Goal: Task Accomplishment & Management: Manage account settings

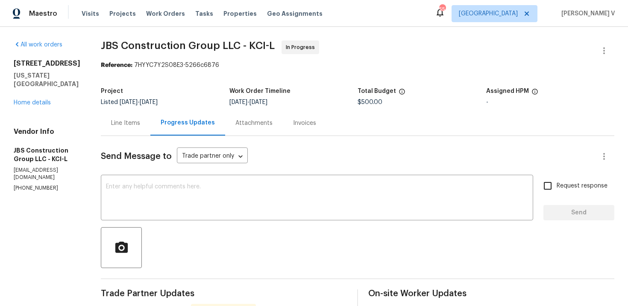
click at [150, 131] on div "Line Items" at bounding box center [126, 123] width 50 height 25
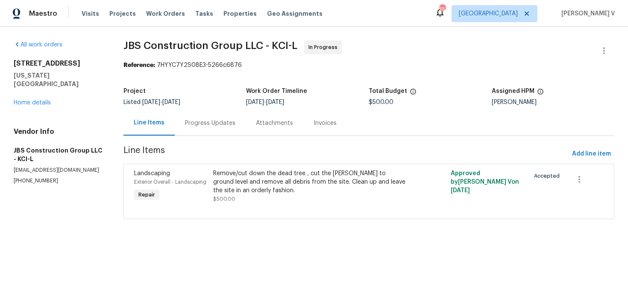
click at [277, 193] on div "Remove/cut down the dead tree , cut the stump to ground level and remove all de…" at bounding box center [309, 182] width 193 height 26
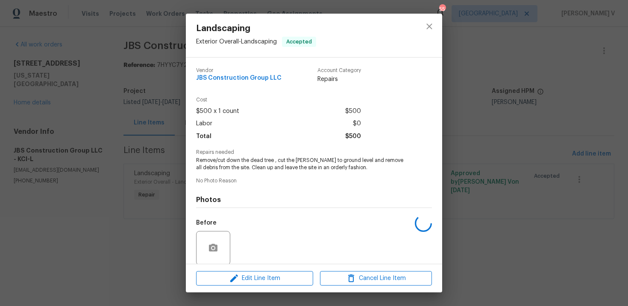
scroll to position [65, 0]
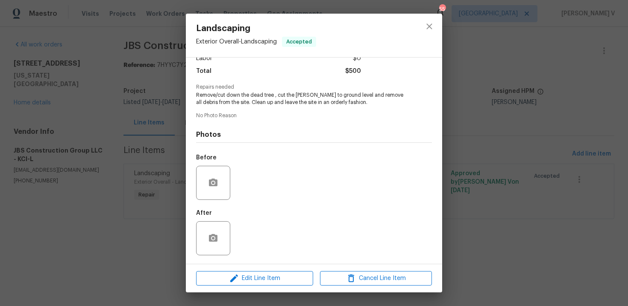
click at [210, 193] on div at bounding box center [213, 183] width 34 height 34
click at [213, 181] on circle "button" at bounding box center [213, 182] width 3 height 3
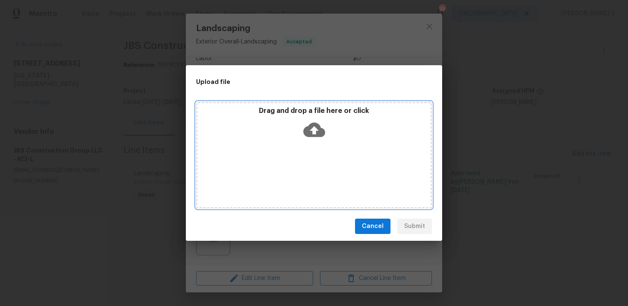
click at [311, 127] on icon at bounding box center [314, 130] width 22 height 15
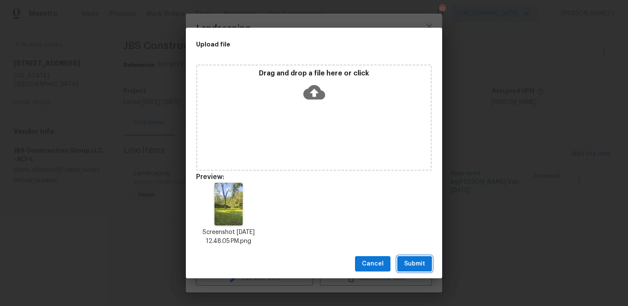
click at [413, 257] on button "Submit" at bounding box center [414, 265] width 35 height 16
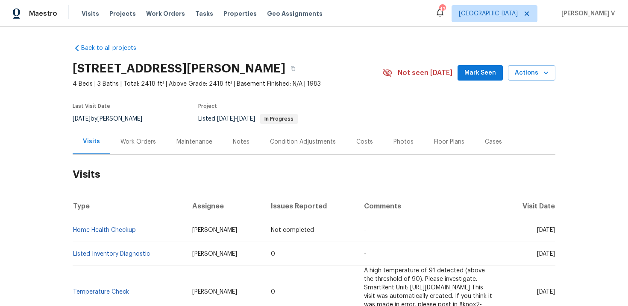
click at [152, 140] on div "Work Orders" at bounding box center [137, 142] width 35 height 9
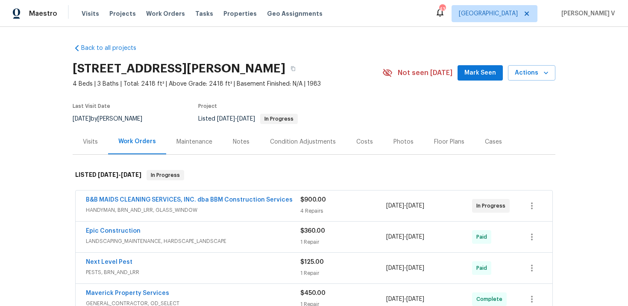
scroll to position [156, 0]
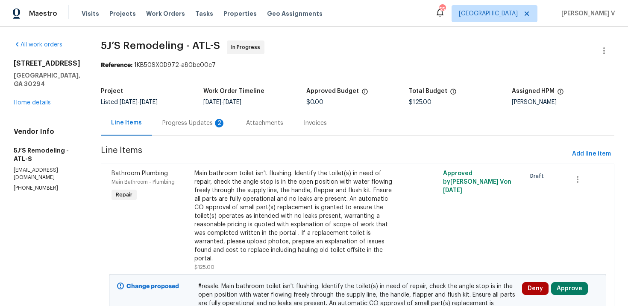
click at [215, 126] on div "2" at bounding box center [219, 123] width 9 height 9
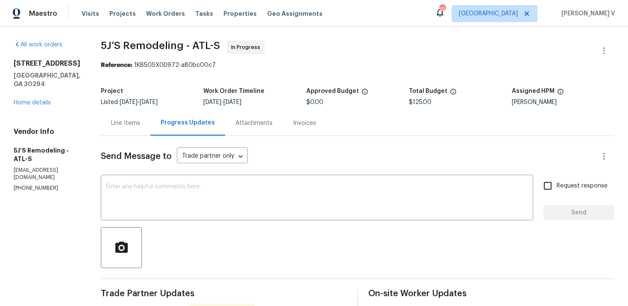
click at [139, 123] on div "Line Items" at bounding box center [125, 123] width 29 height 9
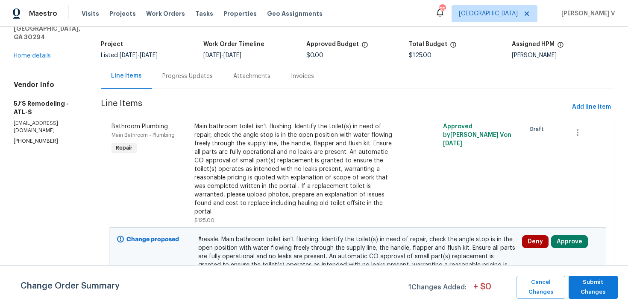
scroll to position [92, 0]
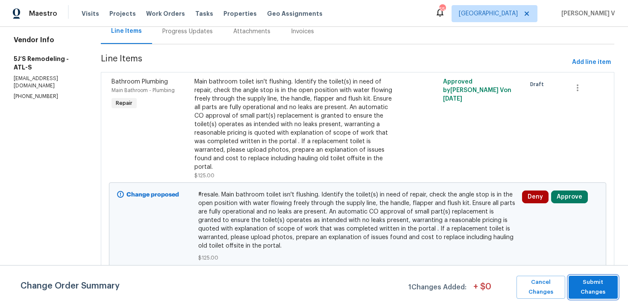
click at [587, 280] on span "Submit Changes" at bounding box center [592, 288] width 41 height 20
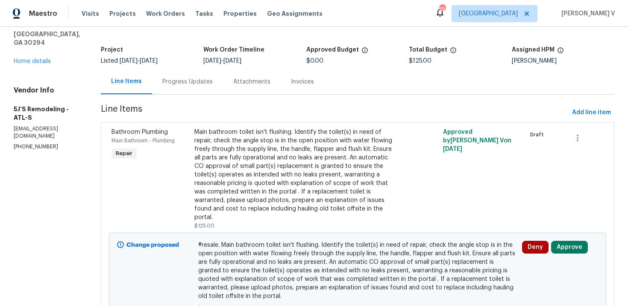
scroll to position [0, 0]
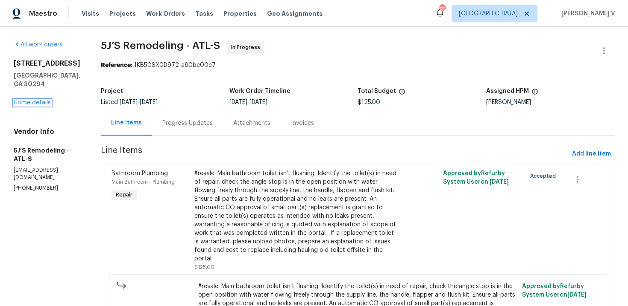
click at [35, 102] on link "Home details" at bounding box center [32, 103] width 37 height 6
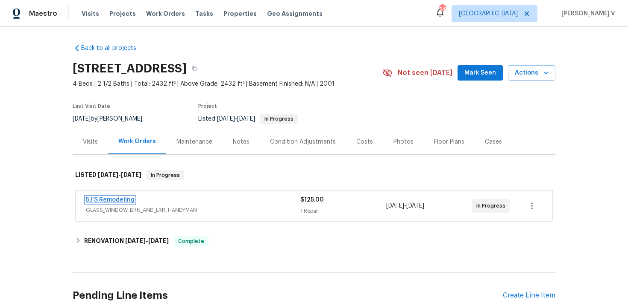
click at [125, 202] on link "5J’S Remodeling" at bounding box center [110, 200] width 49 height 6
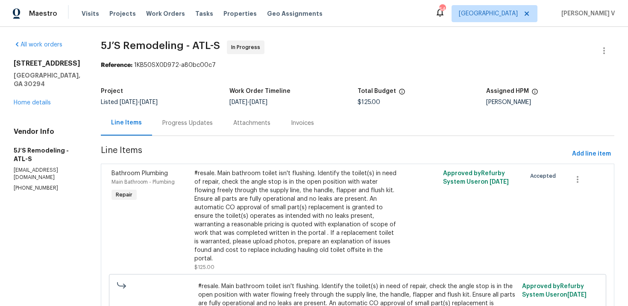
click at [189, 123] on div "Progress Updates" at bounding box center [187, 123] width 50 height 9
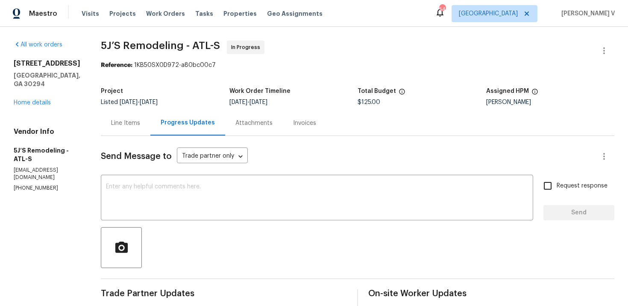
click at [137, 108] on div "Project Listed 9/26/2025 - 9/29/2025 Work Order Timeline 9/26/2025 - 9/29/2025 …" at bounding box center [357, 96] width 513 height 27
click at [131, 126] on div "Line Items" at bounding box center [125, 123] width 29 height 9
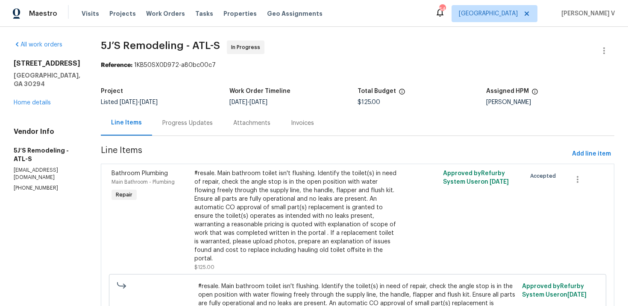
click at [172, 146] on section "5J’S Remodeling - ATL-S In Progress Reference: 1KB50SX0D972-a80bc00c7 Project L…" at bounding box center [357, 217] width 513 height 352
click at [201, 123] on div "Progress Updates" at bounding box center [187, 123] width 50 height 9
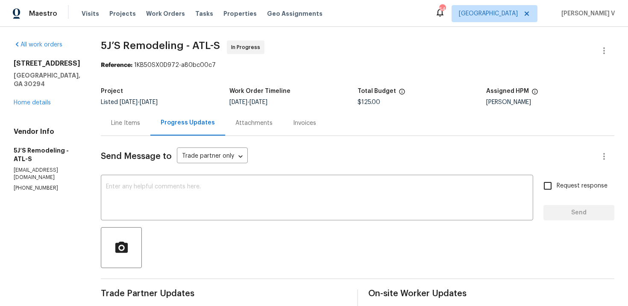
scroll to position [90, 0]
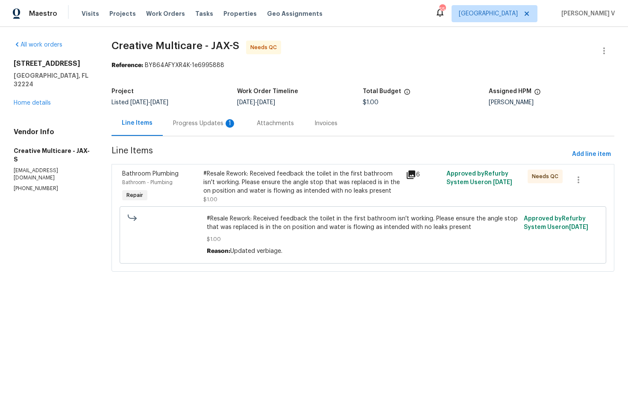
click at [225, 143] on section "Creative Multicare - JAX-S Needs QC Reference: BY864AFYXR4K-1e6995888 Project L…" at bounding box center [362, 161] width 502 height 241
click at [237, 134] on div "Progress Updates 1" at bounding box center [205, 123] width 84 height 25
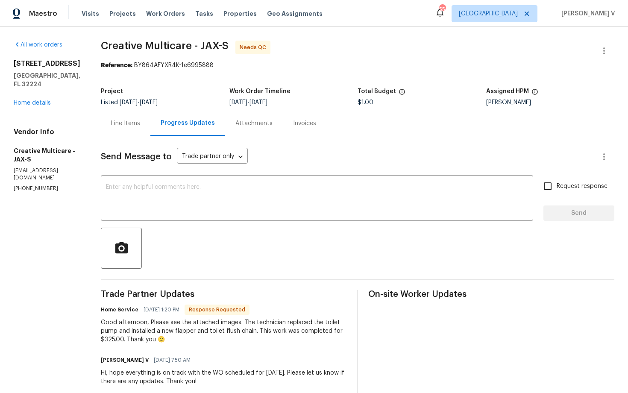
click at [140, 120] on div "Line Items" at bounding box center [125, 123] width 29 height 9
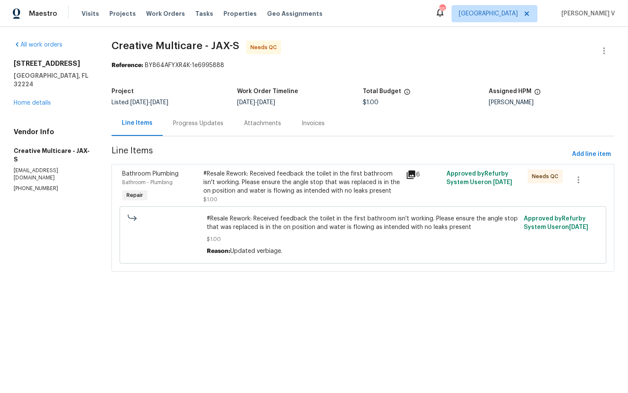
click at [349, 203] on div "#Resale Rework: Received feedback the toilet in the first bathroom isn't workin…" at bounding box center [302, 186] width 198 height 34
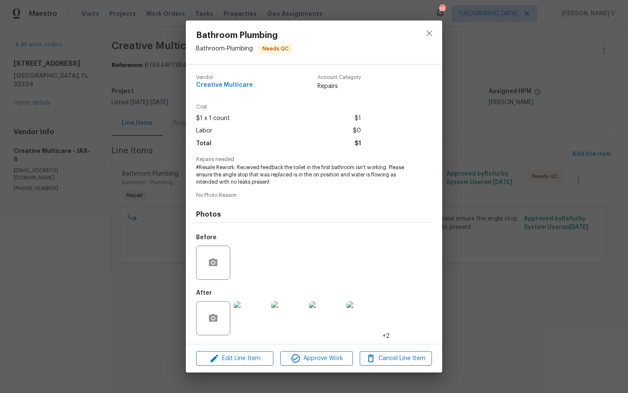
click at [248, 332] on img at bounding box center [250, 318] width 34 height 34
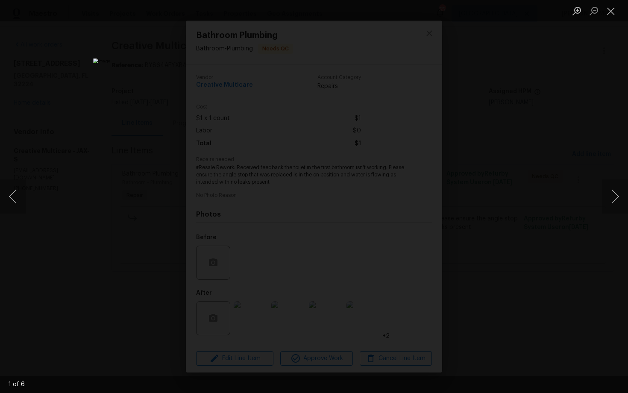
click at [566, 134] on div "Lightbox" at bounding box center [314, 196] width 628 height 393
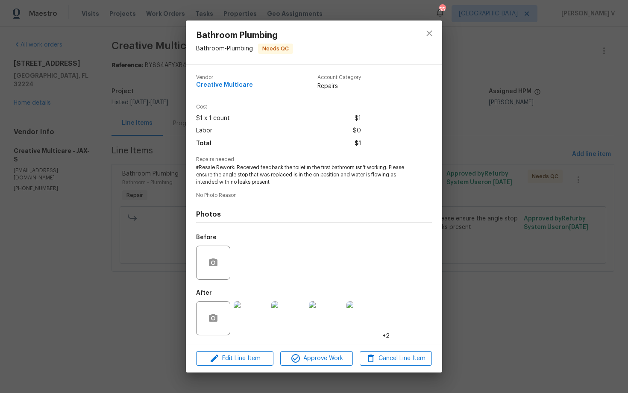
click at [133, 212] on div "Bathroom Plumbing Bathroom - Plumbing Needs QC Vendor Creative Multicare Accoun…" at bounding box center [314, 196] width 628 height 393
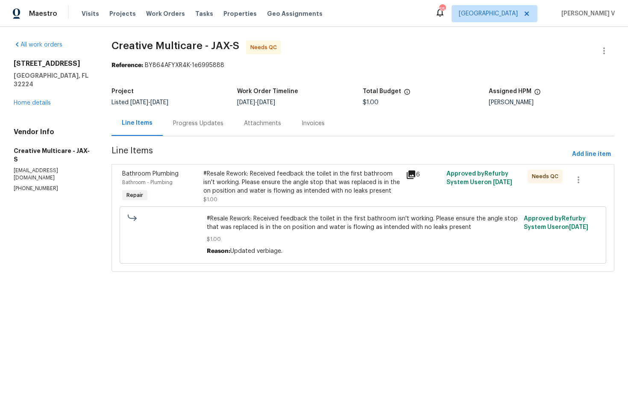
click at [226, 114] on div "Progress Updates" at bounding box center [198, 123] width 71 height 25
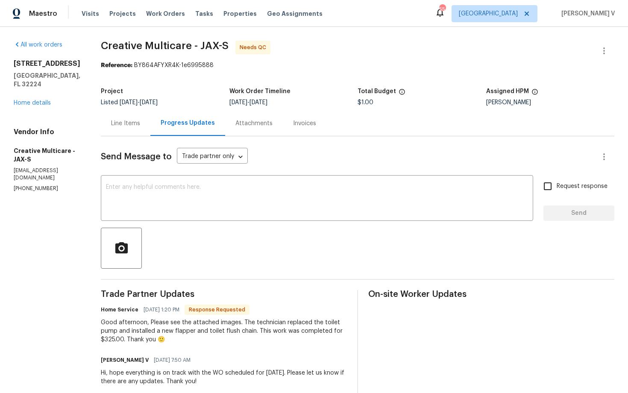
click at [158, 138] on div "Send Message to Trade partner only Trade partner only ​ x ​ Request response Se…" at bounding box center [357, 391] width 513 height 511
click at [140, 119] on div "Line Items" at bounding box center [125, 123] width 29 height 9
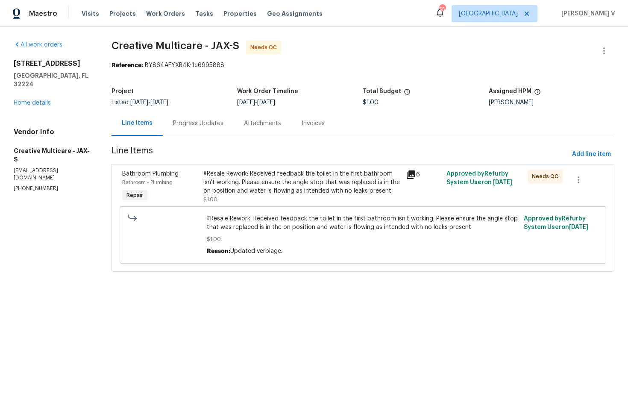
click at [304, 190] on div "#Resale Rework: Received feedback the toilet in the first bathroom isn't workin…" at bounding box center [302, 182] width 198 height 26
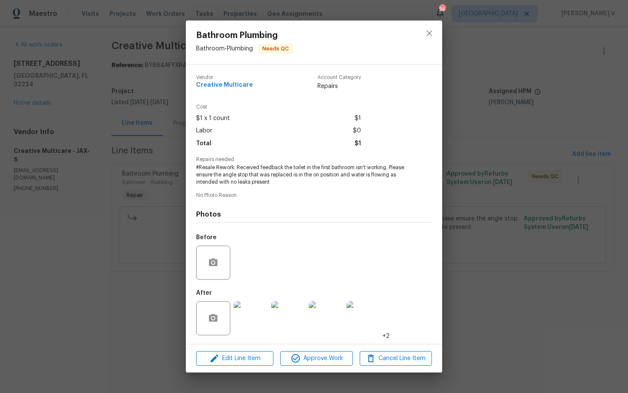
click at [72, 113] on div "Bathroom Plumbing Bathroom - Plumbing Needs QC Vendor Creative Multicare Accoun…" at bounding box center [314, 196] width 628 height 393
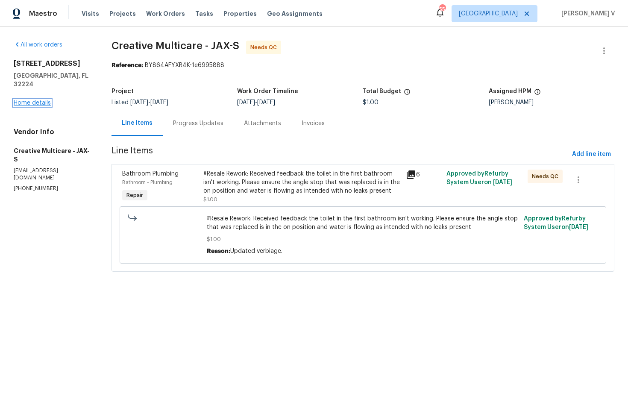
click at [44, 100] on link "Home details" at bounding box center [32, 103] width 37 height 6
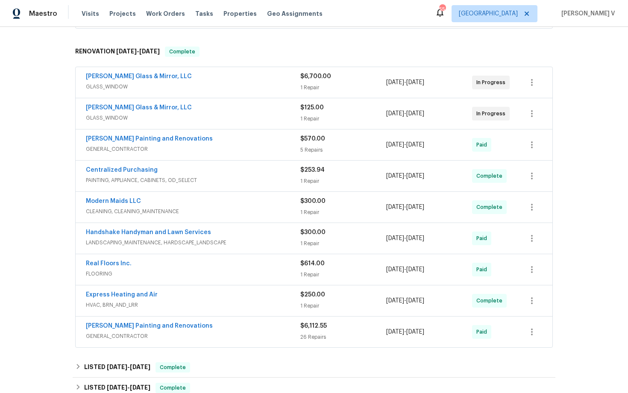
scroll to position [289, 0]
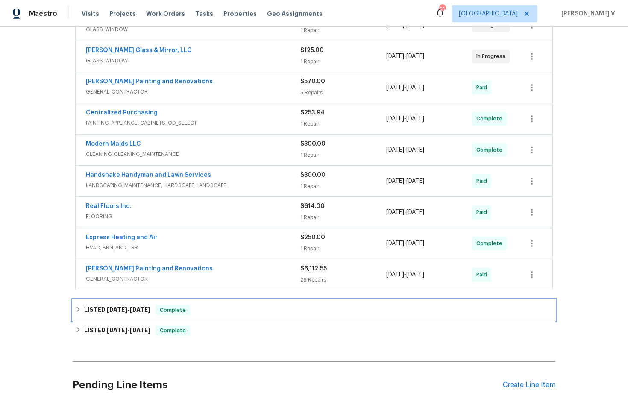
click at [214, 300] on div "LISTED 9/10/25 - 9/16/25 Complete" at bounding box center [314, 310] width 482 height 20
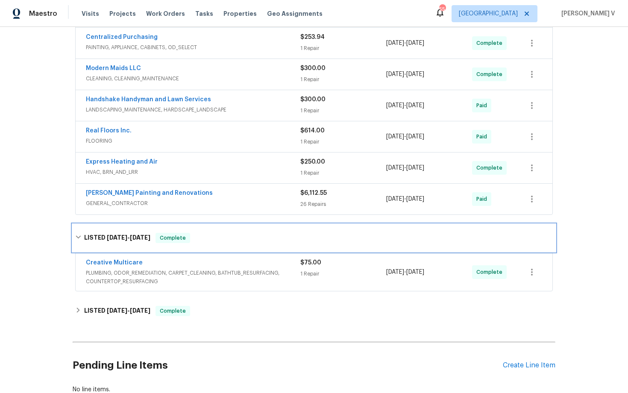
scroll to position [372, 0]
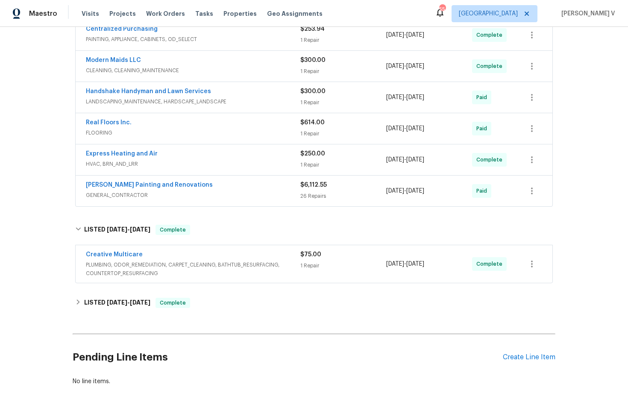
click at [221, 268] on span "PLUMBING, ODOR_REMEDIATION, CARPET_CLEANING, BATHTUB_RESURFACING, COUNTERTOP_RE…" at bounding box center [193, 268] width 214 height 17
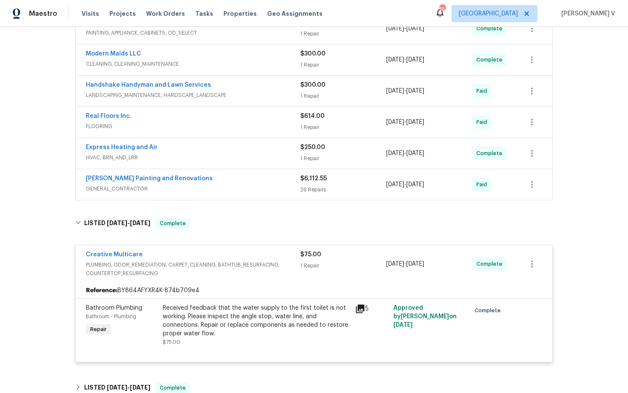
scroll to position [378, 0]
click at [227, 305] on div "Received feedback that the water supply to the first toilet is not working. Ple…" at bounding box center [256, 321] width 187 height 34
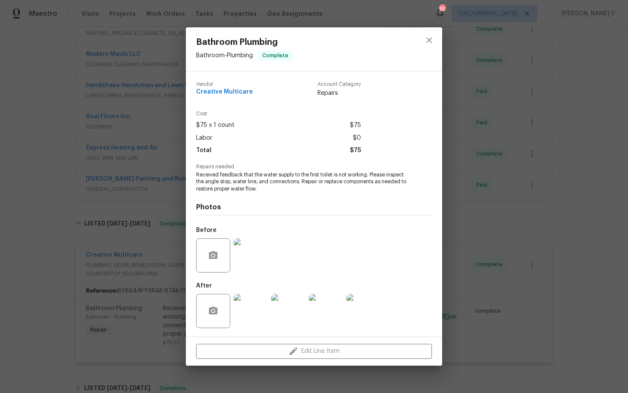
click at [254, 300] on img at bounding box center [250, 311] width 34 height 34
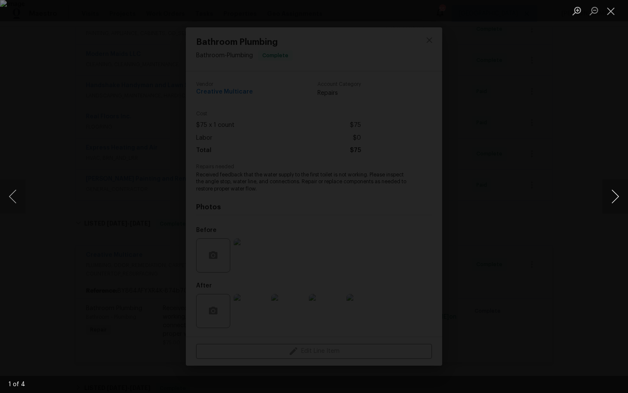
click at [612, 196] on button "Next image" at bounding box center [615, 196] width 26 height 34
click at [597, 167] on div "Lightbox" at bounding box center [314, 196] width 628 height 393
click at [540, 163] on div "Lightbox" at bounding box center [314, 196] width 628 height 393
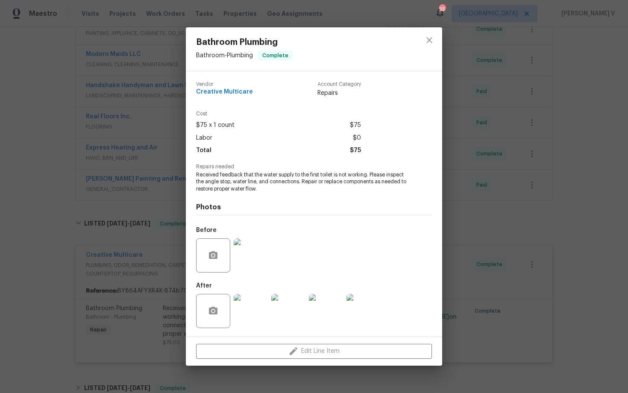
click at [540, 163] on div "Bathroom Plumbing Bathroom - Plumbing Complete Vendor Creative Multicare Accoun…" at bounding box center [314, 196] width 628 height 393
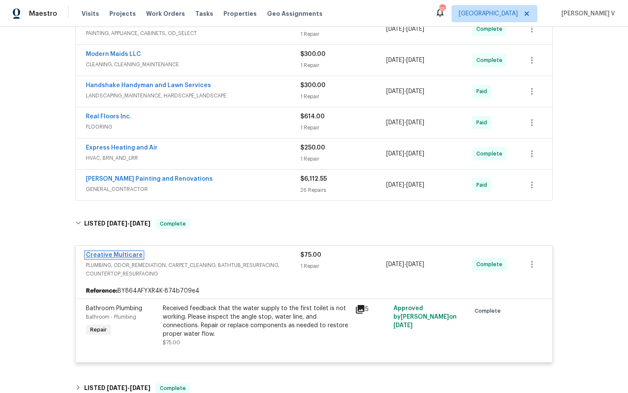
click at [123, 252] on link "Creative Multicare" at bounding box center [114, 255] width 57 height 6
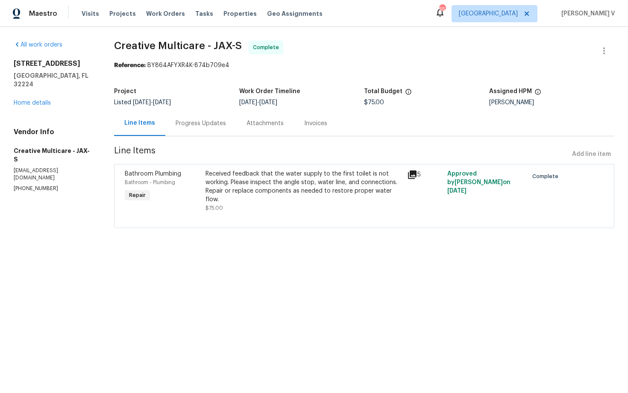
click at [216, 131] on div "Progress Updates" at bounding box center [200, 123] width 71 height 25
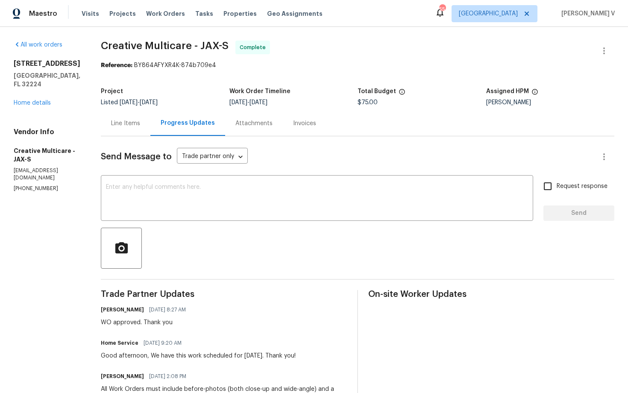
click at [150, 128] on div "Line Items" at bounding box center [126, 123] width 50 height 25
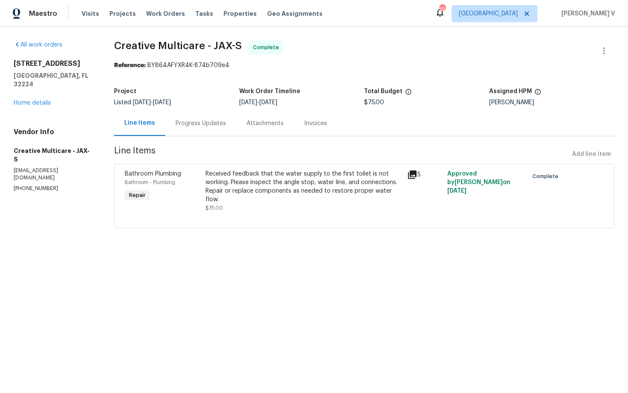
click at [266, 199] on div "Received feedback that the water supply to the first toilet is not working. Ple…" at bounding box center [303, 186] width 196 height 34
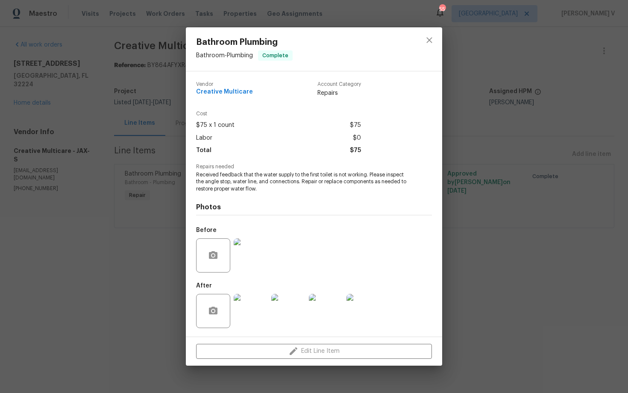
click at [281, 299] on img at bounding box center [288, 311] width 34 height 34
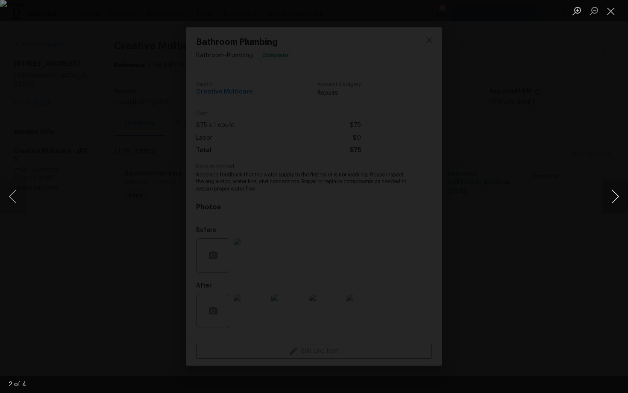
click at [627, 196] on button "Next image" at bounding box center [615, 196] width 26 height 34
click at [621, 196] on button "Next image" at bounding box center [615, 196] width 26 height 34
click at [583, 137] on div "Lightbox" at bounding box center [314, 196] width 628 height 393
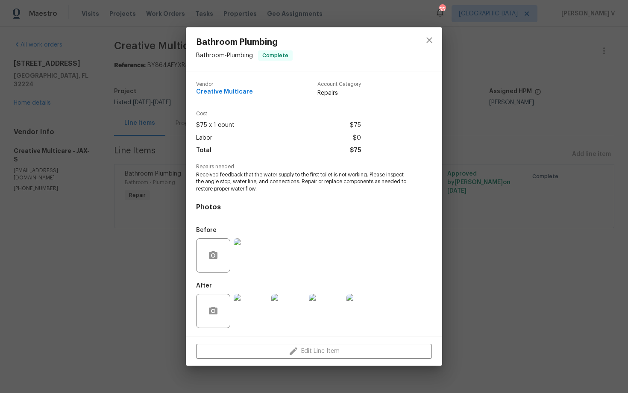
click at [583, 137] on div "Bathroom Plumbing Bathroom - Plumbing Complete Vendor Creative Multicare Accoun…" at bounding box center [314, 196] width 628 height 393
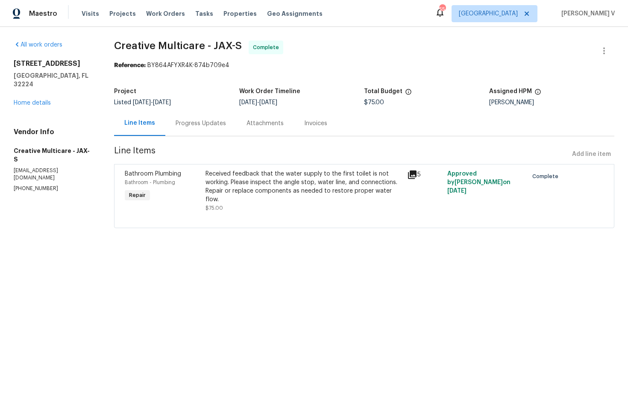
click at [583, 137] on section "Creative Multicare - JAX-S Complete Reference: BY864AFYXR4K-874b709e4 Project L…" at bounding box center [364, 140] width 500 height 198
click at [280, 223] on div "Bathroom Plumbing Bathroom - Plumbing Repair Received feedback that the water s…" at bounding box center [364, 196] width 500 height 64
click at [302, 207] on div "Received feedback that the water supply to the first toilet is not working. Ple…" at bounding box center [303, 190] width 196 height 43
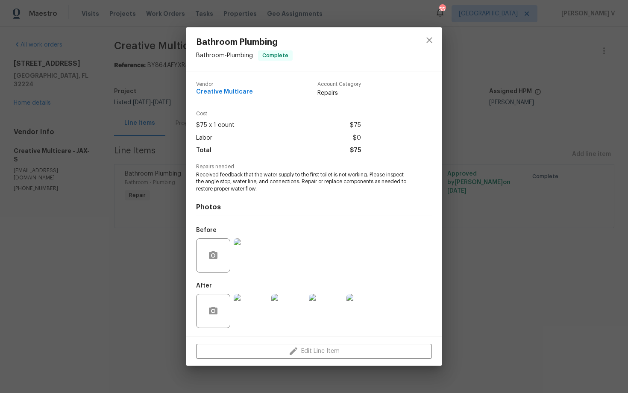
click at [240, 269] on img at bounding box center [250, 255] width 34 height 34
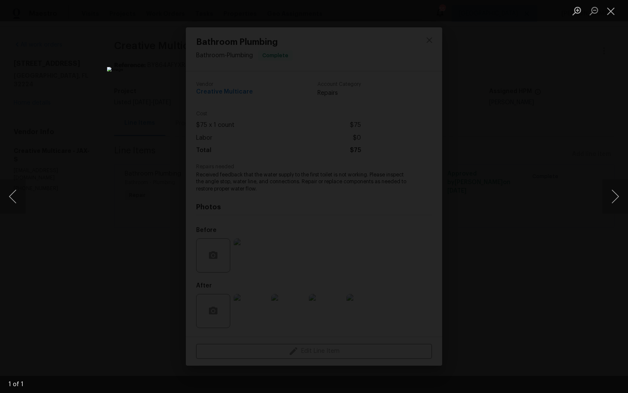
click at [528, 138] on div "Lightbox" at bounding box center [314, 196] width 628 height 393
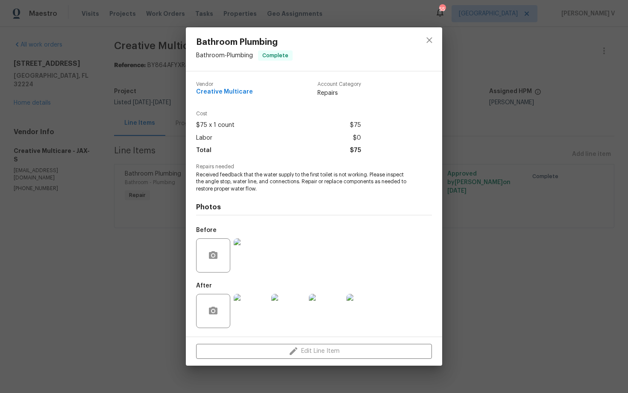
click at [257, 311] on img at bounding box center [250, 311] width 34 height 34
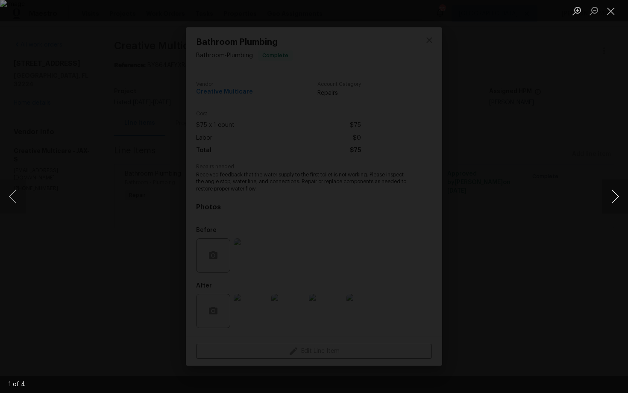
click at [616, 201] on button "Next image" at bounding box center [615, 196] width 26 height 34
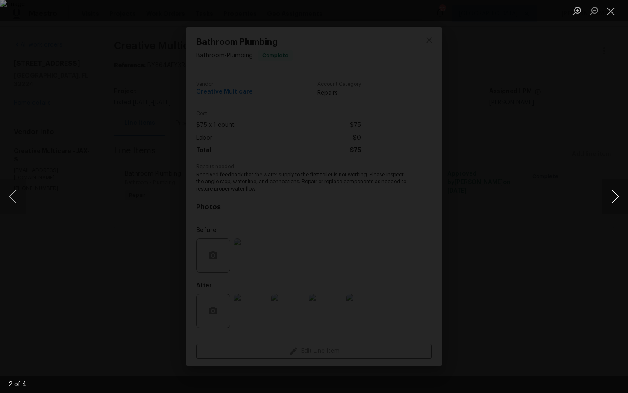
click at [616, 201] on button "Next image" at bounding box center [615, 196] width 26 height 34
click at [578, 124] on div "Lightbox" at bounding box center [314, 196] width 628 height 393
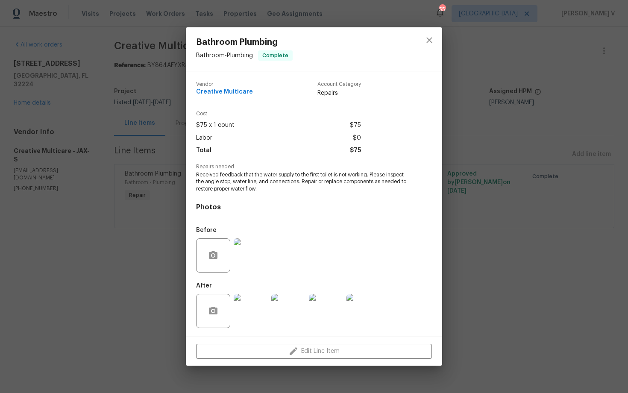
click at [578, 124] on div "Bathroom Plumbing Bathroom - Plumbing Complete Vendor Creative Multicare Accoun…" at bounding box center [314, 196] width 628 height 393
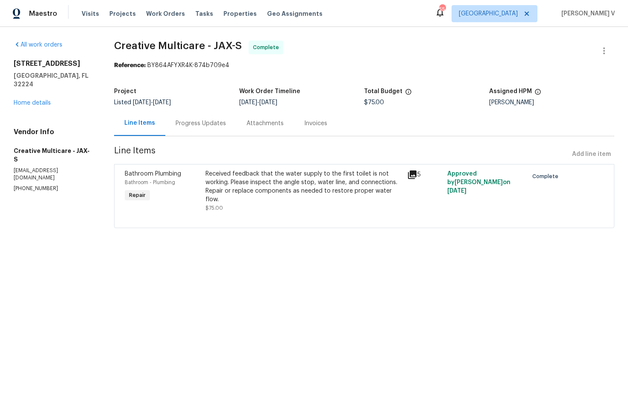
click at [41, 91] on div "12238 Bayonne St Jacksonville, FL 32224 Home details" at bounding box center [54, 83] width 80 height 48
click at [42, 100] on link "Home details" at bounding box center [32, 103] width 37 height 6
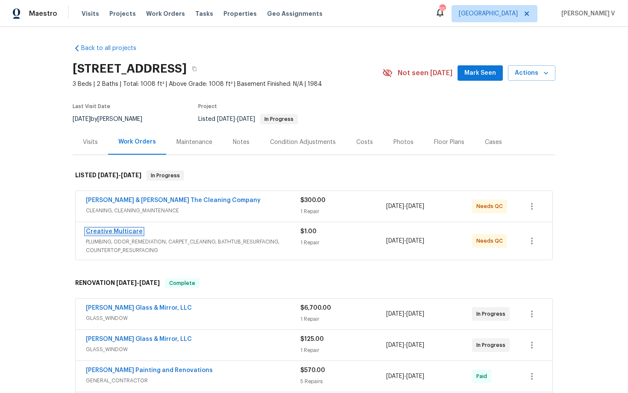
click at [132, 234] on link "Creative Multicare" at bounding box center [114, 231] width 57 height 6
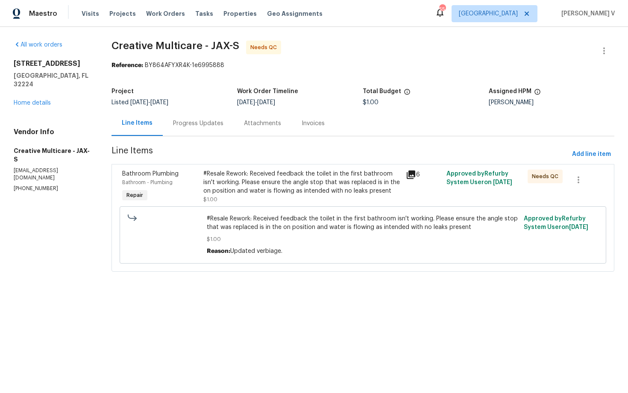
click at [270, 175] on div "#Resale Rework: Received feedback the toilet in the first bathroom isn't workin…" at bounding box center [302, 182] width 198 height 26
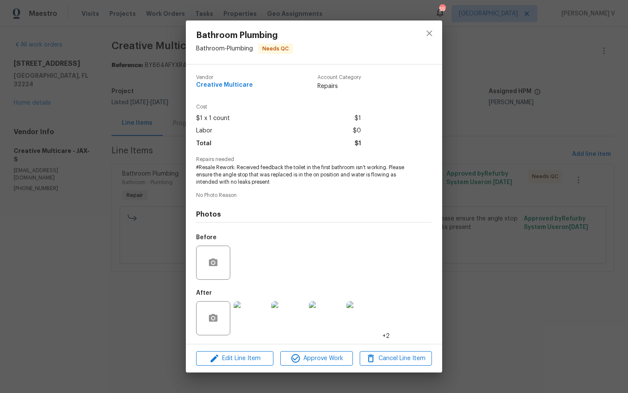
click at [240, 313] on img at bounding box center [250, 318] width 34 height 34
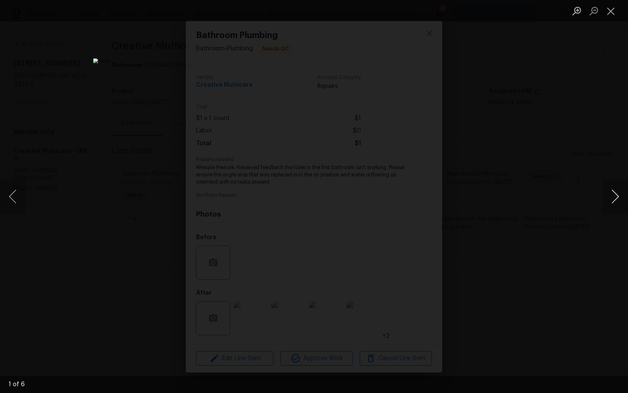
click at [612, 202] on button "Next image" at bounding box center [615, 196] width 26 height 34
click at [590, 128] on div "Lightbox" at bounding box center [314, 196] width 628 height 393
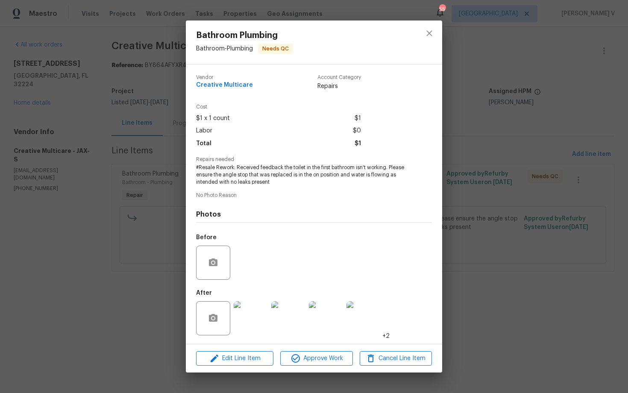
click at [590, 128] on div "Lightbox" at bounding box center [314, 196] width 628 height 393
click at [157, 135] on div "Bathroom Plumbing Bathroom - Plumbing Needs QC Vendor Creative Multicare Accoun…" at bounding box center [314, 196] width 628 height 393
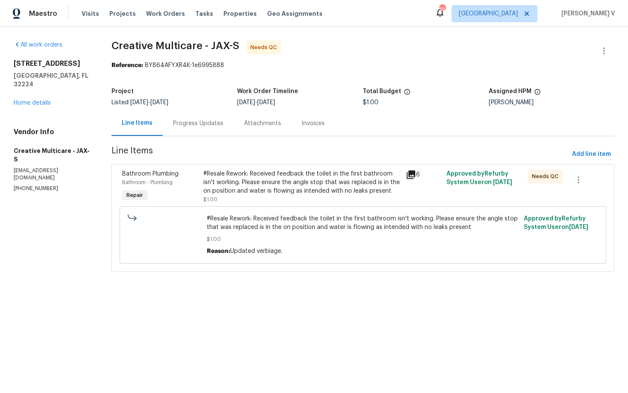
click at [214, 121] on div "Progress Updates" at bounding box center [198, 123] width 50 height 9
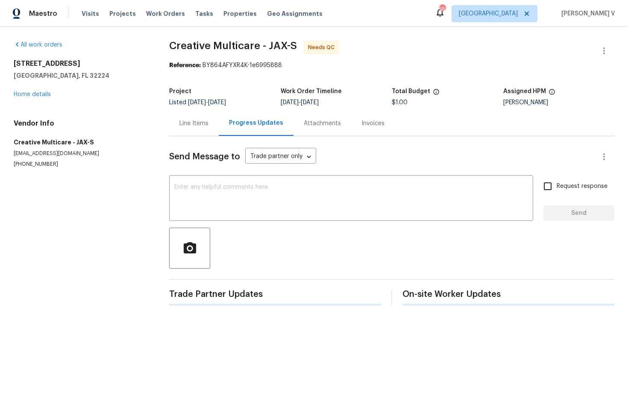
click at [225, 228] on div at bounding box center [391, 248] width 445 height 41
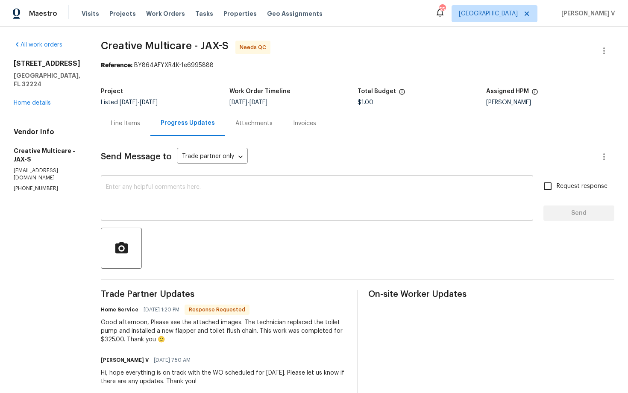
click at [214, 211] on textarea at bounding box center [317, 199] width 422 height 30
drag, startPoint x: 179, startPoint y: 339, endPoint x: 203, endPoint y: 341, distance: 24.0
click at [203, 341] on div "Good afternoon, Please see the attached images. The technician replaced the toi…" at bounding box center [224, 331] width 246 height 26
copy div "$325.00"
click at [403, 184] on textarea "Since this is a rework WO, can we have the reason why does it cost" at bounding box center [317, 199] width 422 height 30
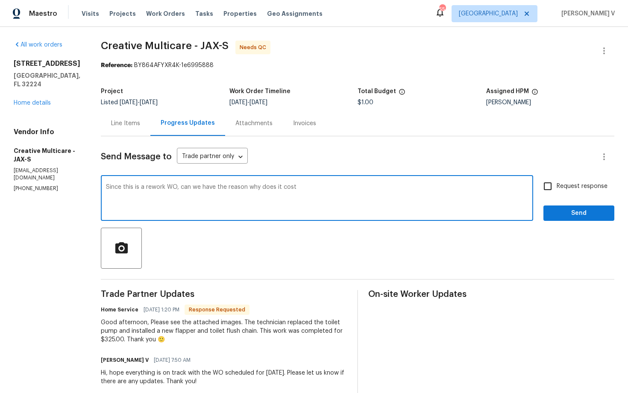
paste textarea "$325.00"
click at [426, 189] on textarea "Since this is a rework WO, can we have the reason why does it cost $325.00? As …" at bounding box center [317, 199] width 422 height 30
click at [423, 185] on textarea "Since this is a rework WO, can we have the reason why does it cost $325.00? As …" at bounding box center [317, 199] width 422 height 30
click at [444, 185] on textarea "Since this is a rework WO, can we have the reason why does it cost $325.00? As …" at bounding box center [317, 199] width 422 height 30
click at [326, 191] on textarea "Since this is a rework WO, can we have the reason why does it cost $325.00? As …" at bounding box center [317, 199] width 422 height 30
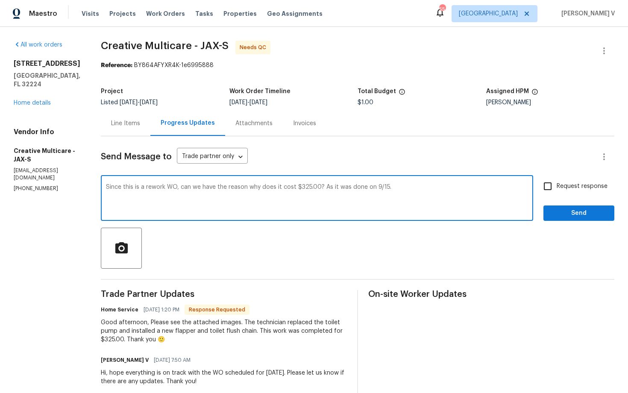
click at [326, 191] on textarea "Since this is a rework WO, can we have the reason why does it cost $325.00? As …" at bounding box center [317, 199] width 422 height 30
paste textarea "ould you please clarify why the cost is $325.00, considering the work was alrea…"
type textarea "Since this is a rework WO, could you please clarify why the cost is $325.00, co…"
click at [416, 189] on textarea "Since this is a rework WO, could you please clarify why the cost is $325.00, co…" at bounding box center [317, 199] width 422 height 30
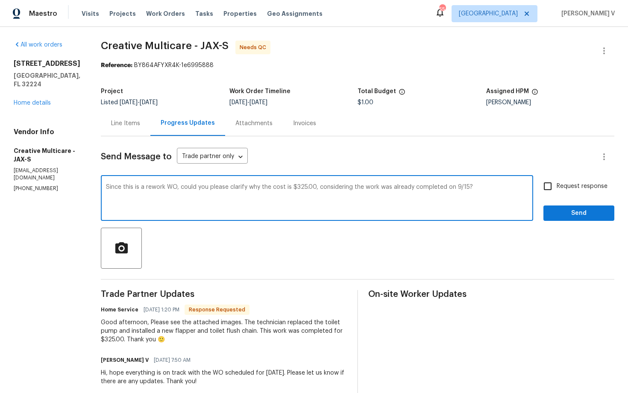
click at [416, 189] on textarea "Since this is a rework WO, could you please clarify why the cost is $325.00, co…" at bounding box center [317, 199] width 422 height 30
click at [140, 120] on div "Line Items" at bounding box center [125, 123] width 29 height 9
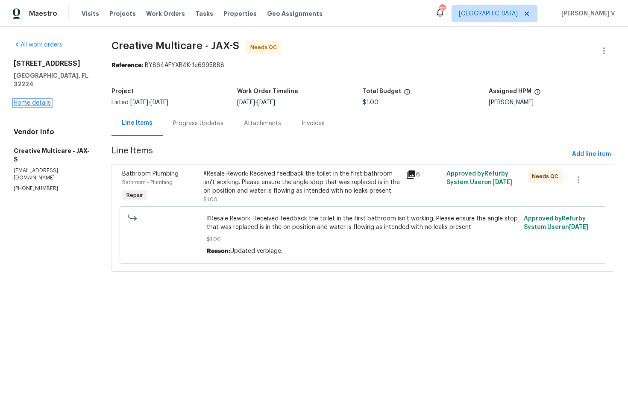
click at [35, 100] on link "Home details" at bounding box center [32, 103] width 37 height 6
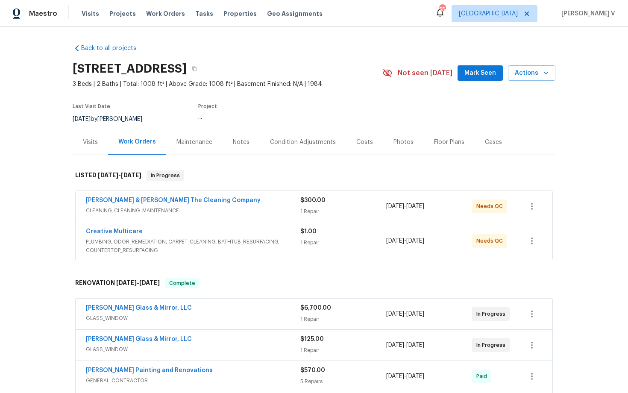
scroll to position [148, 0]
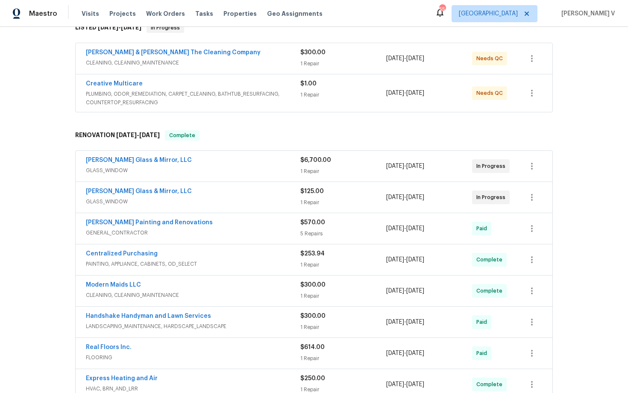
click at [183, 256] on div "Centralized Purchasing" at bounding box center [193, 254] width 214 height 10
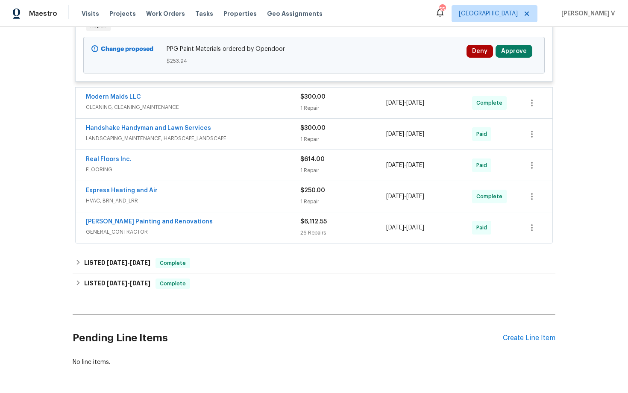
scroll to position [482, 0]
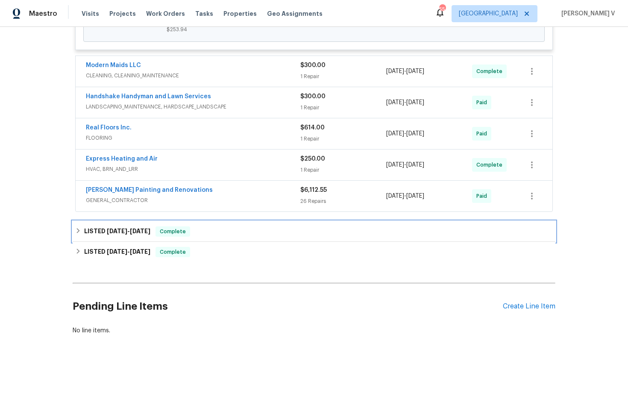
click at [231, 231] on div "LISTED 9/10/25 - 9/16/25 Complete" at bounding box center [313, 231] width 477 height 10
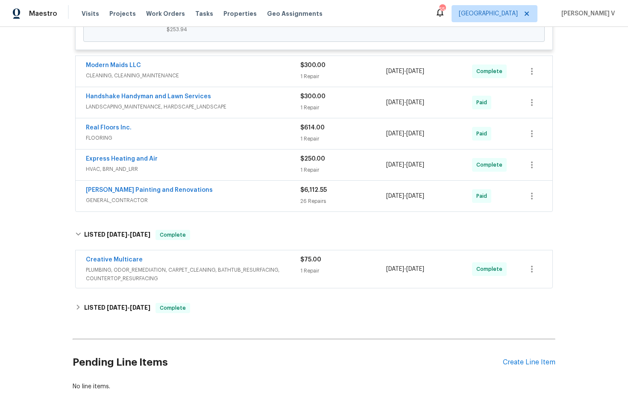
click at [212, 271] on span "PLUMBING, ODOR_REMEDIATION, CARPET_CLEANING, BATHTUB_RESURFACING, COUNTERTOP_RE…" at bounding box center [193, 274] width 214 height 17
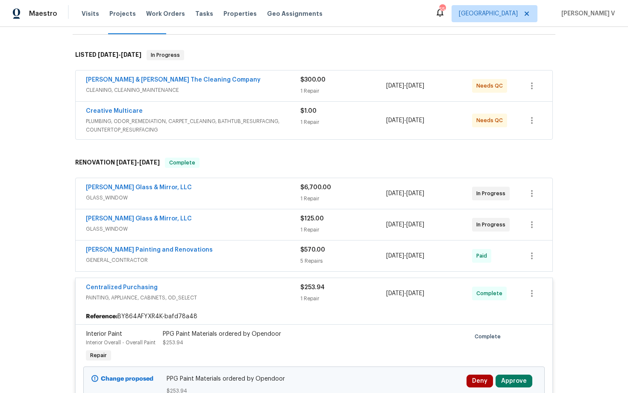
scroll to position [0, 0]
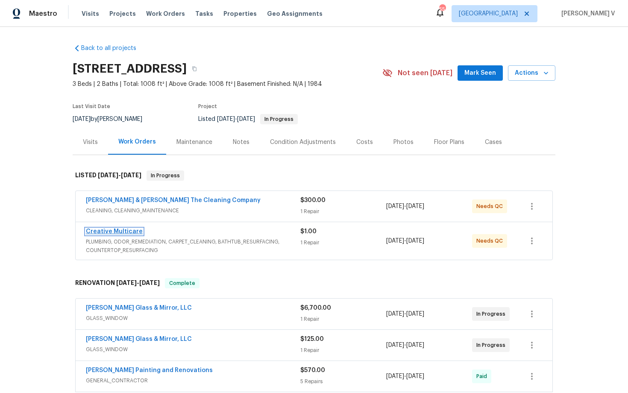
click at [121, 232] on link "Creative Multicare" at bounding box center [114, 231] width 57 height 6
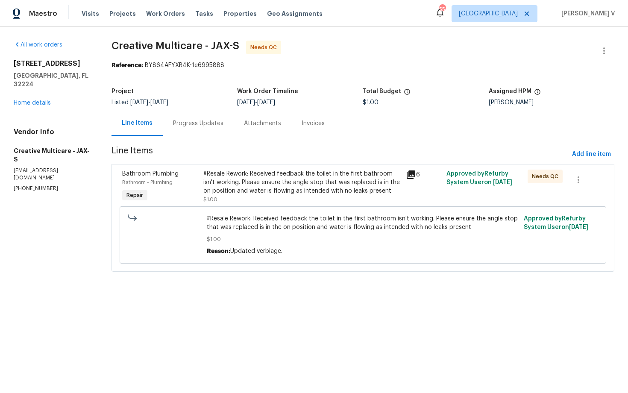
click at [233, 126] on div "Progress Updates" at bounding box center [198, 123] width 71 height 25
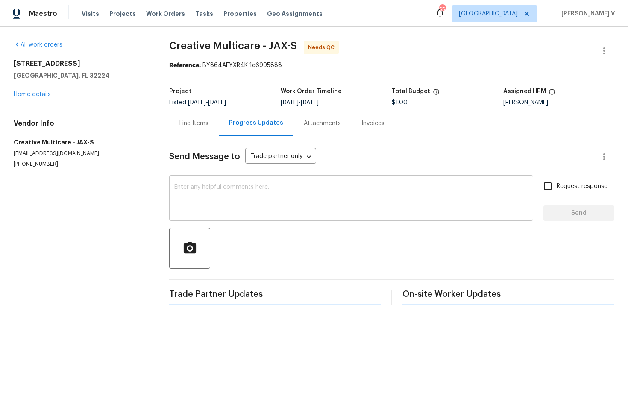
click at [276, 187] on textarea at bounding box center [350, 199] width 353 height 30
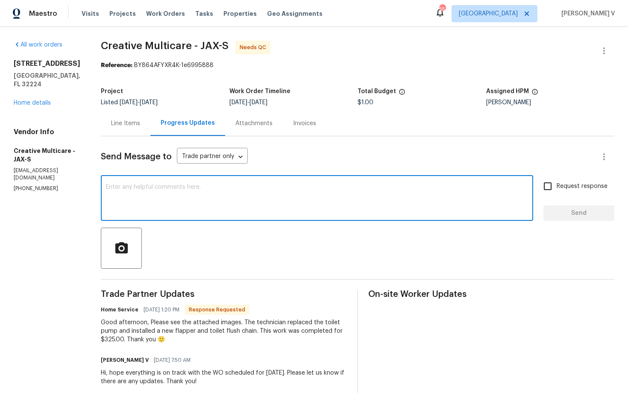
paste textarea "Since this is a rework WO, could you please clarify why the cost is $325.00, co…"
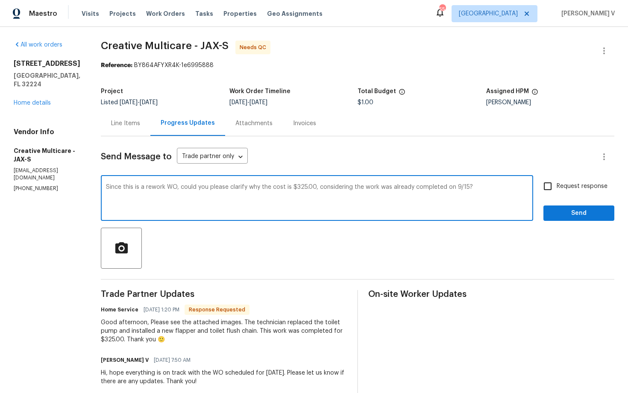
drag, startPoint x: 428, startPoint y: 187, endPoint x: 448, endPoint y: 187, distance: 19.6
click at [448, 187] on textarea "Since this is a rework WO, could you please clarify why the cost is $325.00, co…" at bounding box center [317, 199] width 422 height 30
drag, startPoint x: 467, startPoint y: 190, endPoint x: 499, endPoint y: 190, distance: 32.9
click at [499, 190] on textarea "Since this is a rework WO, could you please clarify why the cost is $325.00, co…" at bounding box center [317, 199] width 422 height 30
click at [478, 185] on textarea "Since this is a rework WO, could you please clarify why the cost is $325.00, co…" at bounding box center [317, 199] width 422 height 30
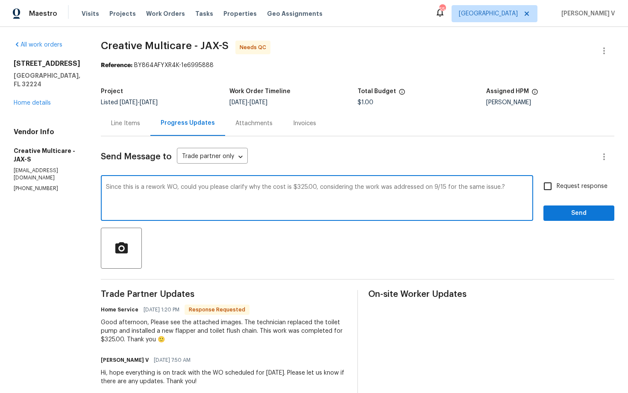
click at [478, 209] on textarea "Since this is a rework WO, could you please clarify why the cost is $325.00, co…" at bounding box center [317, 199] width 422 height 30
click at [403, 215] on div "Since this is a rework WO, could you please clarify why the cost is $325.00, co…" at bounding box center [317, 199] width 432 height 44
click at [161, 193] on textarea "Since this is a rework WO, could you please clarify why the cost is $325.00, co…" at bounding box center [317, 199] width 422 height 30
type textarea "Since this is a rework WO, could you please clarify why the cost is $325.00, co…"
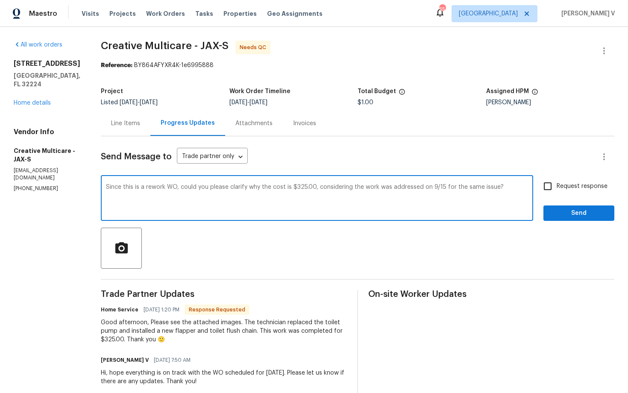
click at [158, 202] on textarea "Since this is a rework WO, could you please clarify why the cost is $325.00, co…" at bounding box center [317, 199] width 422 height 30
click at [30, 100] on link "Home details" at bounding box center [32, 103] width 37 height 6
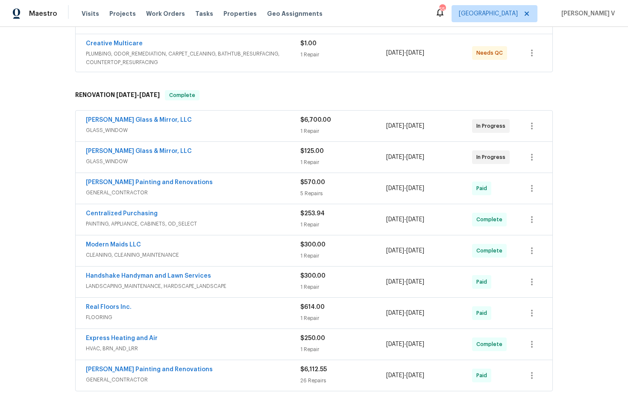
scroll to position [362, 0]
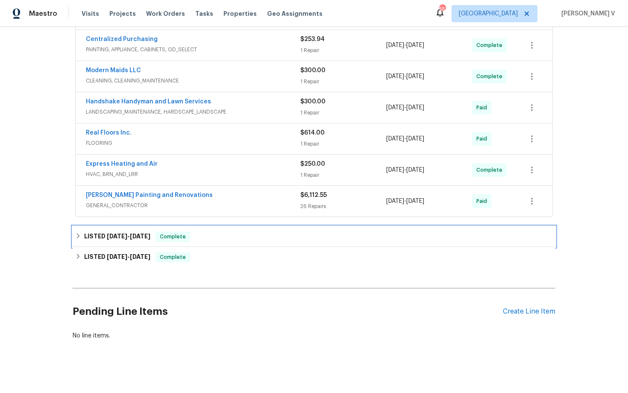
click at [189, 240] on span "Complete" at bounding box center [172, 236] width 33 height 9
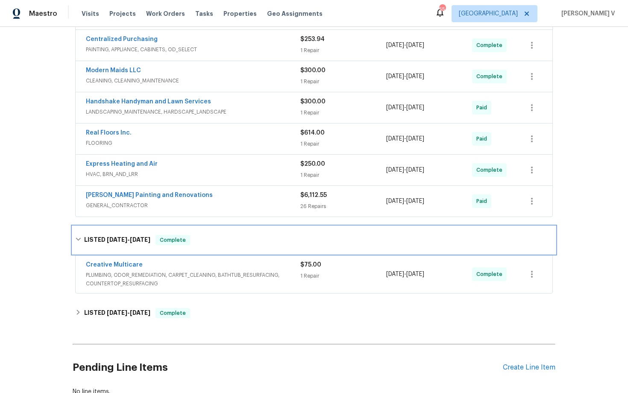
scroll to position [0, 0]
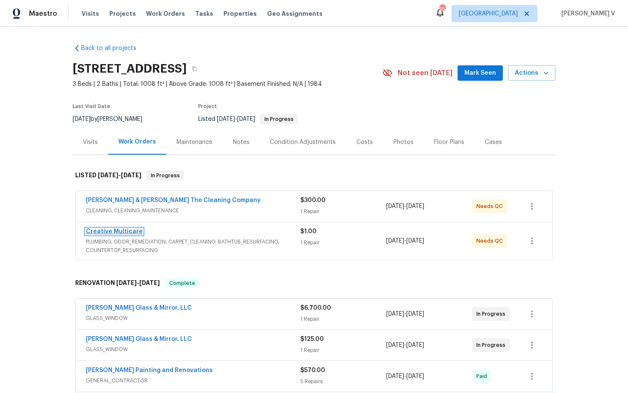
click at [120, 230] on link "Creative Multicare" at bounding box center [114, 231] width 57 height 6
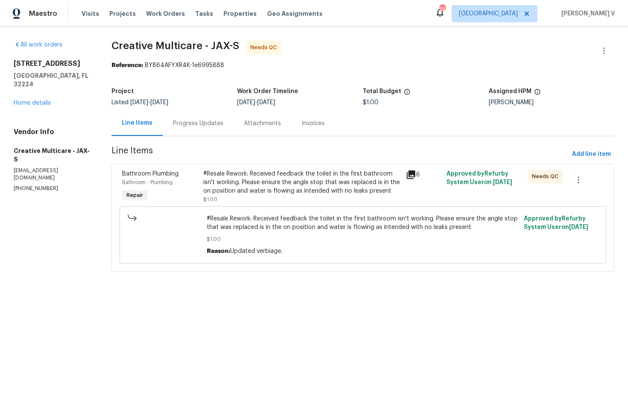
click at [223, 125] on div "Progress Updates" at bounding box center [198, 123] width 50 height 9
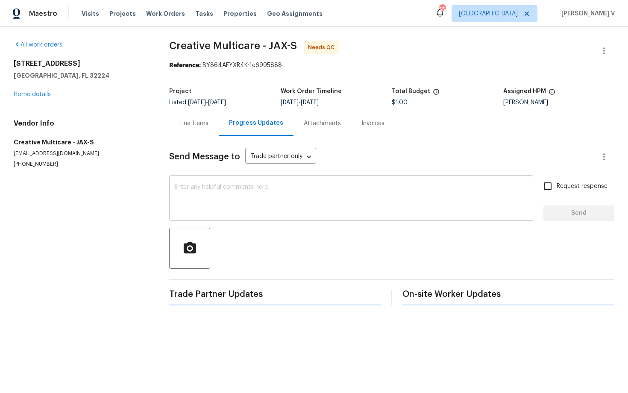
click at [244, 200] on textarea at bounding box center [350, 199] width 353 height 30
paste textarea "Since this is a rework WO, could you please clarify why the cost is $325.00, co…"
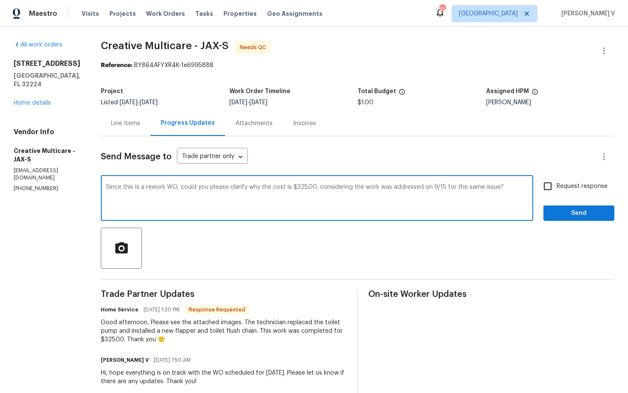
type textarea "Since this is a rework WO, could you please clarify why the cost is $325.00, co…"
click at [563, 175] on div "Send Message to Trade partner only Trade partner only ​ Since this is a rework …" at bounding box center [357, 391] width 513 height 511
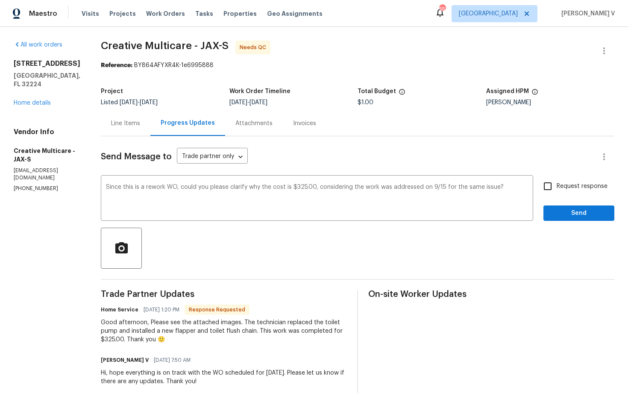
click at [564, 183] on span "Request response" at bounding box center [581, 186] width 51 height 9
click at [556, 183] on input "Request response" at bounding box center [547, 186] width 18 height 18
checkbox input "true"
click at [557, 210] on span "Send" at bounding box center [578, 213] width 57 height 11
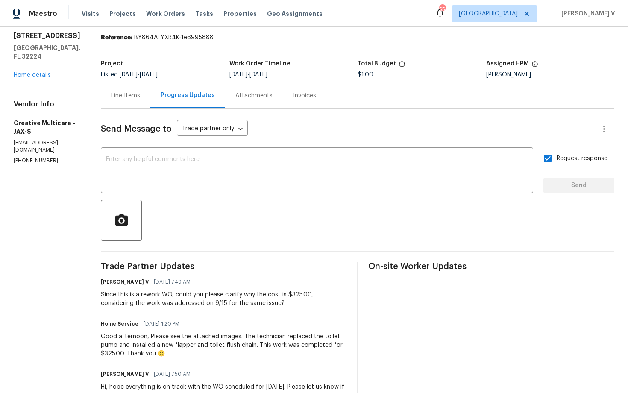
scroll to position [29, 0]
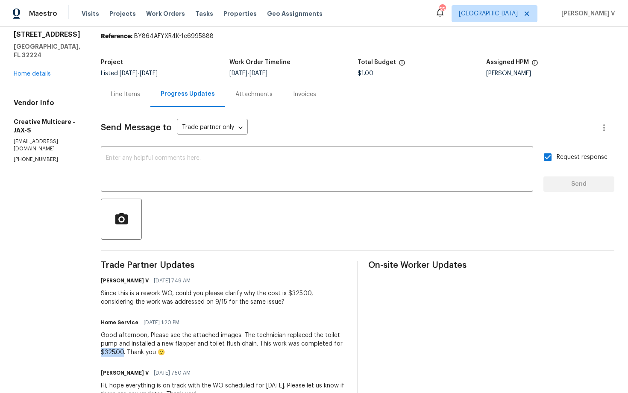
drag, startPoint x: 178, startPoint y: 354, endPoint x: 204, endPoint y: 353, distance: 25.2
click at [204, 353] on div "Good afternoon, Please see the attached images. The technician replaced the toi…" at bounding box center [224, 344] width 246 height 26
copy div "$325.00"
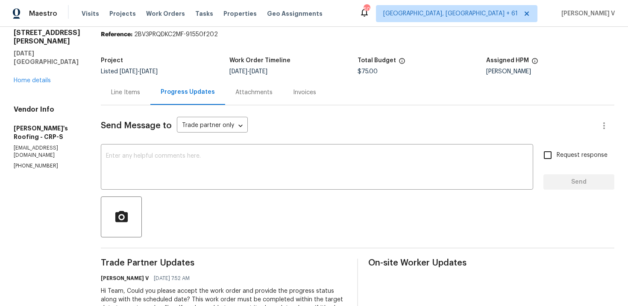
scroll to position [53, 0]
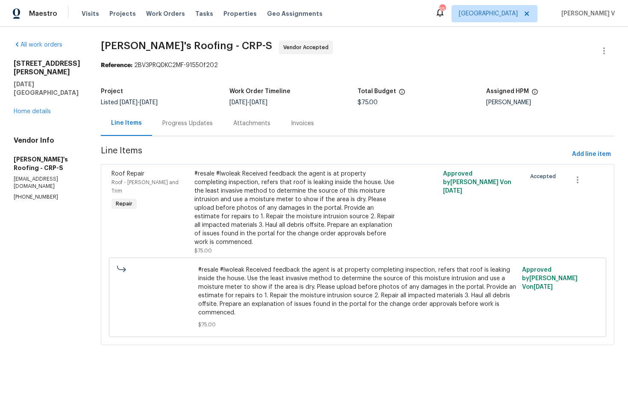
click at [198, 117] on div "Progress Updates" at bounding box center [187, 123] width 71 height 25
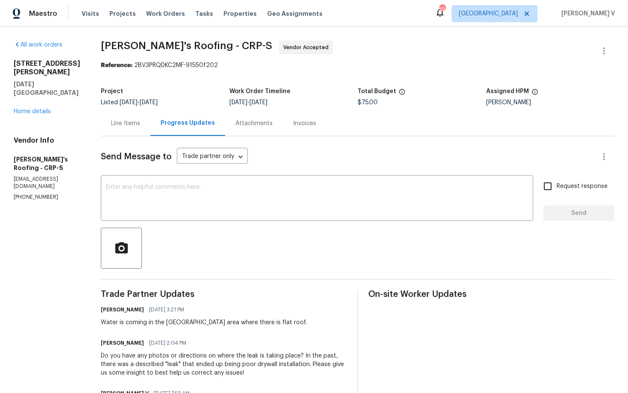
click at [130, 115] on div "Line Items" at bounding box center [126, 123] width 50 height 25
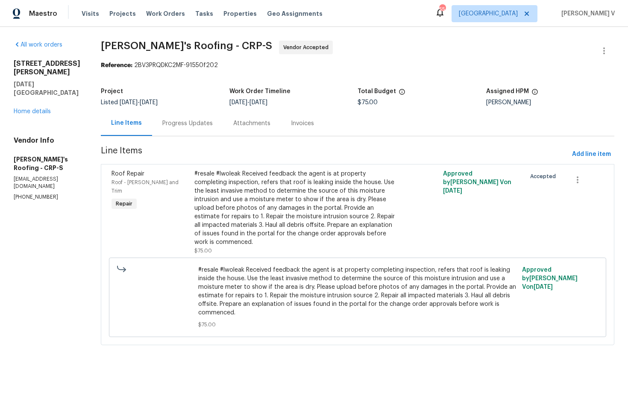
click at [189, 130] on div "Progress Updates" at bounding box center [187, 123] width 71 height 25
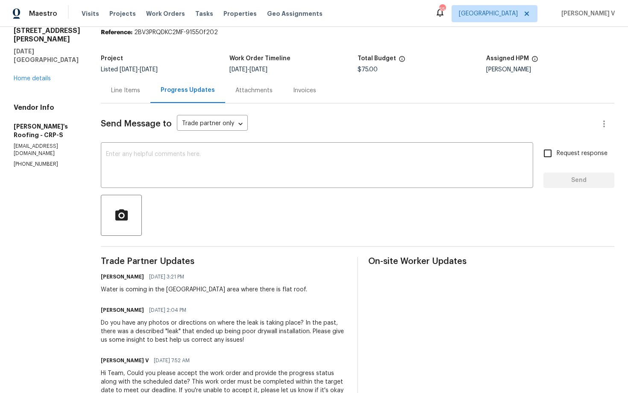
scroll to position [17, 0]
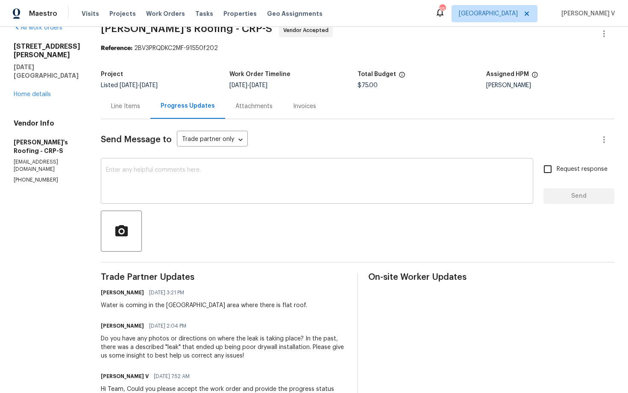
click at [318, 175] on textarea at bounding box center [317, 182] width 422 height 30
click at [104, 327] on h6 "[PERSON_NAME]" at bounding box center [122, 325] width 43 height 9
copy h6 "Randy"
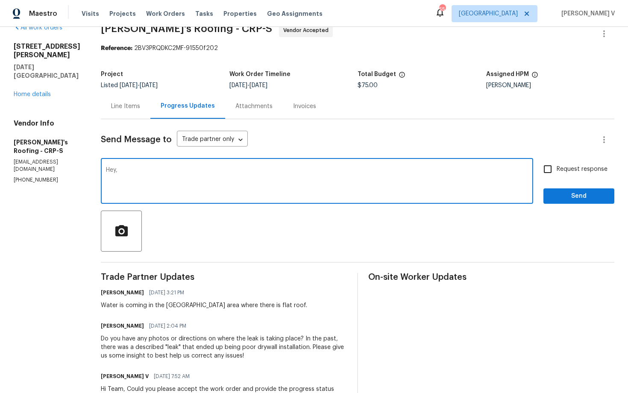
click at [117, 169] on textarea "Hey," at bounding box center [317, 182] width 422 height 30
paste textarea "Randy"
click at [179, 168] on textarea "Hey Randy," at bounding box center [317, 182] width 422 height 30
type textarea "Hey Randy, can we have an update on this WO?"
click at [584, 152] on div "Send Message to Trade partner only Trade partner only ​ Hey Randy, can we have …" at bounding box center [357, 337] width 513 height 436
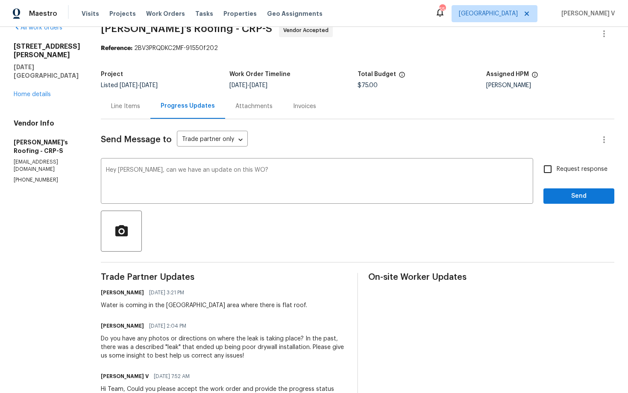
click at [573, 166] on span "Request response" at bounding box center [581, 169] width 51 height 9
click at [556, 166] on input "Request response" at bounding box center [547, 169] width 18 height 18
checkbox input "true"
click at [571, 193] on span "Send" at bounding box center [578, 196] width 57 height 11
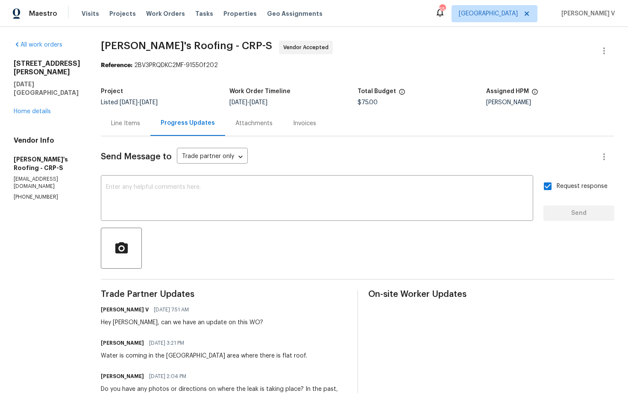
click at [205, 116] on div "Progress Updates" at bounding box center [187, 123] width 75 height 25
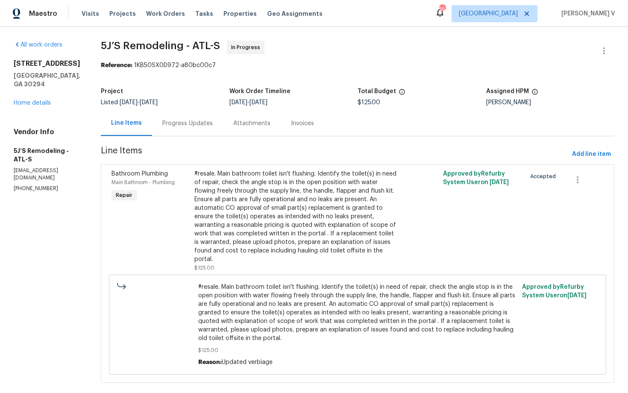
click at [204, 108] on div "Project Listed 9/26/2025 - 9/29/2025 Work Order Timeline 9/26/2025 - 9/29/2025 …" at bounding box center [357, 96] width 513 height 27
click at [198, 118] on div "Progress Updates" at bounding box center [187, 123] width 71 height 25
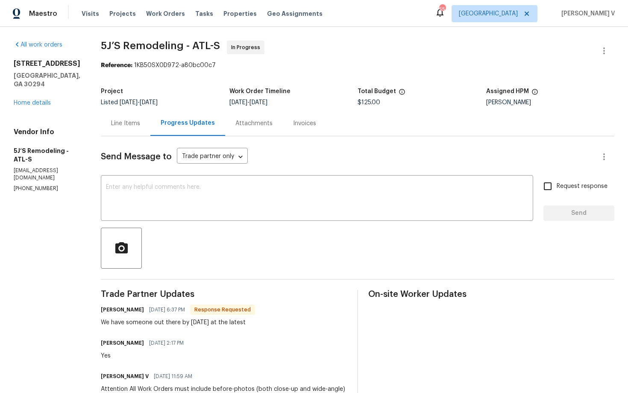
click at [125, 123] on div "Line Items" at bounding box center [125, 123] width 29 height 9
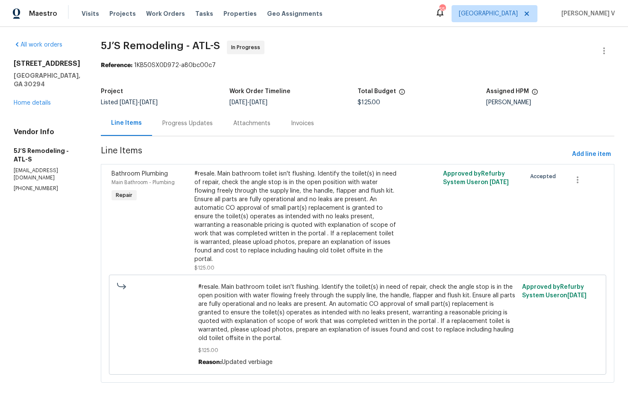
click at [218, 194] on div "#resale. Main bathroom toilet isn't flushing. Identify the toilet(s) in need of…" at bounding box center [295, 216] width 202 height 94
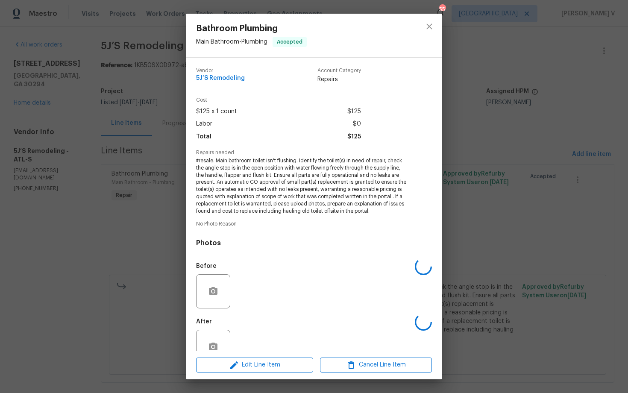
scroll to position [22, 0]
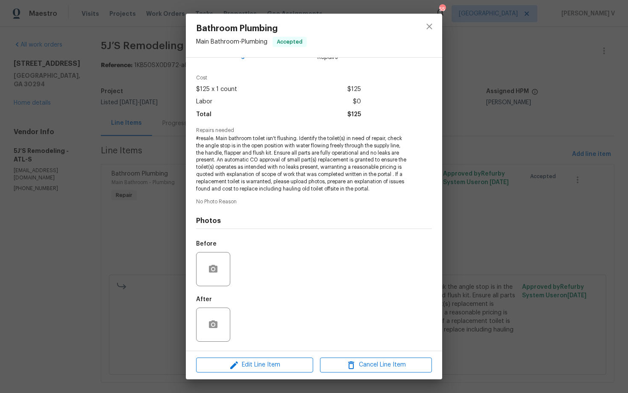
click at [103, 183] on div "Bathroom Plumbing Main Bathroom - Plumbing Accepted Vendor 5J’S Remodeling Acco…" at bounding box center [314, 196] width 628 height 393
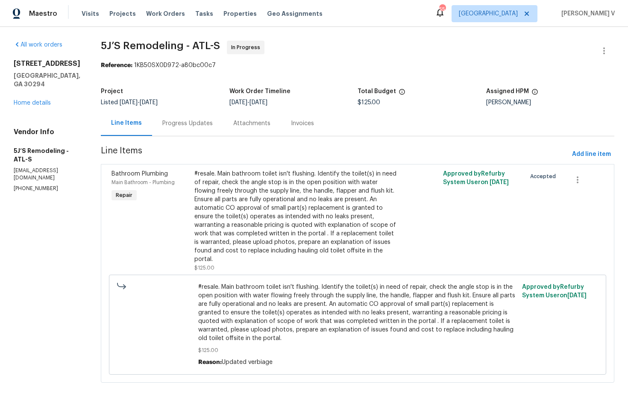
click at [172, 129] on div "Progress Updates" at bounding box center [187, 123] width 71 height 25
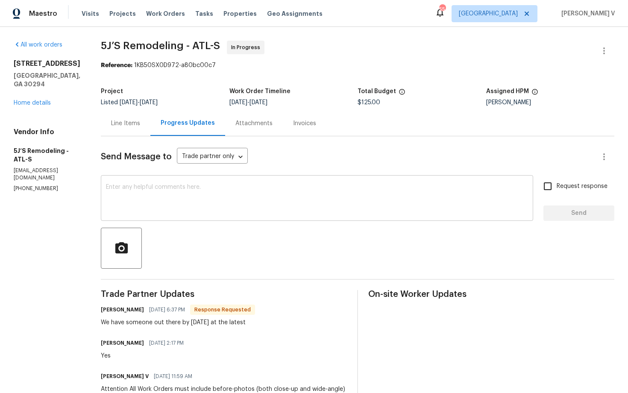
click at [175, 184] on div "x ​" at bounding box center [317, 199] width 432 height 44
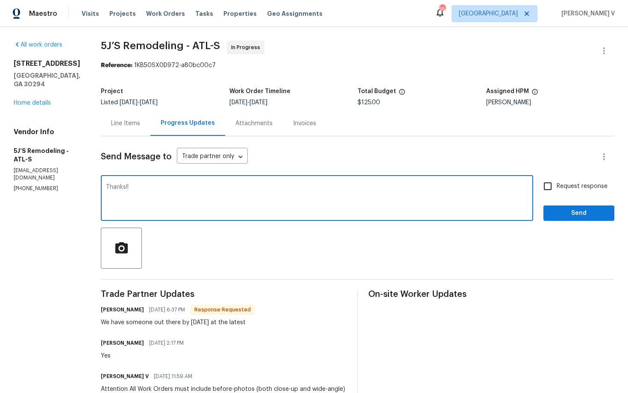
type textarea "Thanks!!"
click at [571, 216] on span "Send" at bounding box center [578, 213] width 57 height 11
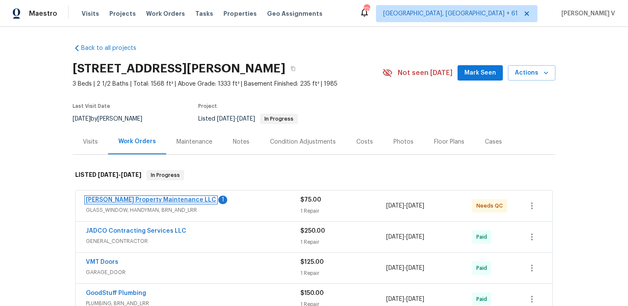
click at [117, 200] on link "[PERSON_NAME] Property Maintenance LLC" at bounding box center [151, 200] width 130 height 6
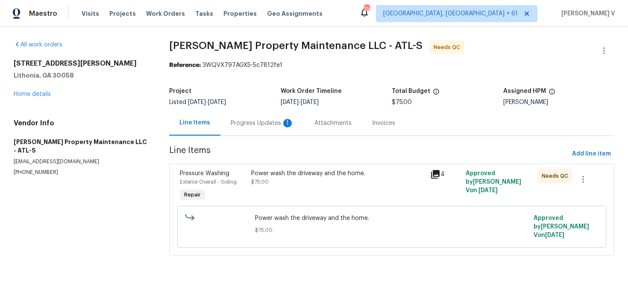
click at [252, 114] on div "Progress Updates 1" at bounding box center [262, 123] width 84 height 25
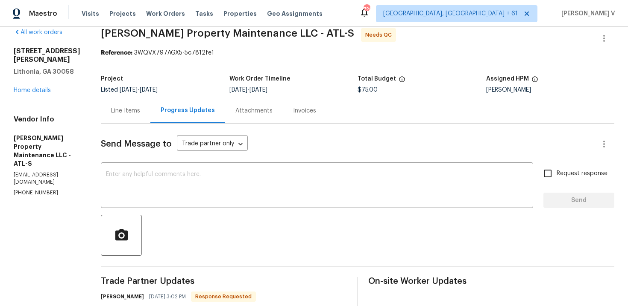
scroll to position [132, 0]
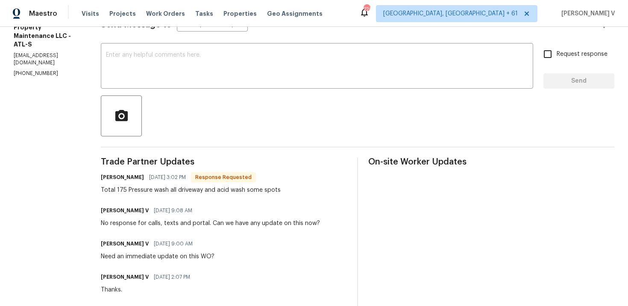
click at [252, 114] on div at bounding box center [357, 116] width 513 height 41
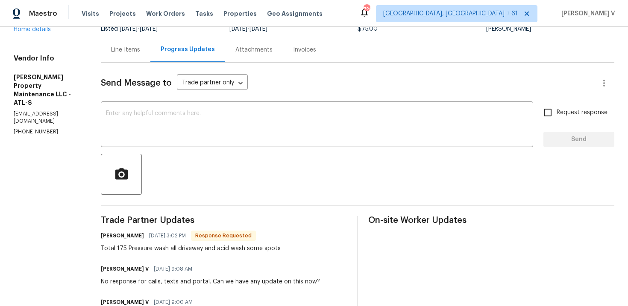
scroll to position [35, 0]
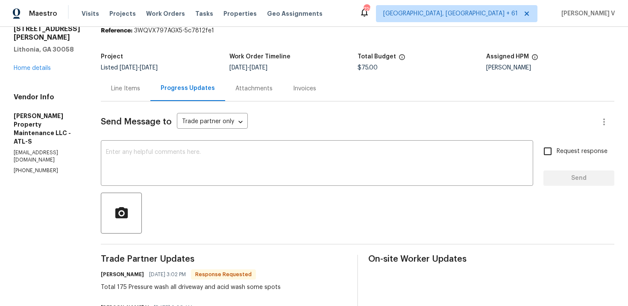
click at [138, 95] on div "Line Items" at bounding box center [126, 88] width 50 height 25
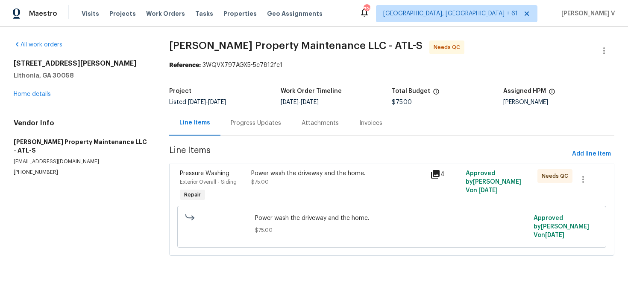
click at [280, 190] on div "Power wash the driveway and the home. $75.00" at bounding box center [337, 186] width 178 height 39
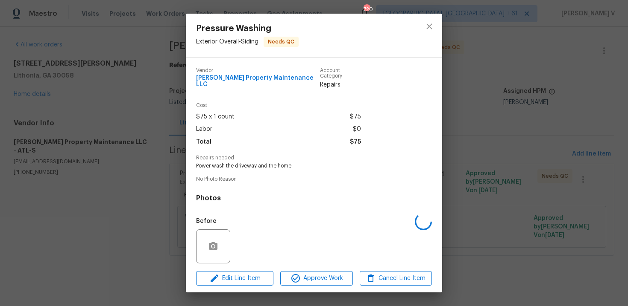
scroll to position [58, 0]
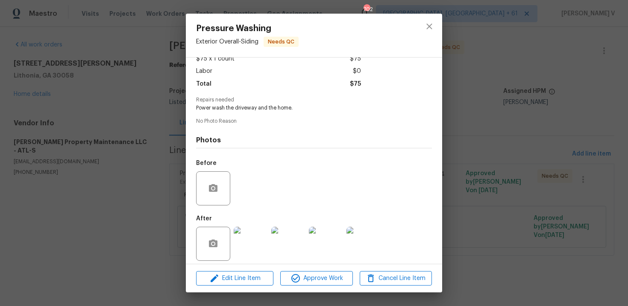
click at [86, 102] on div "Pressure Washing Exterior Overall - Siding Needs QC Vendor Glen Property Mainte…" at bounding box center [314, 153] width 628 height 306
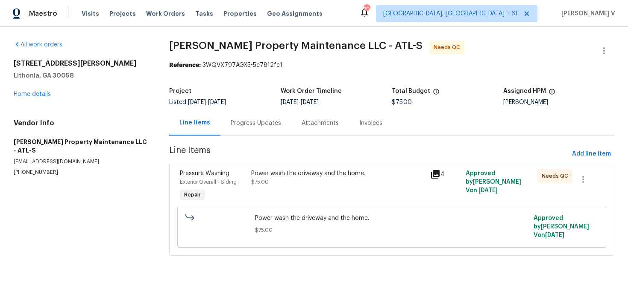
click at [228, 106] on div "Project Listed 1/24/2025 - 9/17/2025 Work Order Timeline 9/15/2025 - 9/17/2025 …" at bounding box center [391, 96] width 445 height 27
click at [231, 111] on div "Progress Updates" at bounding box center [255, 123] width 71 height 25
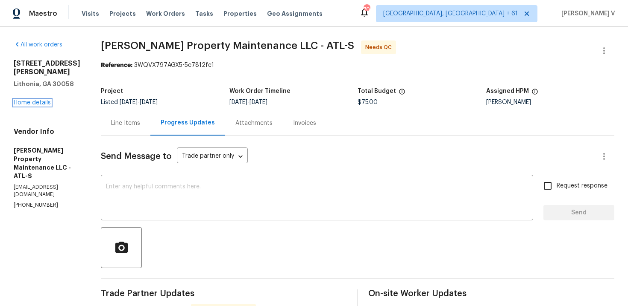
click at [32, 103] on link "Home details" at bounding box center [32, 103] width 37 height 6
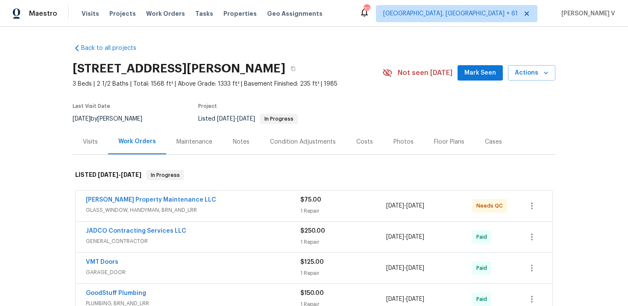
click at [240, 142] on div "Notes" at bounding box center [241, 142] width 17 height 9
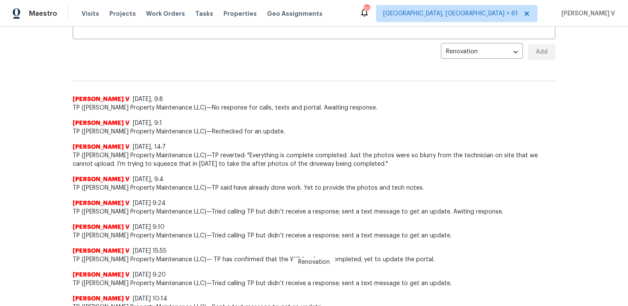
scroll to position [337, 0]
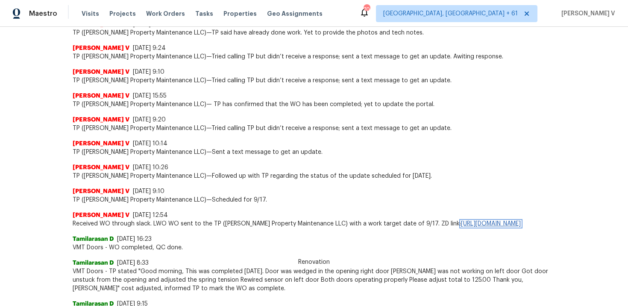
click at [461, 227] on link "https://opendoor.zendesk.com/agent/tickets/3490840" at bounding box center [491, 224] width 60 height 6
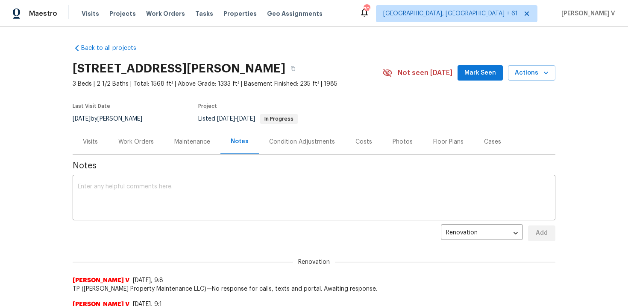
click at [139, 138] on div "Work Orders" at bounding box center [135, 142] width 35 height 9
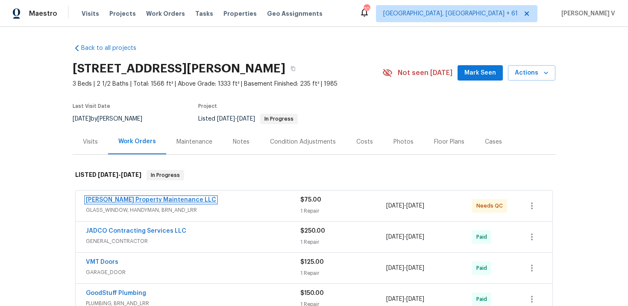
click at [145, 198] on link "[PERSON_NAME] Property Maintenance LLC" at bounding box center [151, 200] width 130 height 6
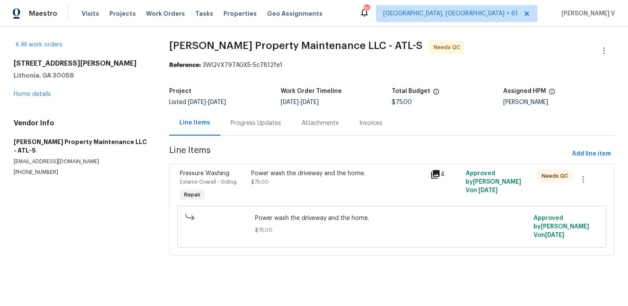
click at [286, 167] on div "Power wash the driveway and the home. $75.00" at bounding box center [337, 186] width 178 height 39
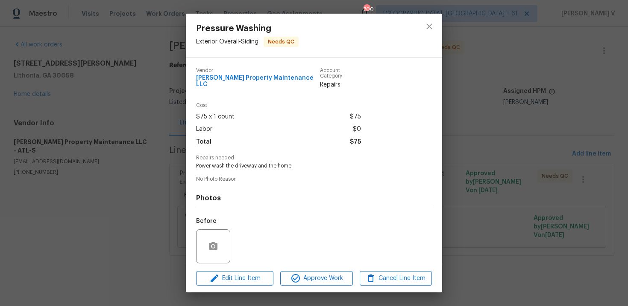
scroll to position [58, 0]
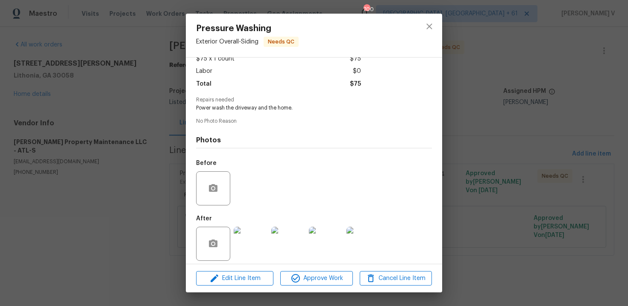
click at [246, 254] on img at bounding box center [250, 244] width 34 height 34
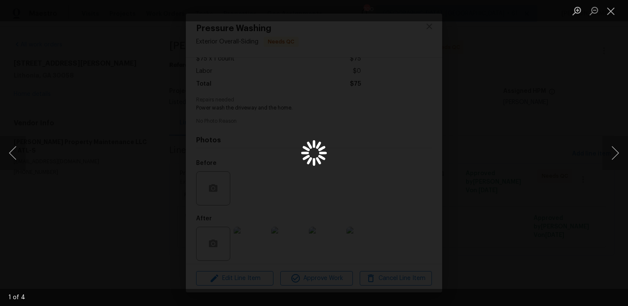
click at [243, 239] on div "Lightbox" at bounding box center [314, 153] width 628 height 306
click at [17, 157] on button "Previous image" at bounding box center [13, 153] width 26 height 34
click at [8, 150] on button "Previous image" at bounding box center [13, 153] width 26 height 34
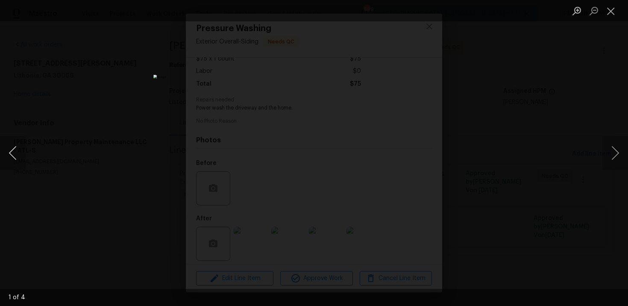
click at [8, 150] on button "Previous image" at bounding box center [13, 153] width 26 height 34
click at [128, 98] on div "Lightbox" at bounding box center [314, 153] width 628 height 306
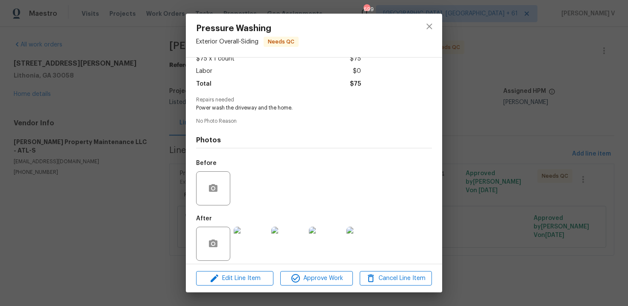
click at [128, 98] on div "Pressure Washing Exterior Overall - Siding Needs QC Vendor Glen Property Mainte…" at bounding box center [314, 153] width 628 height 306
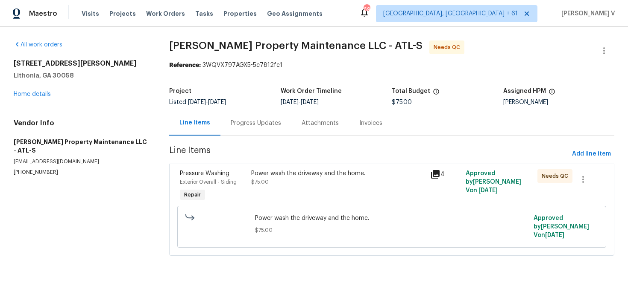
click at [251, 125] on div "Progress Updates" at bounding box center [256, 123] width 50 height 9
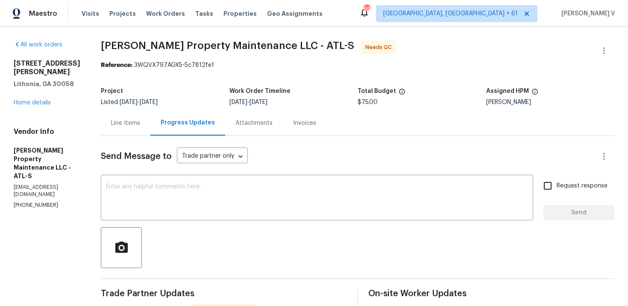
click at [136, 117] on div "Line Items" at bounding box center [126, 123] width 50 height 25
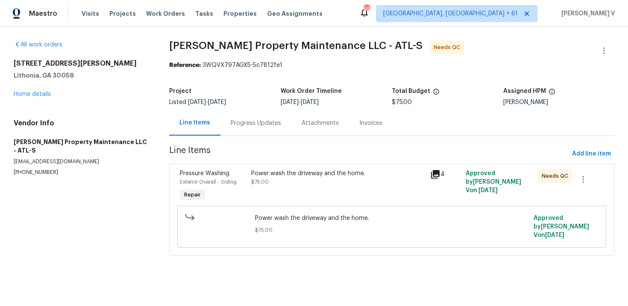
click at [261, 202] on div "Power wash the driveway and the home. $75.00" at bounding box center [337, 186] width 178 height 39
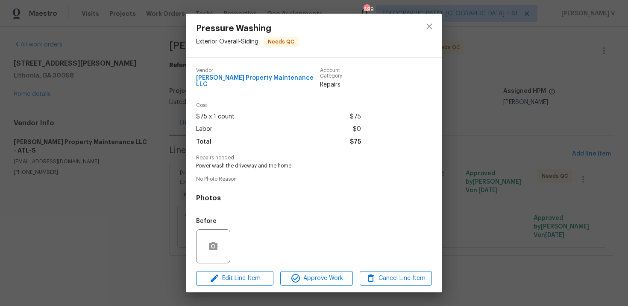
scroll to position [58, 0]
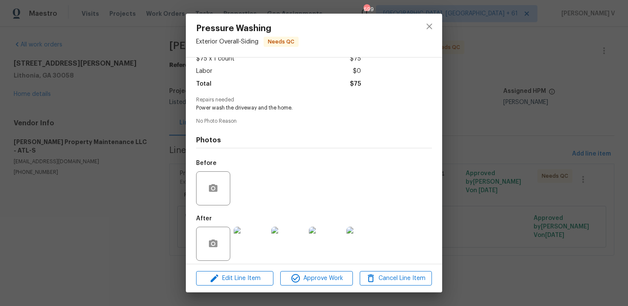
click at [249, 286] on div "Edit Line Item Approve Work Cancel Line Item" at bounding box center [314, 279] width 256 height 29
click at [248, 283] on span "Edit Line Item" at bounding box center [234, 279] width 72 height 11
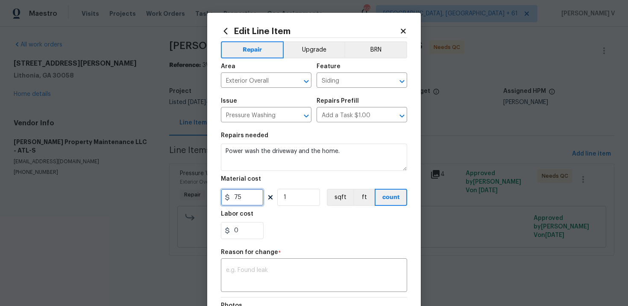
click at [233, 201] on input "75" at bounding box center [242, 197] width 43 height 17
type input "175"
click at [269, 270] on textarea at bounding box center [314, 277] width 176 height 18
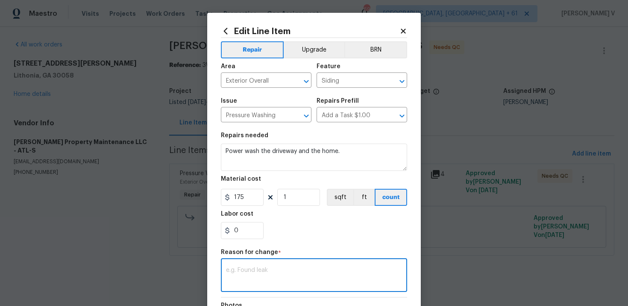
paste textarea "(DV) Updated per vendor’s final cost."
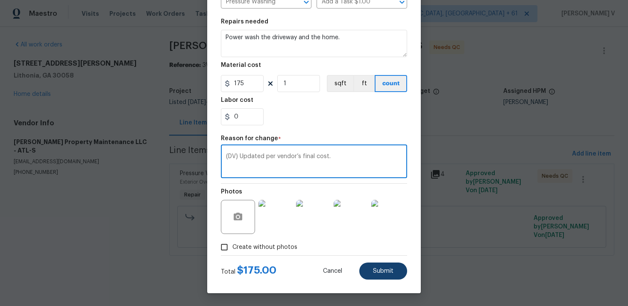
type textarea "(DV) Updated per vendor’s final cost."
click at [384, 266] on button "Submit" at bounding box center [383, 271] width 48 height 17
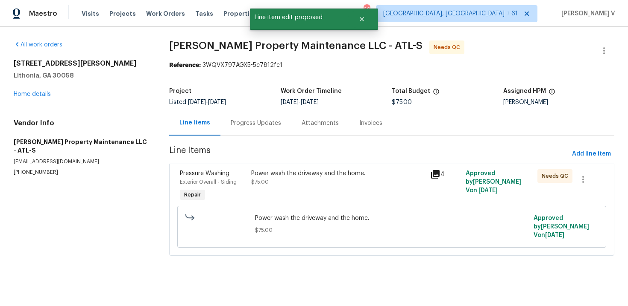
scroll to position [0, 0]
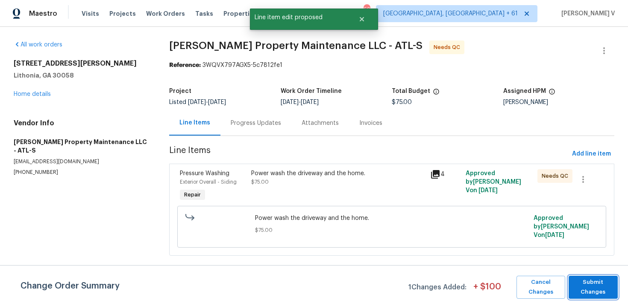
click at [587, 288] on span "Submit Changes" at bounding box center [592, 288] width 41 height 20
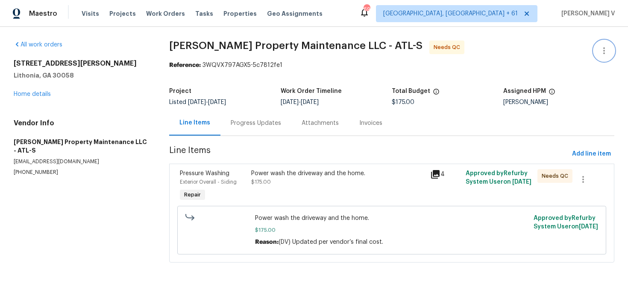
click at [600, 49] on icon "button" at bounding box center [603, 51] width 10 height 10
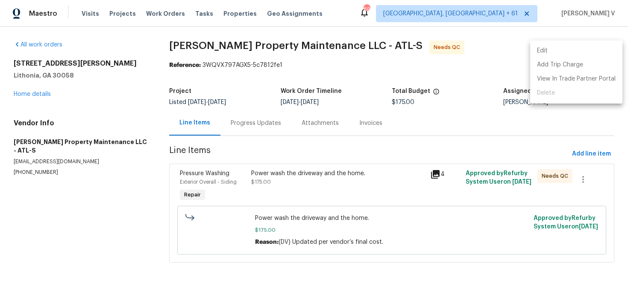
click at [600, 49] on li "Edit" at bounding box center [576, 51] width 92 height 14
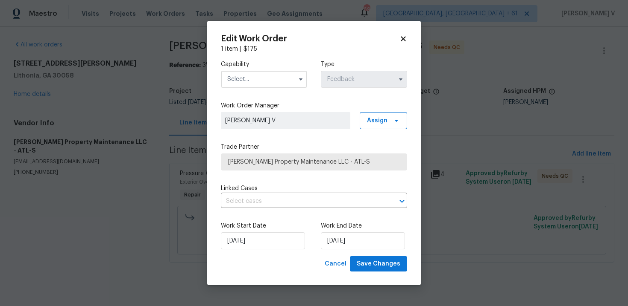
click at [275, 70] on div "Capability" at bounding box center [264, 74] width 86 height 28
click at [256, 79] on input "text" at bounding box center [264, 79] width 86 height 17
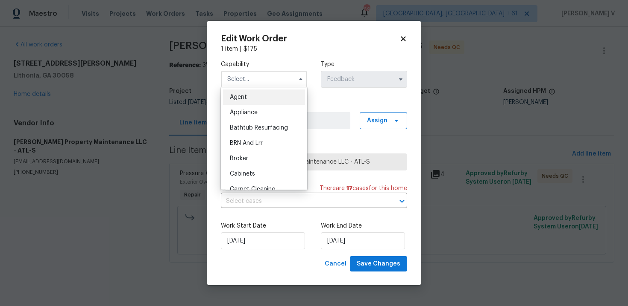
click at [231, 92] on div "Agent" at bounding box center [264, 97] width 82 height 15
type input "Agent"
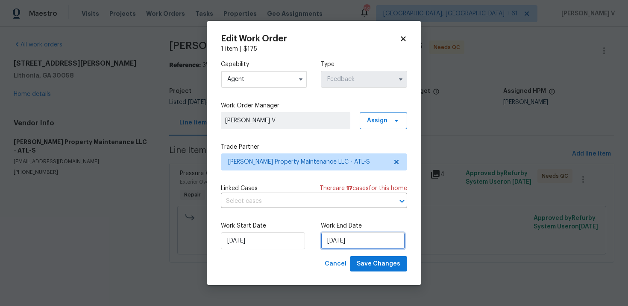
click at [369, 238] on input "17/09/2025" at bounding box center [363, 241] width 84 height 17
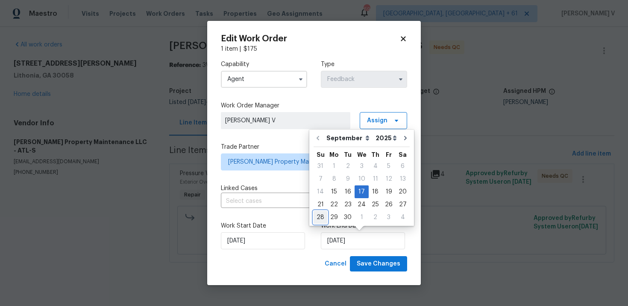
click at [315, 215] on div "28" at bounding box center [320, 218] width 14 height 12
type input "28/09/2025"
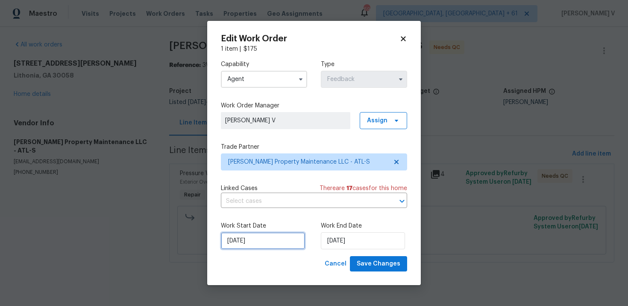
click at [231, 236] on input "15/09/2025" at bounding box center [263, 241] width 84 height 17
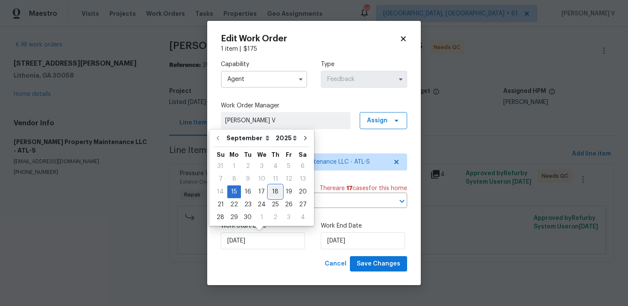
click at [276, 189] on div "18" at bounding box center [275, 192] width 13 height 12
type input "18/09/2025"
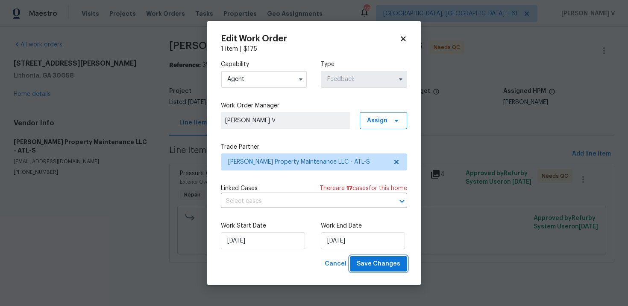
click at [370, 268] on span "Save Changes" at bounding box center [378, 264] width 44 height 11
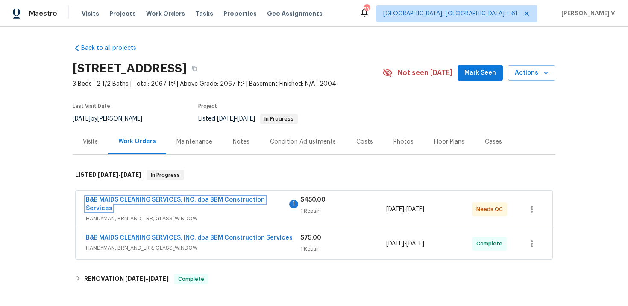
click at [148, 197] on link "B&B MAIDS CLEANING SERVICES, INC. dba BBM Construction Services" at bounding box center [175, 204] width 179 height 15
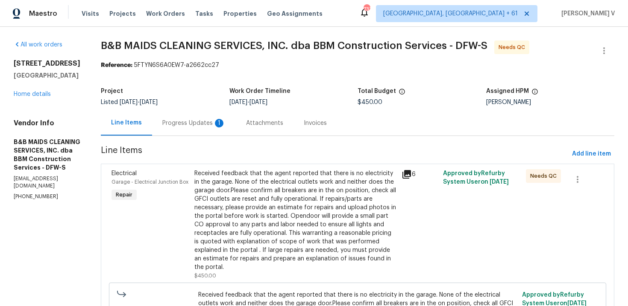
click at [208, 128] on div "Progress Updates 1" at bounding box center [194, 123] width 84 height 25
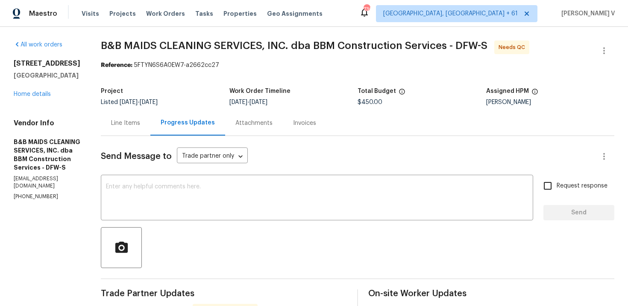
click at [140, 119] on div "Line Items" at bounding box center [125, 123] width 29 height 9
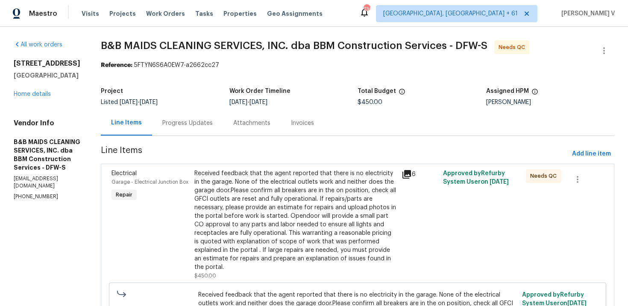
click at [303, 198] on div "Received feedback that the agent reported that there is no electricity in the g…" at bounding box center [295, 220] width 202 height 102
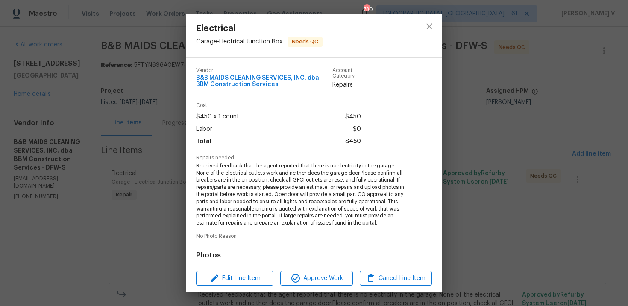
scroll to position [121, 0]
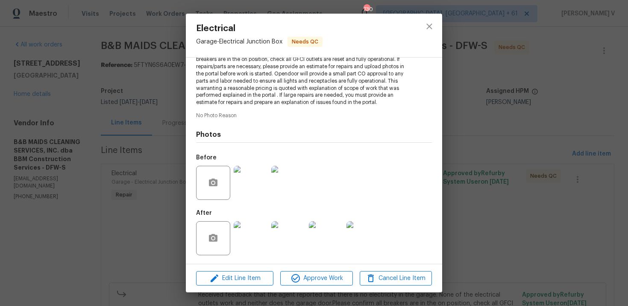
click at [254, 227] on img at bounding box center [250, 239] width 34 height 34
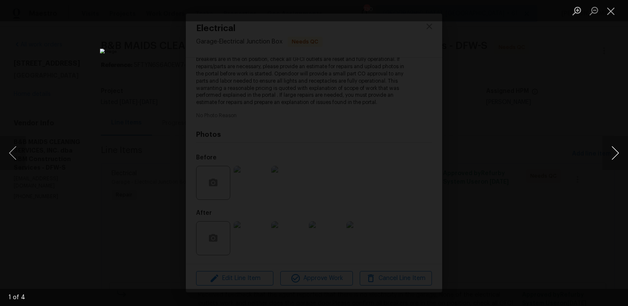
click at [617, 155] on button "Next image" at bounding box center [615, 153] width 26 height 34
click at [613, 126] on div "Lightbox" at bounding box center [314, 153] width 628 height 306
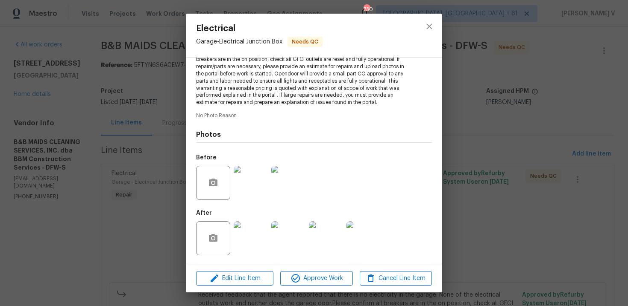
click at [613, 126] on div "Electrical Garage - Electrical Junction Box Needs QC Vendor B&B MAIDS CLEANING …" at bounding box center [314, 153] width 628 height 306
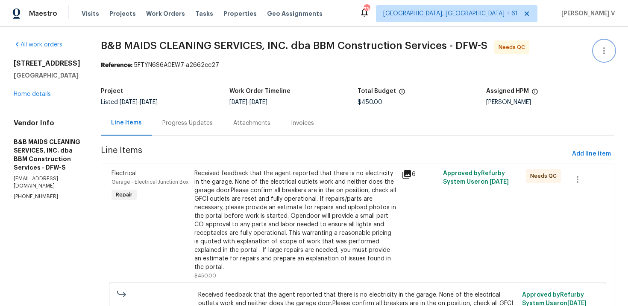
click at [605, 50] on icon "button" at bounding box center [603, 51] width 10 height 10
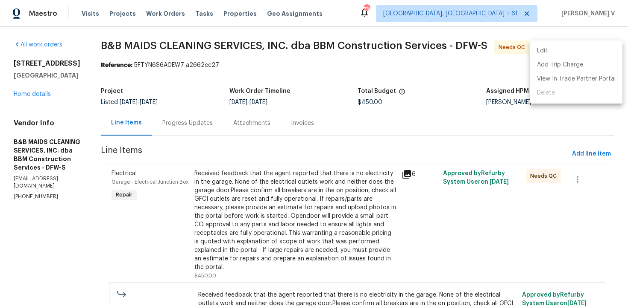
click at [605, 50] on li "Edit" at bounding box center [576, 51] width 92 height 14
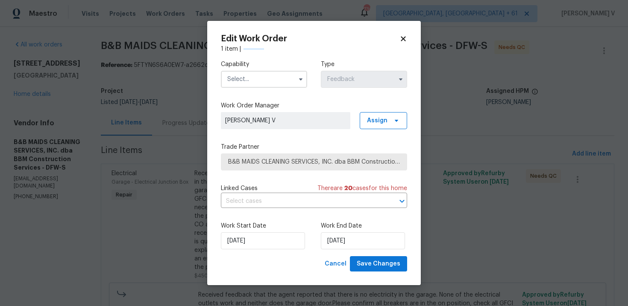
click at [294, 87] on input "text" at bounding box center [264, 79] width 86 height 17
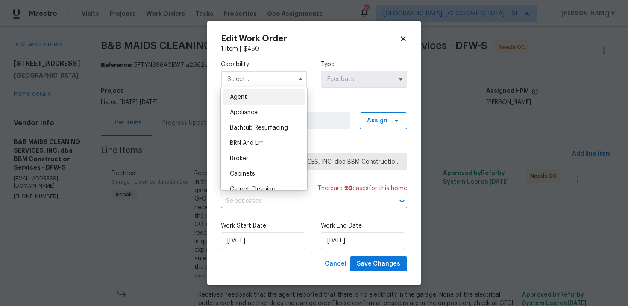
click at [260, 97] on div "Agent" at bounding box center [264, 97] width 82 height 15
type input "Agent"
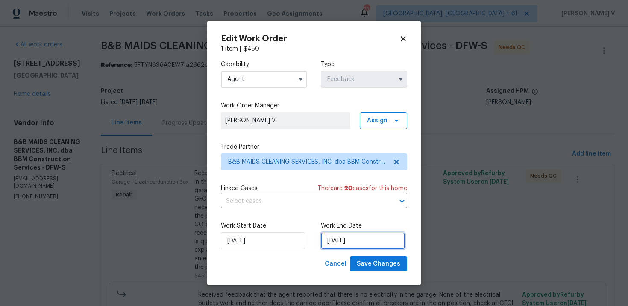
click at [350, 235] on input "[DATE]" at bounding box center [363, 241] width 84 height 17
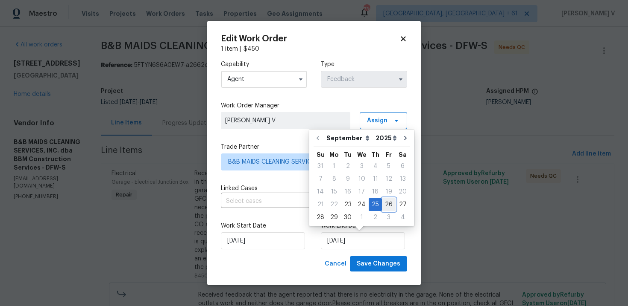
click at [384, 203] on div "26" at bounding box center [389, 205] width 14 height 12
type input "[DATE]"
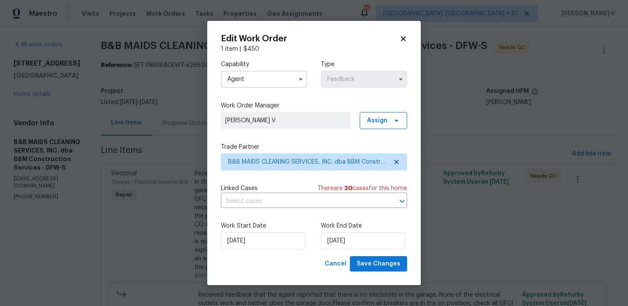
click at [400, 254] on div "Work Start Date 23/09/2025 Work End Date 26/09/2025" at bounding box center [314, 235] width 186 height 41
click at [394, 259] on span "Save Changes" at bounding box center [378, 264] width 44 height 11
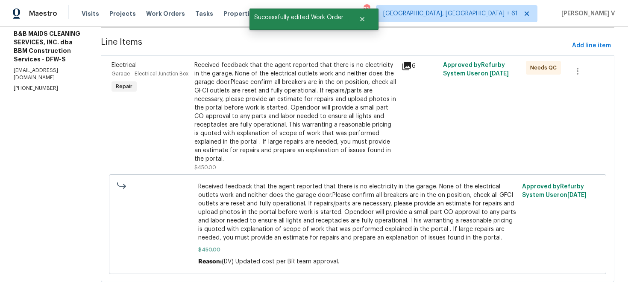
scroll to position [0, 0]
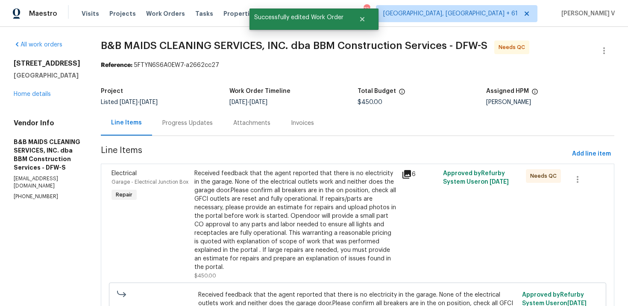
click at [217, 130] on div "Progress Updates" at bounding box center [187, 123] width 71 height 25
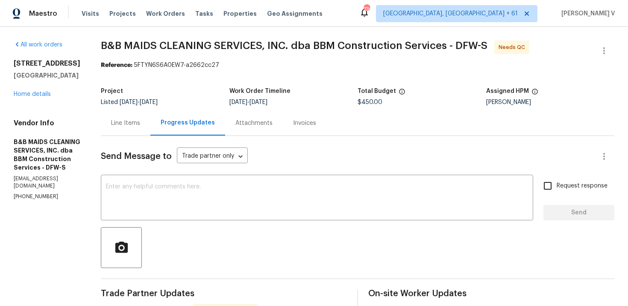
click at [150, 128] on div "Line Items" at bounding box center [126, 123] width 50 height 25
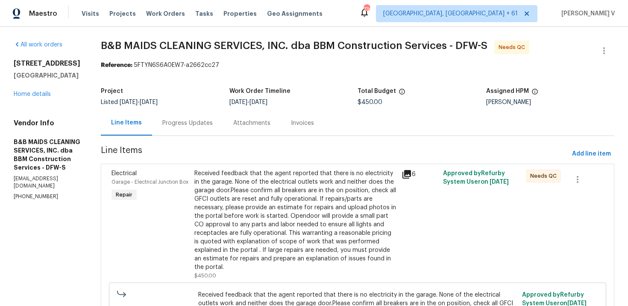
click at [300, 210] on div "Received feedback that the agent reported that there is no electricity in the g…" at bounding box center [295, 220] width 202 height 102
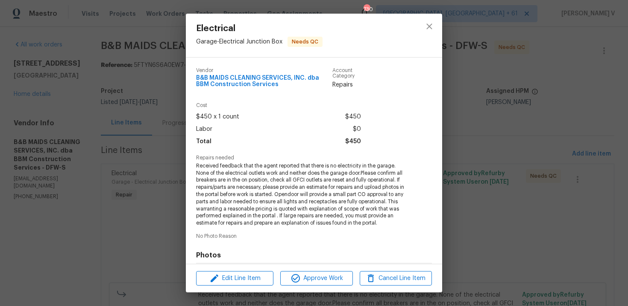
scroll to position [121, 0]
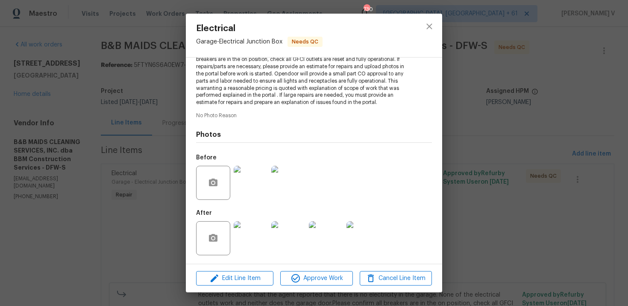
click at [575, 126] on div "Electrical Garage - Electrical Junction Box Needs QC Vendor B&B MAIDS CLEANING …" at bounding box center [314, 153] width 628 height 306
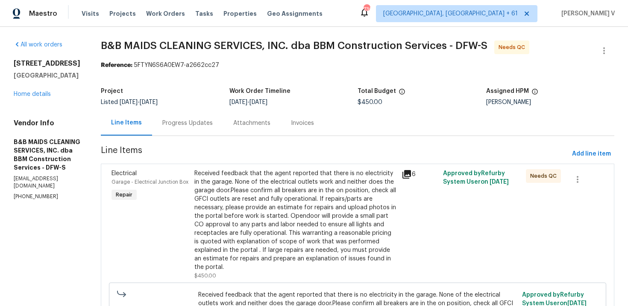
click at [213, 122] on div "Progress Updates" at bounding box center [187, 123] width 50 height 9
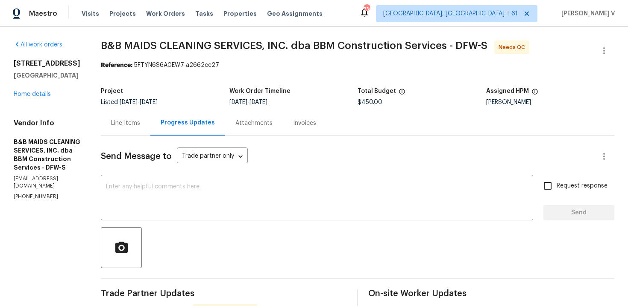
click at [150, 115] on div "Line Items" at bounding box center [126, 123] width 50 height 25
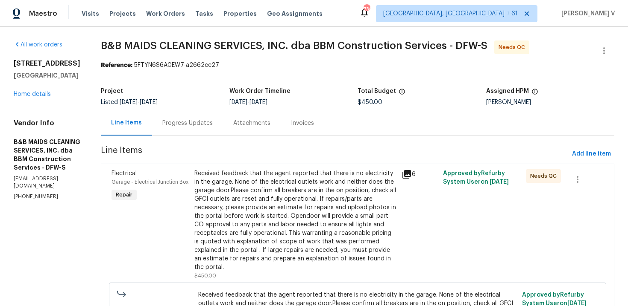
click at [295, 205] on div "Received feedback that the agent reported that there is no electricity in the g…" at bounding box center [295, 220] width 202 height 102
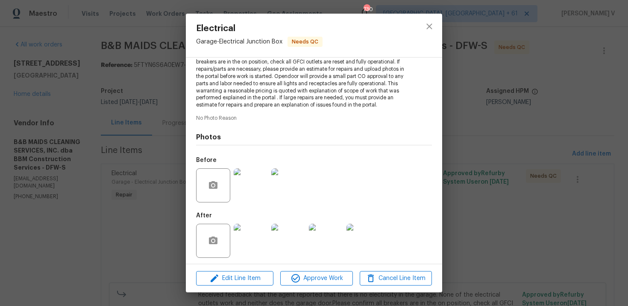
scroll to position [121, 0]
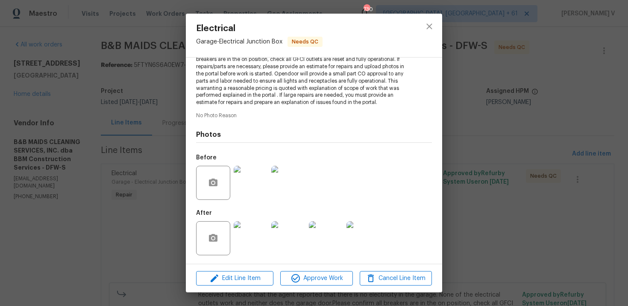
click at [257, 239] on img at bounding box center [250, 239] width 34 height 34
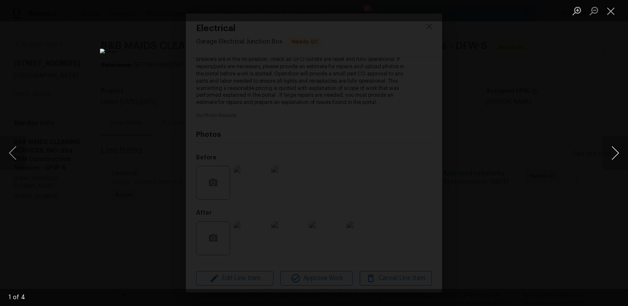
click at [615, 157] on button "Next image" at bounding box center [615, 153] width 26 height 34
click at [596, 108] on div "Lightbox" at bounding box center [314, 153] width 628 height 306
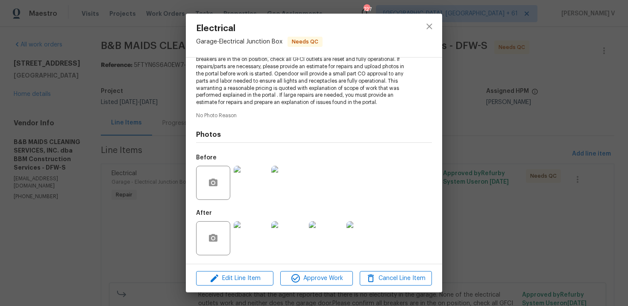
click at [596, 108] on div "Electrical Garage - Electrical Junction Box Needs QC Vendor B&B MAIDS CLEANING …" at bounding box center [314, 153] width 628 height 306
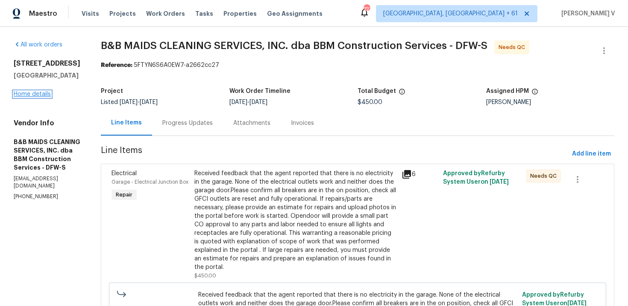
click at [16, 96] on link "Home details" at bounding box center [32, 94] width 37 height 6
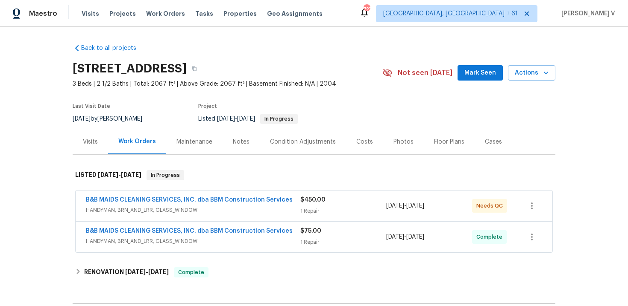
click at [141, 204] on span "B&B MAIDS CLEANING SERVICES, INC. dba BBM Construction Services" at bounding box center [189, 200] width 207 height 9
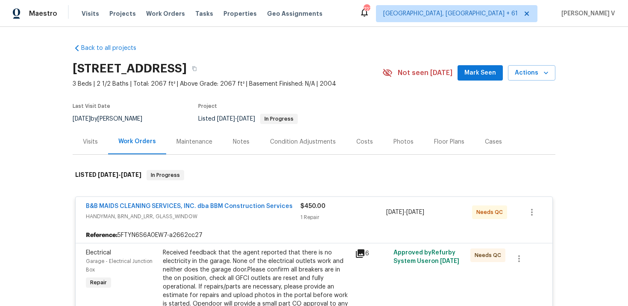
click at [181, 203] on span "B&B MAIDS CLEANING SERVICES, INC. dba BBM Construction Services" at bounding box center [189, 206] width 207 height 9
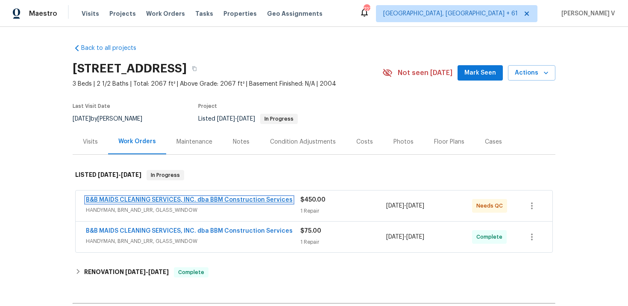
click at [190, 200] on link "B&B MAIDS CLEANING SERVICES, INC. dba BBM Construction Services" at bounding box center [189, 200] width 207 height 6
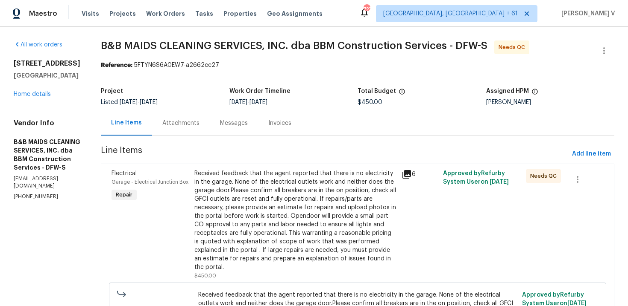
click at [301, 191] on div "Received feedback that the agent reported that there is no electricity in the g…" at bounding box center [295, 220] width 202 height 102
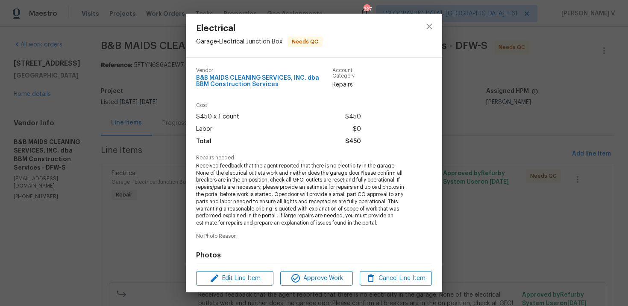
scroll to position [121, 0]
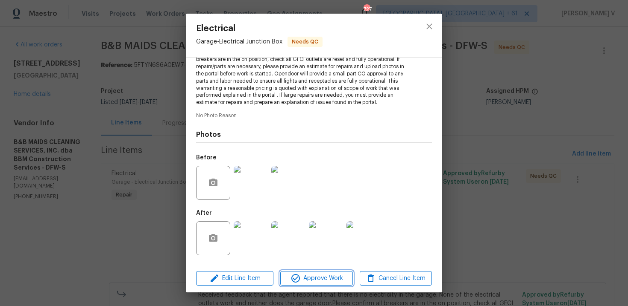
click at [322, 284] on button "Approve Work" at bounding box center [316, 278] width 72 height 15
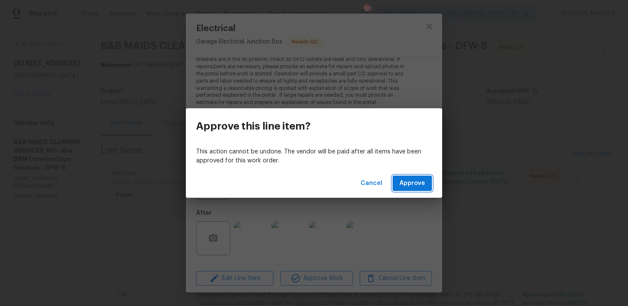
click at [413, 185] on span "Approve" at bounding box center [412, 183] width 26 height 11
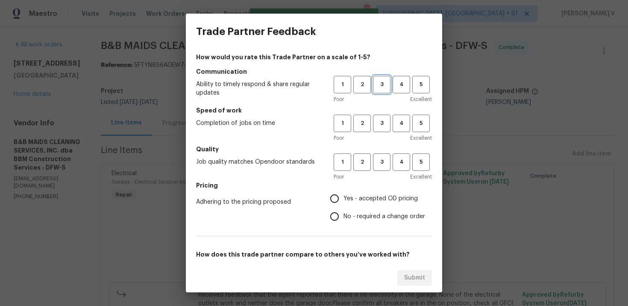
click at [382, 76] on button "3" at bounding box center [382, 85] width 18 height 18
click at [379, 114] on h5 "Speed of work" at bounding box center [314, 110] width 236 height 9
click at [379, 121] on span "3" at bounding box center [382, 124] width 16 height 10
click at [376, 173] on div "Poor Excellent" at bounding box center [382, 177] width 98 height 9
click at [384, 161] on span "3" at bounding box center [382, 163] width 16 height 10
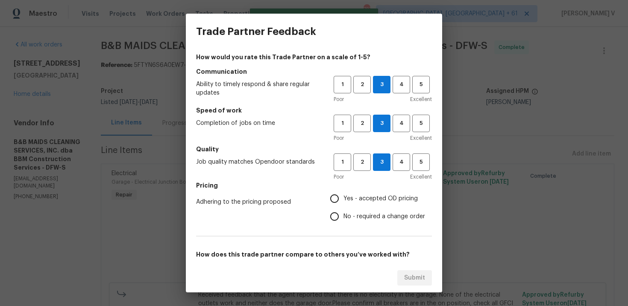
click at [334, 219] on input "No - required a change order" at bounding box center [334, 217] width 18 height 18
radio input "true"
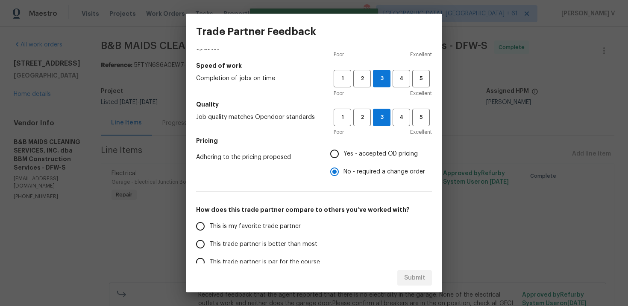
click at [283, 239] on label "This trade partner is better than most" at bounding box center [258, 245] width 135 height 18
click at [209, 239] on input "This trade partner is better than most" at bounding box center [200, 245] width 18 height 18
click at [423, 283] on span "Submit" at bounding box center [414, 278] width 21 height 11
radio input "true"
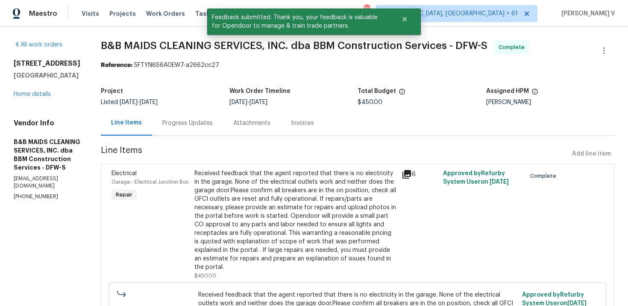
click at [223, 141] on section "B&B MAIDS CLEANING SERVICES, INC. dba BBM Construction Services - DFW-S Complet…" at bounding box center [357, 221] width 513 height 361
click at [222, 132] on div "Progress Updates" at bounding box center [187, 123] width 71 height 25
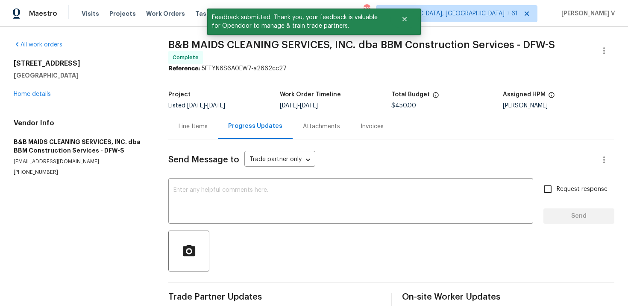
click at [222, 193] on textarea at bounding box center [350, 202] width 354 height 30
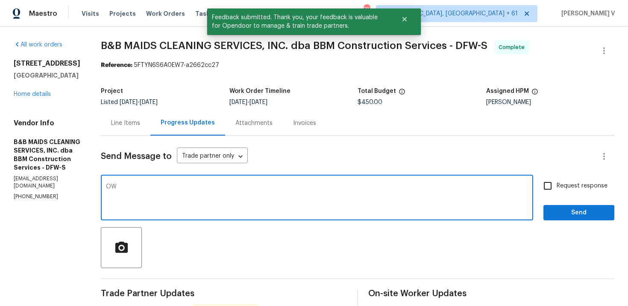
type textarea "O"
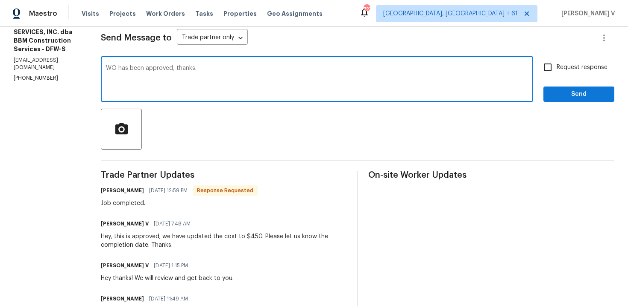
type textarea "WO has been approved, thanks."
click at [590, 92] on span "Send" at bounding box center [578, 94] width 57 height 11
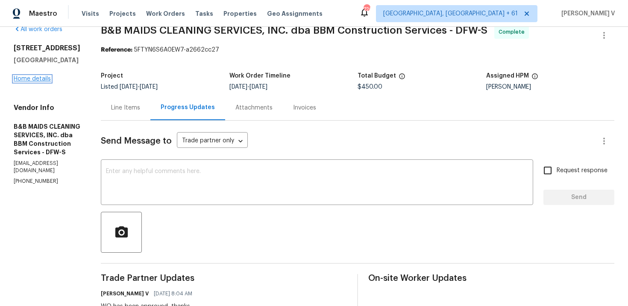
click at [37, 79] on link "Home details" at bounding box center [32, 79] width 37 height 6
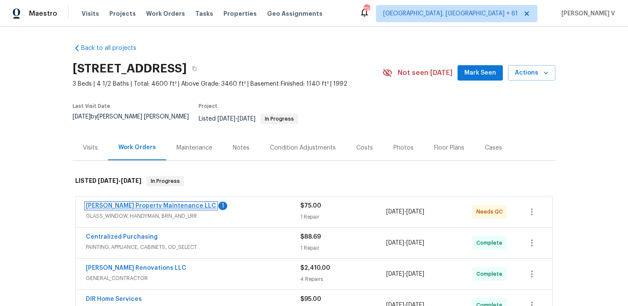
click at [128, 203] on link "[PERSON_NAME] Property Maintenance LLC" at bounding box center [151, 206] width 130 height 6
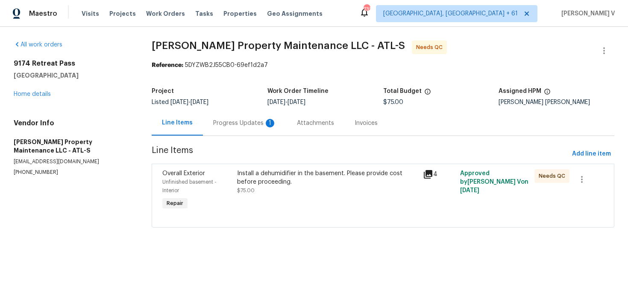
click at [236, 123] on div "Progress Updates 1" at bounding box center [244, 123] width 63 height 9
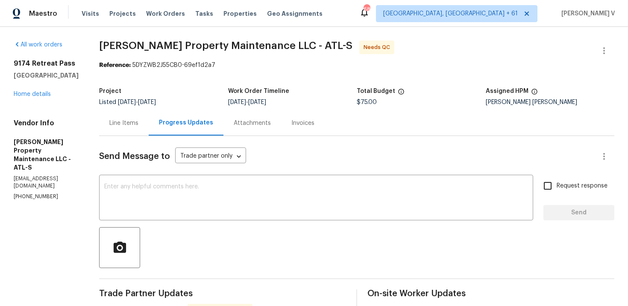
click at [105, 128] on div "Line Items" at bounding box center [124, 123] width 50 height 25
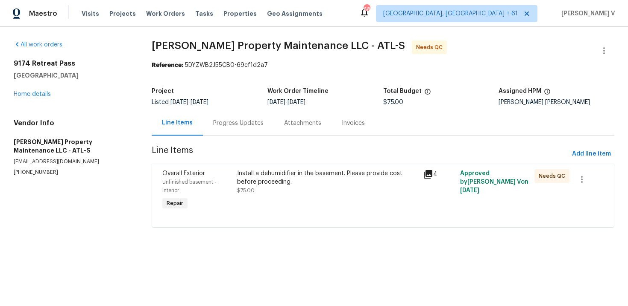
click at [273, 196] on div "Install a dehumidifier in the basement. Please provide cost before proceeding. …" at bounding box center [327, 191] width 186 height 48
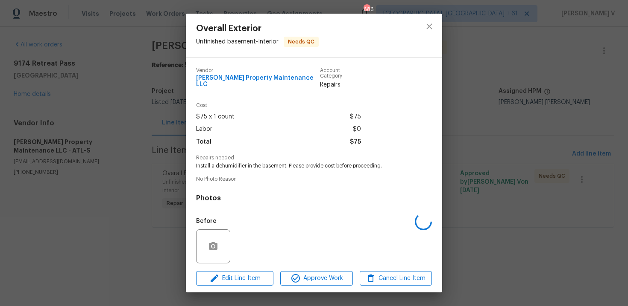
scroll to position [58, 0]
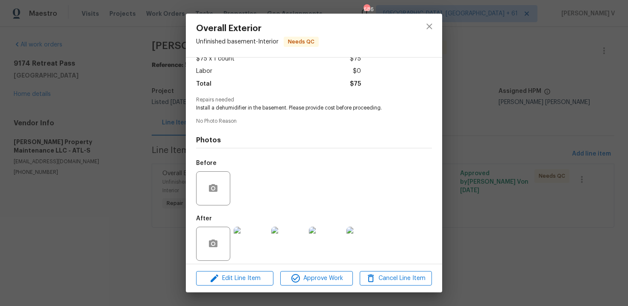
click at [258, 232] on img at bounding box center [250, 244] width 34 height 34
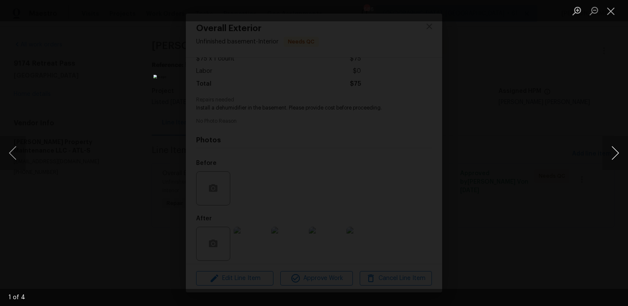
click at [610, 158] on button "Next image" at bounding box center [615, 153] width 26 height 34
click at [614, 152] on button "Next image" at bounding box center [615, 153] width 26 height 34
click at [607, 155] on button "Next image" at bounding box center [615, 153] width 26 height 34
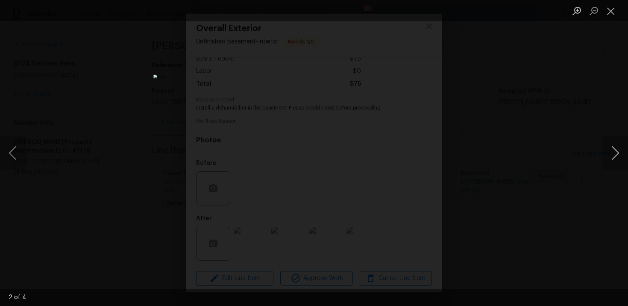
click at [607, 155] on button "Next image" at bounding box center [615, 153] width 26 height 34
click at [584, 117] on div "Lightbox" at bounding box center [314, 153] width 628 height 306
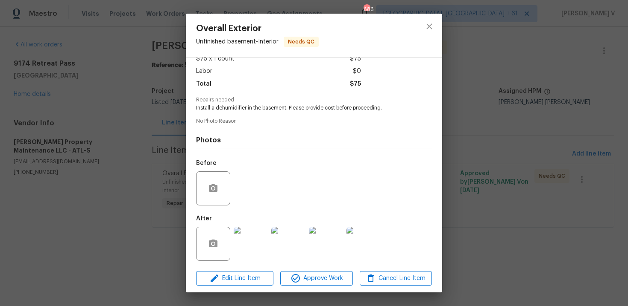
click at [251, 234] on img at bounding box center [250, 244] width 34 height 34
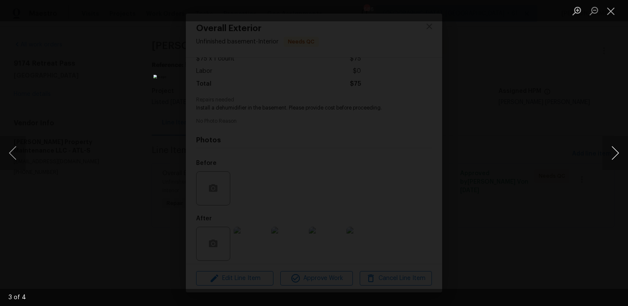
click at [612, 159] on button "Next image" at bounding box center [615, 153] width 26 height 34
click at [591, 113] on div "Lightbox" at bounding box center [314, 153] width 628 height 306
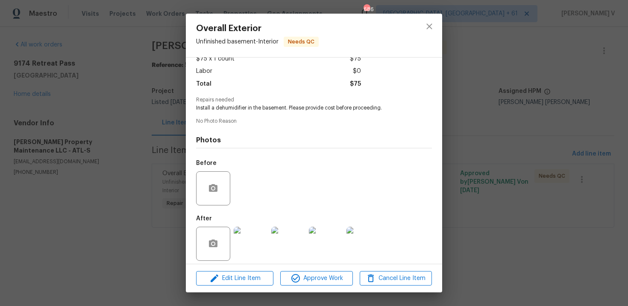
click at [461, 111] on div "Overall Exterior Unfinished basement - Interior Needs QC Vendor [PERSON_NAME] P…" at bounding box center [314, 153] width 628 height 306
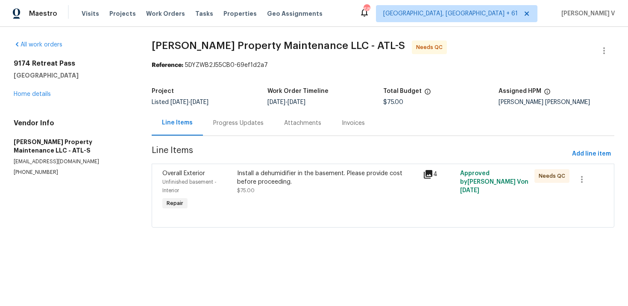
click at [215, 127] on div "Progress Updates" at bounding box center [238, 123] width 50 height 9
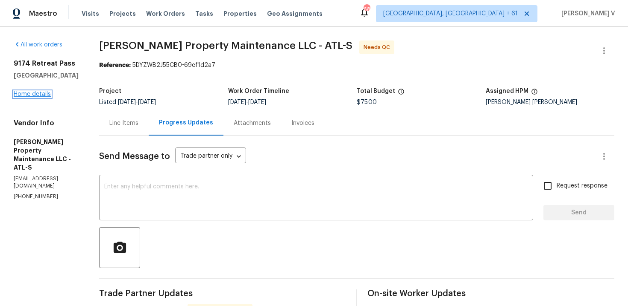
click at [29, 94] on link "Home details" at bounding box center [32, 94] width 37 height 6
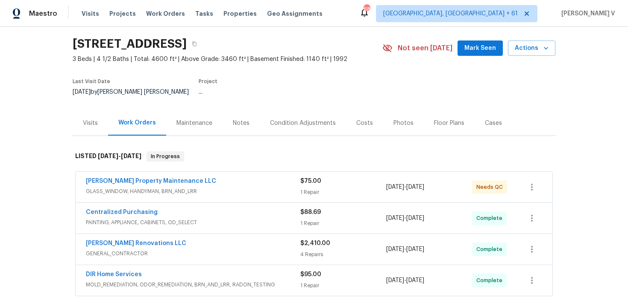
scroll to position [53, 0]
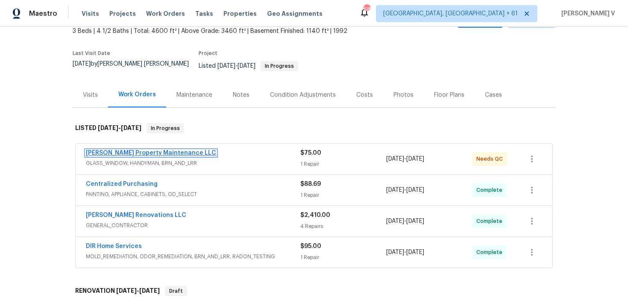
click at [145, 150] on link "Glen Property Maintenance LLC" at bounding box center [151, 153] width 130 height 6
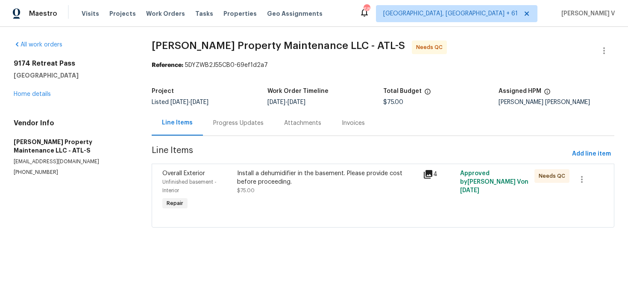
click at [236, 120] on div "Progress Updates" at bounding box center [238, 123] width 50 height 9
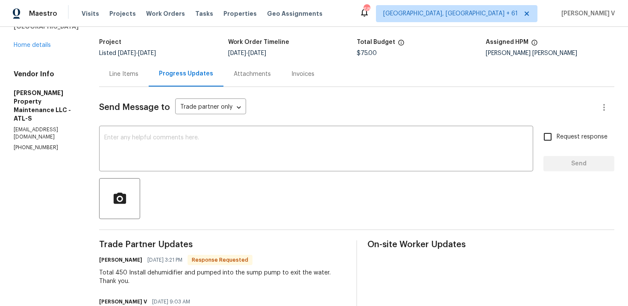
scroll to position [18, 0]
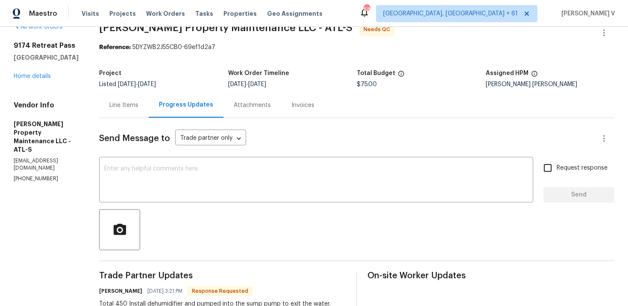
click at [134, 103] on div "Line Items" at bounding box center [123, 105] width 29 height 9
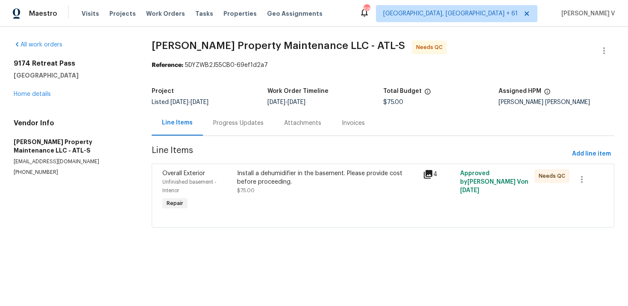
click at [264, 182] on div "Install a dehumidifier in the basement. Please provide cost before proceeding." at bounding box center [327, 177] width 181 height 17
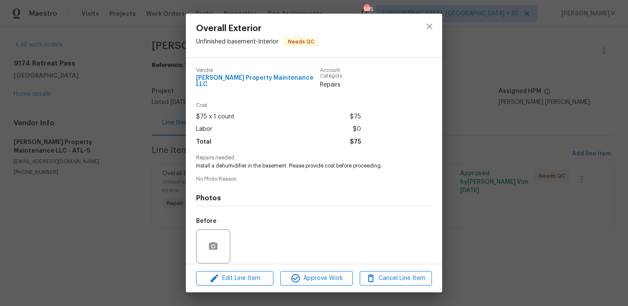
scroll to position [58, 0]
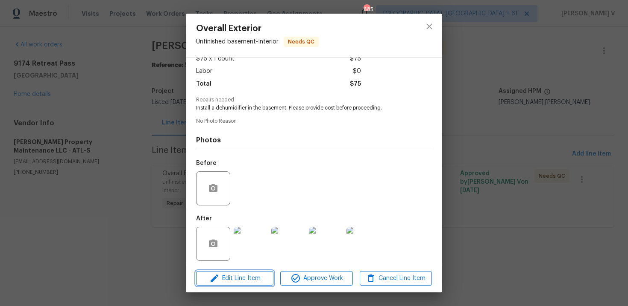
click at [248, 285] on button "Edit Line Item" at bounding box center [234, 278] width 77 height 15
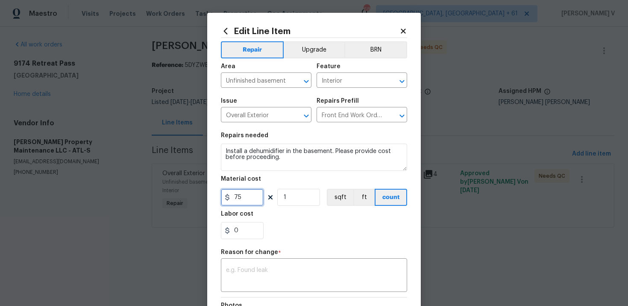
click at [236, 193] on input "75" at bounding box center [242, 197] width 43 height 17
type input "450"
click at [270, 268] on textarea at bounding box center [314, 277] width 176 height 18
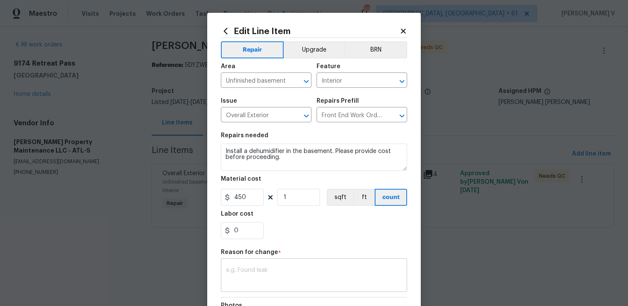
paste textarea "(DV) Updated per vendor’s final cost."
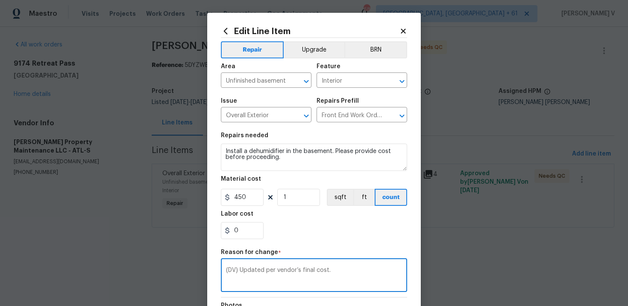
scroll to position [114, 0]
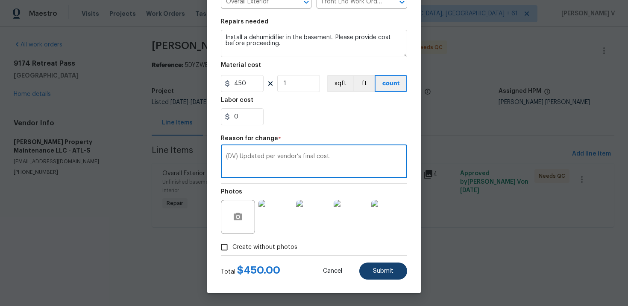
type textarea "(DV) Updated per vendor’s final cost."
click at [371, 269] on button "Submit" at bounding box center [383, 271] width 48 height 17
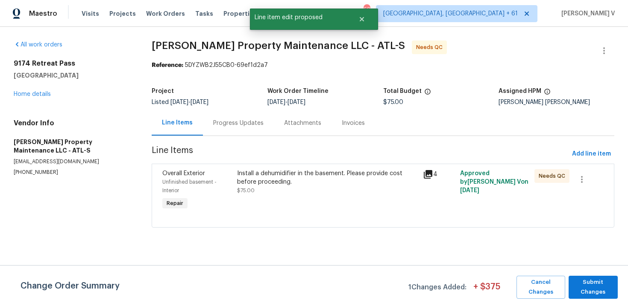
scroll to position [0, 0]
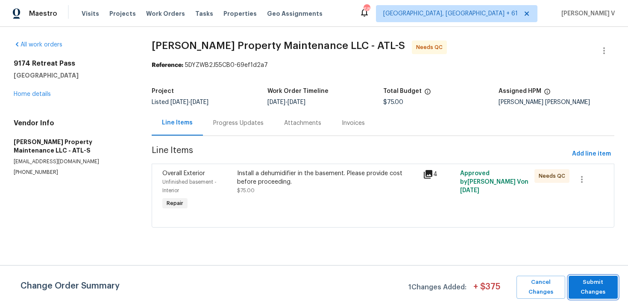
click at [604, 279] on span "Submit Changes" at bounding box center [592, 288] width 41 height 20
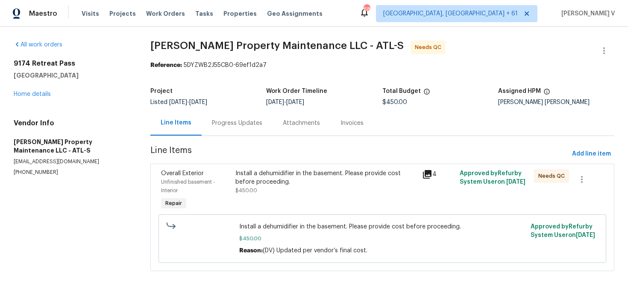
click at [247, 101] on div "Listed 9/17/2025 - 9/25/2025" at bounding box center [208, 102] width 116 height 6
click at [237, 121] on div "Progress Updates" at bounding box center [237, 123] width 50 height 9
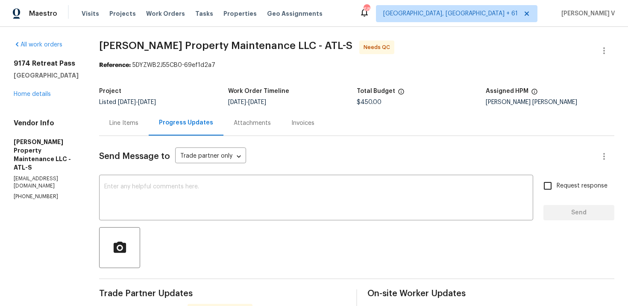
click at [108, 98] on div "Project" at bounding box center [163, 93] width 129 height 11
click at [610, 44] on button "button" at bounding box center [603, 51] width 20 height 20
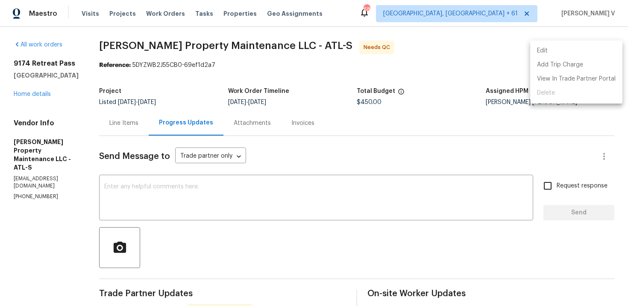
click at [610, 44] on li "Edit" at bounding box center [576, 51] width 92 height 14
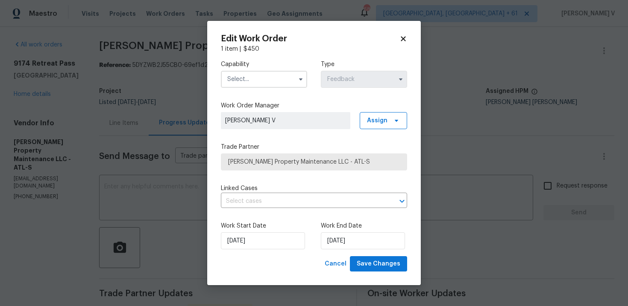
click at [260, 83] on input "text" at bounding box center [264, 79] width 86 height 17
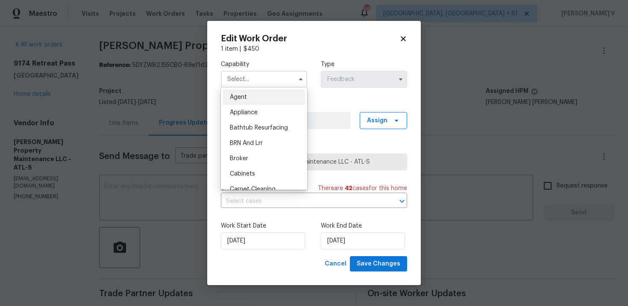
click at [231, 102] on div "Agent" at bounding box center [264, 97] width 82 height 15
type input "Agent"
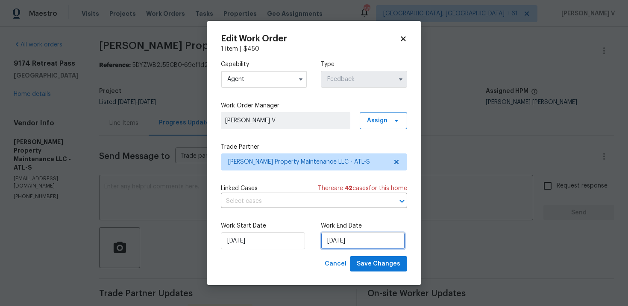
click at [343, 240] on input "[DATE]" at bounding box center [363, 241] width 84 height 17
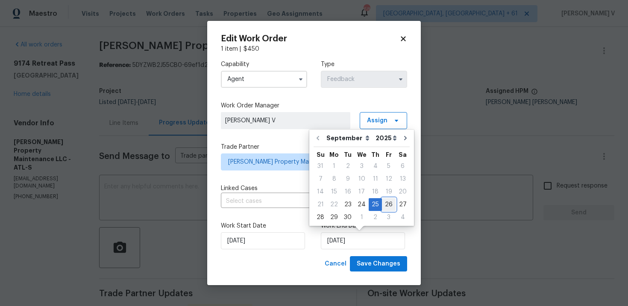
click at [385, 205] on div "26" at bounding box center [389, 205] width 14 height 12
type input "[DATE]"
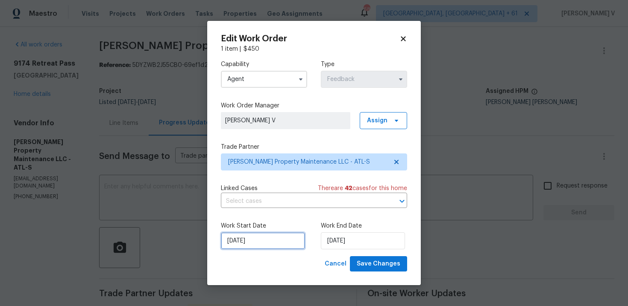
click at [248, 240] on input "23/09/2025" at bounding box center [263, 241] width 84 height 17
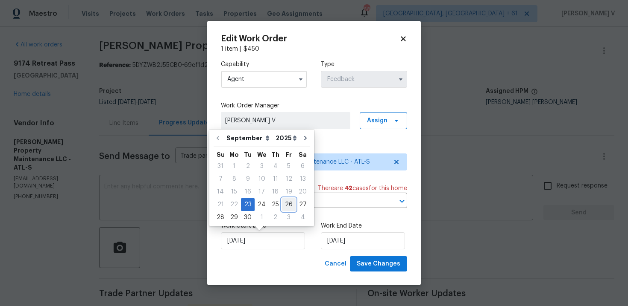
click at [286, 206] on div "26" at bounding box center [289, 205] width 14 height 12
type input "[DATE]"
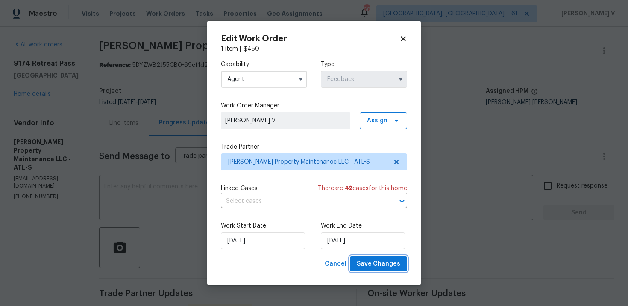
click at [376, 270] on button "Save Changes" at bounding box center [378, 265] width 57 height 16
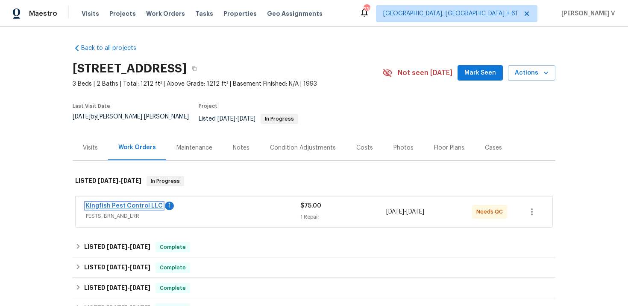
click at [134, 203] on link "Kingfish Pest Control LLC" at bounding box center [124, 206] width 77 height 6
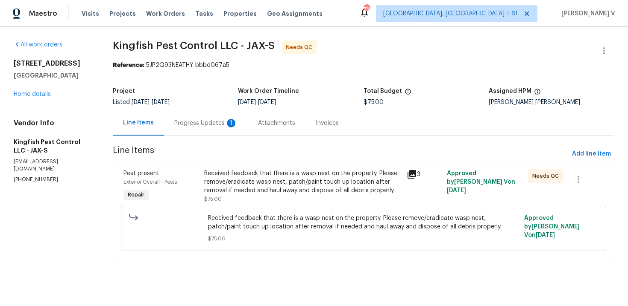
click at [213, 122] on div "Progress Updates 1" at bounding box center [205, 123] width 63 height 9
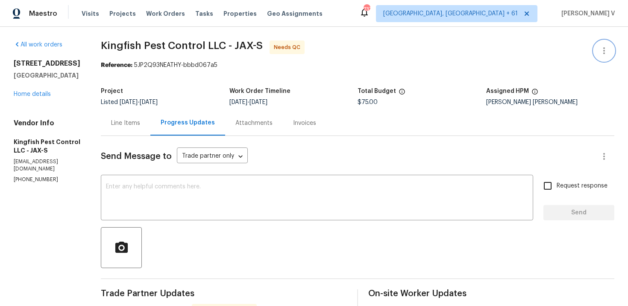
click at [598, 56] on button "button" at bounding box center [603, 51] width 20 height 20
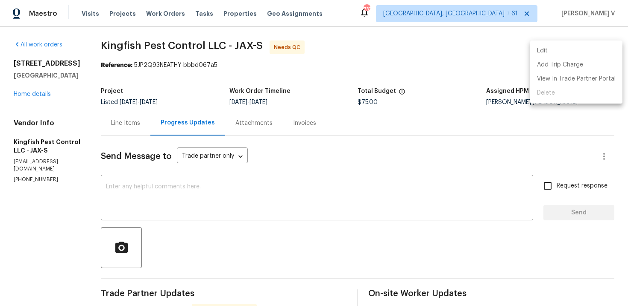
click at [569, 47] on li "Edit" at bounding box center [576, 51] width 92 height 14
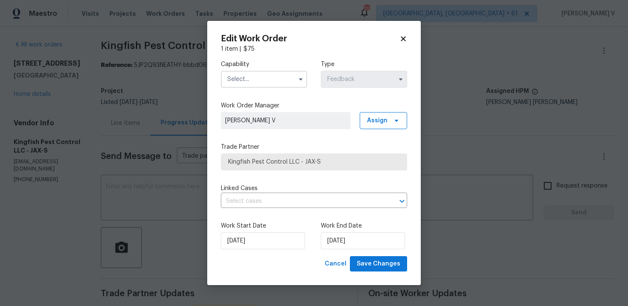
click at [265, 88] on div "Capability Type Feedback" at bounding box center [314, 73] width 186 height 41
click at [256, 78] on input "text" at bounding box center [264, 79] width 86 height 17
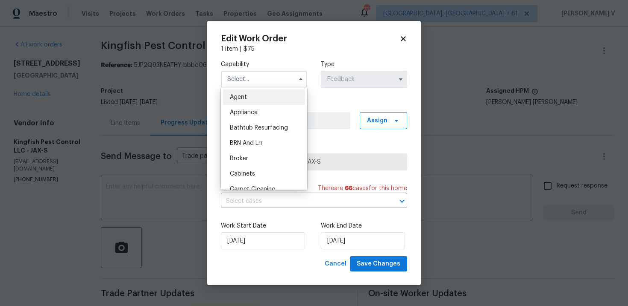
click at [224, 100] on div "Agent" at bounding box center [264, 97] width 82 height 15
type input "Agent"
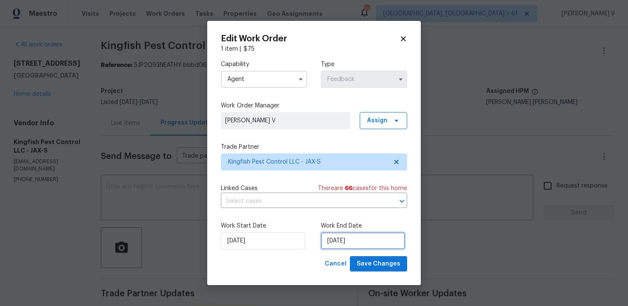
click at [336, 245] on input "[DATE]" at bounding box center [363, 241] width 84 height 17
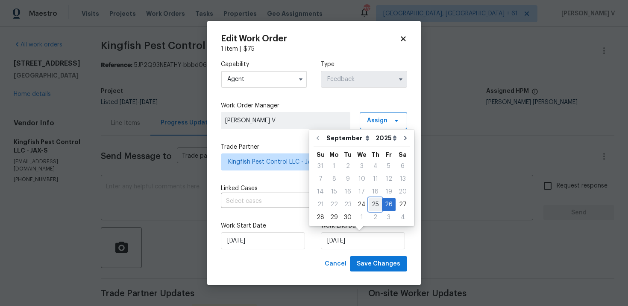
click at [369, 203] on div "25" at bounding box center [374, 205] width 13 height 12
type input "[DATE]"
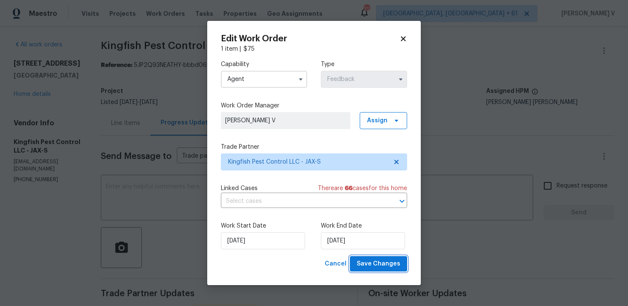
click at [368, 271] on button "Save Changes" at bounding box center [378, 265] width 57 height 16
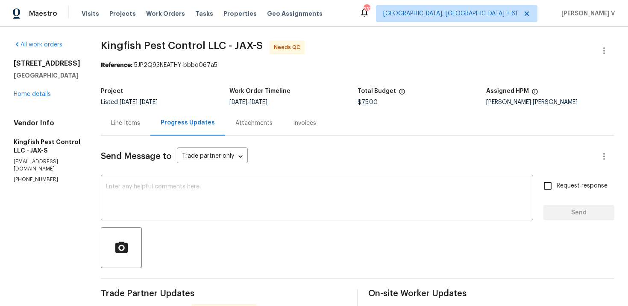
click at [134, 123] on div "Line Items" at bounding box center [125, 123] width 29 height 9
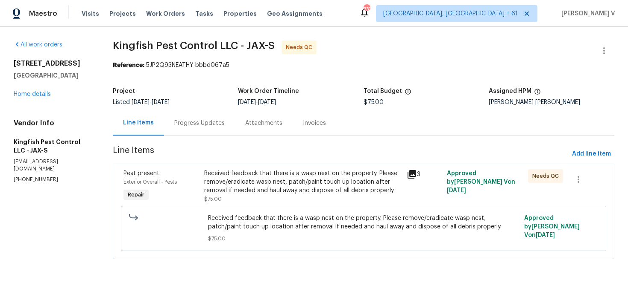
click at [247, 196] on div "Received feedback that there is a wasp nest on the property. Please remove/erad…" at bounding box center [302, 186] width 197 height 34
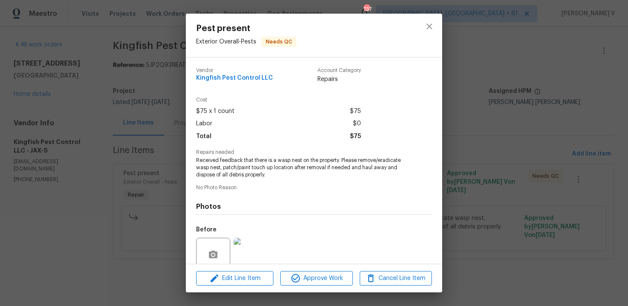
click at [117, 79] on div "Pest present Exterior Overall - Pests Needs QC Vendor Kingfish Pest Control LLC…" at bounding box center [314, 153] width 628 height 306
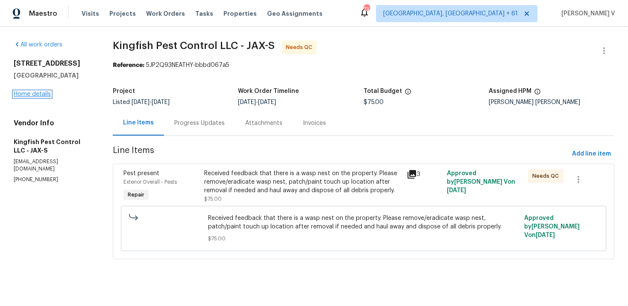
click at [38, 92] on link "Home details" at bounding box center [32, 94] width 37 height 6
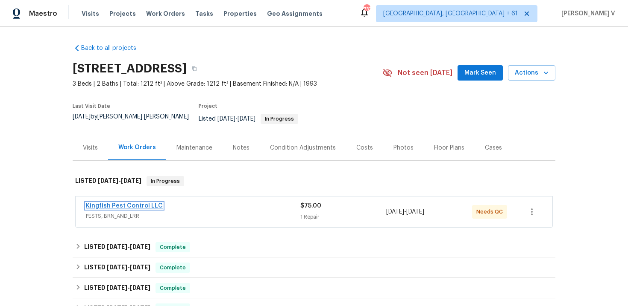
click at [112, 203] on link "Kingfish Pest Control LLC" at bounding box center [124, 206] width 77 height 6
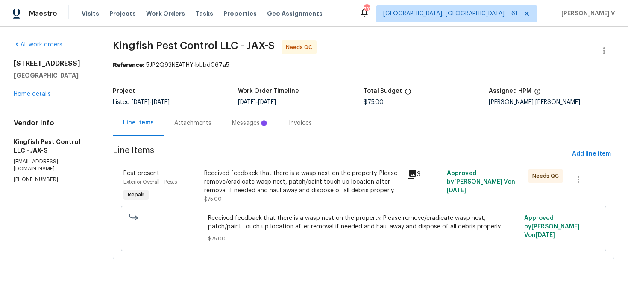
click at [300, 194] on div "Received feedback that there is a wasp nest on the property. Please remove/erad…" at bounding box center [302, 182] width 197 height 26
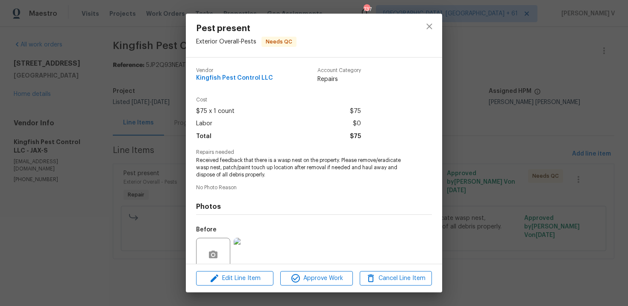
scroll to position [72, 0]
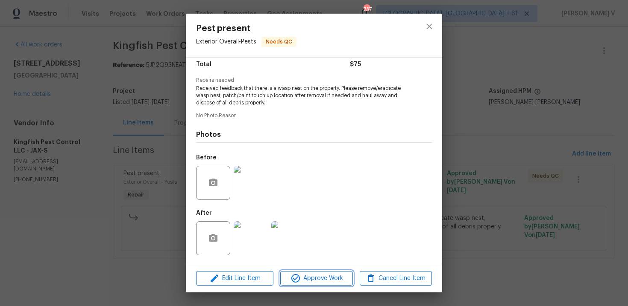
click at [321, 276] on span "Approve Work" at bounding box center [316, 279] width 67 height 11
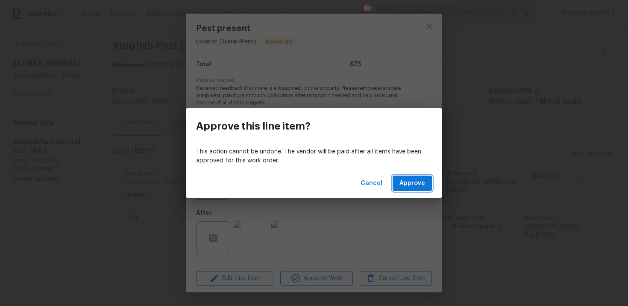
click at [421, 176] on button "Approve" at bounding box center [411, 184] width 39 height 16
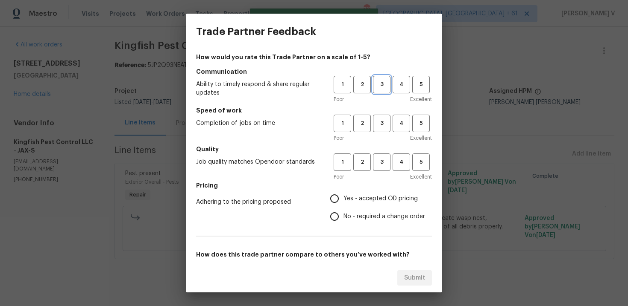
click at [382, 82] on span "3" at bounding box center [382, 85] width 16 height 10
click at [385, 125] on span "3" at bounding box center [382, 124] width 16 height 10
click at [379, 161] on span "3" at bounding box center [382, 163] width 16 height 10
click at [338, 230] on div "How would you rate this Trade Partner on a scale of 1-5? Communication Ability …" at bounding box center [314, 220] width 236 height 334
click at [339, 221] on input "No - required a change order" at bounding box center [334, 217] width 18 height 18
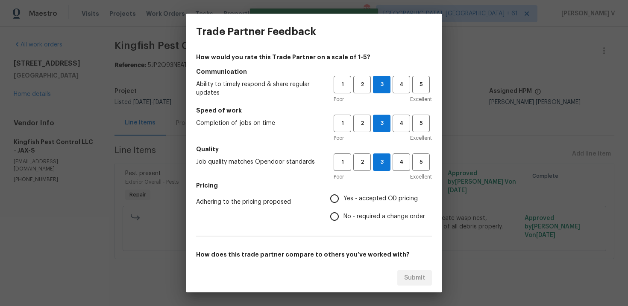
radio input "true"
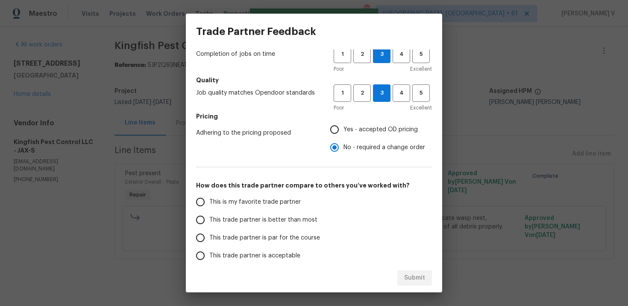
click at [268, 228] on label "This trade partner is better than most" at bounding box center [258, 220] width 135 height 18
click at [209, 228] on input "This trade partner is better than most" at bounding box center [200, 220] width 18 height 18
click at [423, 285] on button "Submit" at bounding box center [414, 279] width 35 height 16
radio input "true"
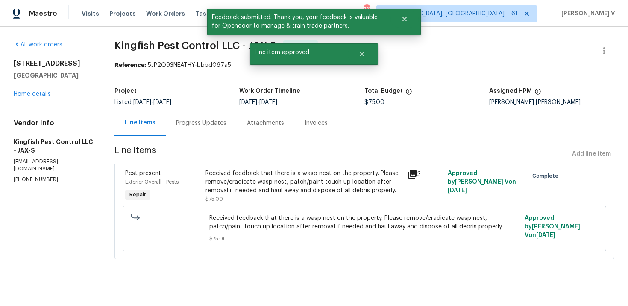
click at [196, 131] on div "Progress Updates" at bounding box center [201, 123] width 71 height 25
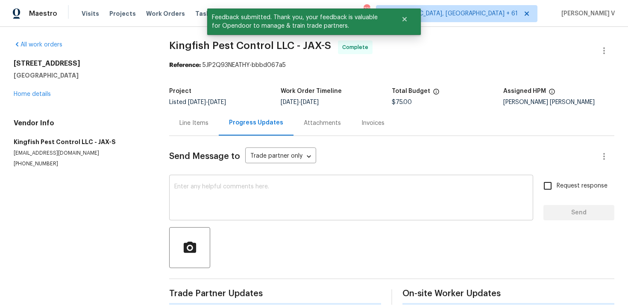
click at [215, 190] on textarea at bounding box center [350, 199] width 353 height 30
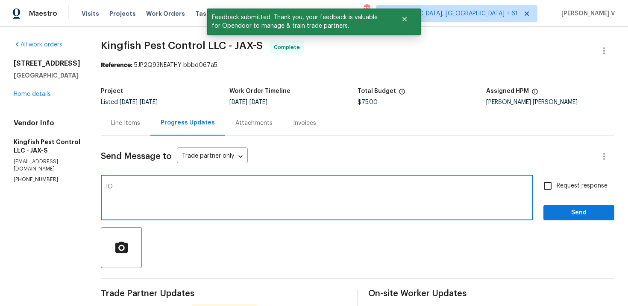
type textarea "I"
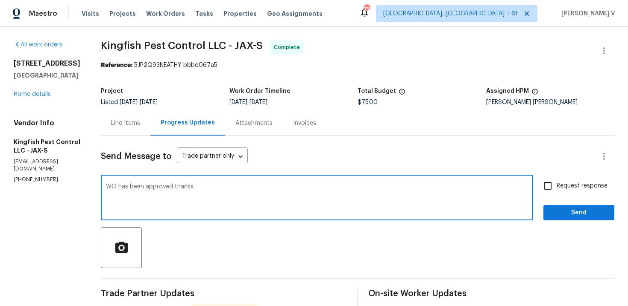
click at [107, 187] on textarea "WO has been approved thanks." at bounding box center [317, 199] width 422 height 30
type textarea "Got it!!!! WO has been approved thanks."
click at [548, 197] on div "Request response Send" at bounding box center [578, 199] width 71 height 44
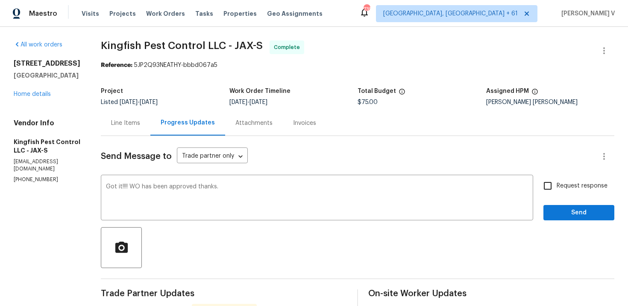
click at [556, 188] on input "Request response" at bounding box center [547, 186] width 18 height 18
checkbox input "true"
click at [569, 210] on span "Send" at bounding box center [578, 213] width 57 height 11
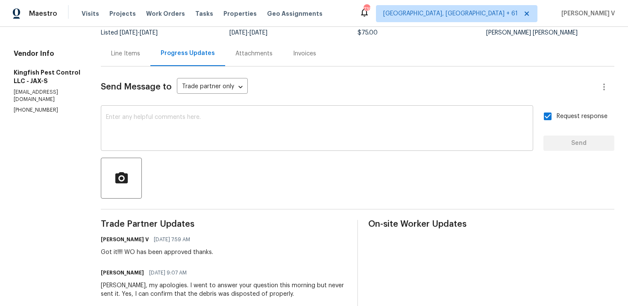
scroll to position [147, 0]
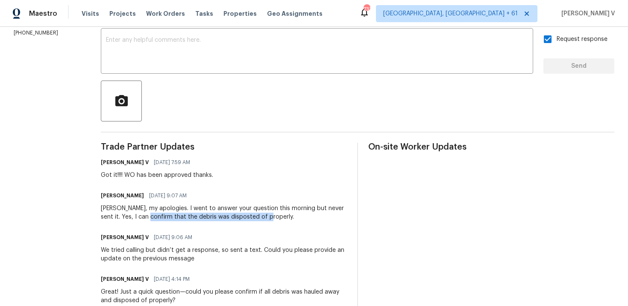
drag, startPoint x: 138, startPoint y: 216, endPoint x: 257, endPoint y: 215, distance: 119.5
click at [257, 215] on div "Divya, my apologies. I went to answer your question this morning but never sent…" at bounding box center [224, 212] width 246 height 17
copy div "that the debris was disposted of properly."
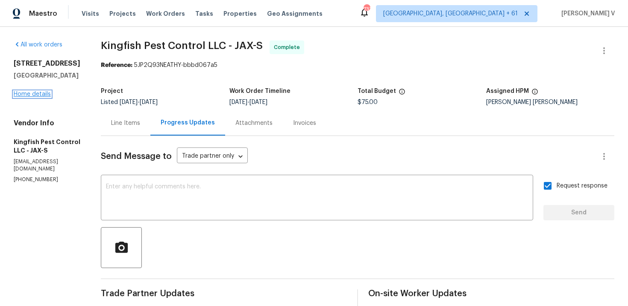
click at [20, 97] on link "Home details" at bounding box center [32, 94] width 37 height 6
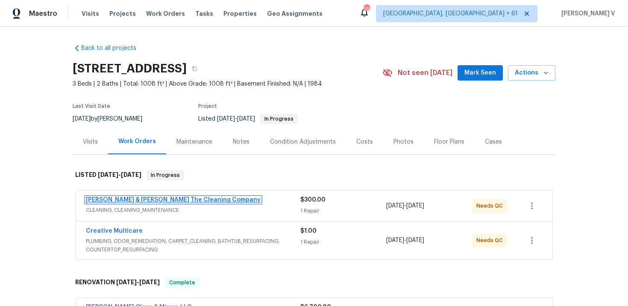
click at [162, 199] on link "[PERSON_NAME] & [PERSON_NAME] The Cleaning Company" at bounding box center [173, 200] width 175 height 6
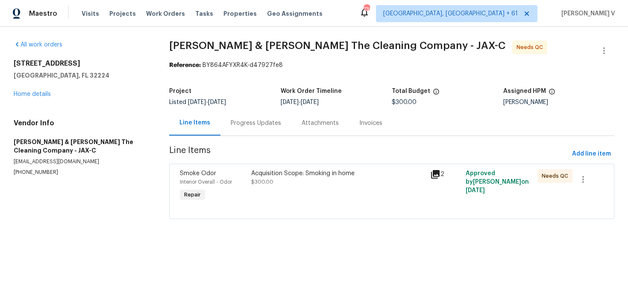
click at [231, 122] on div "Progress Updates" at bounding box center [256, 123] width 50 height 9
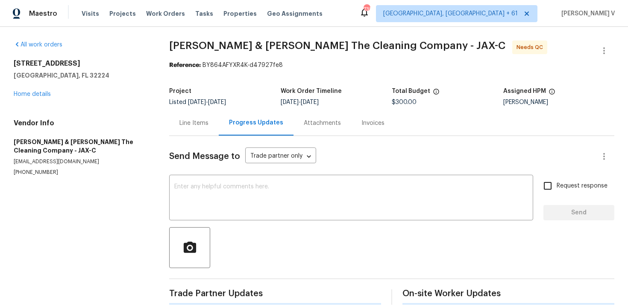
scroll to position [11, 0]
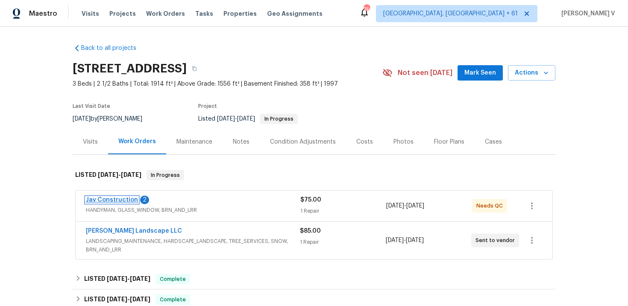
click at [121, 200] on link "Jav Construction" at bounding box center [112, 200] width 52 height 6
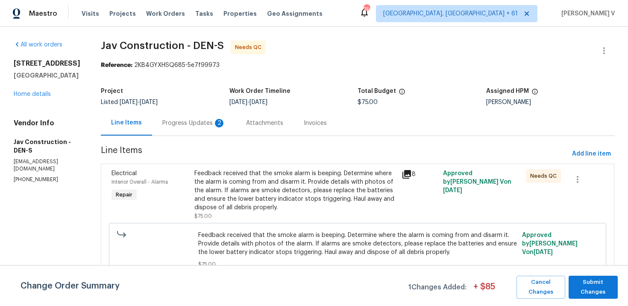
click at [221, 117] on div "Progress Updates 2" at bounding box center [194, 123] width 84 height 25
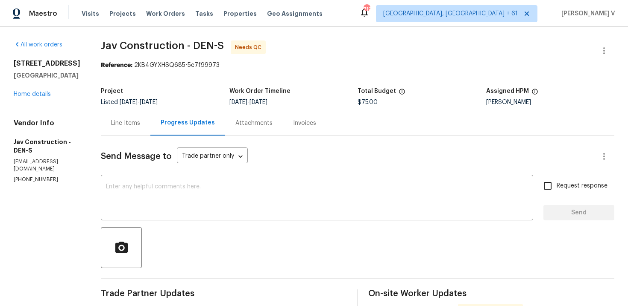
click at [117, 114] on div "Line Items" at bounding box center [126, 123] width 50 height 25
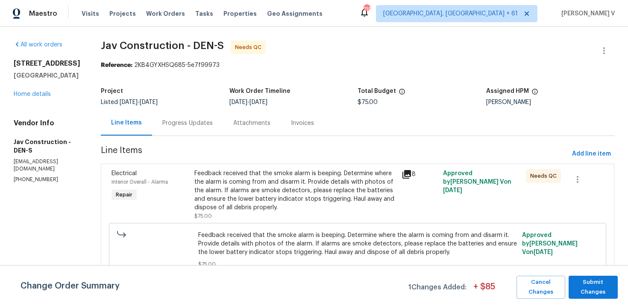
scroll to position [3, 0]
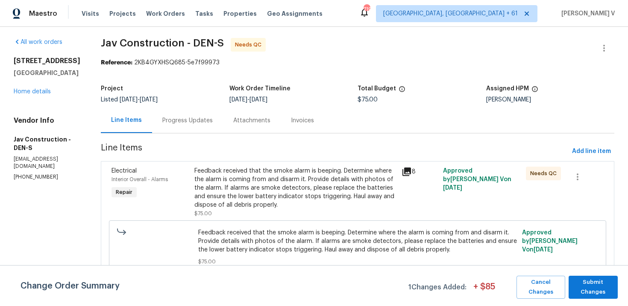
click at [268, 182] on div "Feedback received that the smoke alarm is beeping. Determine where the alarm is…" at bounding box center [295, 188] width 202 height 43
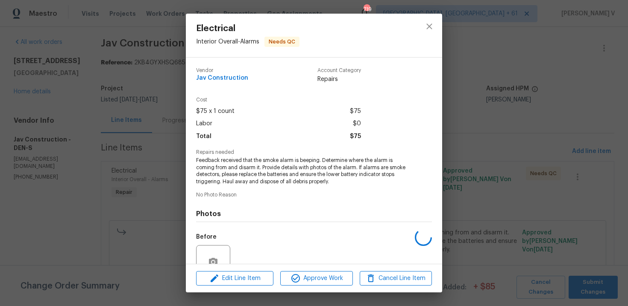
scroll to position [79, 0]
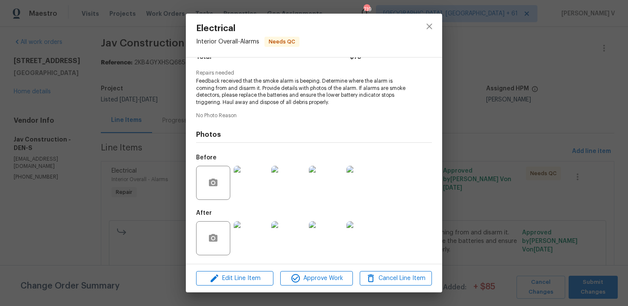
click at [245, 221] on div at bounding box center [251, 238] width 38 height 44
click at [246, 242] on img at bounding box center [250, 239] width 34 height 34
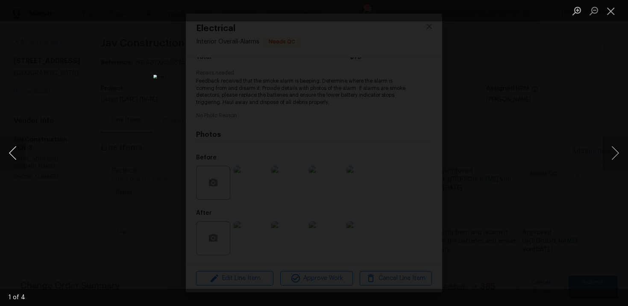
click at [9, 152] on button "Previous image" at bounding box center [13, 153] width 26 height 34
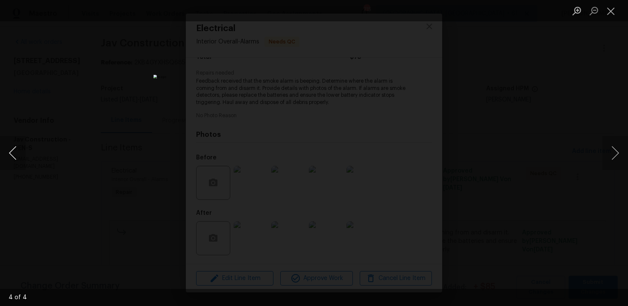
click at [9, 152] on button "Previous image" at bounding box center [13, 153] width 26 height 34
click at [71, 111] on div "Lightbox" at bounding box center [314, 153] width 628 height 306
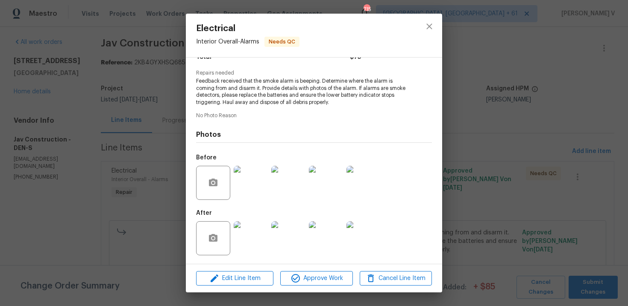
click at [71, 111] on div "Electrical Interior Overall - Alarms Needs QC Vendor Jav Construction Account C…" at bounding box center [314, 153] width 628 height 306
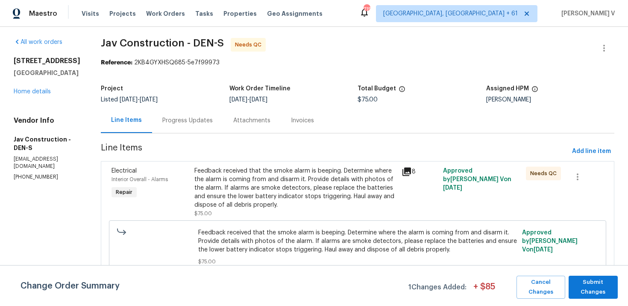
click at [185, 118] on div "Progress Updates" at bounding box center [187, 121] width 50 height 9
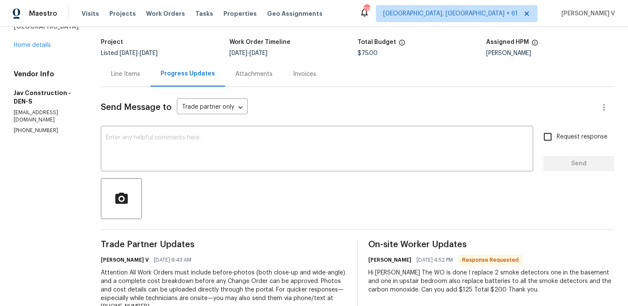
scroll to position [137, 0]
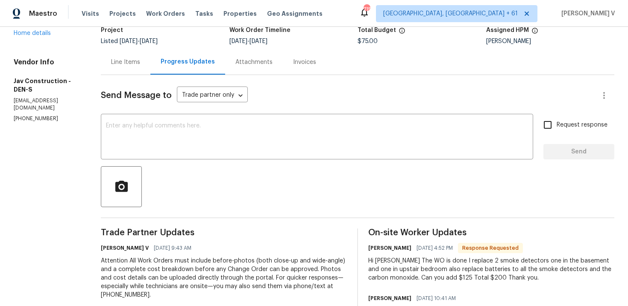
click at [131, 64] on div "Line Items" at bounding box center [125, 62] width 29 height 9
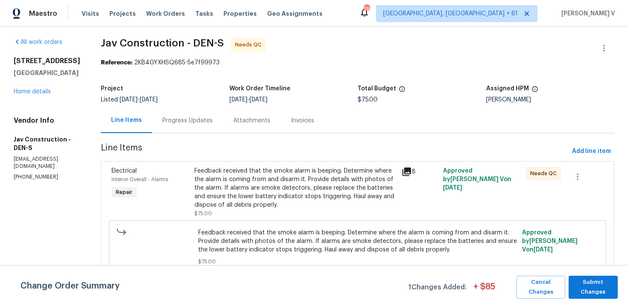
click at [289, 213] on div "Feedback received that the smoke alarm is beeping. Determine where the alarm is…" at bounding box center [295, 192] width 202 height 51
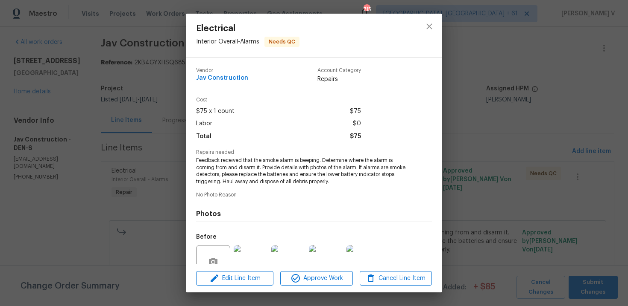
scroll to position [79, 0]
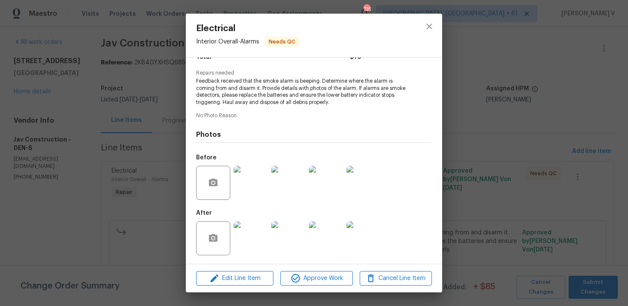
click at [254, 287] on div "Edit Line Item Approve Work Cancel Line Item" at bounding box center [314, 279] width 256 height 29
click at [252, 286] on button "Edit Line Item" at bounding box center [234, 278] width 77 height 15
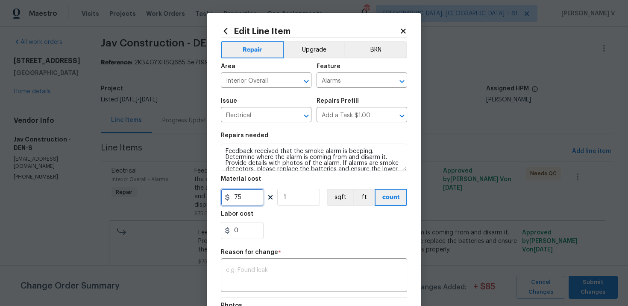
click at [238, 204] on input "75" at bounding box center [242, 197] width 43 height 17
type input "200"
click at [269, 270] on textarea at bounding box center [314, 277] width 176 height 18
paste textarea "(DV) Updated per vendor’s final cost."
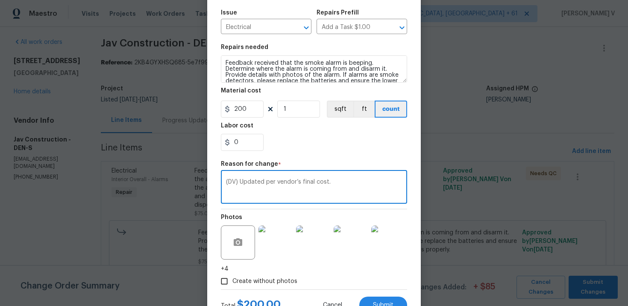
scroll to position [123, 0]
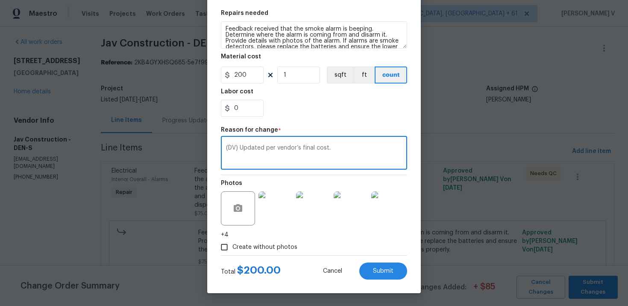
type textarea "(DV) Updated per vendor’s final cost."
click at [421, 257] on body "Maestro Visits Projects Work Orders Tasks Properties Geo Assignments 706 Albuqu…" at bounding box center [314, 153] width 628 height 306
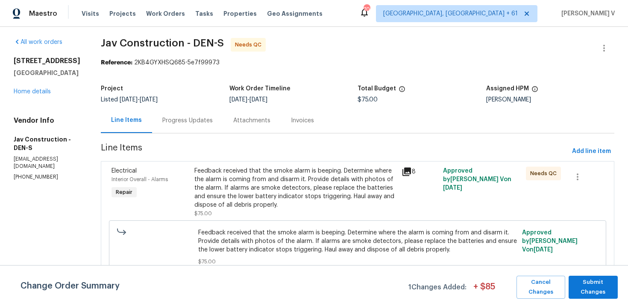
click at [397, 269] on div "Change Order Summary 1 Changes Added: + $ 85 Cancel Changes Submit Changes" at bounding box center [314, 286] width 628 height 41
click at [294, 197] on div "Feedback received that the smoke alarm is beeping. Determine where the alarm is…" at bounding box center [295, 188] width 202 height 43
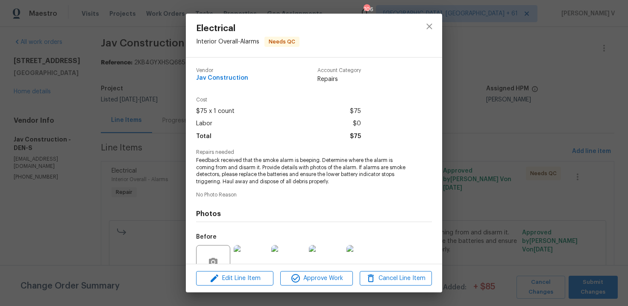
scroll to position [79, 0]
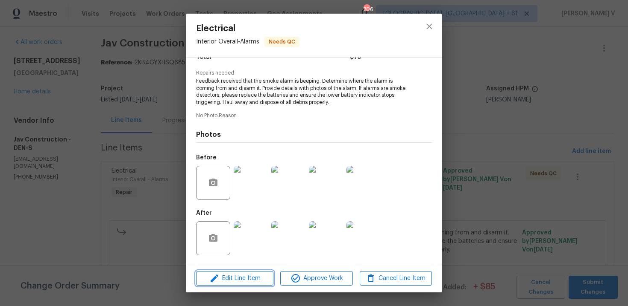
click at [247, 277] on span "Edit Line Item" at bounding box center [234, 279] width 72 height 11
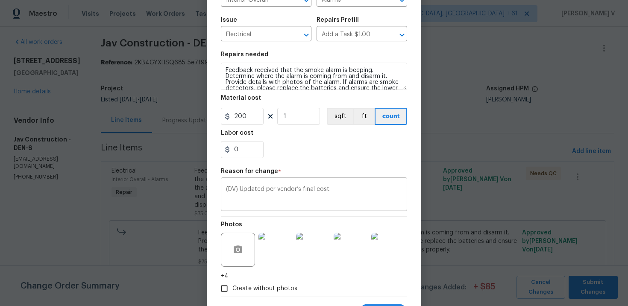
scroll to position [123, 0]
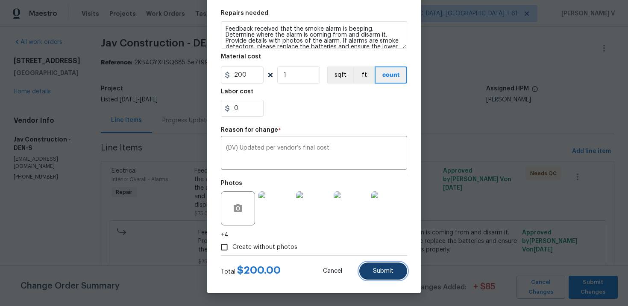
click at [391, 271] on span "Submit" at bounding box center [383, 272] width 20 height 6
type input "75"
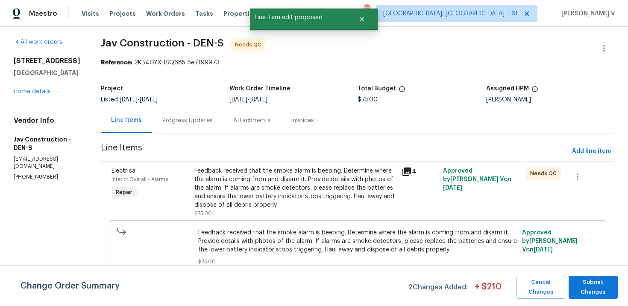
scroll to position [0, 0]
click at [593, 283] on span "Submit Changes" at bounding box center [592, 288] width 41 height 20
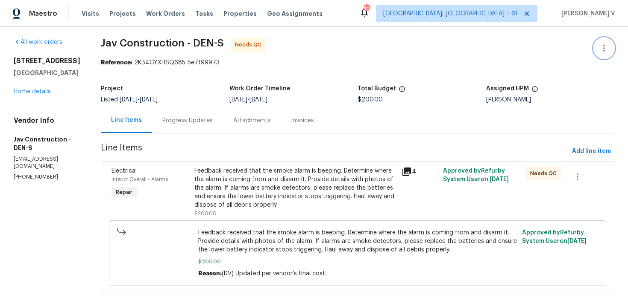
click at [603, 45] on icon "button" at bounding box center [604, 48] width 2 height 7
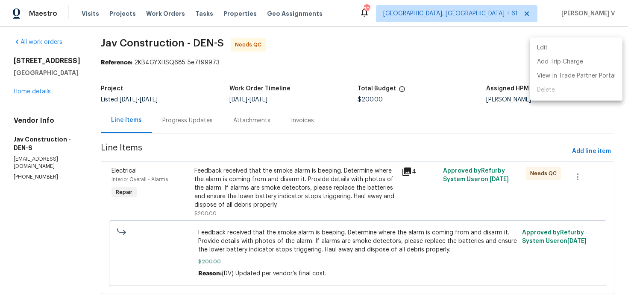
click at [603, 45] on li "Edit" at bounding box center [576, 48] width 92 height 14
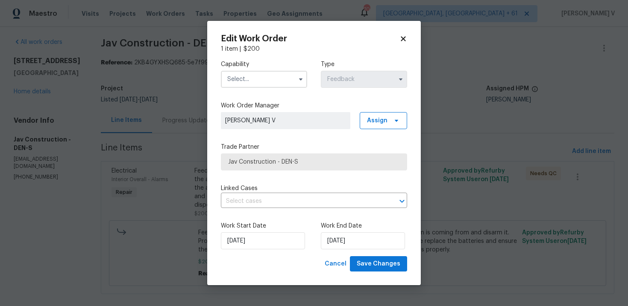
click at [214, 72] on div "Edit Work Order 1 item | $ 200 Capability Type Feedback Work Order Manager Divy…" at bounding box center [313, 153] width 213 height 265
click at [244, 76] on input "text" at bounding box center [264, 79] width 86 height 17
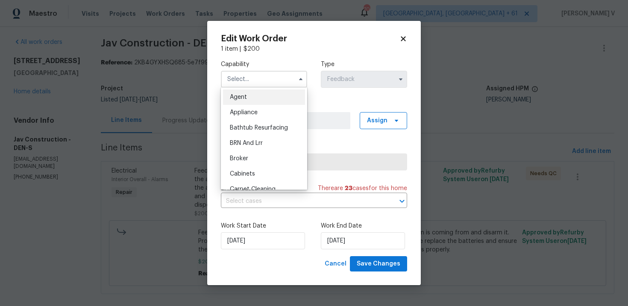
click at [235, 93] on div "Agent" at bounding box center [264, 97] width 82 height 15
type input "Agent"
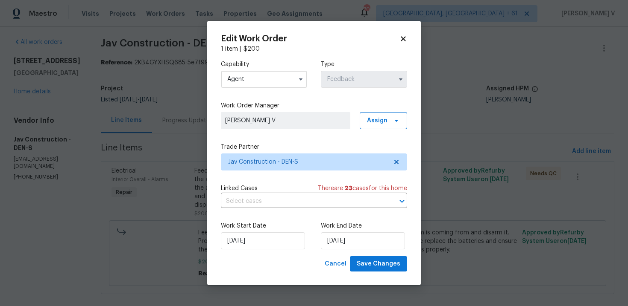
click at [333, 250] on div "Work Start Date 26/09/2025 Work End Date 29/09/2025" at bounding box center [314, 235] width 186 height 41
click at [338, 246] on input "29/09/2025" at bounding box center [363, 241] width 84 height 17
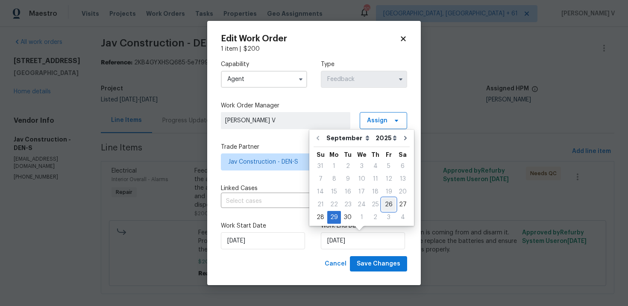
click at [382, 204] on div "26" at bounding box center [389, 205] width 14 height 12
type input "26/09/2025"
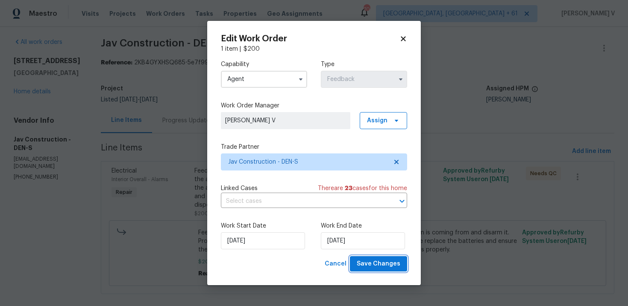
click at [377, 269] on span "Save Changes" at bounding box center [378, 264] width 44 height 11
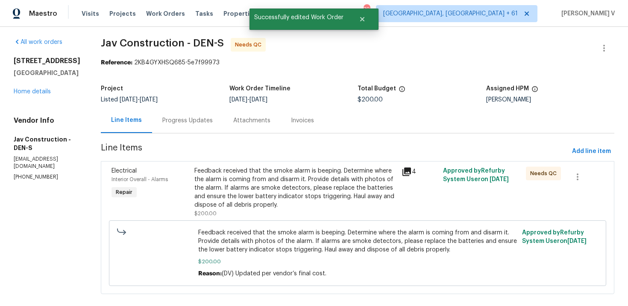
click at [45, 93] on div "5521 Spruce Ave Castle Rock, CO 80104 Home details" at bounding box center [47, 76] width 67 height 39
click at [39, 95] on link "Home details" at bounding box center [32, 92] width 37 height 6
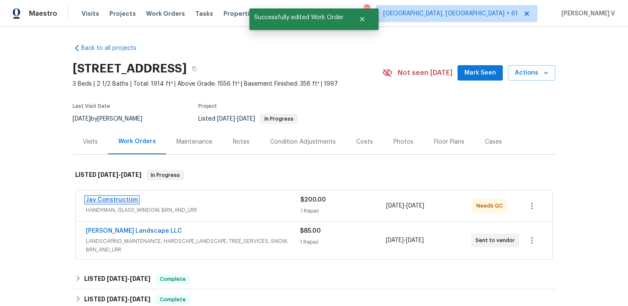
click at [101, 201] on link "Jav Construction" at bounding box center [112, 200] width 52 height 6
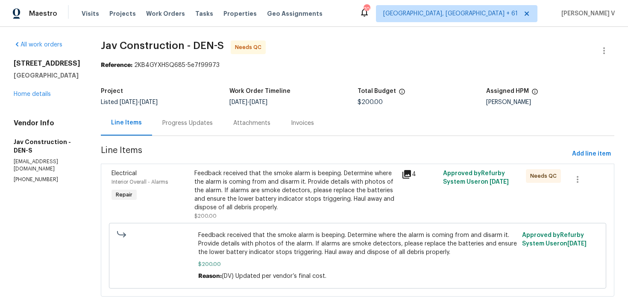
click at [198, 122] on div "Progress Updates" at bounding box center [187, 123] width 50 height 9
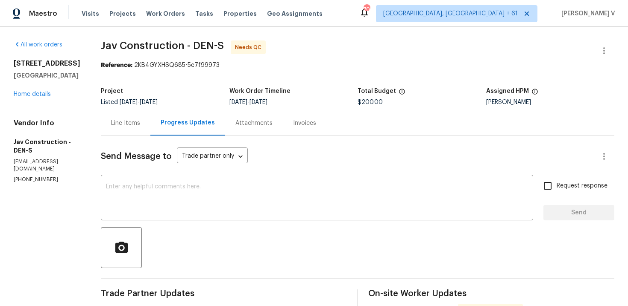
click at [132, 118] on div "Line Items" at bounding box center [126, 123] width 50 height 25
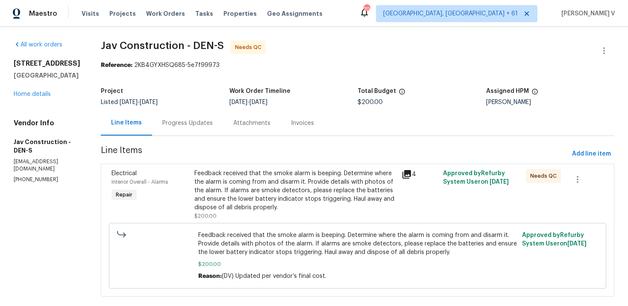
click at [280, 199] on div "Feedback received that the smoke alarm is beeping. Determine where the alarm is…" at bounding box center [295, 190] width 202 height 43
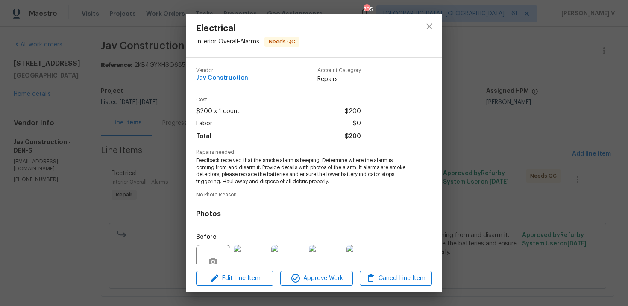
scroll to position [79, 0]
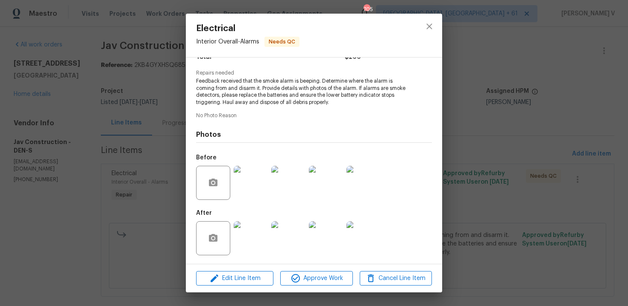
click at [140, 194] on div "Electrical Interior Overall - Alarms Needs QC Vendor Jav Construction Account C…" at bounding box center [314, 153] width 628 height 306
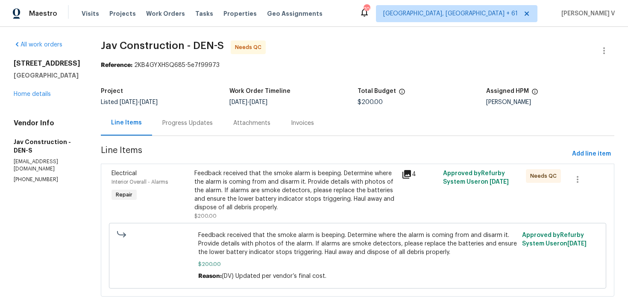
click at [287, 199] on div "Feedback received that the smoke alarm is beeping. Determine where the alarm is…" at bounding box center [295, 190] width 202 height 43
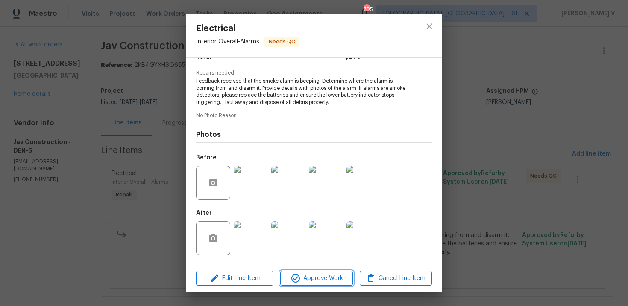
click at [310, 277] on span "Approve Work" at bounding box center [316, 279] width 67 height 11
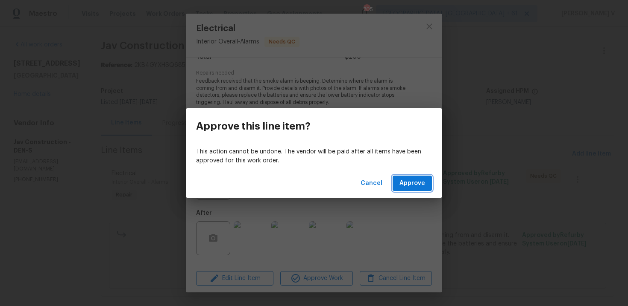
click at [418, 182] on span "Approve" at bounding box center [412, 183] width 26 height 11
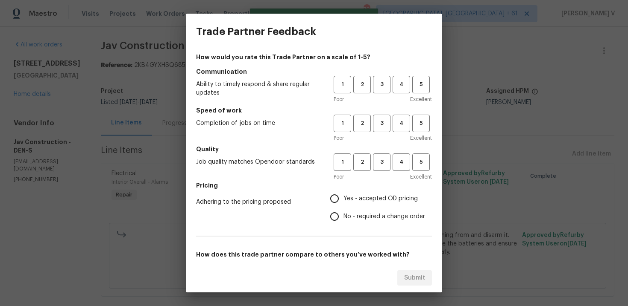
click at [372, 92] on div "1 2 3 4 5" at bounding box center [382, 85] width 98 height 18
click at [379, 92] on button "3" at bounding box center [382, 85] width 18 height 18
click at [379, 128] on span "3" at bounding box center [382, 124] width 16 height 10
click at [378, 168] on button "3" at bounding box center [382, 163] width 18 height 18
click at [339, 210] on input "No - required a change order" at bounding box center [334, 217] width 18 height 18
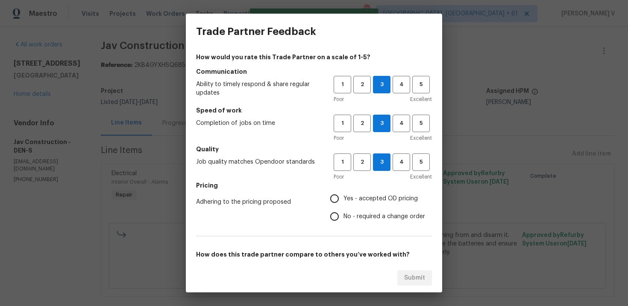
radio input "true"
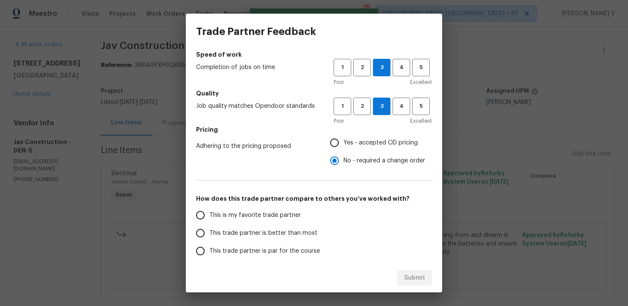
click at [274, 236] on span "This trade partner is better than most" at bounding box center [263, 233] width 108 height 9
click at [209, 236] on input "This trade partner is better than most" at bounding box center [200, 234] width 18 height 18
click at [397, 267] on div "Submit" at bounding box center [314, 278] width 256 height 29
click at [409, 276] on span "Submit" at bounding box center [414, 278] width 21 height 11
radio input "true"
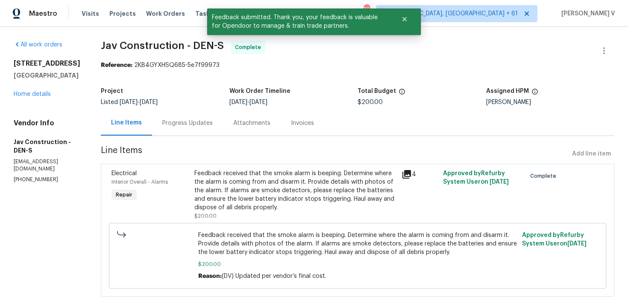
click at [173, 124] on div "Progress Updates" at bounding box center [187, 123] width 50 height 9
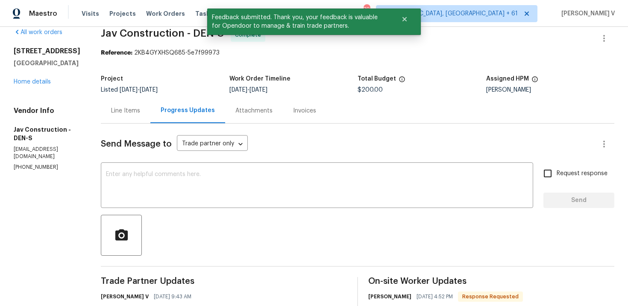
scroll to position [100, 0]
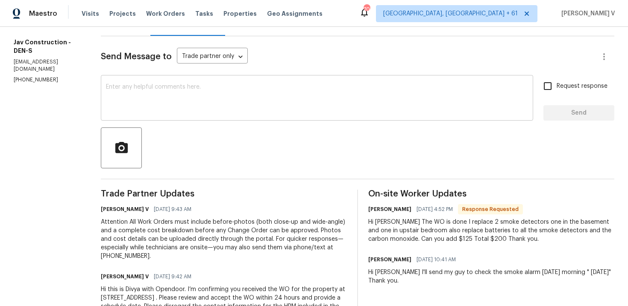
click at [181, 107] on textarea at bounding box center [317, 99] width 422 height 30
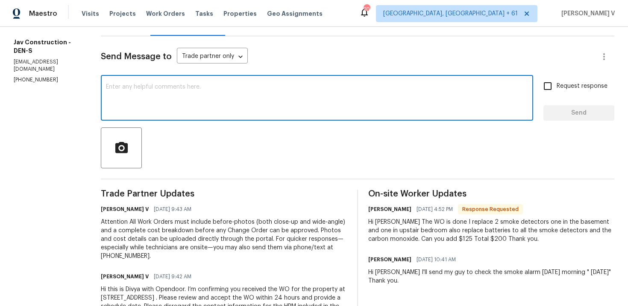
paste textarea "Hey, we have updated the cost to $ and the work order has been approved. Thanks…"
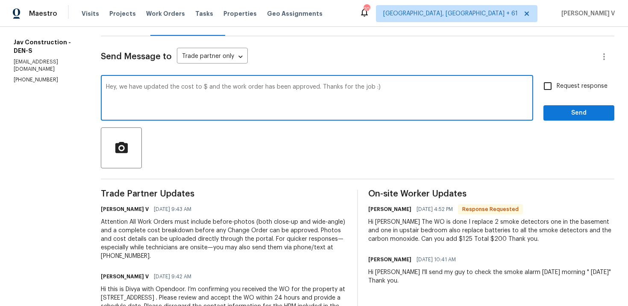
click at [196, 88] on textarea "Hey, we have updated the cost to $ and the work order has been approved. Thanks…" at bounding box center [317, 99] width 422 height 30
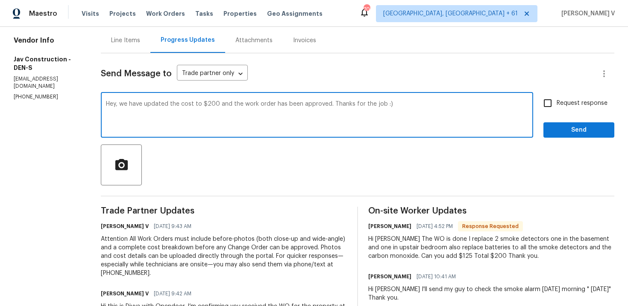
scroll to position [61, 0]
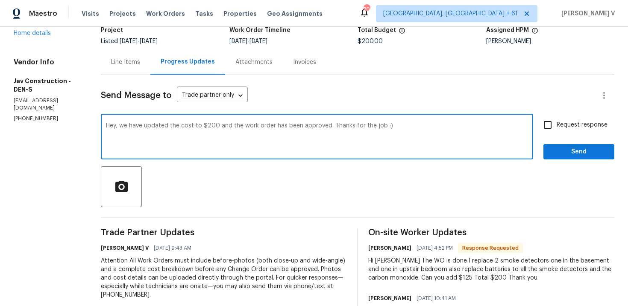
type textarea "Hey, we have updated the cost to $200 and the work order has been approved. Tha…"
click at [569, 151] on span "Send" at bounding box center [578, 152] width 57 height 11
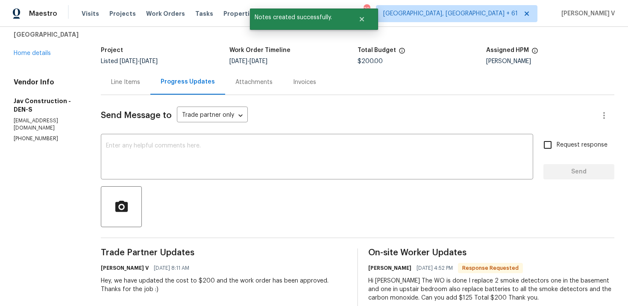
scroll to position [63, 0]
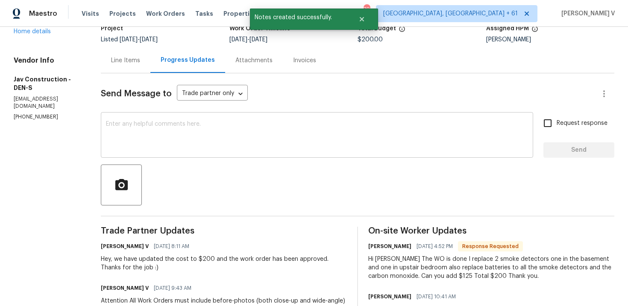
click at [117, 124] on textarea at bounding box center [317, 136] width 422 height 30
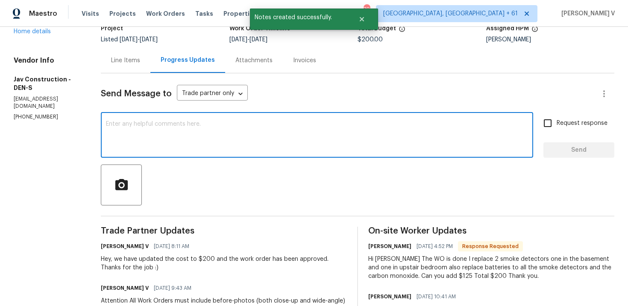
paste textarea "Hey, we have updated the cost to $ and the work order has been approved. Thanks…"
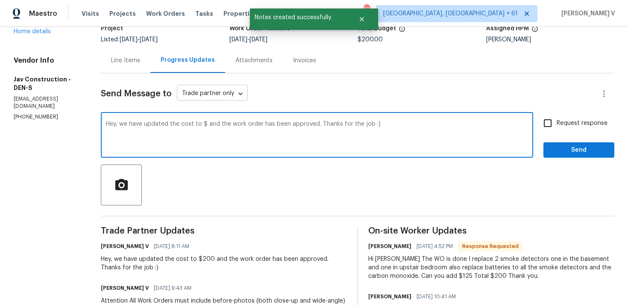
type textarea "Hey, we have updated the cost to $ and the work order has been approved. Thanks…"
click at [210, 96] on body "Maestro Visits Projects Work Orders Tasks Properties Geo Assignments 705 Albuqu…" at bounding box center [314, 153] width 628 height 306
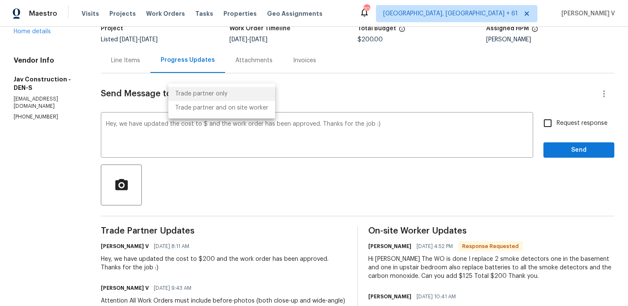
click at [206, 116] on ul "Trade partner only Trade partner and on site worker" at bounding box center [221, 101] width 107 height 35
click at [213, 114] on li "Trade partner and on site worker" at bounding box center [221, 108] width 107 height 14
type input "Trade Partner and On-Site Worker"
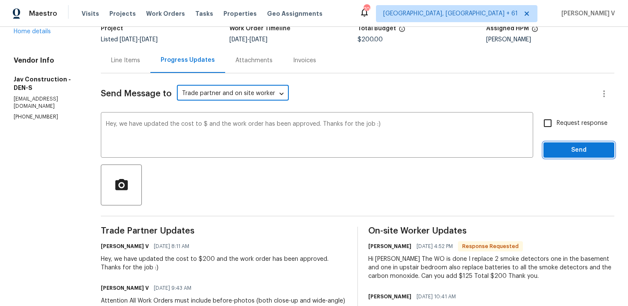
click at [610, 155] on button "Send" at bounding box center [578, 151] width 71 height 16
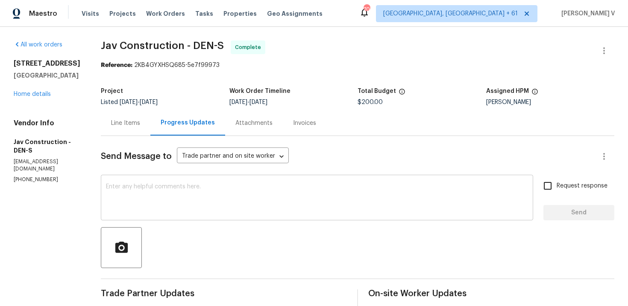
scroll to position [14, 0]
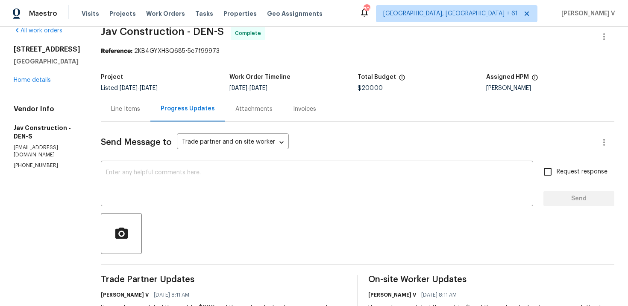
click at [122, 123] on div "Send Message to Trade partner and on site worker Trade Partner and On-Site Work…" at bounding box center [357, 290] width 513 height 336
click at [28, 85] on div "5521 Spruce Ave Castle Rock, CO 80104 Home details" at bounding box center [47, 64] width 67 height 39
click at [28, 83] on link "Home details" at bounding box center [32, 80] width 37 height 6
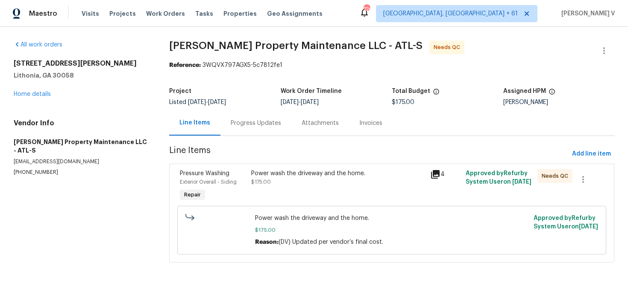
click at [292, 187] on div "Power wash the driveway and the home. $175.00" at bounding box center [337, 186] width 178 height 39
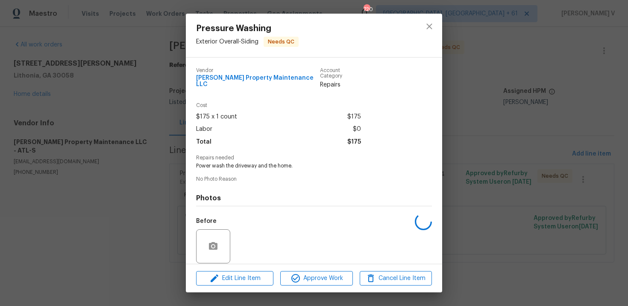
scroll to position [58, 0]
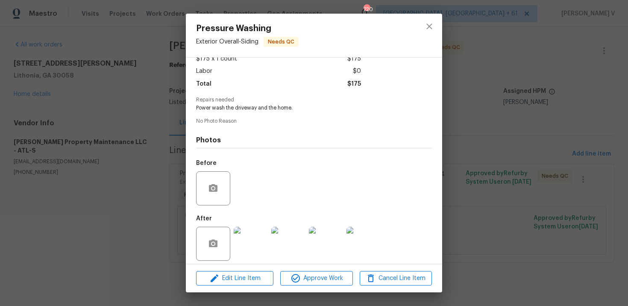
click at [240, 227] on img at bounding box center [250, 244] width 34 height 34
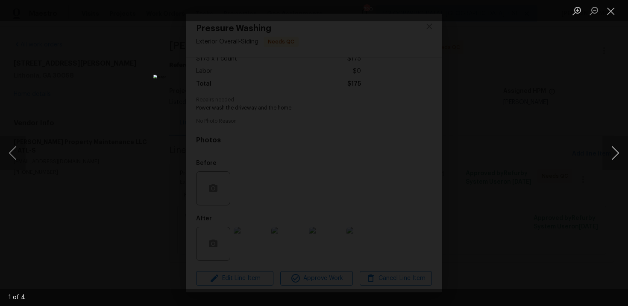
click at [622, 147] on button "Next image" at bounding box center [615, 153] width 26 height 34
click at [587, 77] on div "Lightbox" at bounding box center [314, 153] width 628 height 306
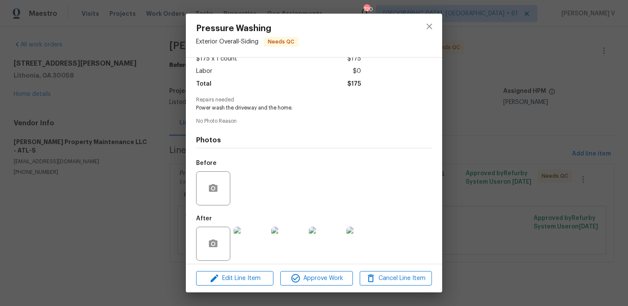
click at [123, 128] on div "Pressure Washing Exterior Overall - Siding Needs QC Vendor Glen Property Mainte…" at bounding box center [314, 153] width 628 height 306
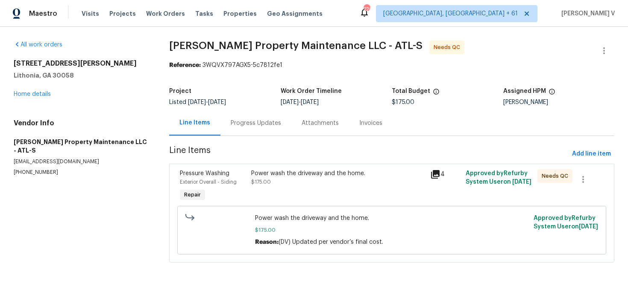
click at [321, 224] on div "Power wash the driveway and the home. $175.00 Reason: (DV) Updated per vendor’s…" at bounding box center [391, 230] width 273 height 32
click at [346, 194] on div "Power wash the driveway and the home. $175.00" at bounding box center [337, 186] width 178 height 39
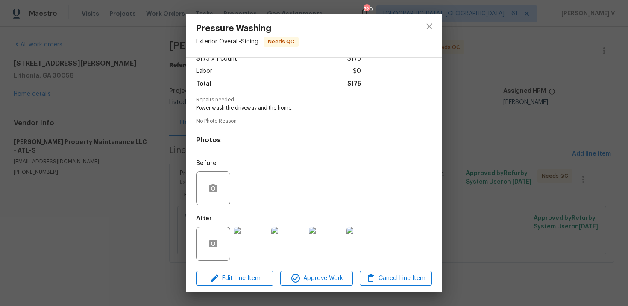
click at [259, 243] on img at bounding box center [250, 244] width 34 height 34
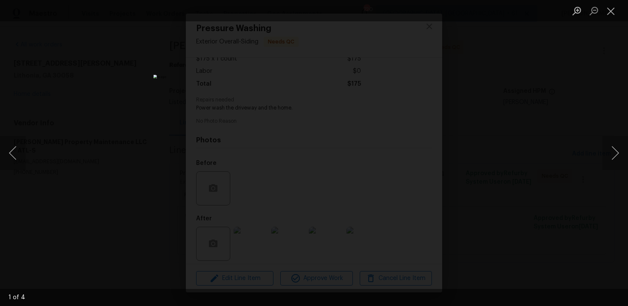
click at [528, 123] on div "Lightbox" at bounding box center [314, 153] width 628 height 306
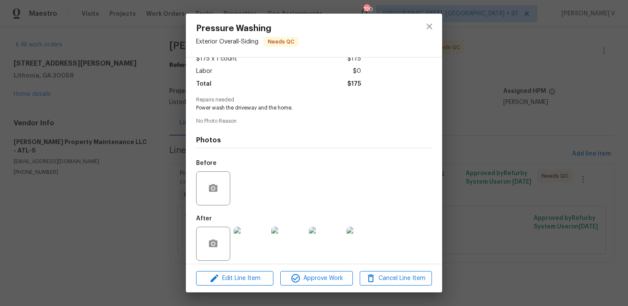
click at [291, 234] on img at bounding box center [288, 244] width 34 height 34
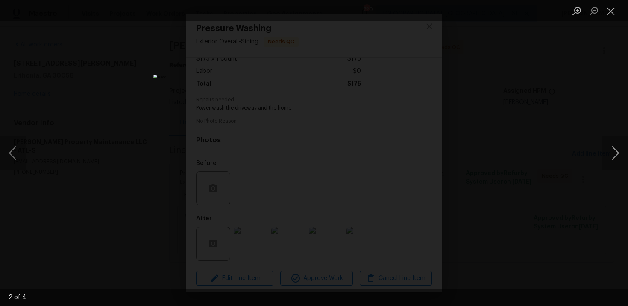
click at [617, 159] on button "Next image" at bounding box center [615, 153] width 26 height 34
click at [572, 100] on div "Lightbox" at bounding box center [314, 153] width 628 height 306
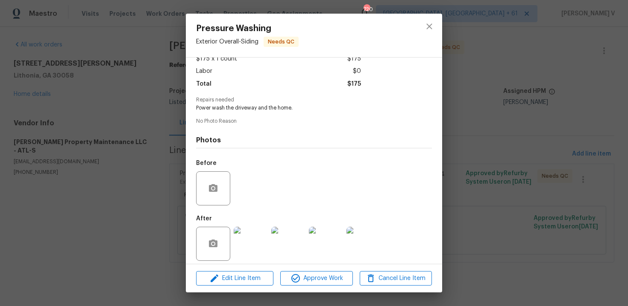
click at [249, 229] on img at bounding box center [250, 244] width 34 height 34
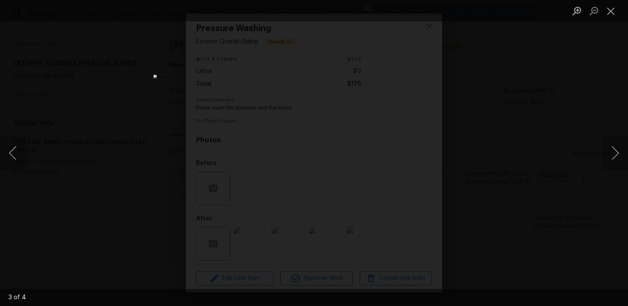
click at [578, 126] on div "Lightbox" at bounding box center [314, 153] width 628 height 306
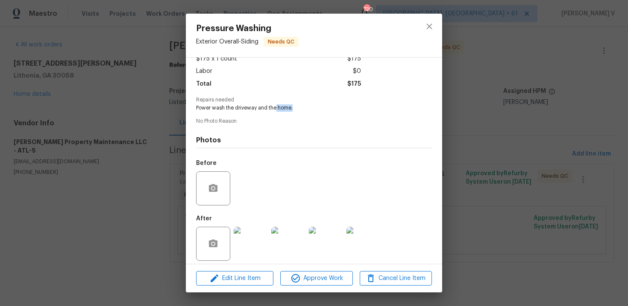
drag, startPoint x: 275, startPoint y: 103, endPoint x: 321, endPoint y: 103, distance: 46.1
click at [322, 105] on span "Power wash the driveway and the home." at bounding box center [302, 108] width 212 height 7
click at [320, 227] on img at bounding box center [326, 244] width 34 height 34
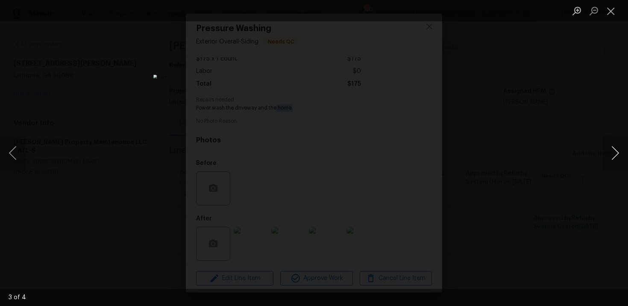
click at [605, 157] on button "Next image" at bounding box center [615, 153] width 26 height 34
click at [626, 95] on div "Lightbox" at bounding box center [314, 153] width 628 height 306
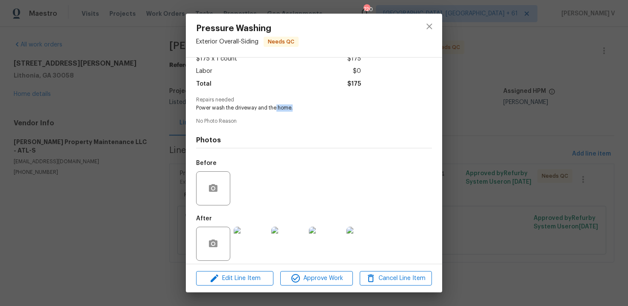
click at [544, 128] on div "Pressure Washing Exterior Overall - Siding Needs QC Vendor Glen Property Mainte…" at bounding box center [314, 153] width 628 height 306
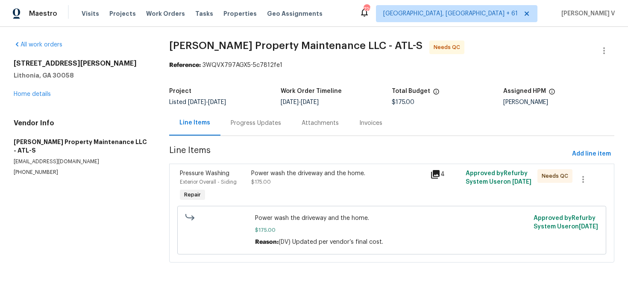
click at [242, 124] on div "Progress Updates" at bounding box center [256, 123] width 50 height 9
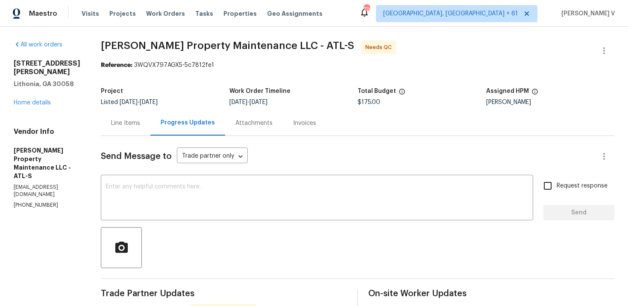
click at [116, 123] on div "Line Items" at bounding box center [125, 123] width 29 height 9
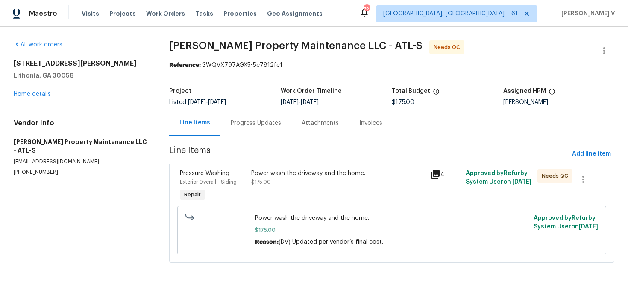
click at [301, 189] on div "Power wash the driveway and the home. $175.00" at bounding box center [337, 186] width 178 height 39
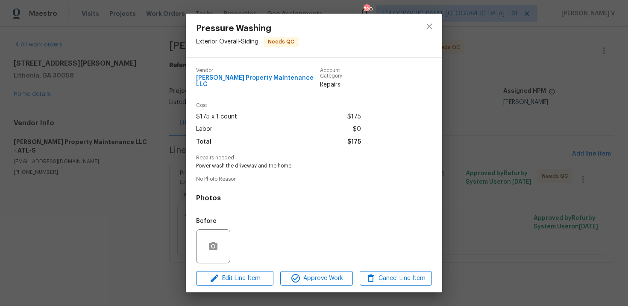
scroll to position [58, 0]
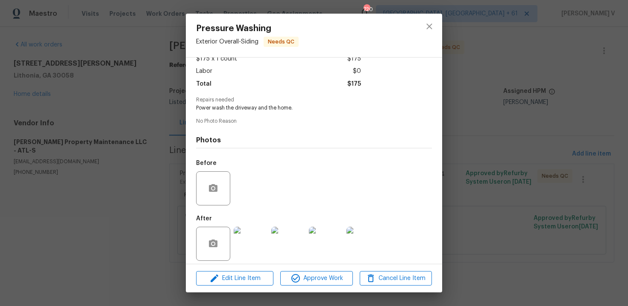
click at [65, 170] on div "Pressure Washing Exterior Overall - Siding Needs QC Vendor Glen Property Mainte…" at bounding box center [314, 153] width 628 height 306
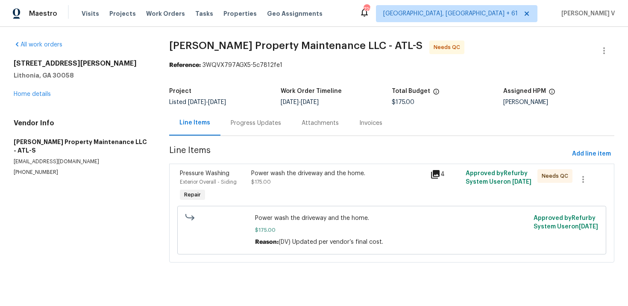
click at [258, 120] on div "Progress Updates" at bounding box center [256, 123] width 50 height 9
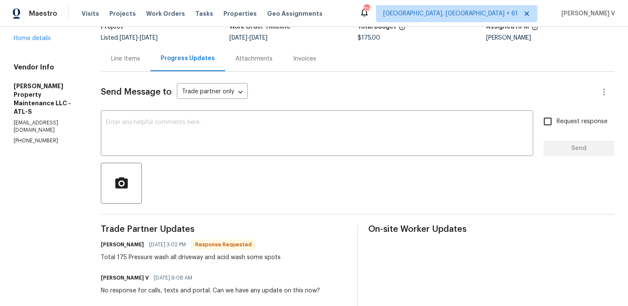
scroll to position [64, 0]
click at [131, 70] on div "Line Items" at bounding box center [126, 59] width 50 height 25
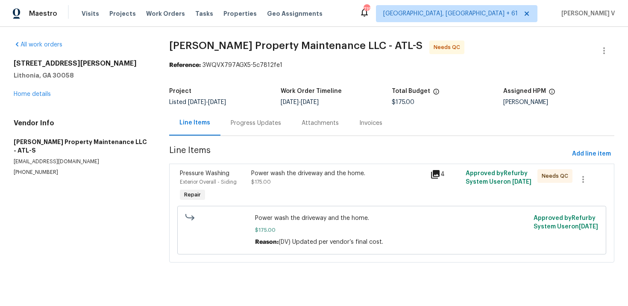
click at [307, 168] on div "Power wash the driveway and the home. $175.00" at bounding box center [337, 186] width 178 height 39
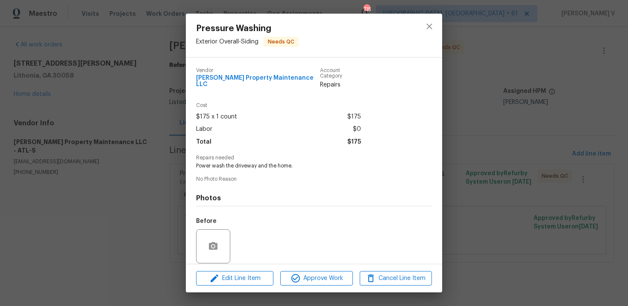
scroll to position [58, 0]
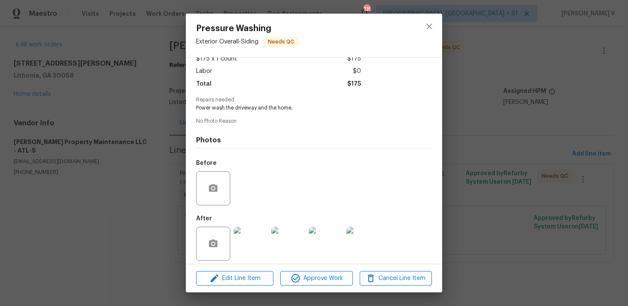
click at [122, 140] on div "Pressure Washing Exterior Overall - Siding Needs QC Vendor Glen Property Mainte…" at bounding box center [314, 153] width 628 height 306
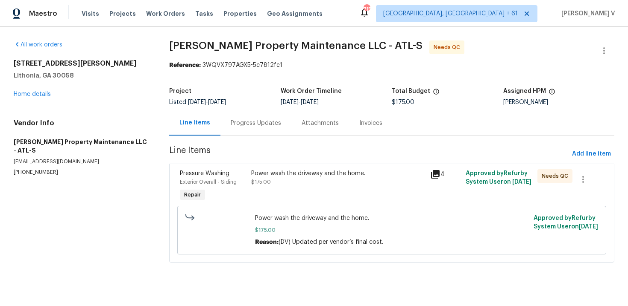
click at [264, 123] on div "Progress Updates" at bounding box center [256, 123] width 50 height 9
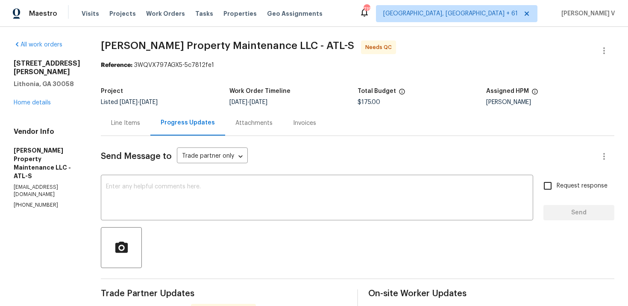
click at [131, 121] on div "Line Items" at bounding box center [125, 123] width 29 height 9
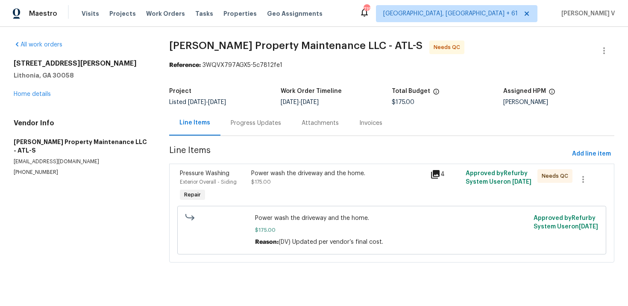
click at [310, 157] on span "Line Items" at bounding box center [368, 154] width 399 height 16
click at [311, 201] on div "Power wash the driveway and the home. $175.00" at bounding box center [337, 186] width 178 height 39
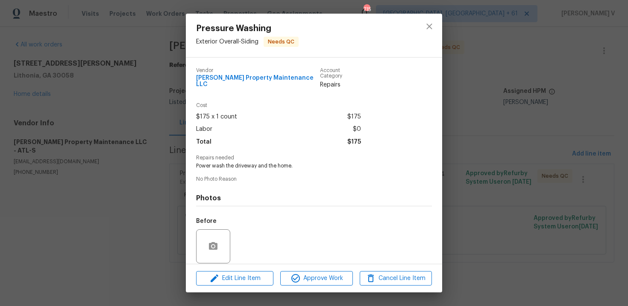
scroll to position [58, 0]
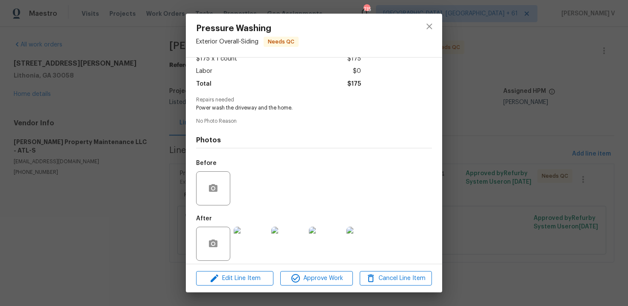
click at [250, 243] on img at bounding box center [250, 244] width 34 height 34
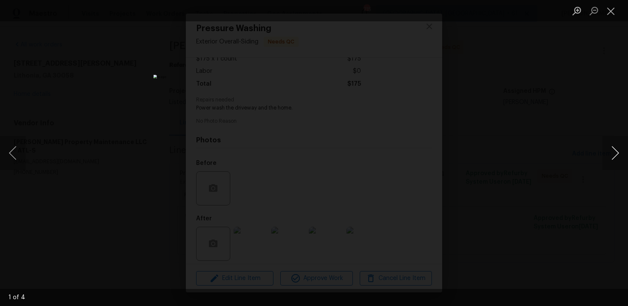
click at [619, 144] on button "Next image" at bounding box center [615, 153] width 26 height 34
click at [597, 111] on div "Lightbox" at bounding box center [314, 153] width 628 height 306
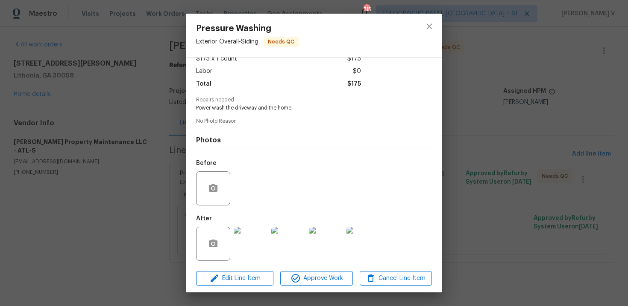
click at [597, 111] on div "Pressure Washing Exterior Overall - Siding Needs QC Vendor Glen Property Mainte…" at bounding box center [314, 153] width 628 height 306
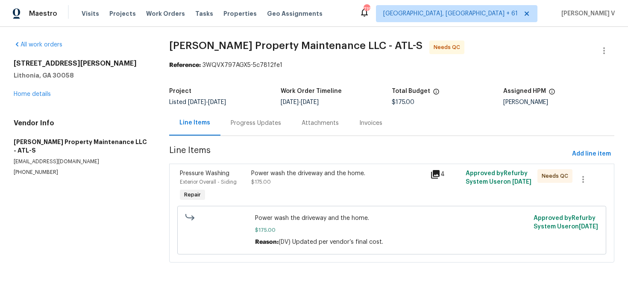
click at [283, 195] on div "Power wash the driveway and the home. $175.00" at bounding box center [337, 186] width 178 height 39
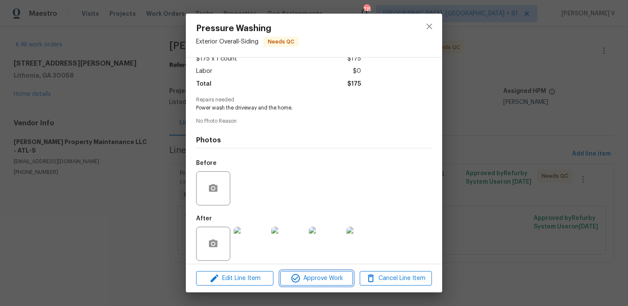
click at [315, 273] on button "Approve Work" at bounding box center [316, 278] width 72 height 15
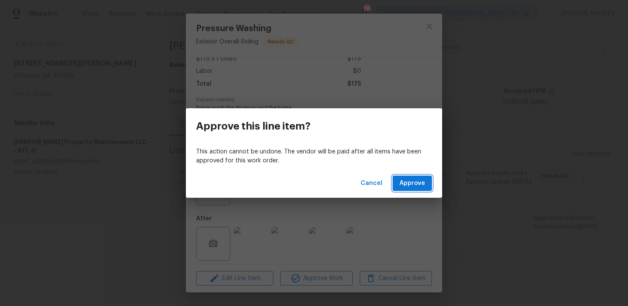
click at [411, 186] on span "Approve" at bounding box center [412, 183] width 26 height 11
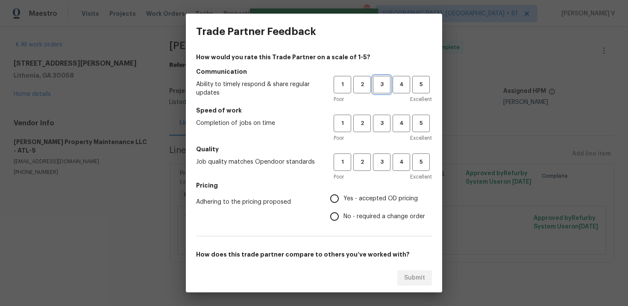
click at [385, 84] on span "3" at bounding box center [382, 85] width 16 height 10
click at [379, 128] on span "3" at bounding box center [382, 124] width 16 height 10
click at [375, 163] on span "3" at bounding box center [382, 163] width 16 height 10
click at [330, 220] on input "No - required a change order" at bounding box center [334, 217] width 18 height 18
radio input "true"
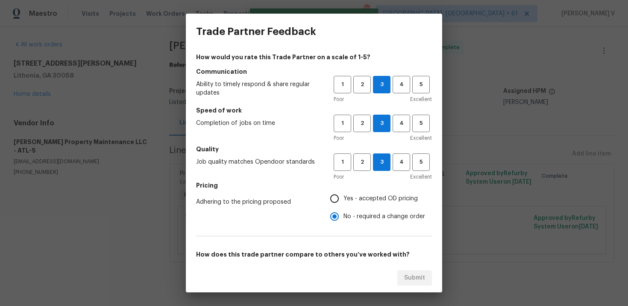
scroll to position [87, 0]
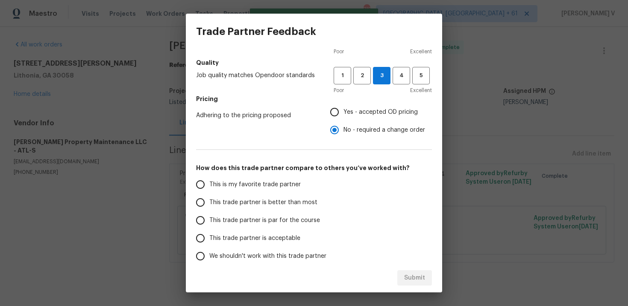
click at [295, 221] on span "This trade partner is par for the course" at bounding box center [264, 220] width 111 height 9
click at [209, 221] on input "This trade partner is par for the course" at bounding box center [200, 221] width 18 height 18
click at [411, 269] on div "Submit" at bounding box center [314, 278] width 256 height 29
click at [411, 285] on button "Submit" at bounding box center [414, 279] width 35 height 16
radio input "true"
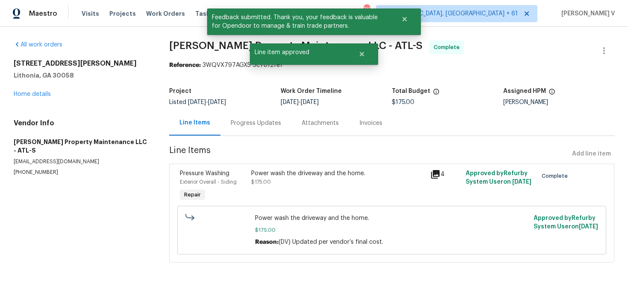
click at [233, 116] on div "Progress Updates" at bounding box center [255, 123] width 71 height 25
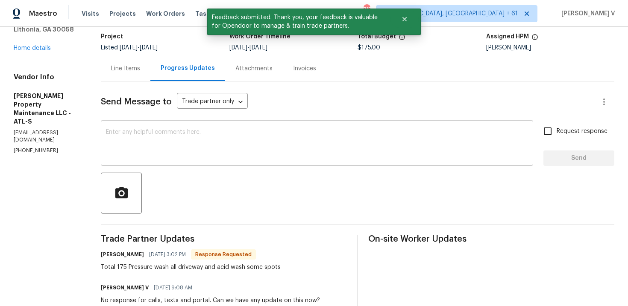
scroll to position [64, 0]
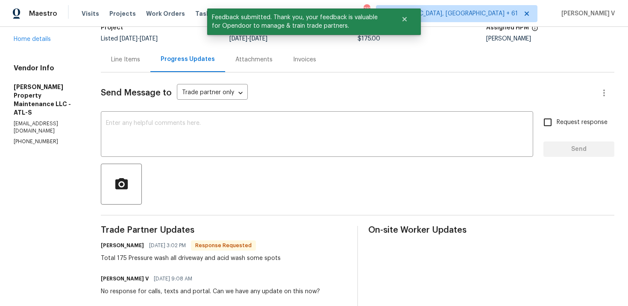
click at [167, 180] on div at bounding box center [357, 184] width 513 height 41
click at [167, 157] on div "x ​" at bounding box center [317, 136] width 432 height 44
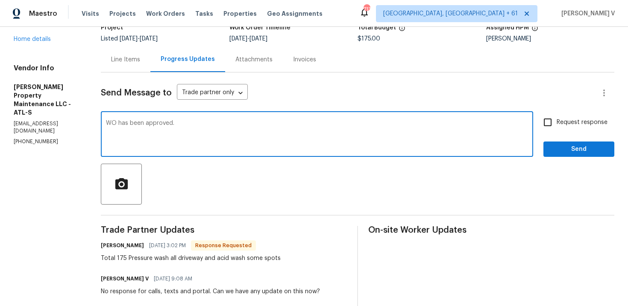
type textarea "WO has been approved."
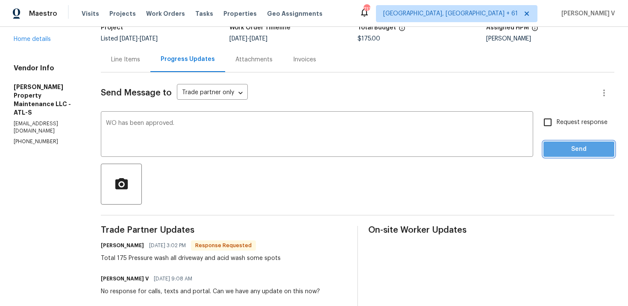
click at [557, 152] on span "Send" at bounding box center [578, 149] width 57 height 11
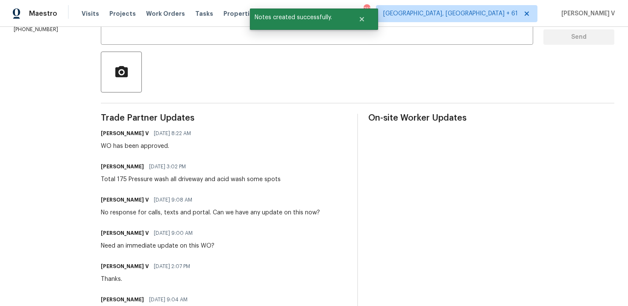
scroll to position [0, 0]
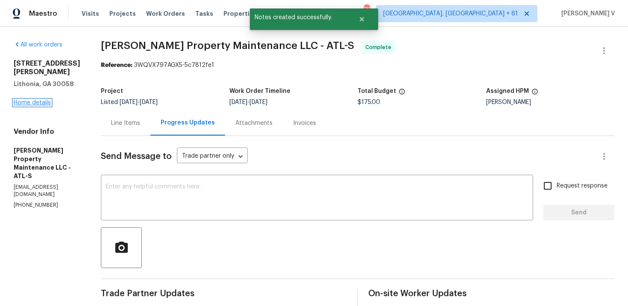
click at [44, 101] on link "Home details" at bounding box center [32, 103] width 37 height 6
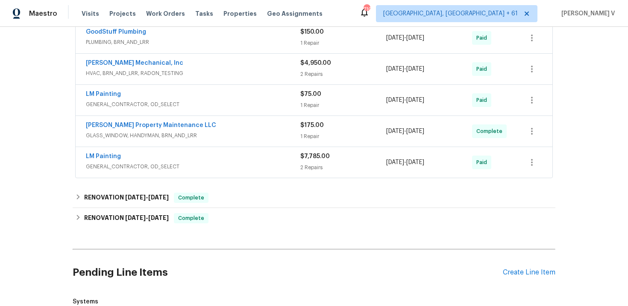
scroll to position [159, 0]
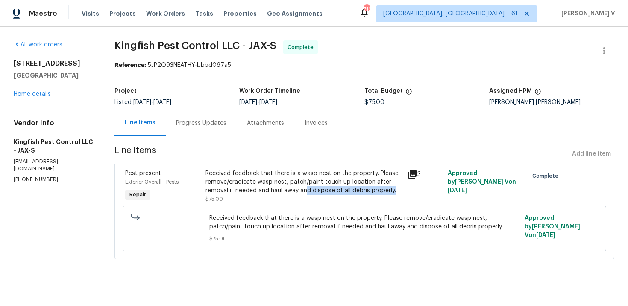
drag, startPoint x: 305, startPoint y: 190, endPoint x: 393, endPoint y: 192, distance: 88.0
click at [393, 192] on div "Received feedback that there is a wasp nest on the property. Please remove/erad…" at bounding box center [303, 182] width 196 height 26
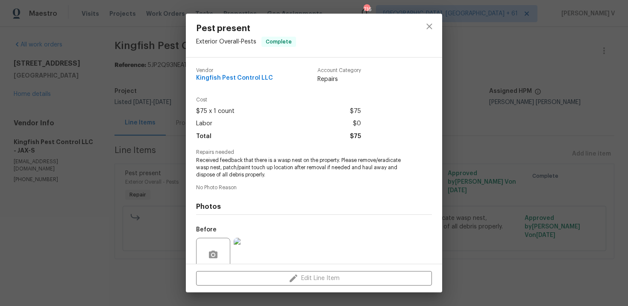
click at [98, 109] on div "Pest present Exterior Overall - Pests Complete Vendor Kingfish Pest Control LLC…" at bounding box center [314, 153] width 628 height 306
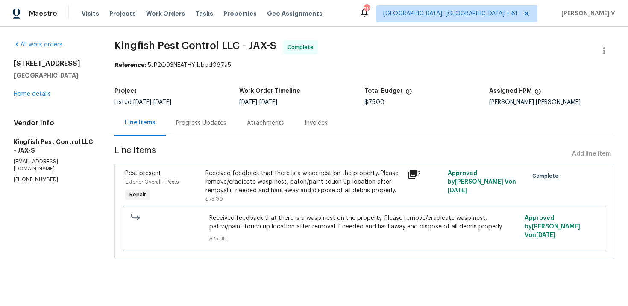
click at [190, 120] on div "Progress Updates" at bounding box center [201, 123] width 50 height 9
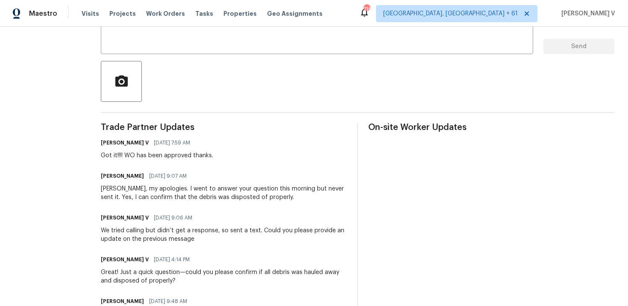
scroll to position [61, 0]
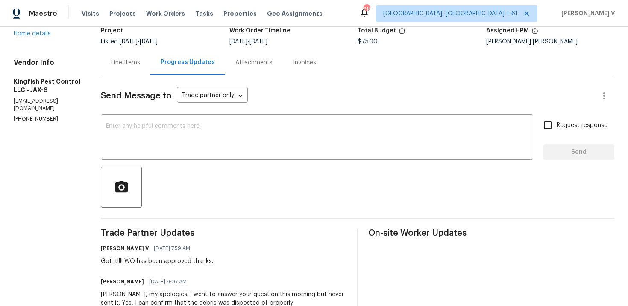
click at [123, 71] on div "Line Items" at bounding box center [126, 62] width 50 height 25
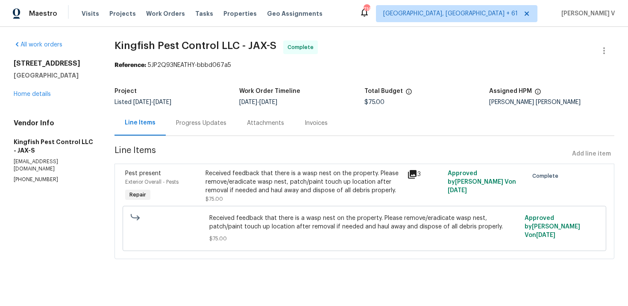
click at [247, 172] on div "Received feedback that there is a wasp nest on the property. Please remove/erad…" at bounding box center [303, 182] width 196 height 26
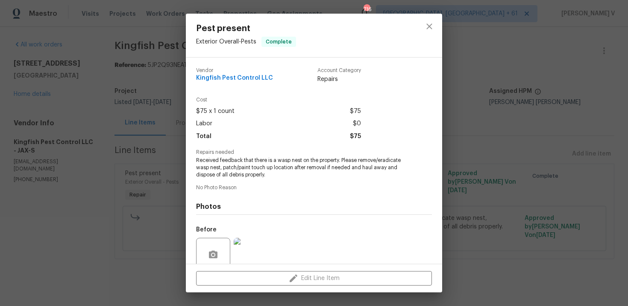
scroll to position [72, 0]
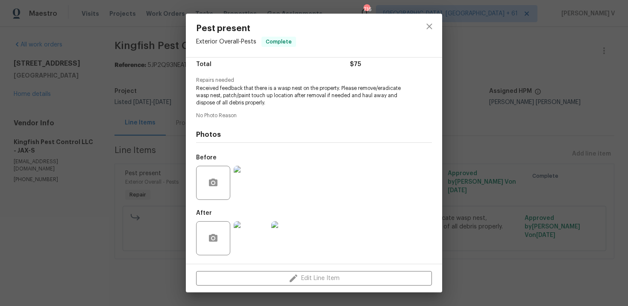
click at [248, 186] on img at bounding box center [250, 183] width 34 height 34
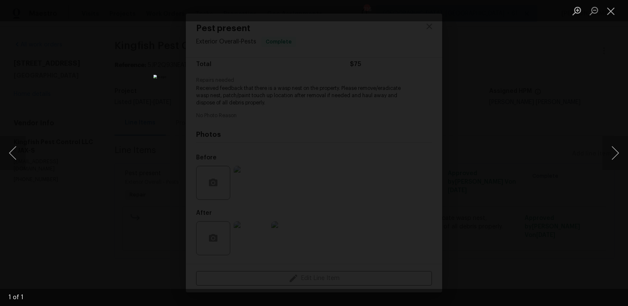
click at [583, 132] on div "Lightbox" at bounding box center [314, 153] width 628 height 306
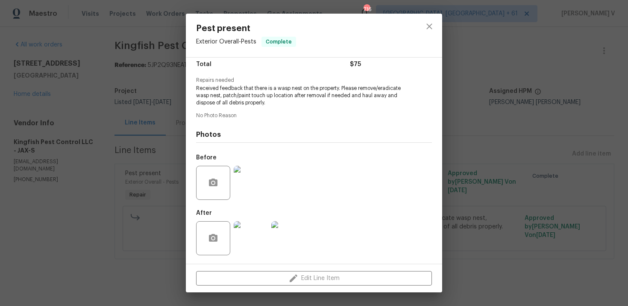
click at [247, 239] on img at bounding box center [250, 239] width 34 height 34
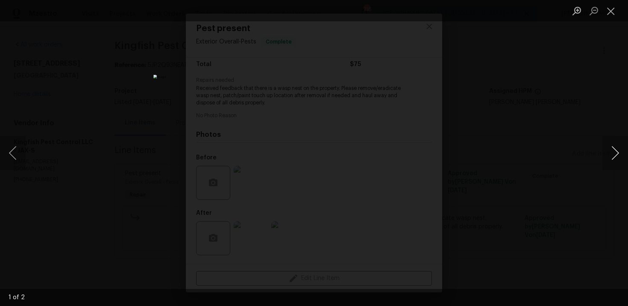
click at [614, 164] on button "Next image" at bounding box center [615, 153] width 26 height 34
click at [557, 96] on div "Lightbox" at bounding box center [314, 153] width 628 height 306
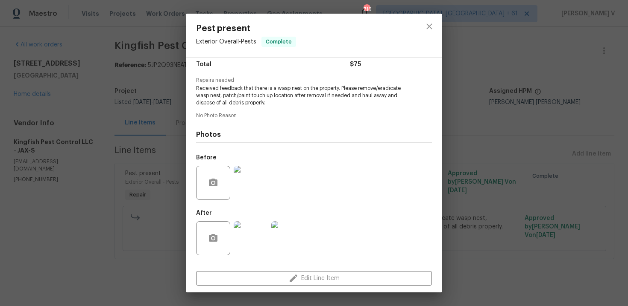
click at [146, 114] on div "Pest present Exterior Overall - Pests Complete Vendor Kingfish Pest Control LLC…" at bounding box center [314, 153] width 628 height 306
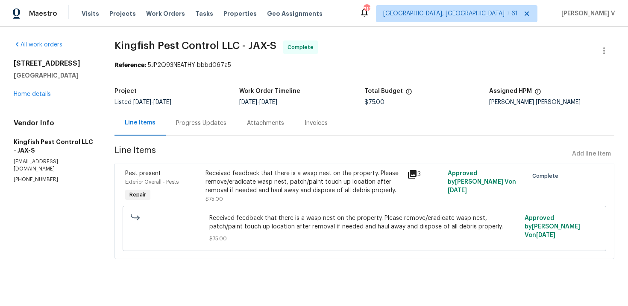
click at [195, 127] on div "Progress Updates" at bounding box center [201, 123] width 50 height 9
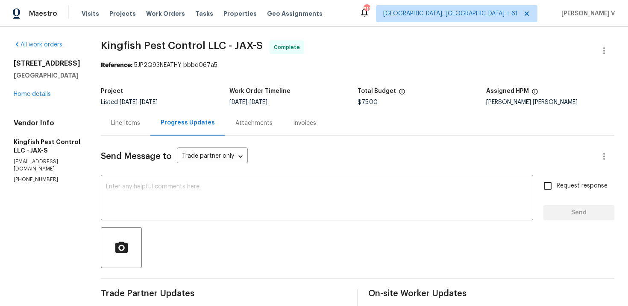
click at [111, 126] on div "Line Items" at bounding box center [125, 123] width 29 height 9
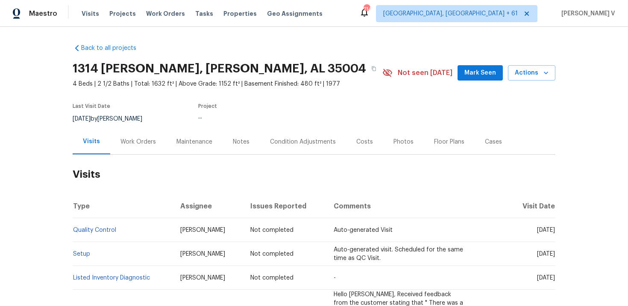
click at [127, 146] on div "Work Orders" at bounding box center [138, 141] width 56 height 25
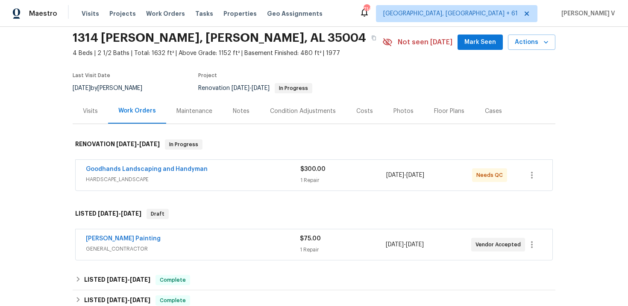
scroll to position [36, 0]
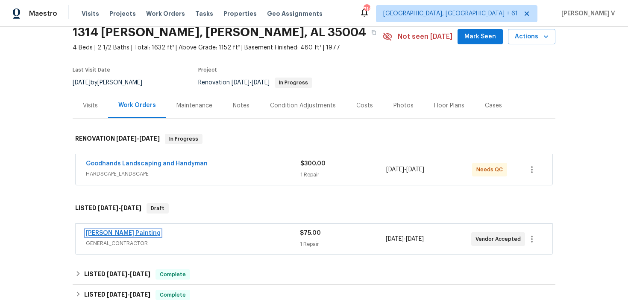
click at [108, 235] on link "[PERSON_NAME] Painting" at bounding box center [123, 234] width 75 height 6
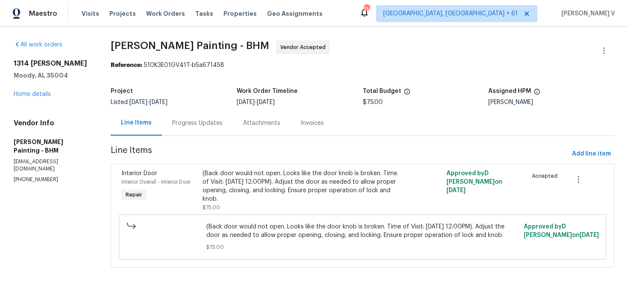
click at [225, 137] on section "[PERSON_NAME] Painting - BHM Vendor Accepted Reference: 510K3E01GV41T-b5a671458…" at bounding box center [362, 160] width 503 height 238
click at [222, 127] on div "Progress Updates" at bounding box center [197, 123] width 50 height 9
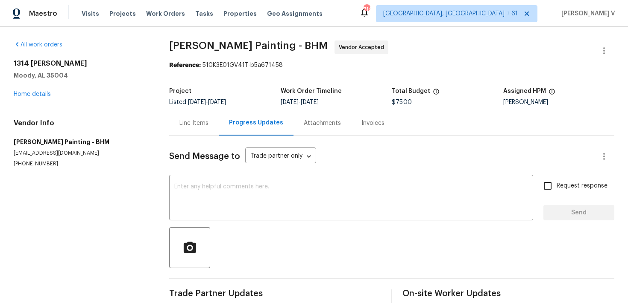
scroll to position [11, 0]
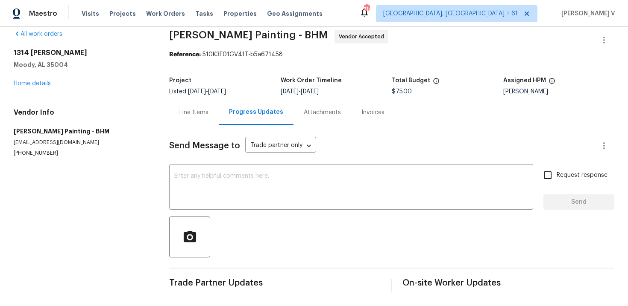
click at [236, 239] on div at bounding box center [391, 237] width 445 height 41
click at [228, 213] on div "Send Message to Trade partner only Trade partner only ​ x ​ Request response Se…" at bounding box center [391, 209] width 445 height 167
click at [224, 204] on div "x ​" at bounding box center [351, 188] width 364 height 44
paste textarea "Hi this is Divya with Opendoor. I’m confirming you received the WO for the prop…"
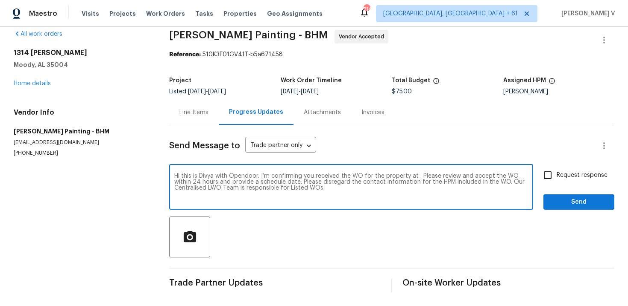
click at [416, 177] on textarea "Hi this is Divya with Opendoor. I’m confirming you received the WO for the prop…" at bounding box center [350, 188] width 353 height 30
paste textarea "1314 [PERSON_NAME], [PERSON_NAME], AL 35004"
drag, startPoint x: 172, startPoint y: 182, endPoint x: 396, endPoint y: 180, distance: 223.7
click at [396, 180] on div "Hi this is Divya with Opendoor. I’m confirming you received the WO for the prop…" at bounding box center [351, 188] width 364 height 44
type textarea "Hi this is Divya with Opendoor. I’m confirming you received the WO for the prop…"
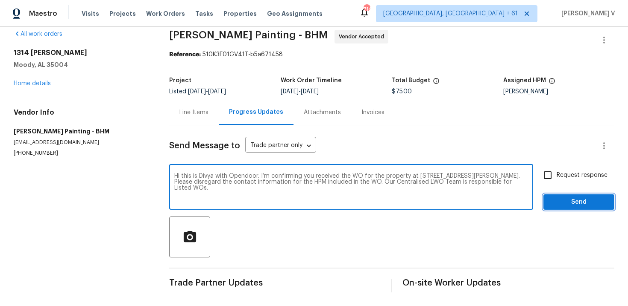
click at [591, 197] on span "Send" at bounding box center [578, 202] width 57 height 11
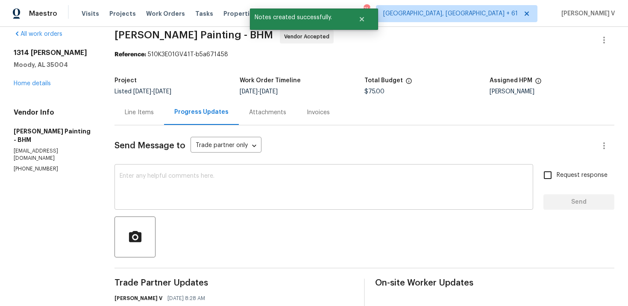
click at [188, 187] on textarea at bounding box center [324, 188] width 408 height 30
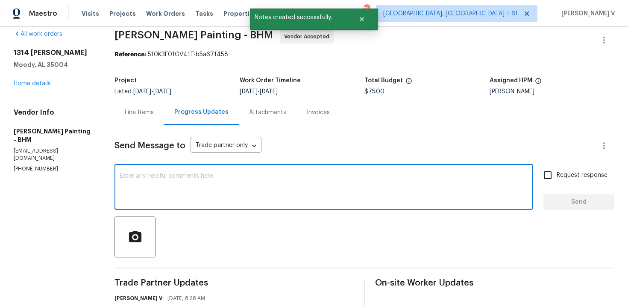
paste textarea "Attention All Work Orders must include before-photos (both close-up and wide-an…"
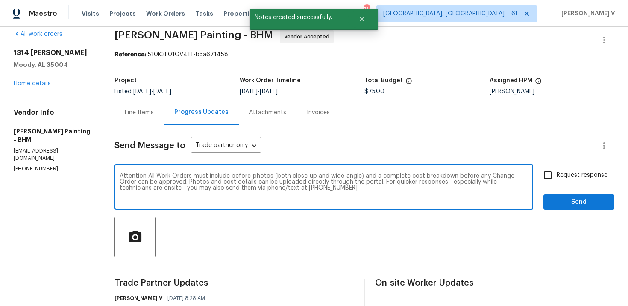
type textarea "Attention All Work Orders must include before-photos (both close-up and wide-an…"
click at [553, 207] on button "Send" at bounding box center [578, 203] width 71 height 16
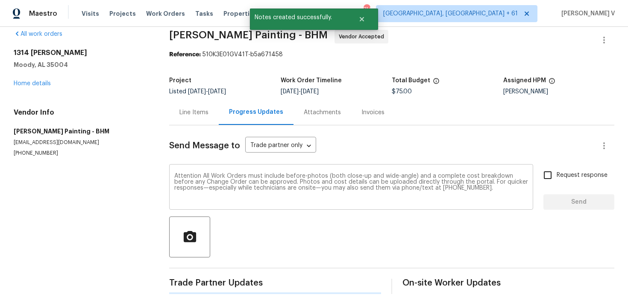
click at [340, 198] on textarea "Attention All Work Orders must include before-photos (both close-up and wide-an…" at bounding box center [350, 188] width 353 height 30
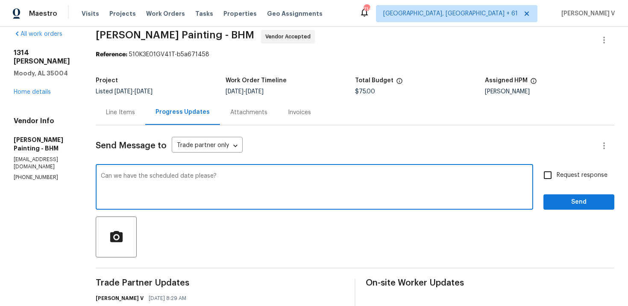
type textarea "Can we have the scheduled date please?"
click at [587, 176] on span "Request response" at bounding box center [581, 175] width 51 height 9
click at [556, 176] on input "Request response" at bounding box center [547, 175] width 18 height 18
checkbox input "true"
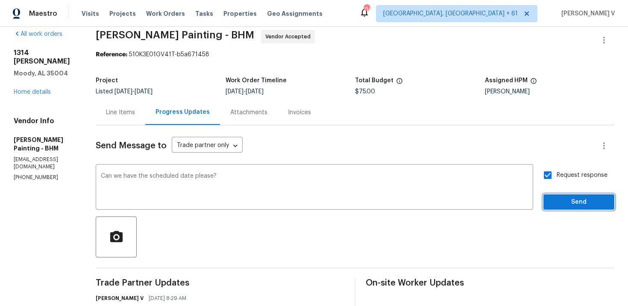
click at [573, 200] on span "Send" at bounding box center [578, 202] width 57 height 11
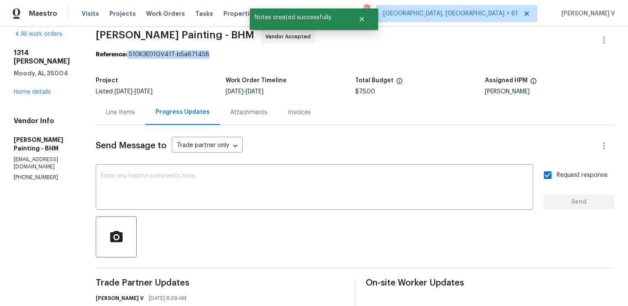
drag, startPoint x: 175, startPoint y: 55, endPoint x: 331, endPoint y: 55, distance: 155.4
click at [331, 55] on div "Reference: 510K3E01GV41T-b5a671458" at bounding box center [355, 54] width 518 height 9
copy div "510K3E01GV41T-b5a671458"
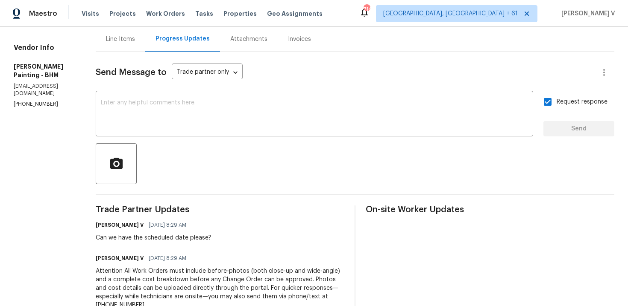
scroll to position [0, 0]
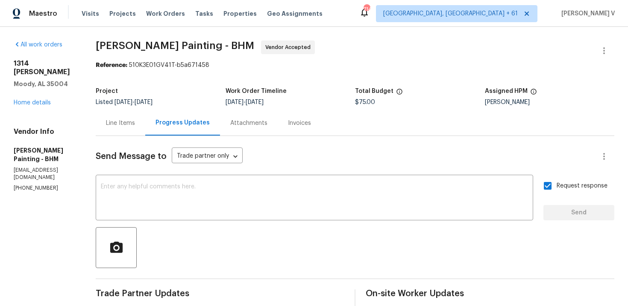
click at [36, 90] on div "1314 Gary Alan Trce Moody, AL 35004 Home details" at bounding box center [44, 83] width 61 height 48
click at [35, 100] on link "Home details" at bounding box center [32, 103] width 37 height 6
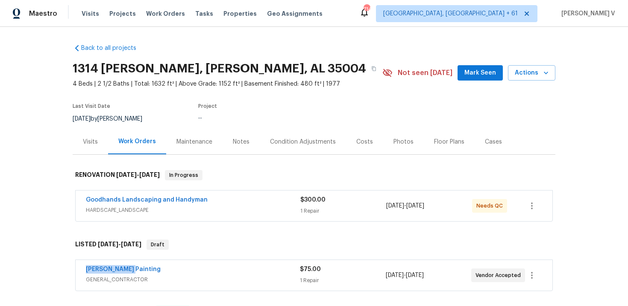
drag, startPoint x: 77, startPoint y: 269, endPoint x: 185, endPoint y: 269, distance: 108.0
click at [186, 269] on div "Perez Painting GENERAL_CONTRACTOR $75.00 1 Repair 9/28/2025 - 9/30/2025 Vendor …" at bounding box center [314, 275] width 476 height 31
copy link "Perez Painting"
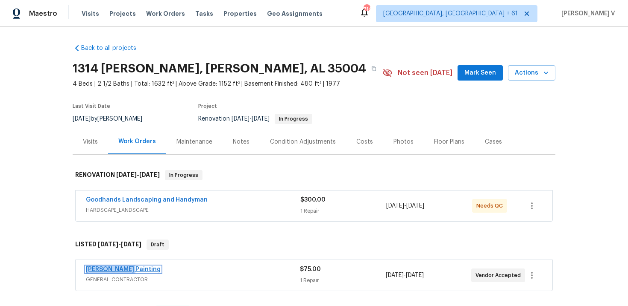
click at [99, 268] on link "Perez Painting" at bounding box center [123, 270] width 75 height 6
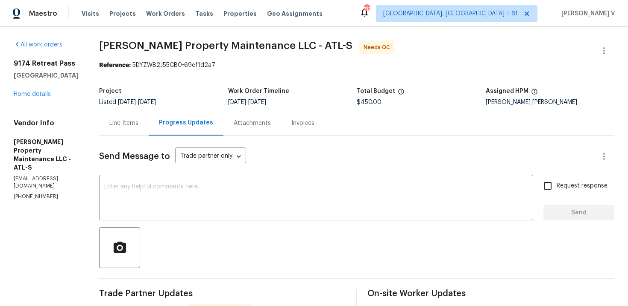
click at [27, 88] on div "[STREET_ADDRESS] Home details" at bounding box center [46, 78] width 65 height 39
click at [29, 93] on link "Home details" at bounding box center [32, 94] width 37 height 6
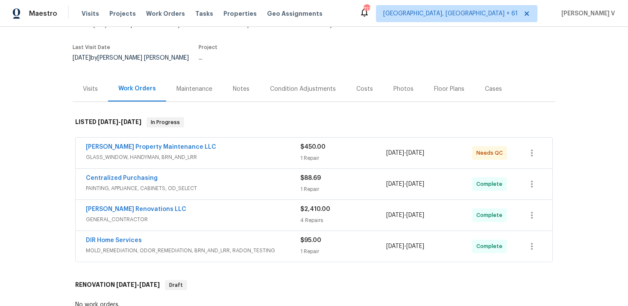
scroll to position [67, 0]
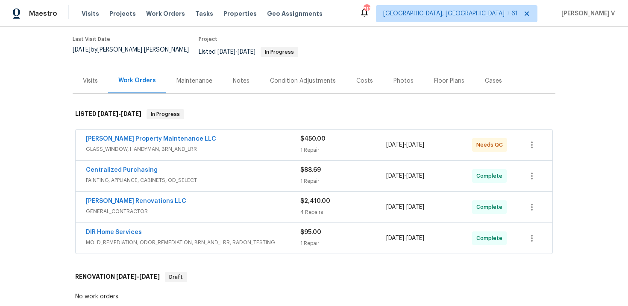
click at [231, 232] on div "DIR Home Services" at bounding box center [193, 233] width 214 height 10
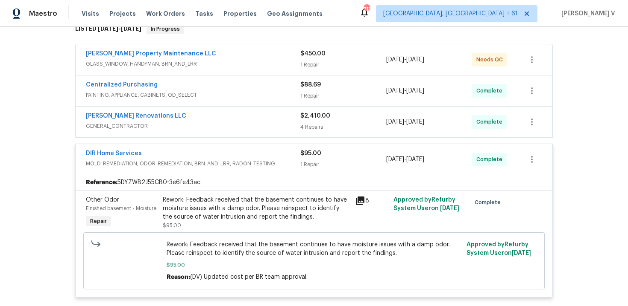
scroll to position [118, 0]
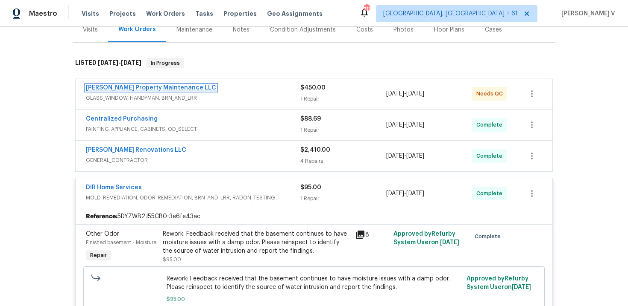
click at [119, 85] on link "[PERSON_NAME] Property Maintenance LLC" at bounding box center [151, 88] width 130 height 6
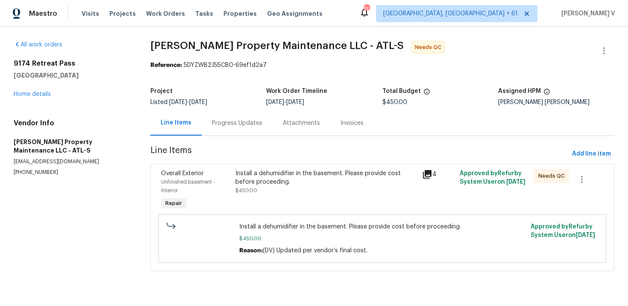
click at [253, 201] on div "Install a dehumidifier in the basement. Please provide cost before proceeding. …" at bounding box center [326, 191] width 187 height 48
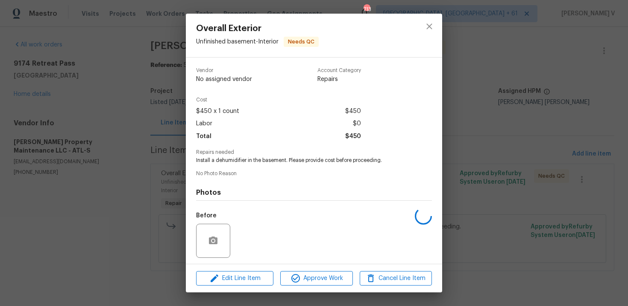
scroll to position [58, 0]
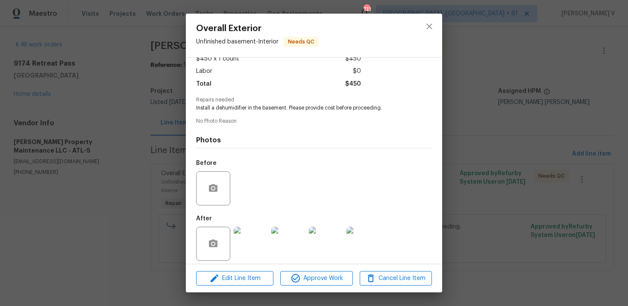
click at [329, 263] on div "Vendor [PERSON_NAME] Property Maintenance LLC Account Category Repairs Cost $45…" at bounding box center [314, 161] width 256 height 207
click at [322, 275] on span "Approve Work" at bounding box center [316, 279] width 67 height 11
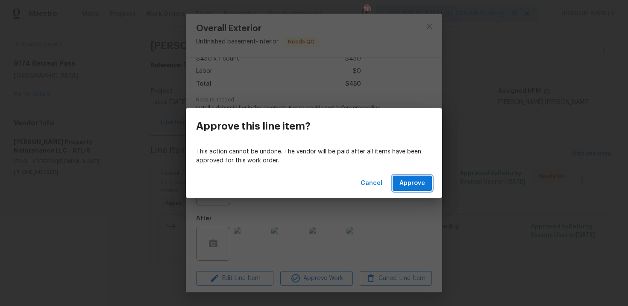
click at [421, 187] on span "Approve" at bounding box center [412, 183] width 26 height 11
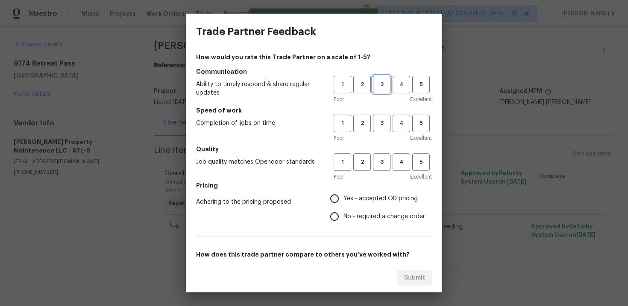
click at [382, 87] on span "3" at bounding box center [382, 85] width 16 height 10
click at [382, 119] on span "3" at bounding box center [382, 124] width 16 height 10
click at [379, 165] on span "3" at bounding box center [382, 163] width 16 height 10
click at [342, 221] on input "No - required a change order" at bounding box center [334, 217] width 18 height 18
radio input "true"
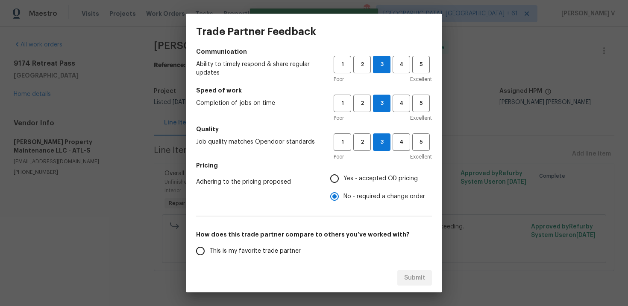
scroll to position [55, 0]
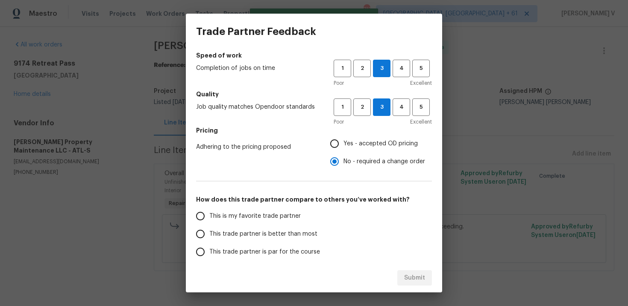
click at [300, 232] on span "This trade partner is better than most" at bounding box center [263, 234] width 108 height 9
click at [209, 232] on input "This trade partner is better than most" at bounding box center [200, 234] width 18 height 18
click at [425, 286] on div "Submit" at bounding box center [314, 278] width 256 height 29
click at [413, 279] on span "Submit" at bounding box center [414, 278] width 21 height 11
radio input "true"
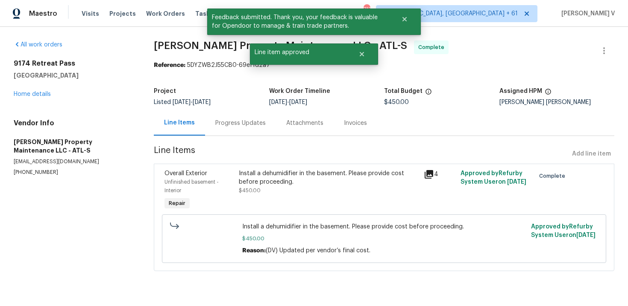
click at [235, 114] on div "Progress Updates" at bounding box center [240, 123] width 71 height 25
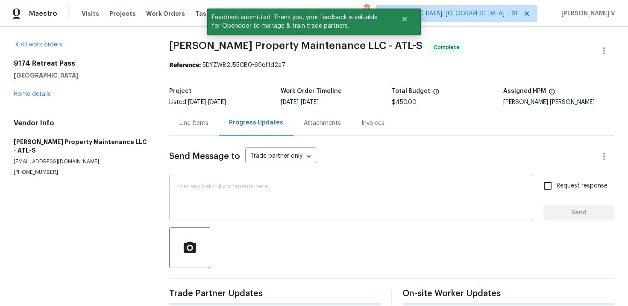
click at [227, 187] on textarea at bounding box center [350, 199] width 353 height 30
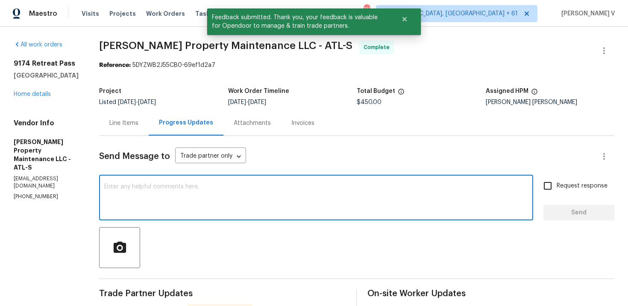
paste textarea "Hey, we have updated the cost to $ and the work order has been approved. Thanks…"
click at [207, 193] on textarea at bounding box center [315, 199] width 423 height 30
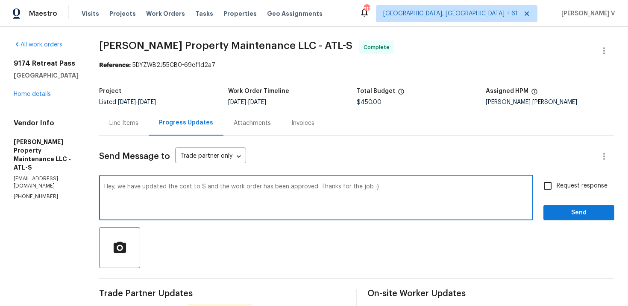
drag, startPoint x: 337, startPoint y: 188, endPoint x: 426, endPoint y: 188, distance: 88.8
click at [426, 188] on textarea "Hey, we have updated the cost to $ and the work order has been approved. Thanks…" at bounding box center [315, 199] width 423 height 30
click at [206, 187] on textarea "Hey, we have updated the cost to $ and the work order has been approved. Thanks" at bounding box center [315, 199] width 423 height 30
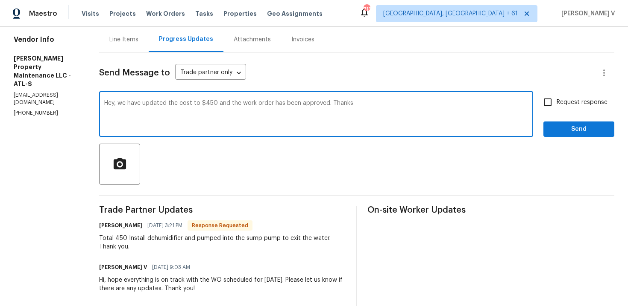
scroll to position [103, 0]
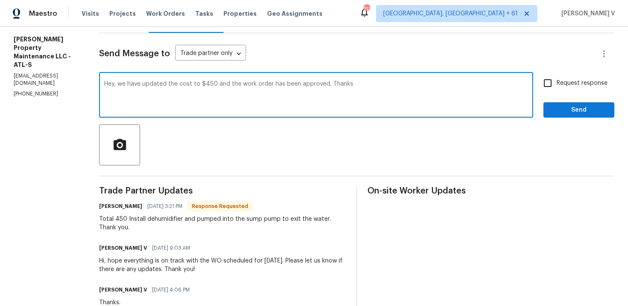
type textarea "Hey, we have updated the cost to $450 and the work order has been approved. Tha…"
click at [560, 106] on span "Send" at bounding box center [578, 110] width 57 height 11
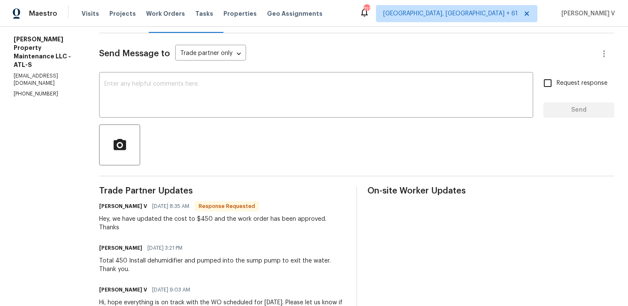
scroll to position [19, 0]
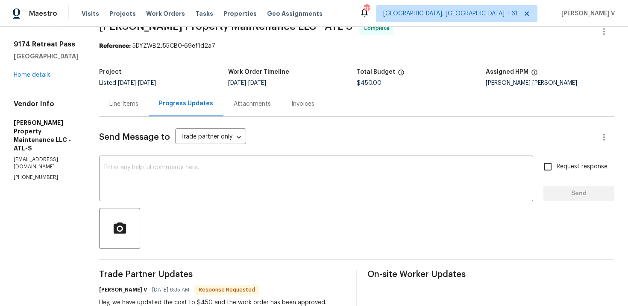
click at [42, 71] on div "9174 Retreat Pass Jonesboro, GA 30236 Home details" at bounding box center [46, 59] width 65 height 39
click at [44, 75] on link "Home details" at bounding box center [32, 75] width 37 height 6
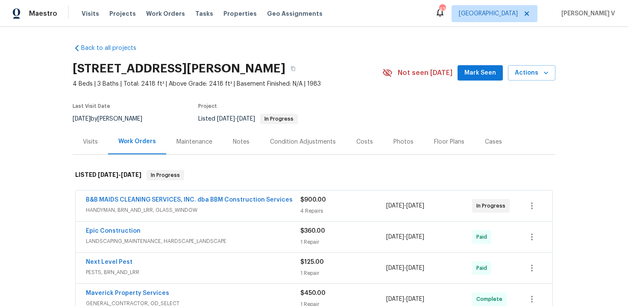
scroll to position [85, 0]
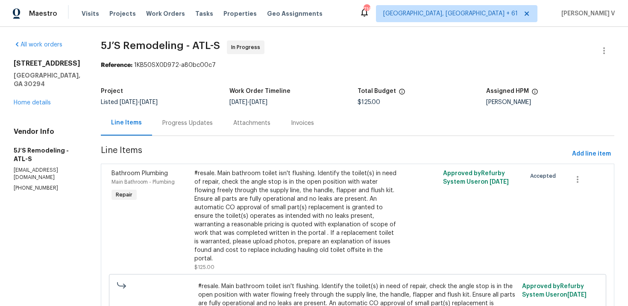
click at [193, 118] on div "Progress Updates" at bounding box center [187, 123] width 71 height 25
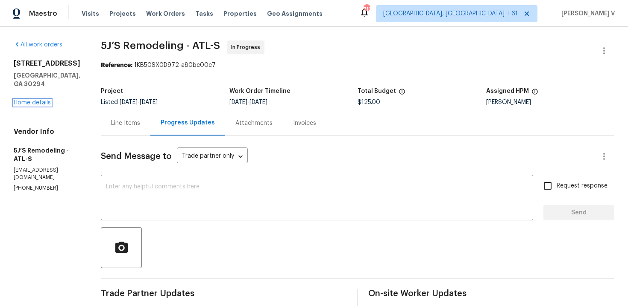
click at [39, 101] on link "Home details" at bounding box center [32, 103] width 37 height 6
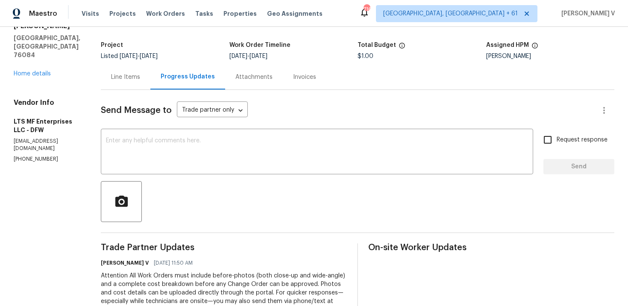
scroll to position [12, 0]
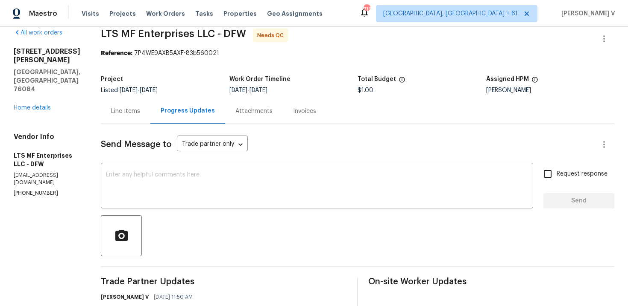
click at [40, 86] on div "[STREET_ADDRESS][PERSON_NAME][PERSON_NAME] Home details" at bounding box center [47, 79] width 67 height 65
click at [39, 105] on link "Home details" at bounding box center [32, 108] width 37 height 6
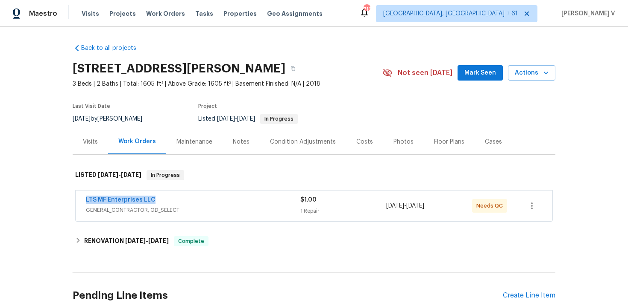
drag, startPoint x: 82, startPoint y: 197, endPoint x: 208, endPoint y: 197, distance: 126.4
click at [209, 197] on div "LTS MF Enterprises LLC GENERAL_CONTRACTOR, OD_SELECT $1.00 1 Repair [DATE] - [D…" at bounding box center [314, 206] width 476 height 31
copy link "LTS MF Enterprises LLC"
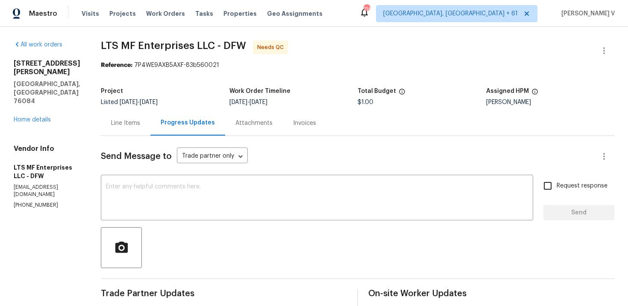
click at [125, 126] on div "Line Items" at bounding box center [125, 123] width 29 height 9
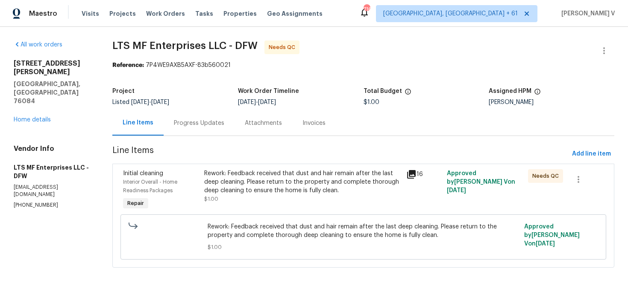
click at [284, 187] on div "Rework: Feedback received that dust and hair remain after the last deep cleanin…" at bounding box center [302, 182] width 197 height 26
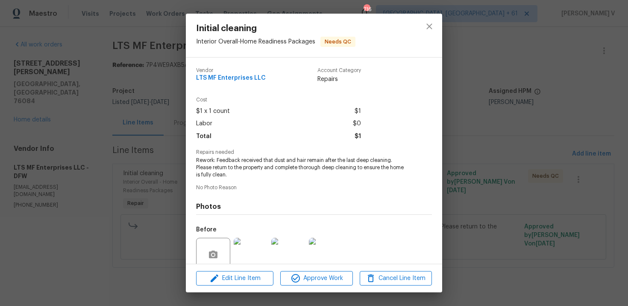
scroll to position [72, 0]
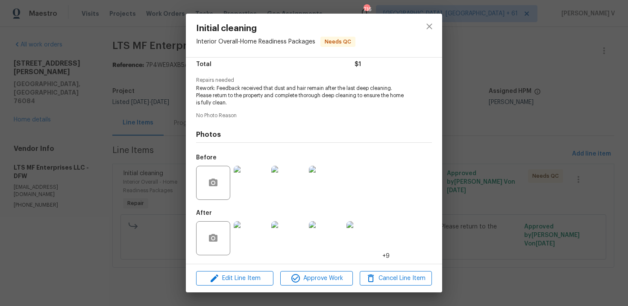
click at [78, 133] on div "Initial cleaning Interior Overall - Home Readiness Packages Needs QC Vendor LTS…" at bounding box center [314, 153] width 628 height 306
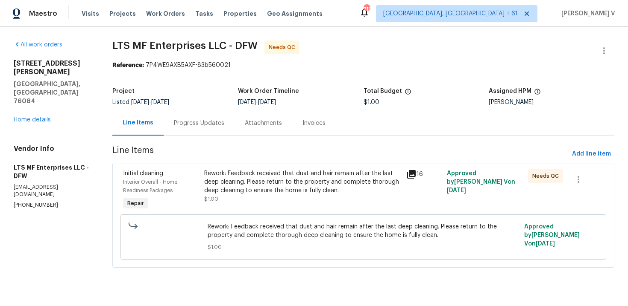
click at [236, 176] on div "Rework: Feedback received that dust and hair remain after the last deep cleanin…" at bounding box center [302, 182] width 197 height 26
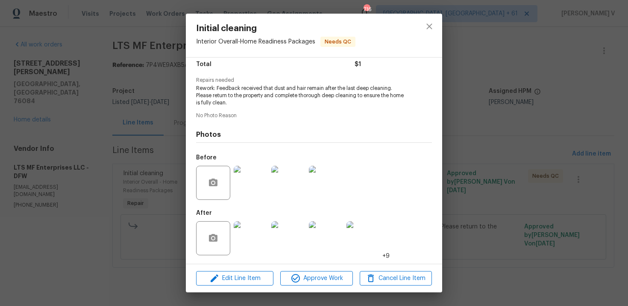
click at [72, 95] on div "Initial cleaning Interior Overall - Home Readiness Packages Needs QC Vendor LTS…" at bounding box center [314, 153] width 628 height 306
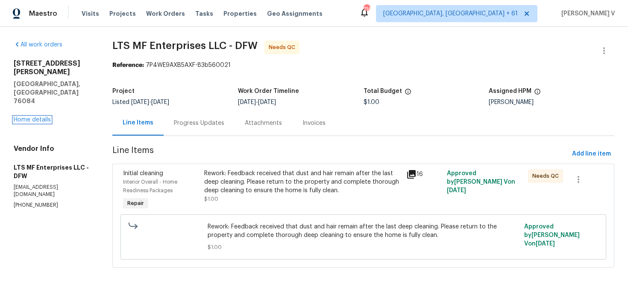
click at [47, 117] on link "Home details" at bounding box center [32, 120] width 37 height 6
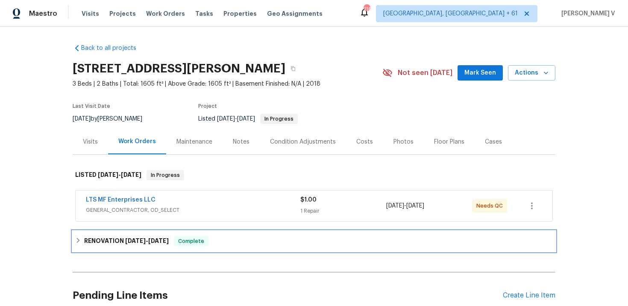
click at [139, 233] on div "RENOVATION 9/9/25 - 9/13/25 Complete" at bounding box center [314, 241] width 482 height 20
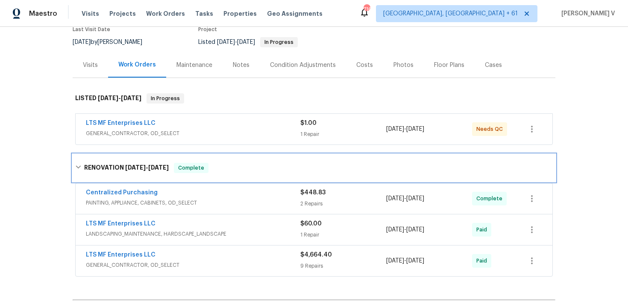
scroll to position [92, 0]
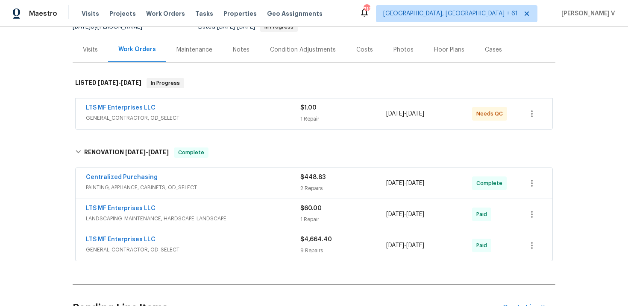
click at [187, 201] on div "LTS MF Enterprises LLC LANDSCAPING_MAINTENANCE, HARDSCAPE_LANDSCAPE $60.00 1 Re…" at bounding box center [314, 214] width 476 height 31
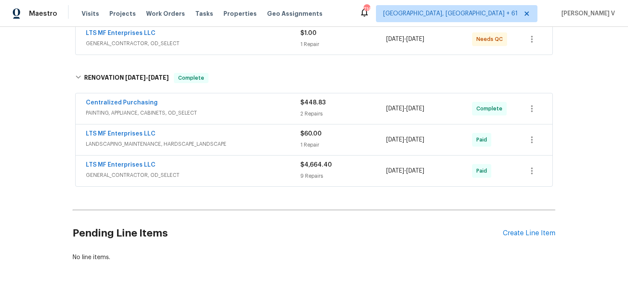
scroll to position [175, 0]
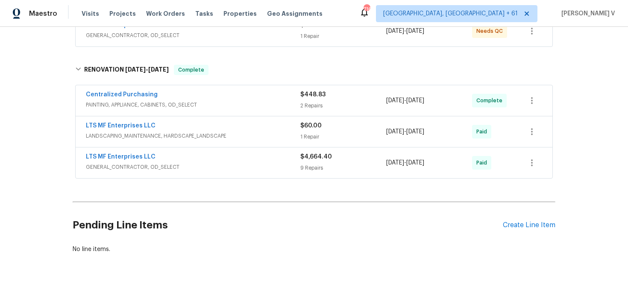
click at [218, 169] on span "GENERAL_CONTRACTOR, OD_SELECT" at bounding box center [193, 167] width 214 height 9
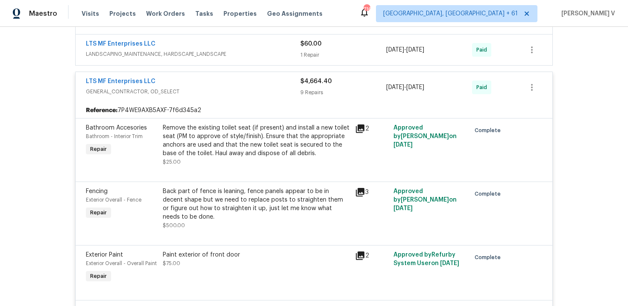
scroll to position [219, 0]
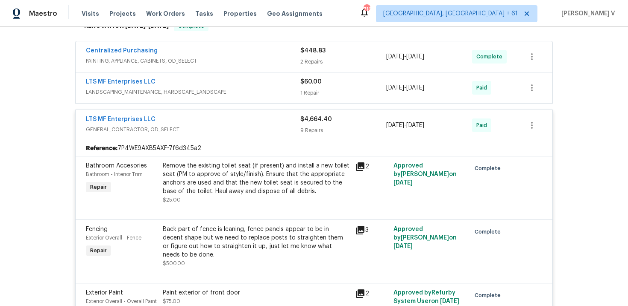
click at [211, 99] on div "LTS MF Enterprises LLC LANDSCAPING_MAINTENANCE, HARDSCAPE_LANDSCAPE $60.00 1 Re…" at bounding box center [314, 88] width 476 height 31
click at [242, 94] on span "LANDSCAPING_MAINTENANCE, HARDSCAPE_LANDSCAPE" at bounding box center [193, 92] width 214 height 9
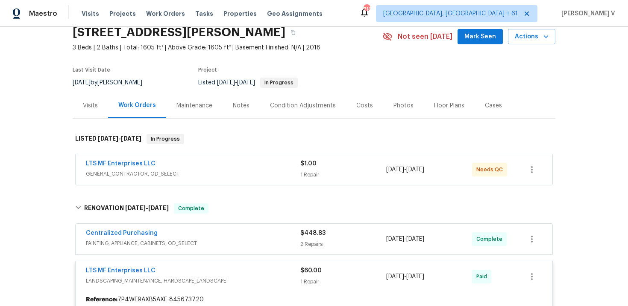
scroll to position [0, 0]
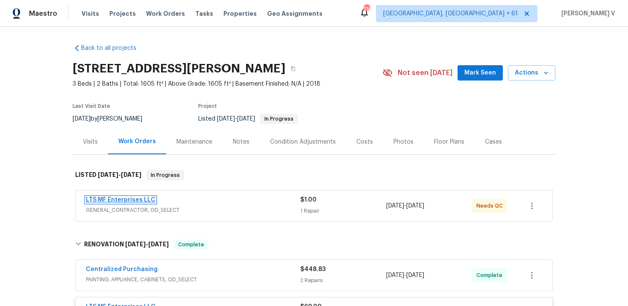
click at [125, 198] on link "LTS MF Enterprises LLC" at bounding box center [121, 200] width 70 height 6
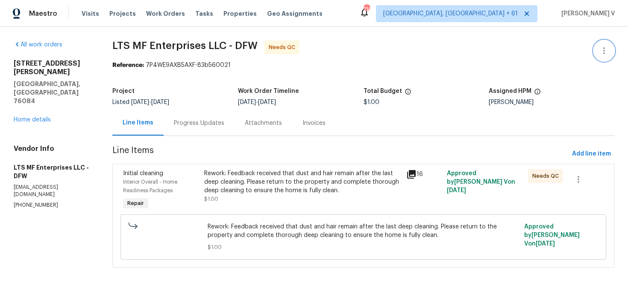
click at [603, 44] on button "button" at bounding box center [603, 51] width 20 height 20
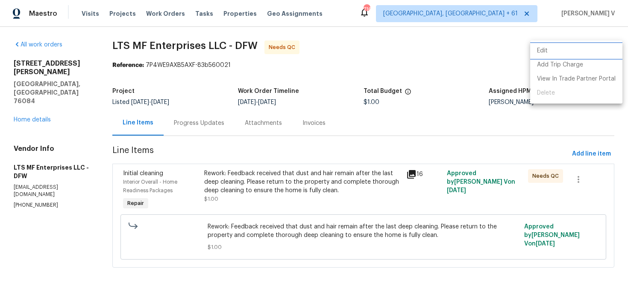
click at [580, 50] on li "Edit" at bounding box center [576, 51] width 92 height 14
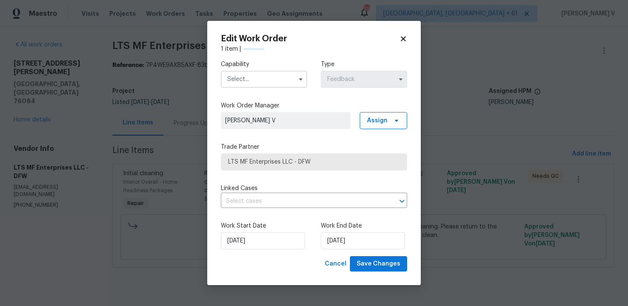
click at [222, 102] on label "Work Order Manager" at bounding box center [314, 106] width 186 height 9
click at [266, 83] on input "text" at bounding box center [264, 79] width 86 height 17
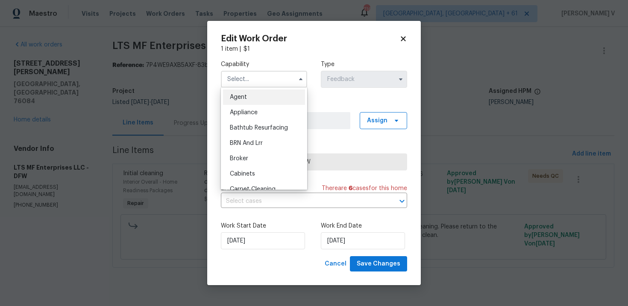
click at [248, 93] on div "Agent" at bounding box center [264, 97] width 82 height 15
type input "Agent"
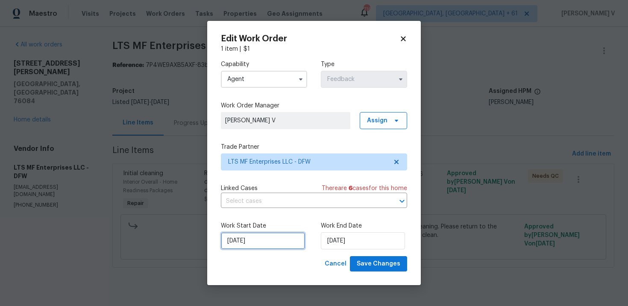
click at [277, 236] on input "26/09/2025" at bounding box center [263, 241] width 84 height 17
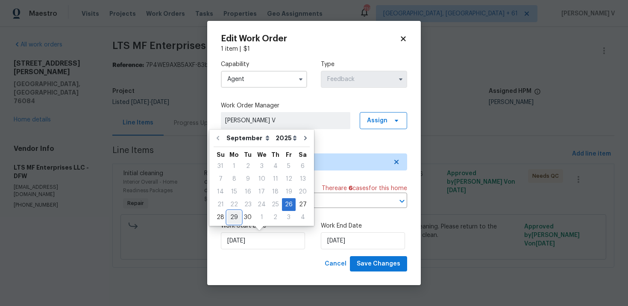
click at [233, 222] on div "29" at bounding box center [234, 218] width 14 height 12
type input "29/09/2025"
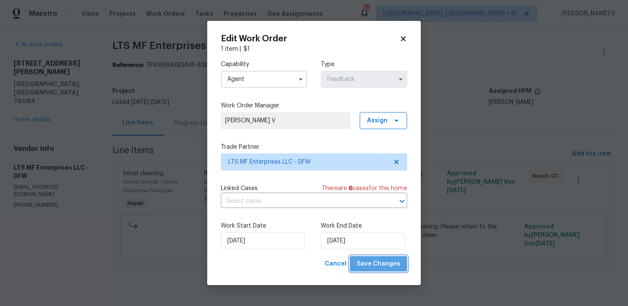
click at [382, 262] on span "Save Changes" at bounding box center [378, 264] width 44 height 11
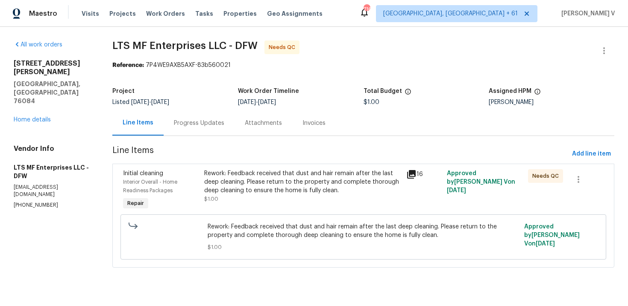
click at [198, 119] on div "Progress Updates" at bounding box center [198, 123] width 71 height 25
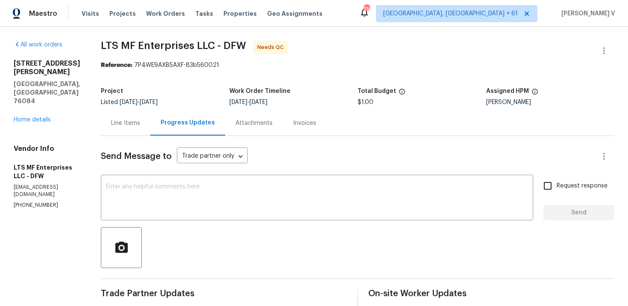
click at [136, 125] on div "Line Items" at bounding box center [126, 123] width 50 height 25
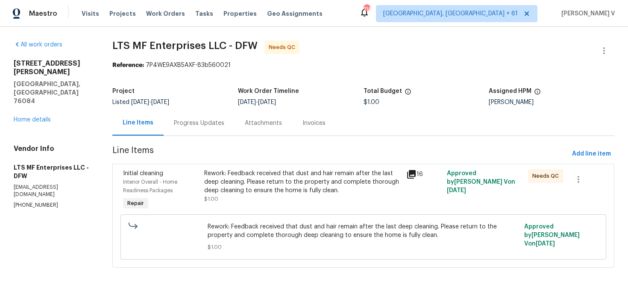
click at [249, 182] on div "Rework: Feedback received that dust and hair remain after the last deep cleanin…" at bounding box center [302, 182] width 197 height 26
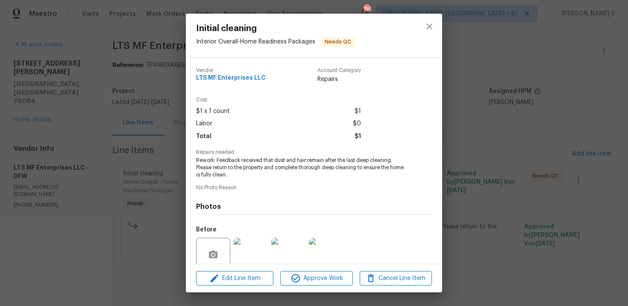
scroll to position [72, 0]
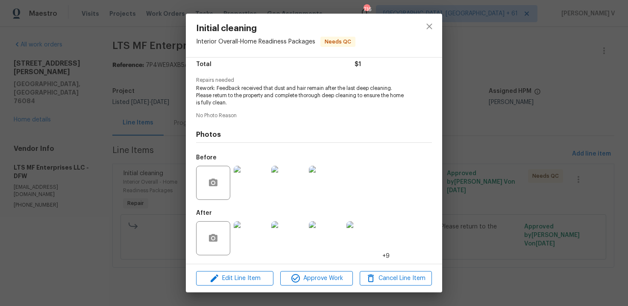
click at [251, 229] on img at bounding box center [250, 239] width 34 height 34
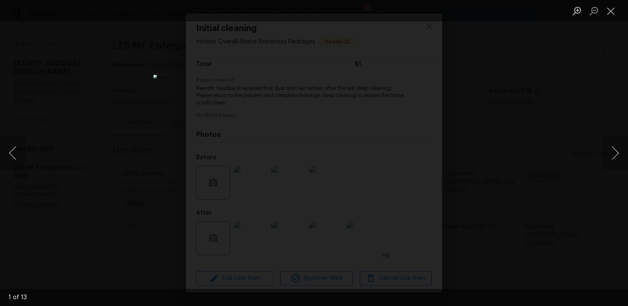
click at [116, 109] on div "Lightbox" at bounding box center [314, 153] width 628 height 306
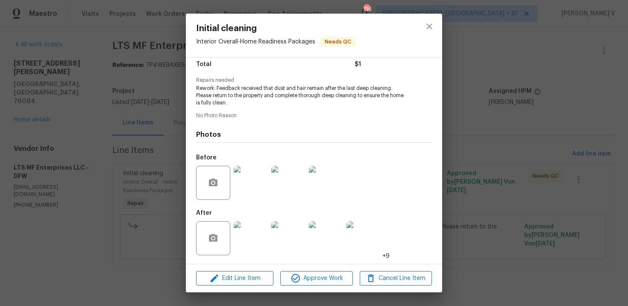
click at [262, 230] on img at bounding box center [250, 239] width 34 height 34
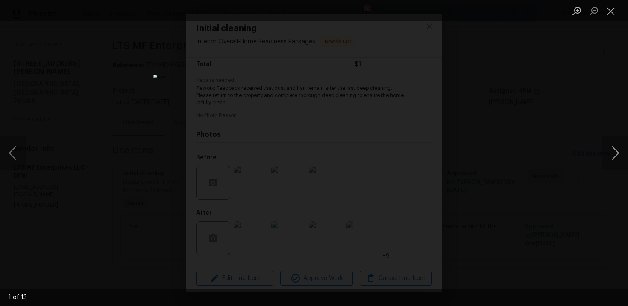
click at [616, 161] on button "Next image" at bounding box center [615, 153] width 26 height 34
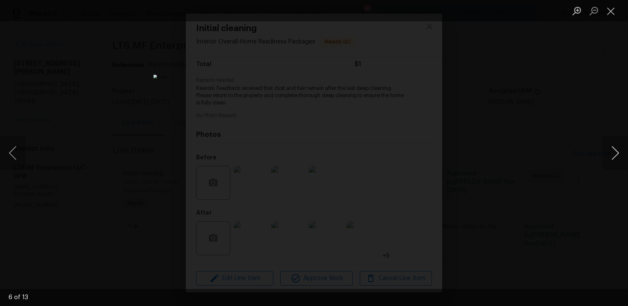
click at [616, 161] on button "Next image" at bounding box center [615, 153] width 26 height 34
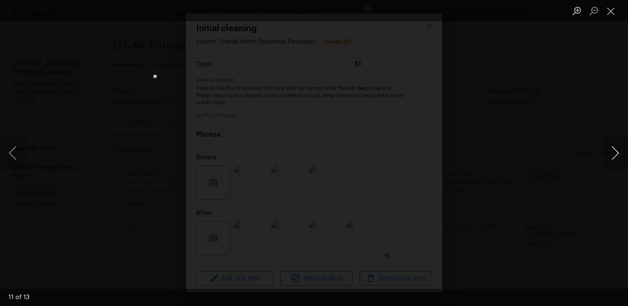
click at [616, 161] on button "Next image" at bounding box center [615, 153] width 26 height 34
click at [572, 84] on div "Lightbox" at bounding box center [314, 153] width 628 height 306
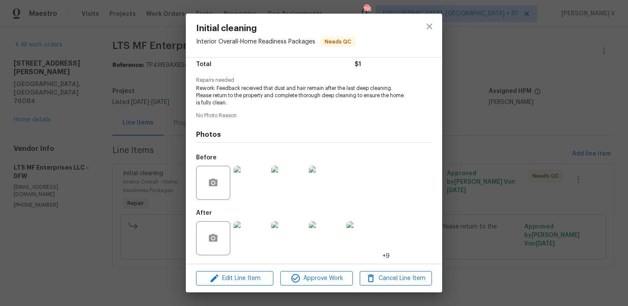
click at [444, 93] on div "Initial cleaning Interior Overall - Home Readiness Packages Needs QC Vendor LTS…" at bounding box center [314, 153] width 628 height 306
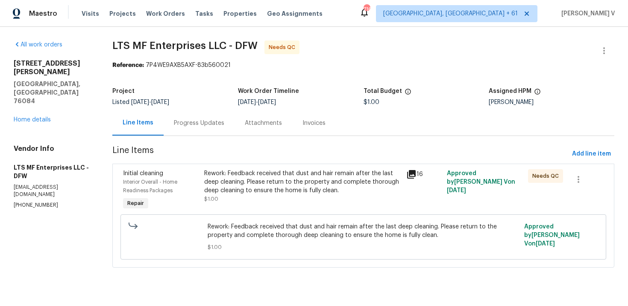
click at [264, 204] on div "Rework: Feedback received that dust and hair remain after the last deep cleanin…" at bounding box center [302, 191] width 202 height 48
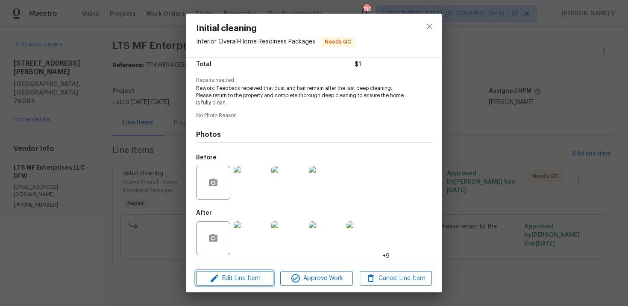
click at [257, 271] on button "Edit Line Item" at bounding box center [234, 278] width 77 height 15
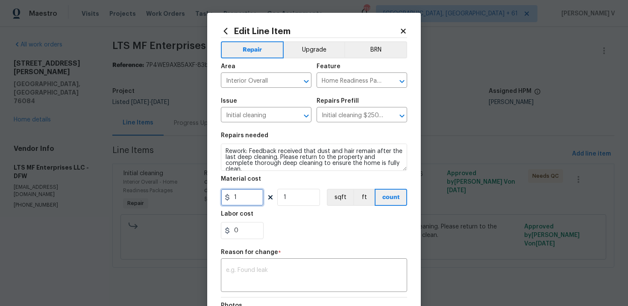
click at [249, 193] on input "1" at bounding box center [242, 197] width 43 height 17
type input "0"
click at [281, 261] on div "x ​" at bounding box center [314, 277] width 186 height 32
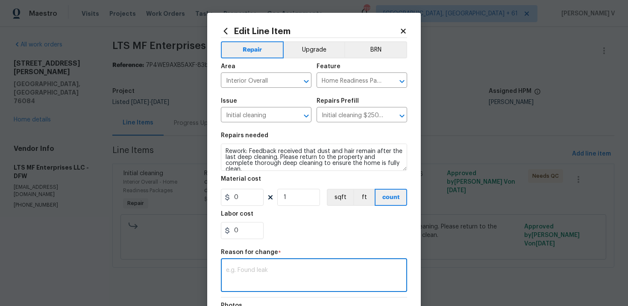
click at [281, 261] on div "x ​" at bounding box center [314, 277] width 186 height 32
paste textarea "(DV) Updated per vendor’s final cost."
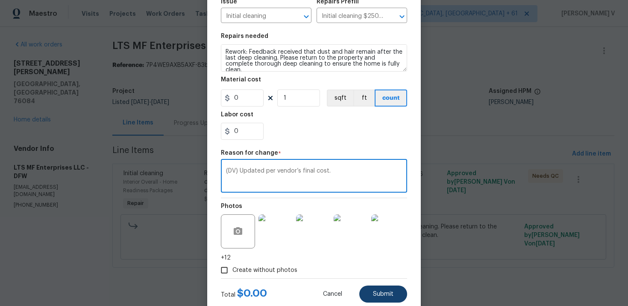
type textarea "(DV) Updated per vendor’s final cost."
click at [381, 295] on span "Submit" at bounding box center [383, 295] width 20 height 6
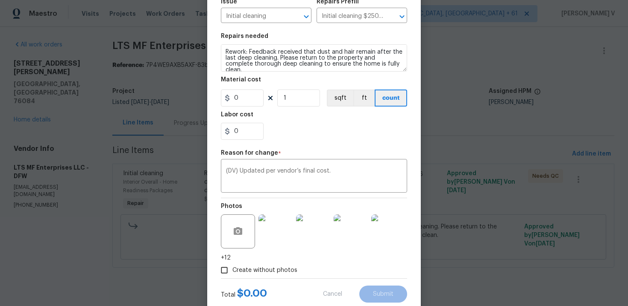
type input "1"
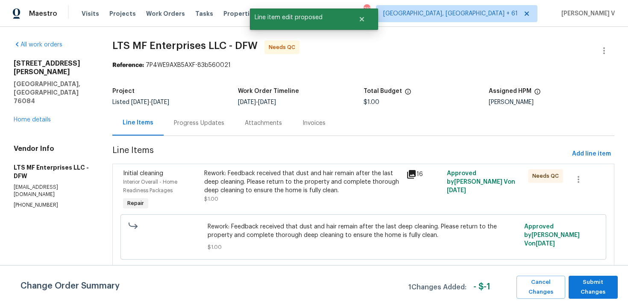
scroll to position [0, 0]
click at [603, 298] on button "Submit Changes" at bounding box center [592, 287] width 49 height 23
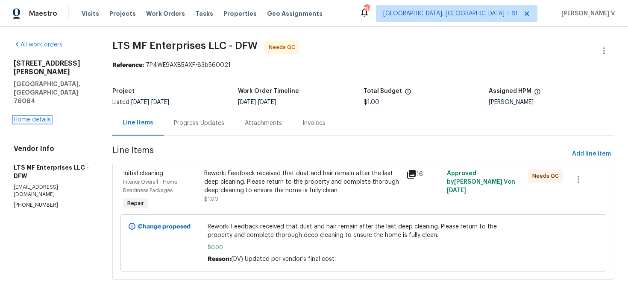
click at [26, 117] on link "Home details" at bounding box center [32, 120] width 37 height 6
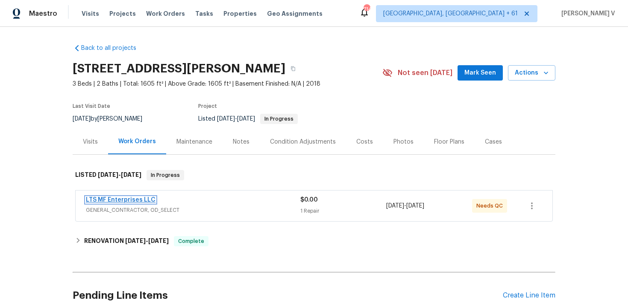
click at [131, 201] on link "LTS MF Enterprises LLC" at bounding box center [121, 200] width 70 height 6
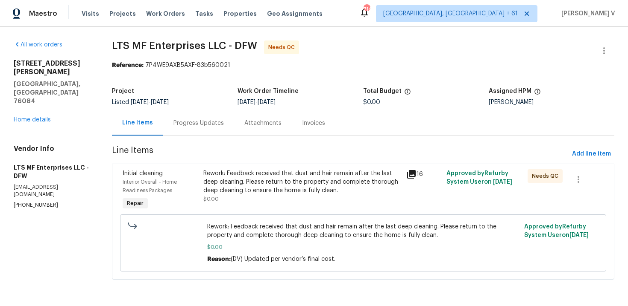
click at [204, 125] on div "Progress Updates" at bounding box center [198, 123] width 50 height 9
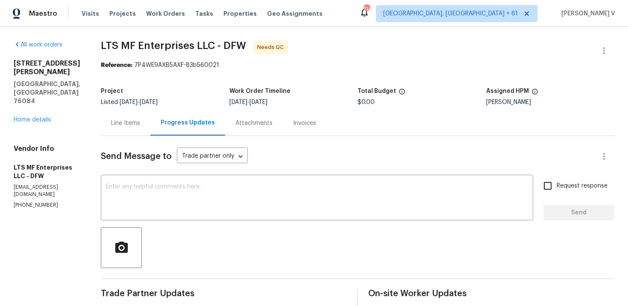
click at [120, 103] on span "9/26/2025" at bounding box center [129, 102] width 18 height 6
click at [123, 123] on div "Line Items" at bounding box center [125, 123] width 29 height 9
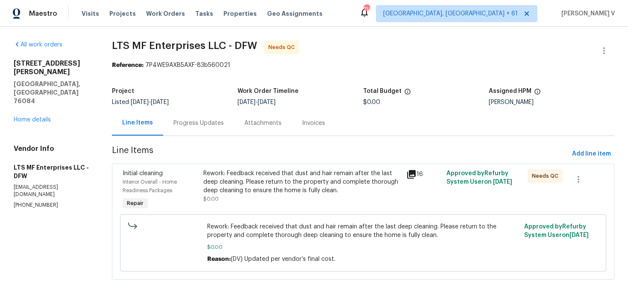
click at [295, 229] on span "Rework: Feedback received that dust and hair remain after the last deep cleanin…" at bounding box center [363, 231] width 312 height 17
click at [305, 190] on div "Rework: Feedback received that dust and hair remain after the last deep cleanin…" at bounding box center [301, 182] width 197 height 26
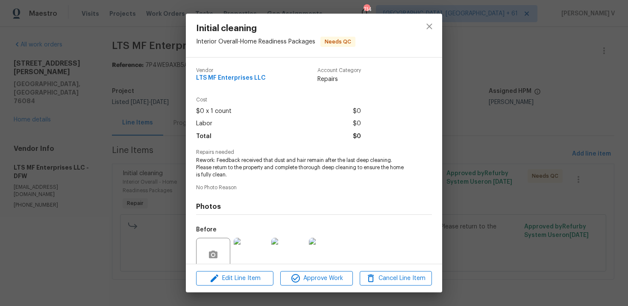
scroll to position [72, 0]
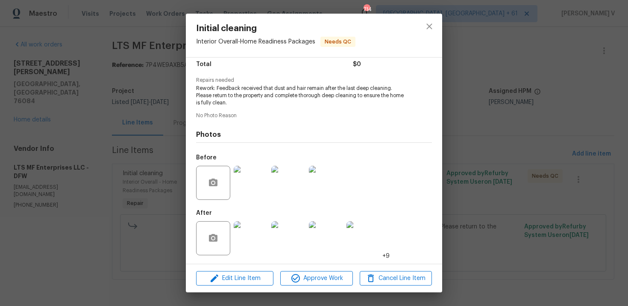
click at [259, 264] on div at bounding box center [314, 264] width 256 height 0
click at [258, 248] on img at bounding box center [250, 239] width 34 height 34
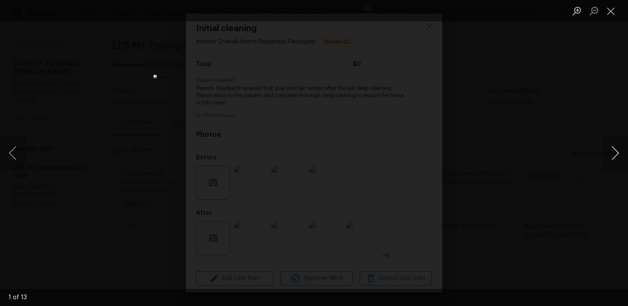
click at [616, 154] on button "Next image" at bounding box center [615, 153] width 26 height 34
click at [537, 88] on div "Lightbox" at bounding box center [314, 153] width 628 height 306
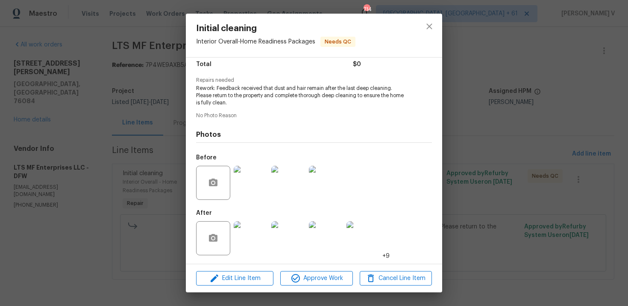
click at [267, 184] on img at bounding box center [250, 183] width 34 height 34
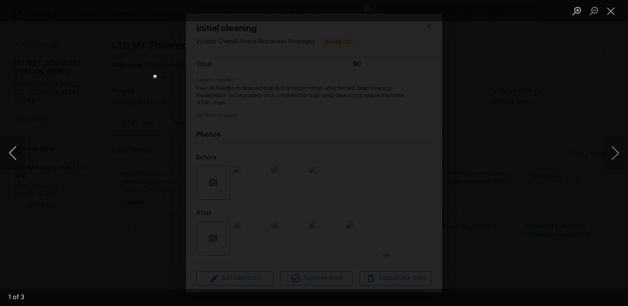
click at [11, 152] on button "Previous image" at bounding box center [13, 153] width 26 height 34
click at [51, 119] on div "Lightbox" at bounding box center [314, 153] width 628 height 306
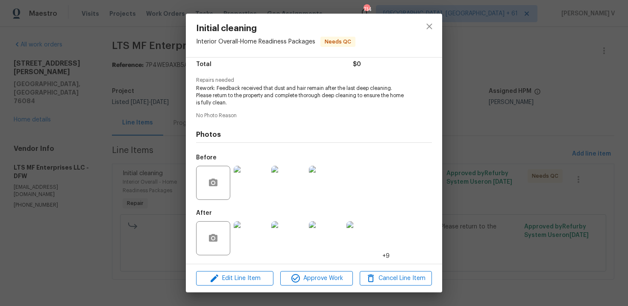
click at [51, 119] on div "Initial cleaning Interior Overall - Home Readiness Packages Needs QC Vendor LTS…" at bounding box center [314, 153] width 628 height 306
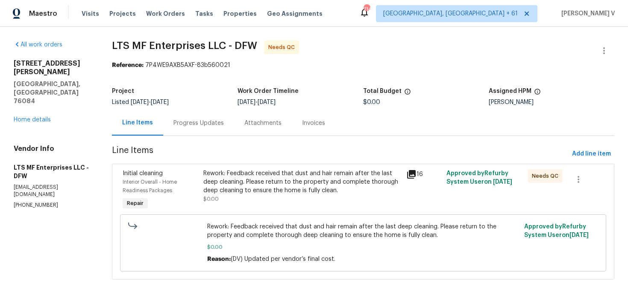
click at [247, 170] on div "Rework: Feedback received that dust and hair remain after the last deep cleanin…" at bounding box center [301, 182] width 197 height 26
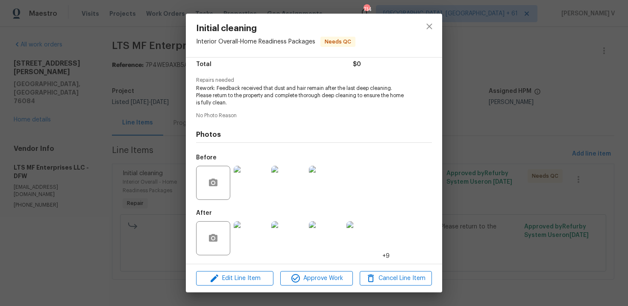
click at [253, 243] on img at bounding box center [250, 239] width 34 height 34
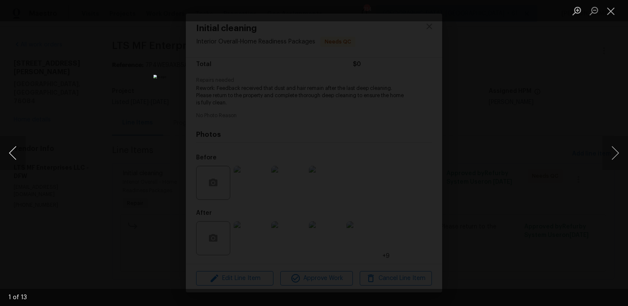
click at [18, 158] on button "Previous image" at bounding box center [13, 153] width 26 height 34
click at [104, 108] on div "Lightbox" at bounding box center [314, 153] width 628 height 306
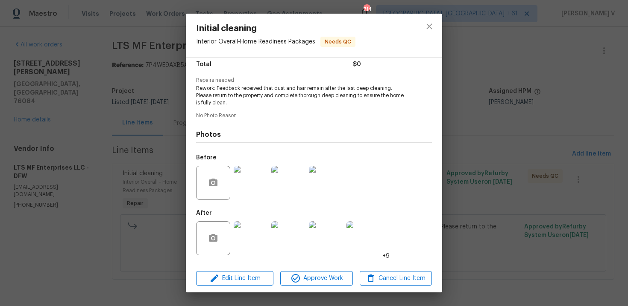
click at [104, 108] on div "Initial cleaning Interior Overall - Home Readiness Packages Needs QC Vendor LTS…" at bounding box center [314, 153] width 628 height 306
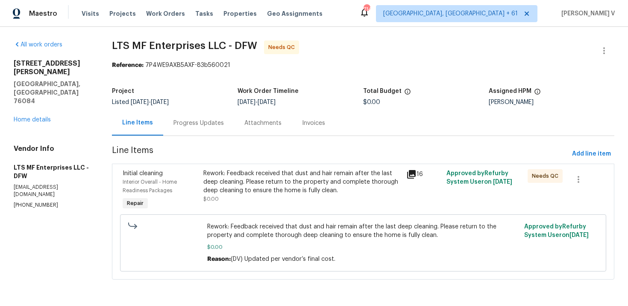
click at [267, 170] on div "Rework: Feedback received that dust and hair remain after the last deep cleanin…" at bounding box center [301, 182] width 197 height 26
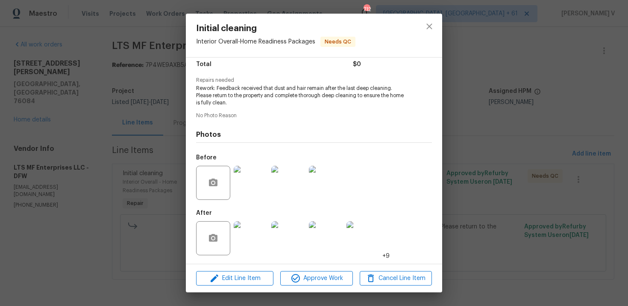
click at [134, 225] on div "Initial cleaning Interior Overall - Home Readiness Packages Needs QC Vendor LTS…" at bounding box center [314, 153] width 628 height 306
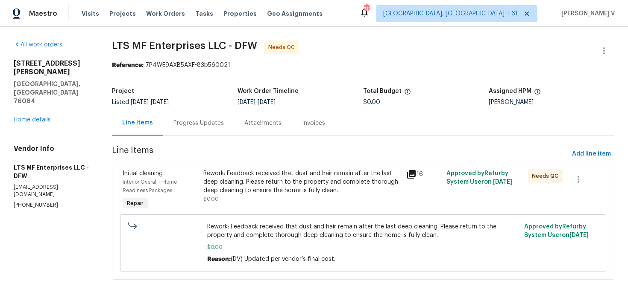
click at [207, 132] on div "Progress Updates" at bounding box center [198, 123] width 71 height 25
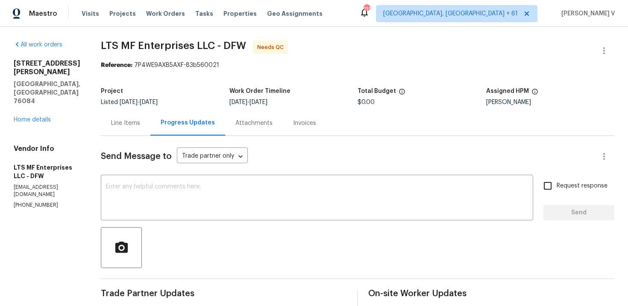
click at [123, 118] on div "Line Items" at bounding box center [126, 123] width 50 height 25
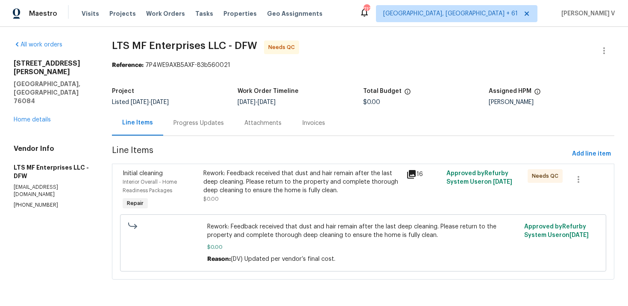
click at [281, 200] on div "Rework: Feedback received that dust and hair remain after the last deep cleanin…" at bounding box center [301, 186] width 197 height 34
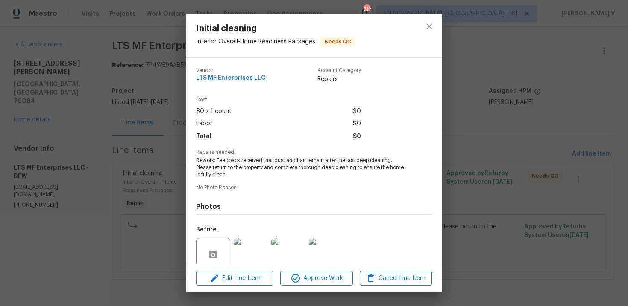
scroll to position [72, 0]
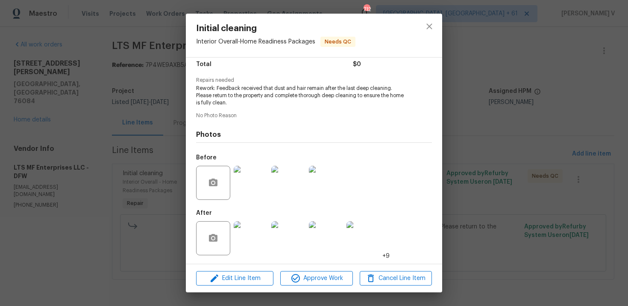
click at [297, 291] on div "Edit Line Item Approve Work Cancel Line Item" at bounding box center [314, 279] width 256 height 29
click at [317, 277] on span "Approve Work" at bounding box center [316, 279] width 67 height 11
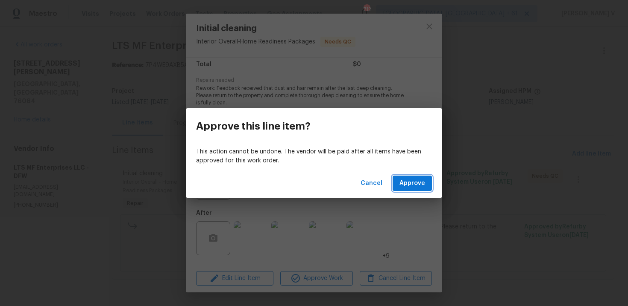
click at [399, 183] on button "Approve" at bounding box center [411, 184] width 39 height 16
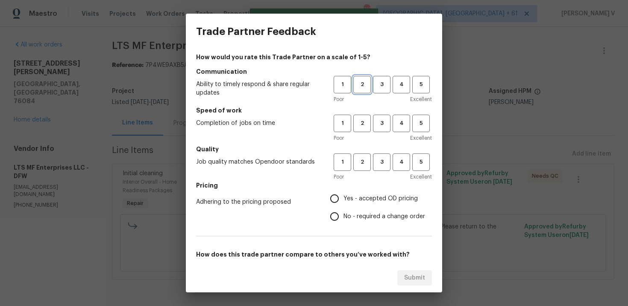
click at [365, 83] on span "2" at bounding box center [362, 85] width 16 height 10
click at [374, 85] on span "3" at bounding box center [382, 85] width 16 height 10
click at [380, 134] on div "Poor Excellent" at bounding box center [382, 138] width 98 height 9
click at [380, 127] on span "3" at bounding box center [382, 124] width 16 height 10
click at [380, 163] on span "3" at bounding box center [382, 163] width 16 height 10
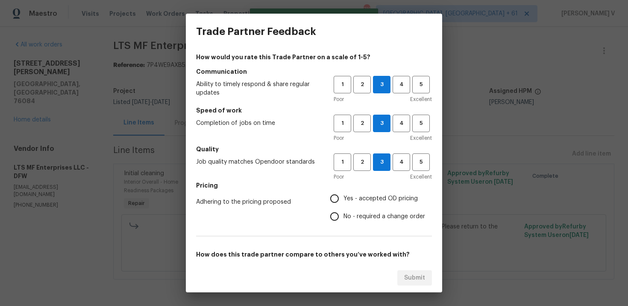
click at [351, 213] on span "No - required a change order" at bounding box center [384, 217] width 82 height 9
click at [343, 213] on input "No - required a change order" at bounding box center [334, 217] width 18 height 18
radio input "true"
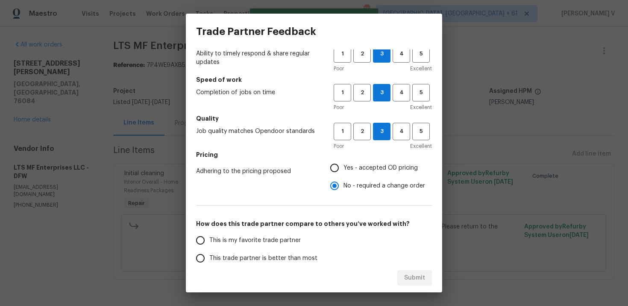
click at [301, 255] on span "This trade partner is better than most" at bounding box center [263, 258] width 108 height 9
click at [209, 255] on input "This trade partner is better than most" at bounding box center [200, 259] width 18 height 18
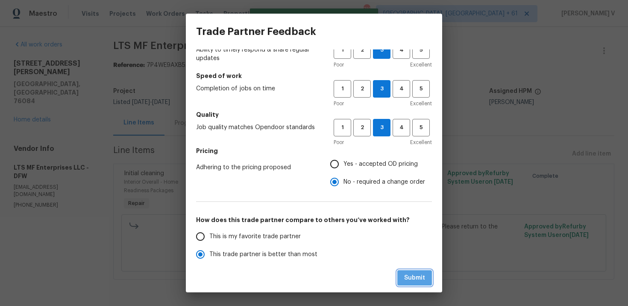
click at [416, 275] on span "Submit" at bounding box center [414, 278] width 21 height 11
radio input "true"
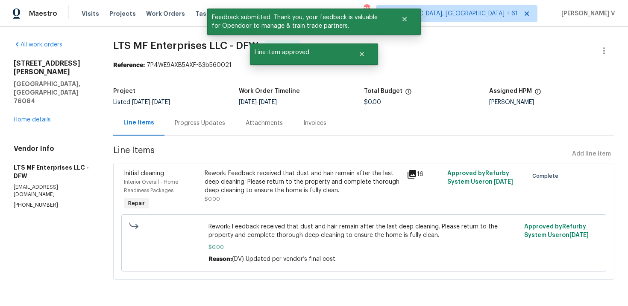
click at [217, 112] on div "Progress Updates" at bounding box center [199, 123] width 71 height 25
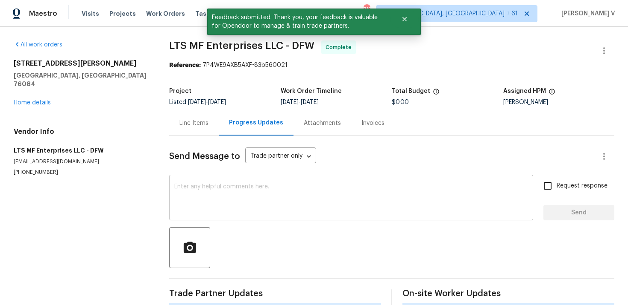
click at [208, 179] on div "x ​" at bounding box center [351, 199] width 364 height 44
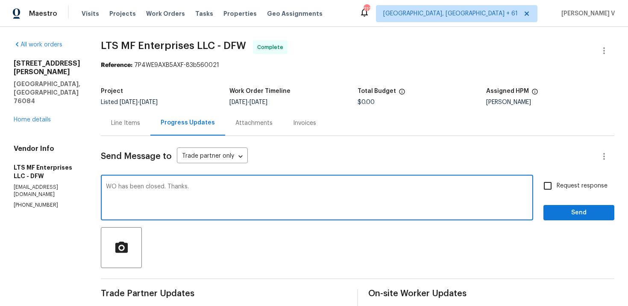
type textarea "WO has been closed. Thanks."
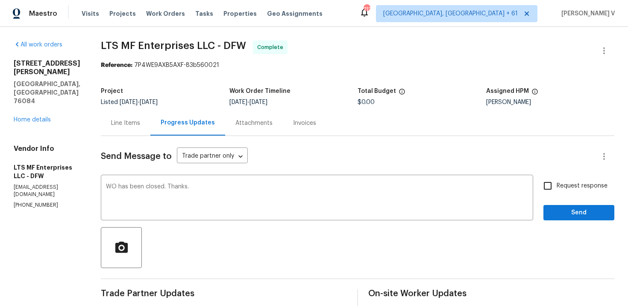
click at [564, 203] on div "Request response Send" at bounding box center [578, 199] width 71 height 44
click at [569, 217] on span "Send" at bounding box center [578, 213] width 57 height 11
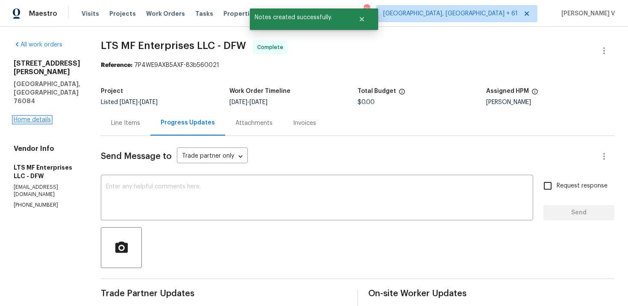
click at [37, 117] on link "Home details" at bounding box center [32, 120] width 37 height 6
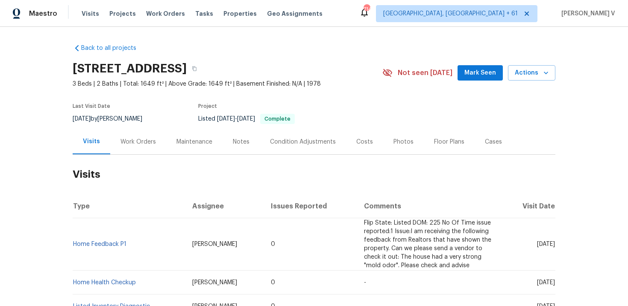
click at [146, 140] on div "Work Orders" at bounding box center [137, 142] width 35 height 9
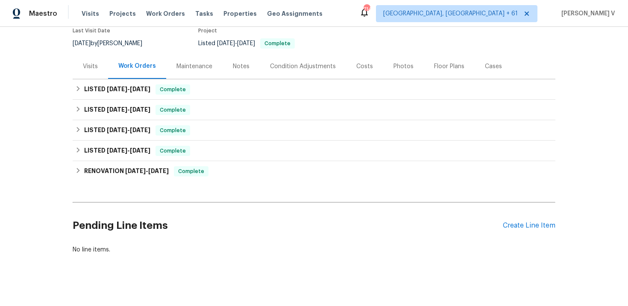
scroll to position [82, 0]
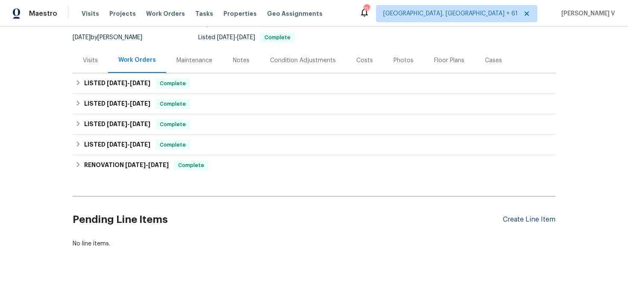
click at [516, 224] on div "Create Line Item" at bounding box center [528, 220] width 53 height 8
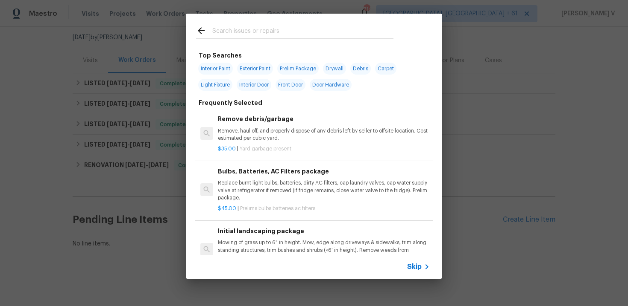
click at [431, 260] on div "Skip" at bounding box center [314, 267] width 256 height 24
click at [418, 264] on span "Skip" at bounding box center [414, 267] width 15 height 9
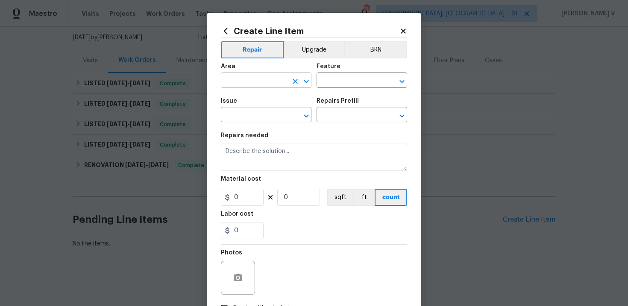
click at [242, 84] on input "text" at bounding box center [254, 81] width 67 height 13
click at [243, 114] on li "Interior Overall" at bounding box center [266, 115] width 90 height 14
type input "Interior Overall"
click at [350, 84] on input "text" at bounding box center [349, 81] width 67 height 13
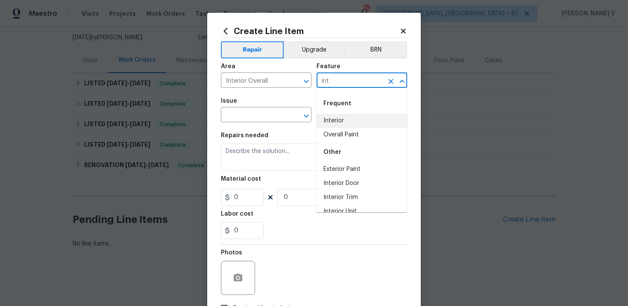
click at [358, 118] on li "Interior" at bounding box center [361, 121] width 90 height 14
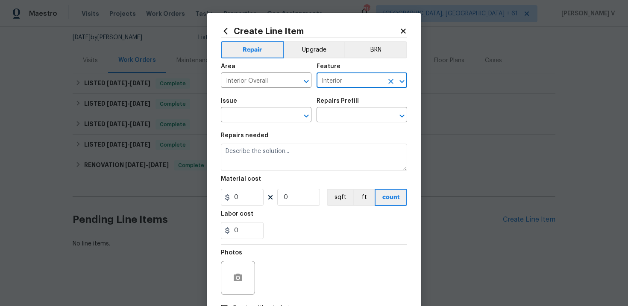
type input "Interior"
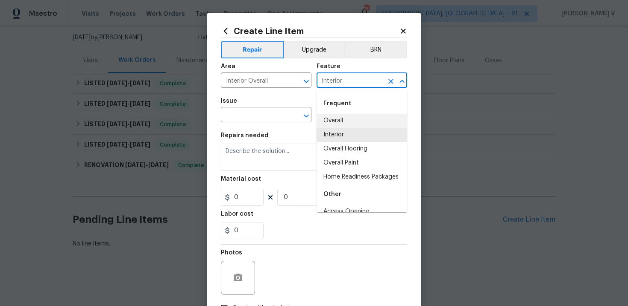
click at [229, 108] on div "Issue" at bounding box center [266, 103] width 90 height 11
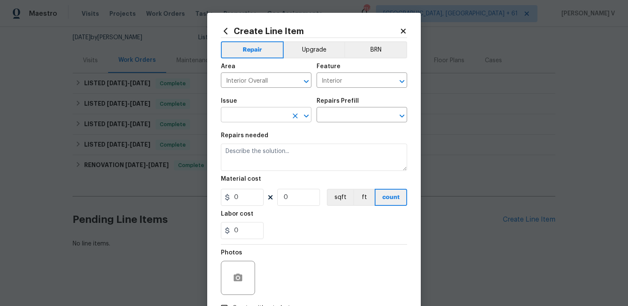
click at [235, 121] on input "text" at bounding box center [254, 115] width 67 height 13
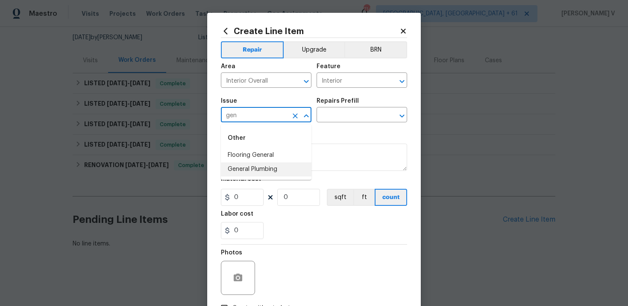
click at [278, 170] on li "General Plumbing" at bounding box center [266, 170] width 90 height 14
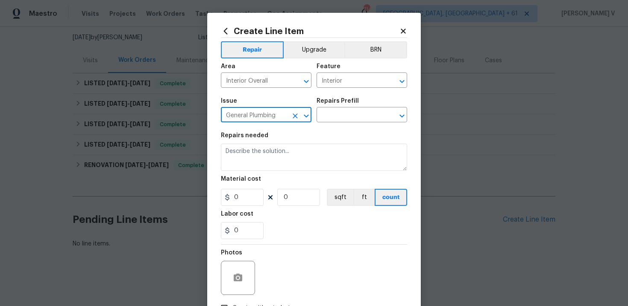
type input "General Plumbing"
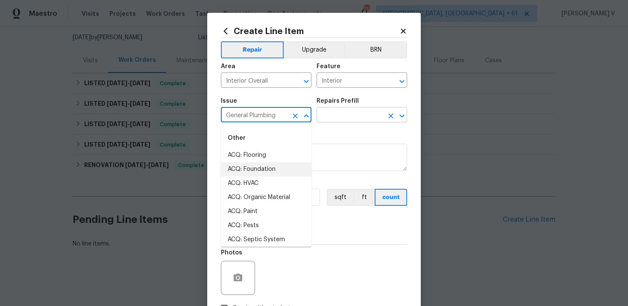
click at [344, 115] on input "text" at bounding box center [349, 115] width 67 height 13
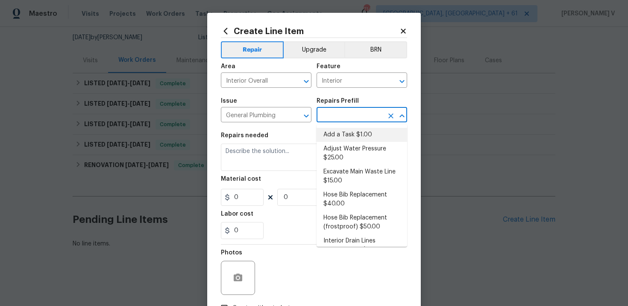
click at [344, 137] on li "Add a Task $1.00" at bounding box center [361, 135] width 90 height 14
type input "Plumbing"
type input "Add a Task $1.00"
type textarea "HPM to detail"
type input "1"
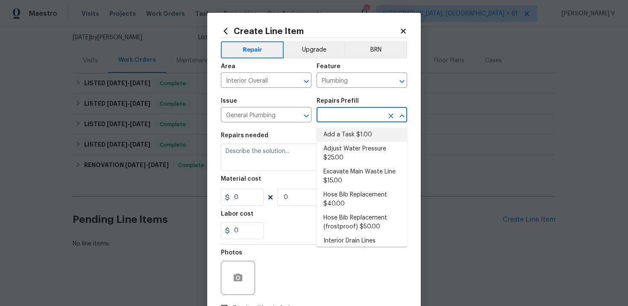
type input "1"
click at [268, 156] on textarea "HPM to detail" at bounding box center [314, 157] width 186 height 27
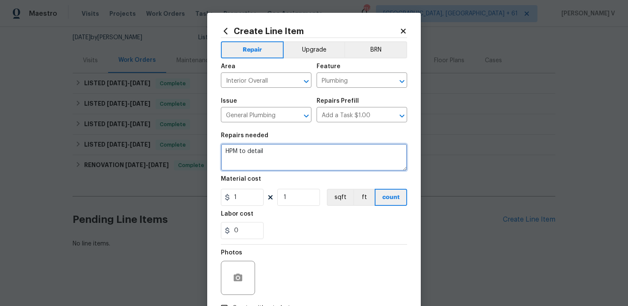
click at [268, 156] on textarea "HPM to detail" at bounding box center [314, 157] width 186 height 27
paste textarea "Hallway sheetrock is wavy at ceiling, kitchen cabinets are separating, mold in …"
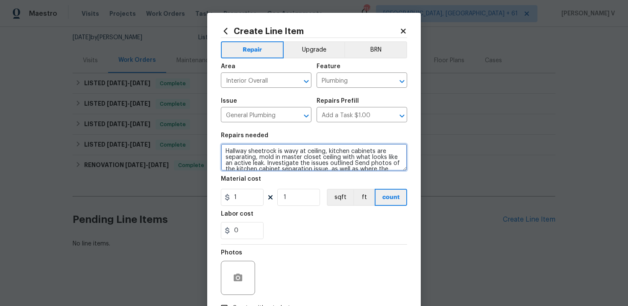
scroll to position [20, 0]
type textarea "Hallway sheetrock is wavy at ceiling, kitchen cabinets are separating, mold in …"
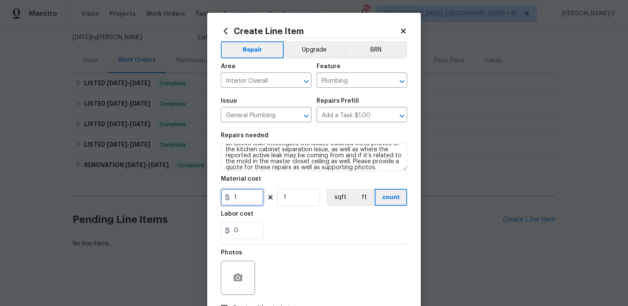
click at [246, 193] on input "1" at bounding box center [242, 197] width 43 height 17
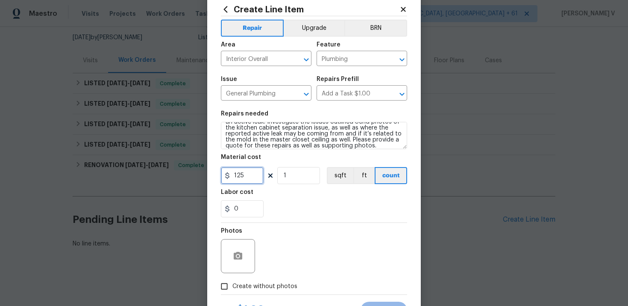
type input "125"
click at [229, 292] on input "Create without photos" at bounding box center [224, 287] width 16 height 16
checkbox input "true"
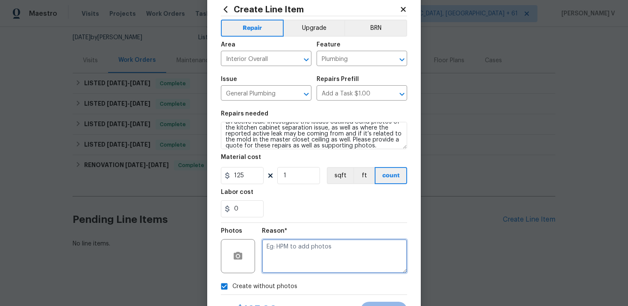
click at [283, 270] on textarea at bounding box center [334, 256] width 145 height 34
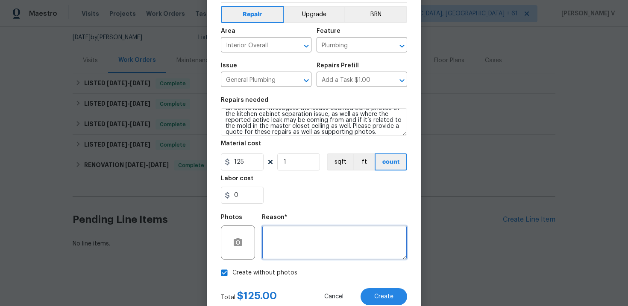
scroll to position [41, 0]
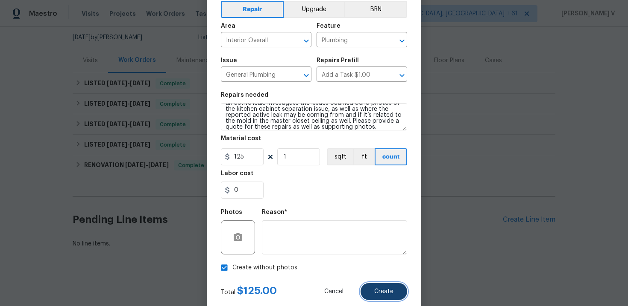
click at [379, 290] on span "Create" at bounding box center [383, 292] width 19 height 6
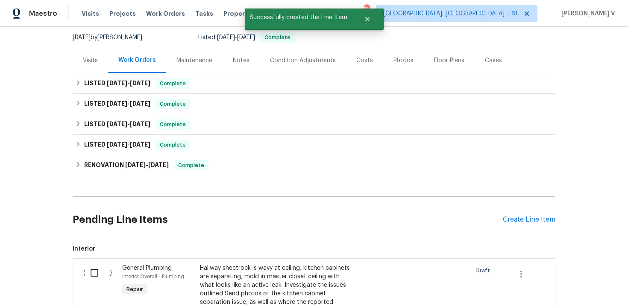
click at [96, 274] on input "checkbox" at bounding box center [97, 273] width 24 height 18
checkbox input "true"
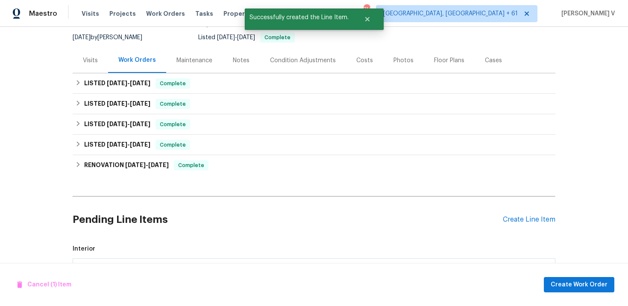
scroll to position [264, 0]
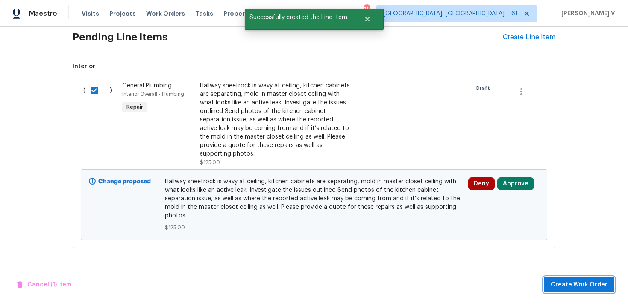
click at [569, 283] on span "Create Work Order" at bounding box center [578, 285] width 57 height 11
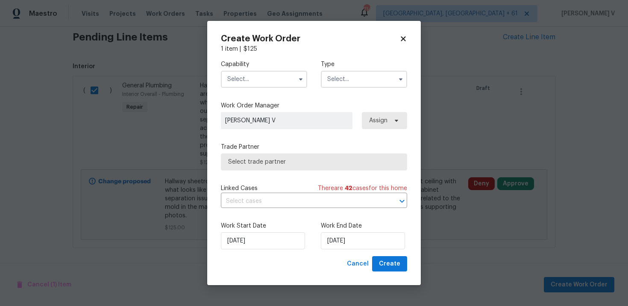
click at [267, 80] on input "text" at bounding box center [264, 79] width 86 height 17
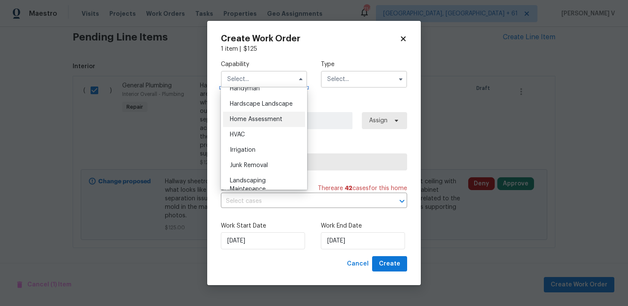
scroll to position [440, 0]
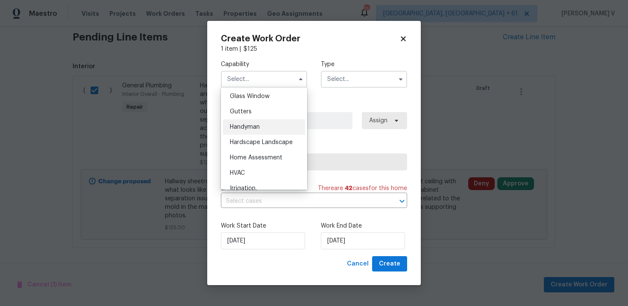
click at [252, 127] on span "Handyman" at bounding box center [245, 127] width 30 height 6
type input "Handyman"
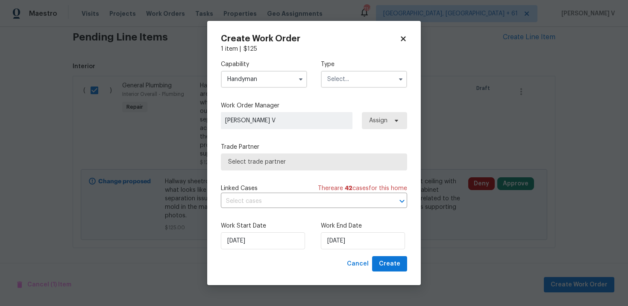
click at [380, 82] on input "text" at bounding box center [364, 79] width 86 height 17
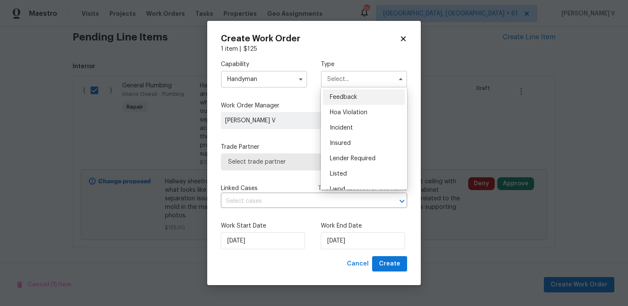
click at [352, 97] on span "Feedback" at bounding box center [343, 97] width 27 height 6
type input "Feedback"
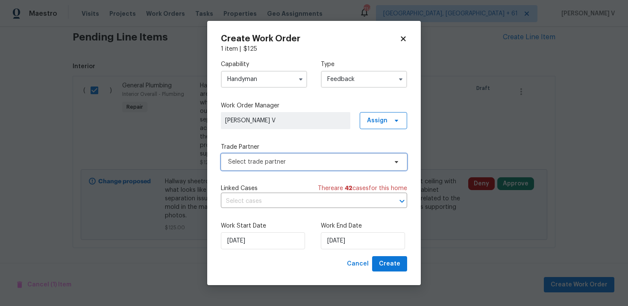
click at [291, 160] on span "Select trade partner" at bounding box center [307, 162] width 159 height 9
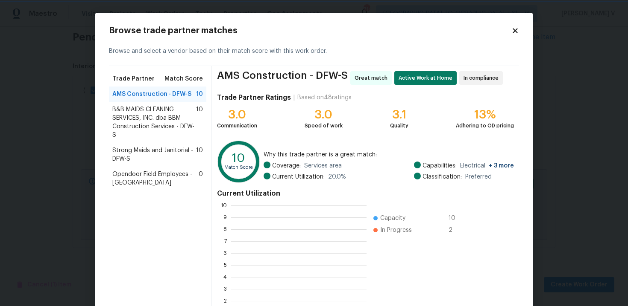
scroll to position [1, 1]
click at [145, 115] on span "B&B MAIDS CLEANING SERVICES, INC. dba BBM Construction Services - DFW-S" at bounding box center [154, 122] width 84 height 34
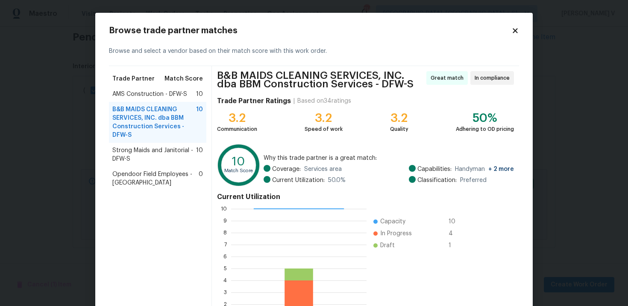
scroll to position [73, 0]
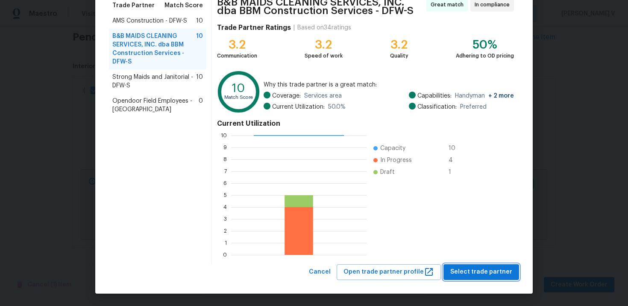
click at [478, 273] on span "Select trade partner" at bounding box center [481, 272] width 62 height 11
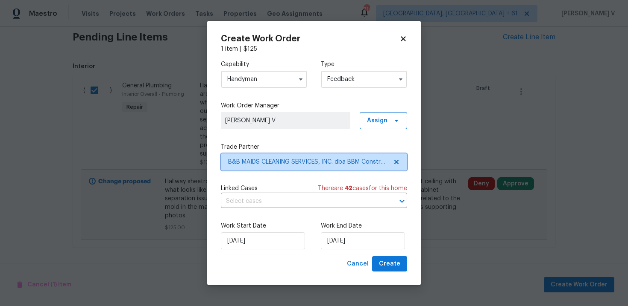
scroll to position [0, 0]
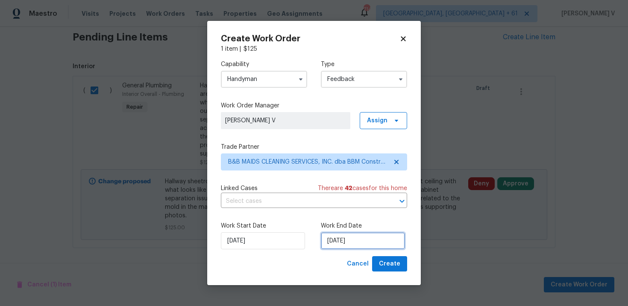
click at [334, 243] on input "29/09/2025" at bounding box center [363, 241] width 84 height 17
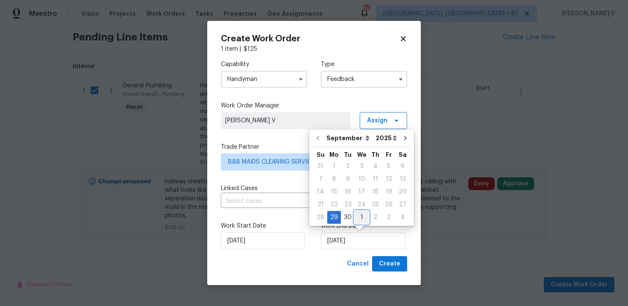
click at [359, 222] on div "1" at bounding box center [361, 218] width 14 height 12
type input "01/10/2025"
select select "9"
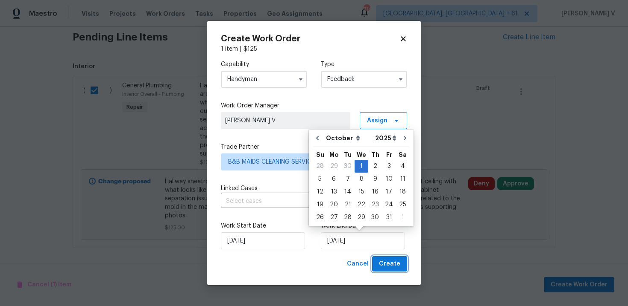
click at [393, 263] on span "Create" at bounding box center [389, 264] width 21 height 11
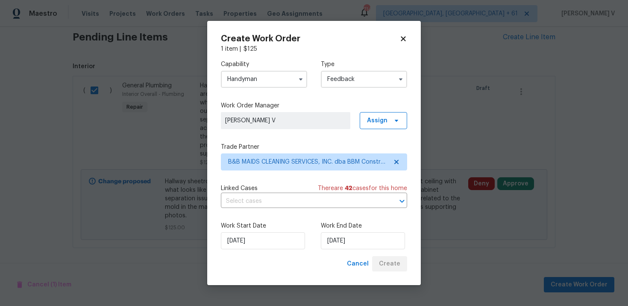
checkbox input "false"
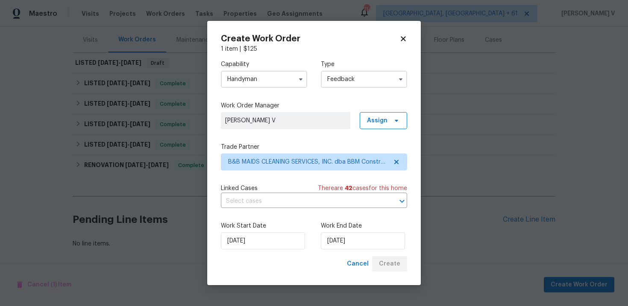
scroll to position [102, 0]
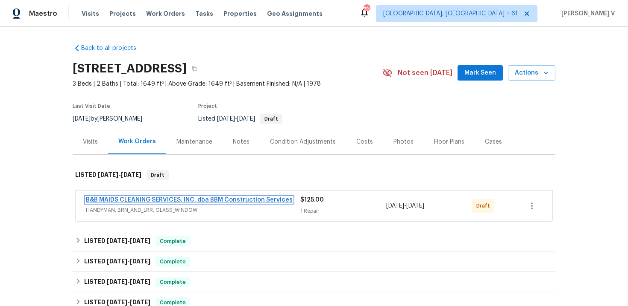
click at [209, 201] on link "B&B MAIDS CLEANING SERVICES, INC. dba BBM Construction Services" at bounding box center [189, 200] width 207 height 6
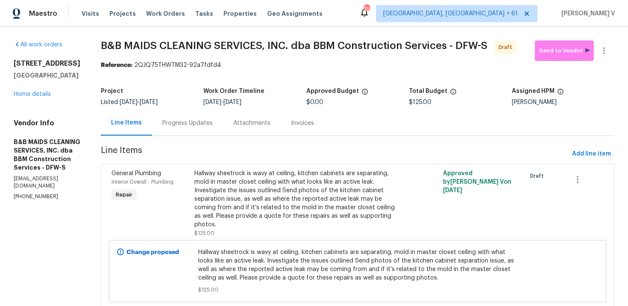
click at [197, 123] on div "Progress Updates" at bounding box center [187, 123] width 50 height 9
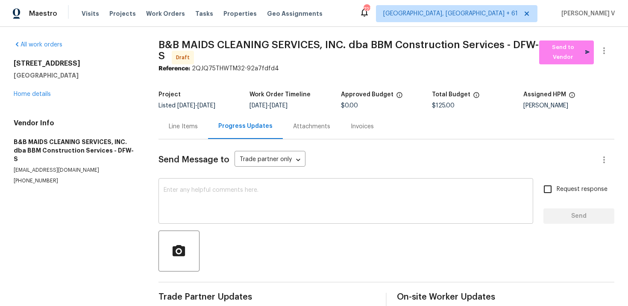
click at [225, 202] on textarea at bounding box center [345, 202] width 364 height 30
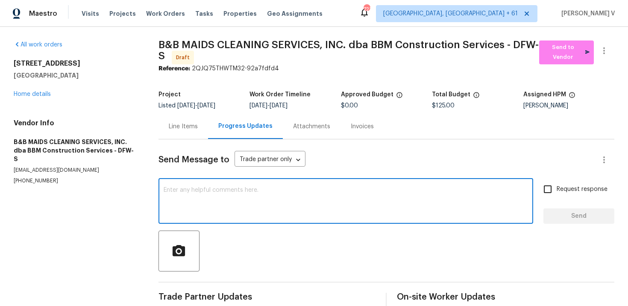
scroll to position [14, 0]
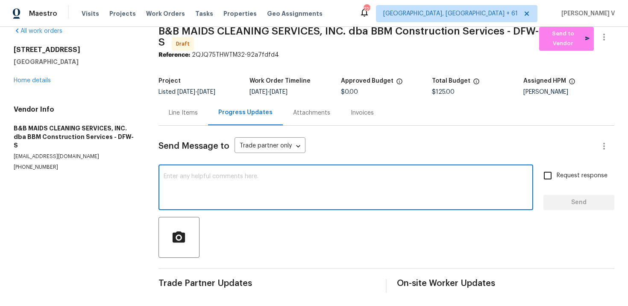
paste textarea "Hi this is Divya with Opendoor. I’m confirming you received the WO for the prop…"
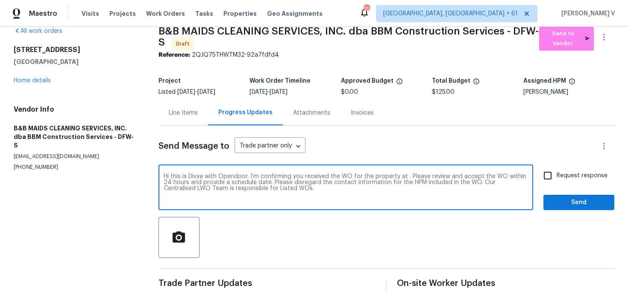
click at [406, 177] on textarea "Hi this is Divya with Opendoor. I’m confirming you received the WO for the prop…" at bounding box center [345, 189] width 364 height 30
paste textarea "2340 Bluebird Ct, Grapevine, TX 76051"
type textarea "Hi this is Divya with Opendoor. I’m confirming you received the WO for the prop…"
click at [567, 174] on span "Request response" at bounding box center [581, 176] width 51 height 9
click at [556, 174] on input "Request response" at bounding box center [547, 176] width 18 height 18
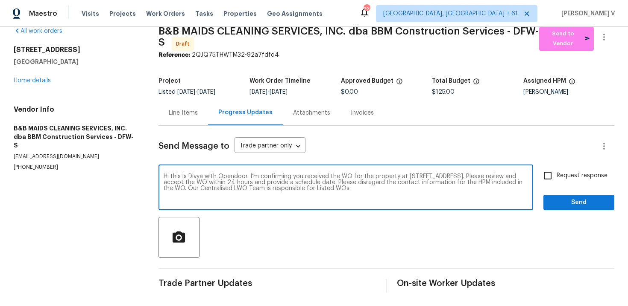
checkbox input "true"
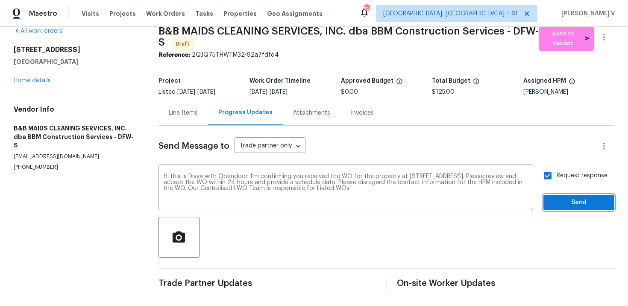
click at [571, 201] on span "Send" at bounding box center [578, 203] width 57 height 11
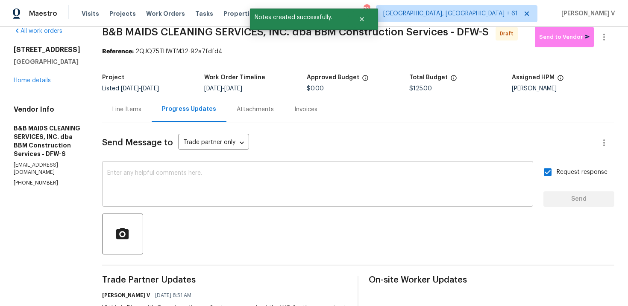
click at [227, 181] on textarea at bounding box center [317, 185] width 420 height 30
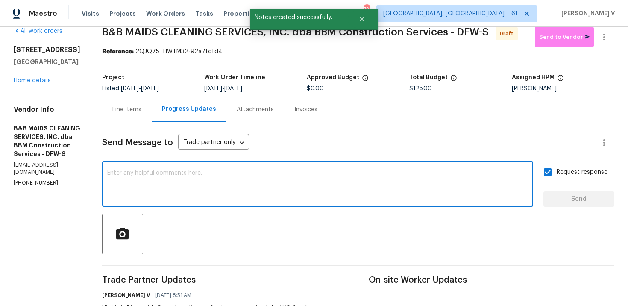
click at [227, 181] on textarea at bounding box center [317, 185] width 420 height 30
paste textarea "Attention All Work Orders must include before-photos (both close-up and wide-an…"
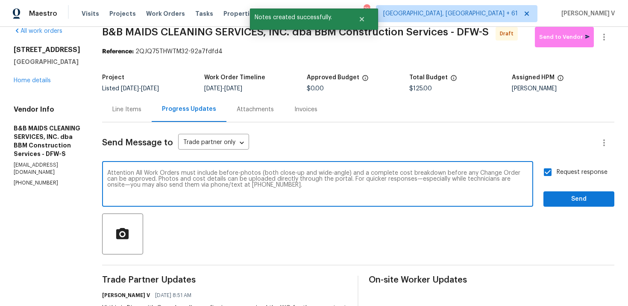
type textarea "Attention All Work Orders must include before-photos (both close-up and wide-an…"
click at [595, 201] on span "Send" at bounding box center [578, 199] width 57 height 11
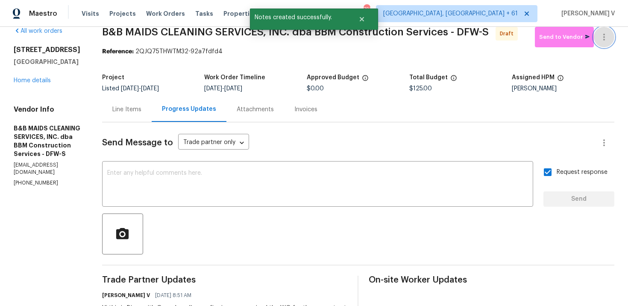
click at [602, 38] on icon "button" at bounding box center [603, 37] width 10 height 10
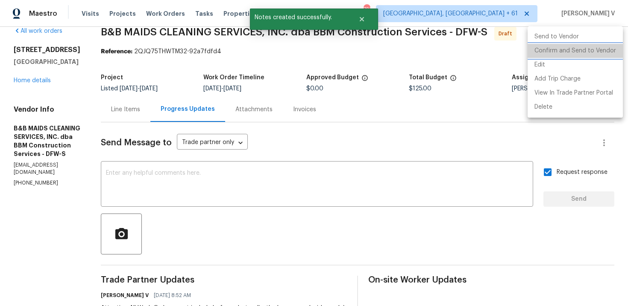
click at [581, 53] on li "Confirm and Send to Vendor" at bounding box center [574, 51] width 95 height 14
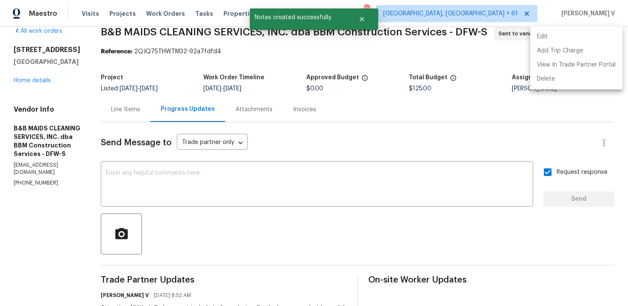
click at [256, 71] on div at bounding box center [314, 153] width 628 height 306
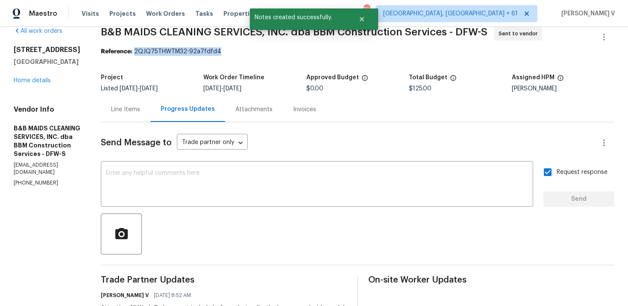
drag, startPoint x: 165, startPoint y: 53, endPoint x: 309, endPoint y: 53, distance: 143.4
click at [309, 53] on div "Reference: 2QJQ75THWTM32-92a7fdfd4" at bounding box center [357, 51] width 513 height 9
copy div "2QJQ75THWTM32-92a7fdfd4"
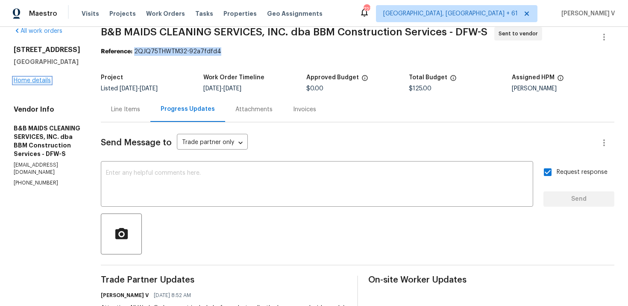
click at [37, 79] on link "Home details" at bounding box center [32, 81] width 37 height 6
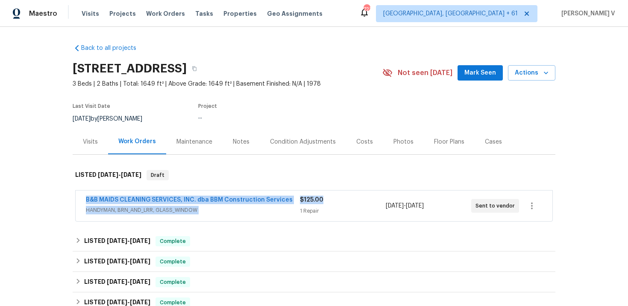
drag, startPoint x: 77, startPoint y: 200, endPoint x: 320, endPoint y: 199, distance: 243.3
click at [321, 199] on div "B&B MAIDS CLEANING SERVICES, INC. dba BBM Construction Services HANDYMAN, BRN_A…" at bounding box center [314, 206] width 476 height 31
copy div "B&B MAIDS CLEANING SERVICES, INC. dba BBM Construction Services HANDYMAN, BRN_A…"
click at [291, 199] on div "B&B MAIDS CLEANING SERVICES, INC. dba BBM Construction Services" at bounding box center [193, 201] width 214 height 10
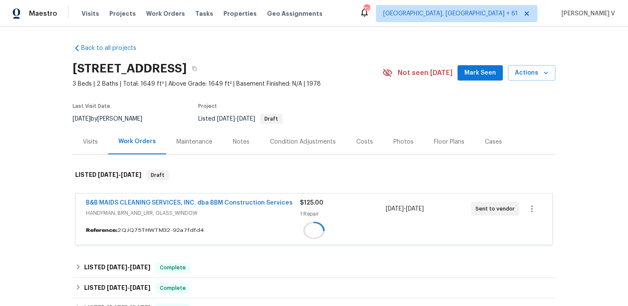
click at [291, 199] on div "B&B MAIDS CLEANING SERVICES, INC. dba BBM Construction Services HANDYMAN, BRN_A…" at bounding box center [314, 209] width 476 height 31
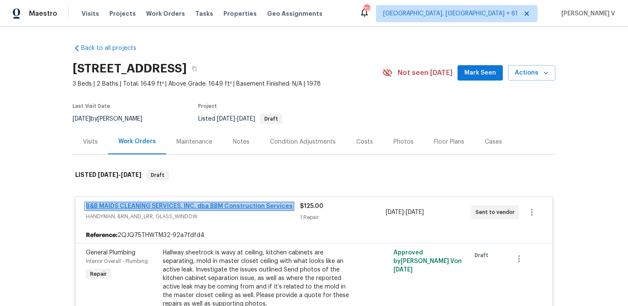
click at [260, 209] on link "B&B MAIDS CLEANING SERVICES, INC. dba BBM Construction Services" at bounding box center [189, 207] width 207 height 6
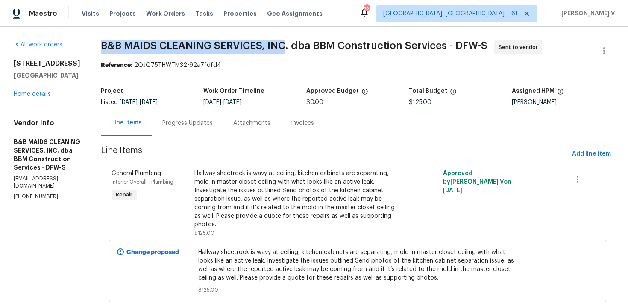
drag, startPoint x: 123, startPoint y: 40, endPoint x: 314, endPoint y: 43, distance: 190.4
click at [314, 43] on div "All work orders 2340 Bluebird Ct Grapevine, TX 76051 Home details Vendor Info B…" at bounding box center [314, 181] width 628 height 308
copy span "B&B MAIDS CLEANING SERVICES, INC"
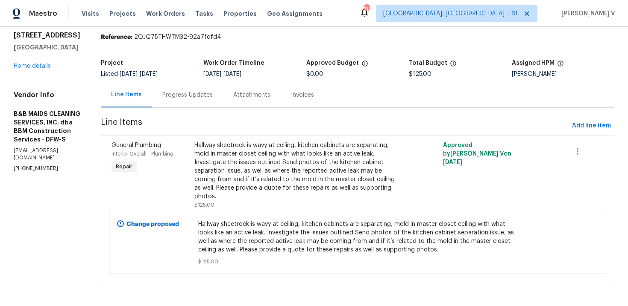
click at [196, 118] on span "Line Items" at bounding box center [334, 126] width 467 height 16
click at [213, 94] on div "Progress Updates" at bounding box center [187, 95] width 50 height 9
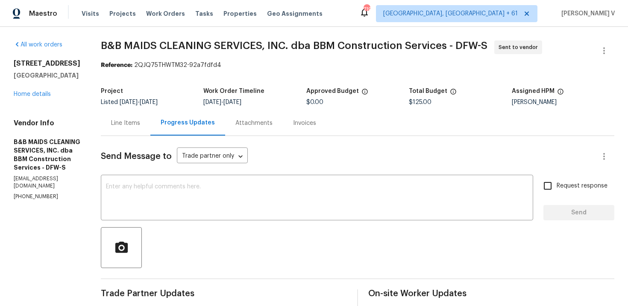
click at [46, 90] on div "2340 Bluebird Ct Grapevine, TX 76051 Home details" at bounding box center [47, 78] width 67 height 39
click at [46, 92] on link "Home details" at bounding box center [32, 94] width 37 height 6
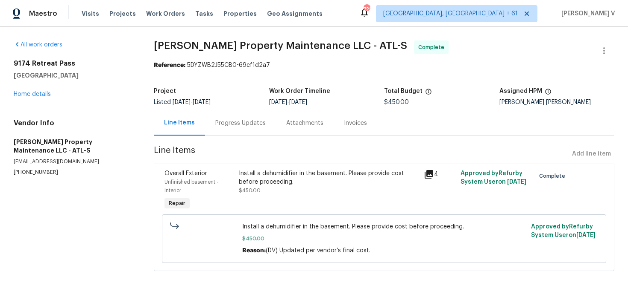
click at [216, 108] on div "Project Listed [DATE] - [DATE] Work Order Timeline [DATE] - [DATE] Total Budget…" at bounding box center [384, 96] width 460 height 27
click at [217, 117] on div "Progress Updates" at bounding box center [240, 123] width 71 height 25
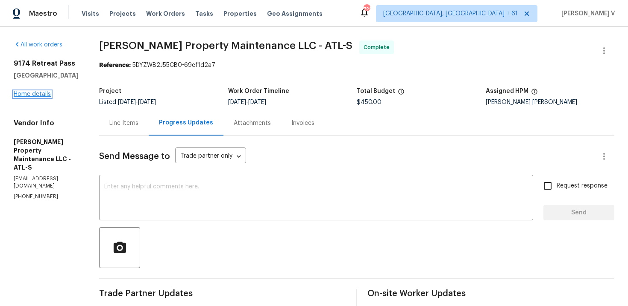
click at [44, 96] on link "Home details" at bounding box center [32, 94] width 37 height 6
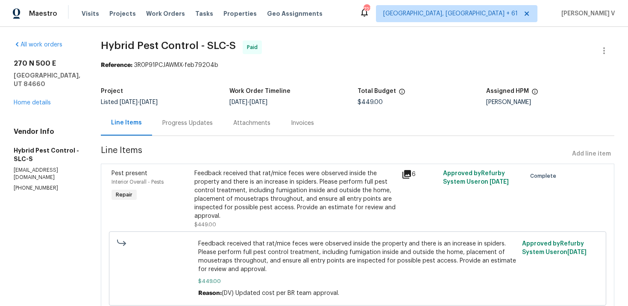
click at [202, 120] on div "Progress Updates" at bounding box center [187, 123] width 50 height 9
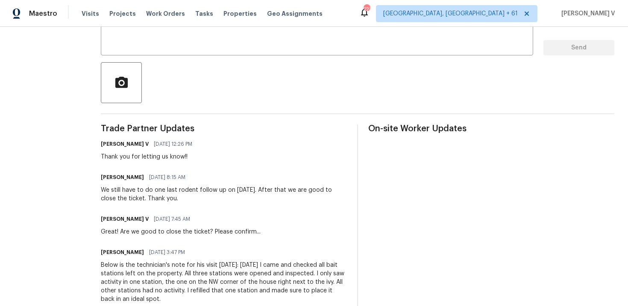
scroll to position [189, 0]
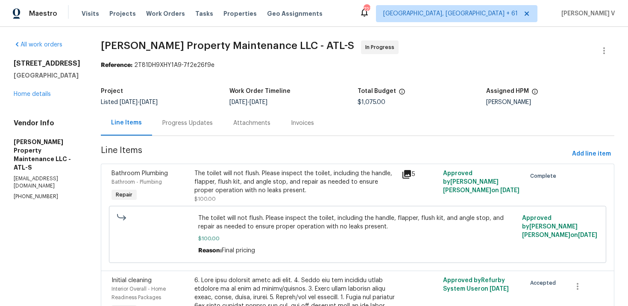
click at [198, 115] on div "Progress Updates" at bounding box center [187, 123] width 71 height 25
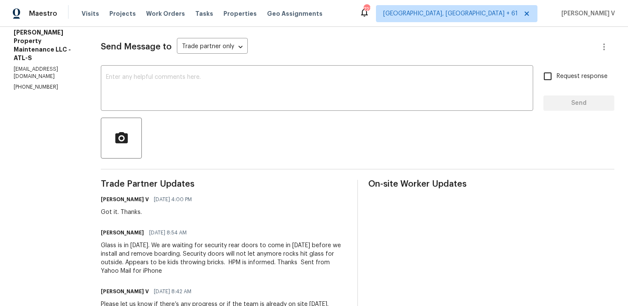
scroll to position [174, 0]
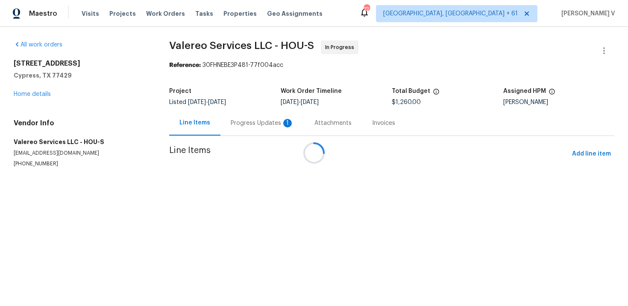
click at [235, 115] on div at bounding box center [314, 153] width 628 height 306
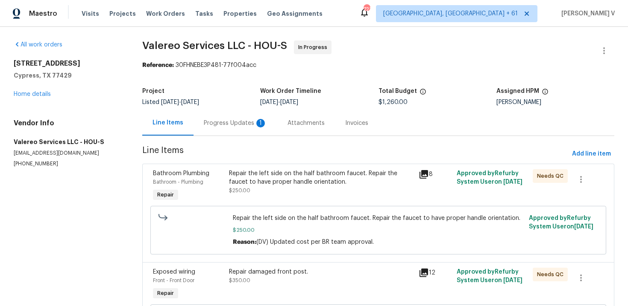
click at [235, 116] on div "Progress Updates 1" at bounding box center [235, 123] width 84 height 25
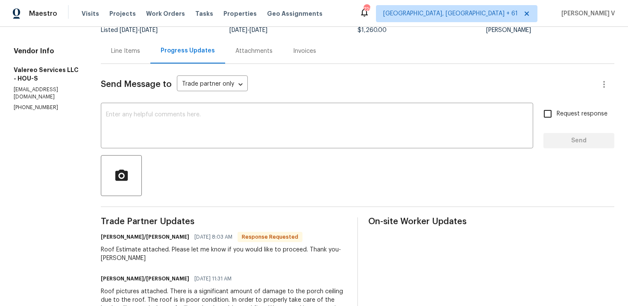
scroll to position [130, 0]
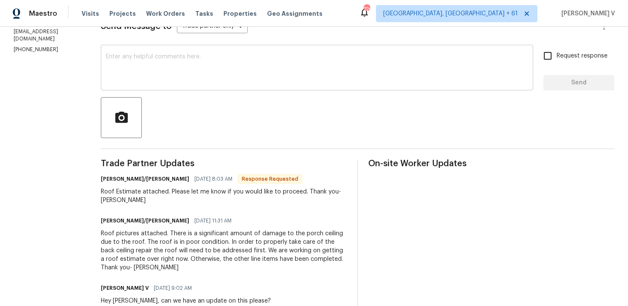
click at [216, 60] on textarea at bounding box center [317, 69] width 422 height 30
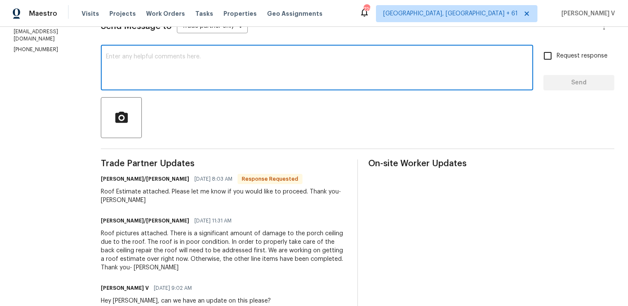
click at [128, 63] on textarea at bounding box center [317, 69] width 422 height 30
click at [121, 61] on textarea "Lookinginto this.." at bounding box center [317, 69] width 422 height 30
click at [121, 58] on textarea "Lookinginto this.." at bounding box center [317, 69] width 422 height 30
type textarea "Looking into this.."
click at [552, 78] on span "Send" at bounding box center [578, 83] width 57 height 11
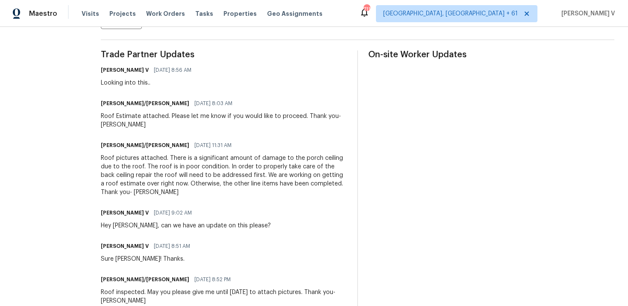
scroll to position [0, 0]
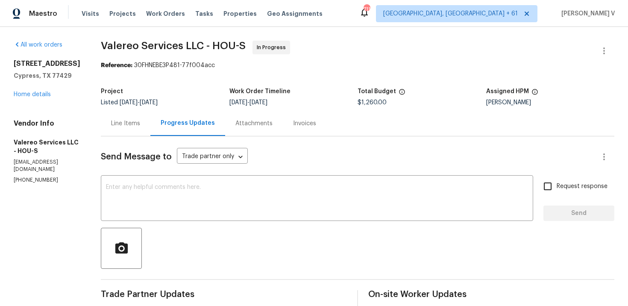
click at [135, 121] on div "Line Items" at bounding box center [126, 123] width 50 height 25
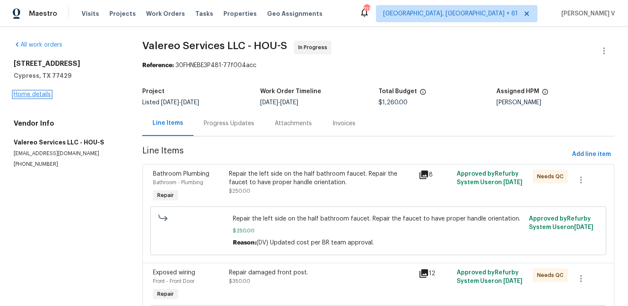
click at [41, 93] on link "Home details" at bounding box center [32, 94] width 37 height 6
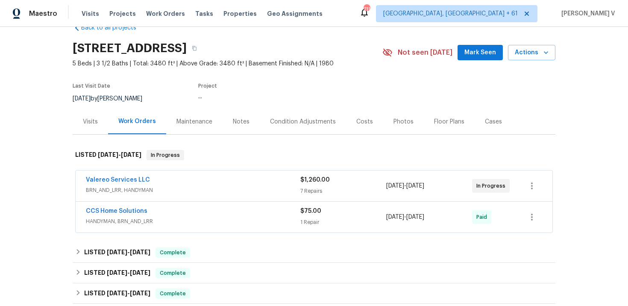
scroll to position [42, 0]
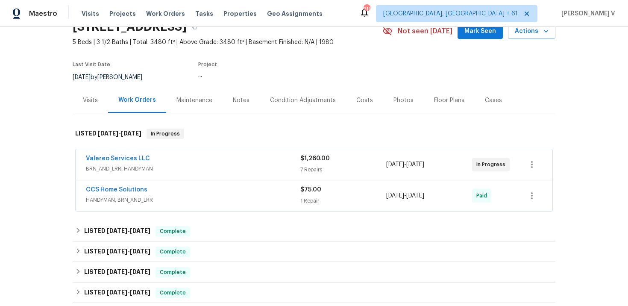
click at [122, 162] on span "Valereo Services LLC" at bounding box center [118, 158] width 64 height 9
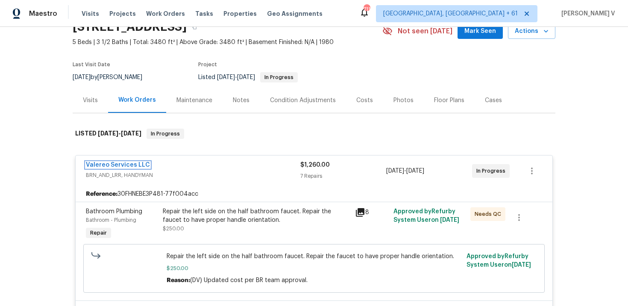
click at [127, 165] on link "Valereo Services LLC" at bounding box center [118, 165] width 64 height 6
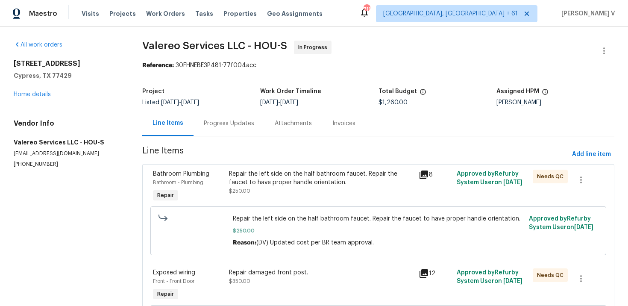
click at [201, 115] on div "Progress Updates" at bounding box center [228, 123] width 71 height 25
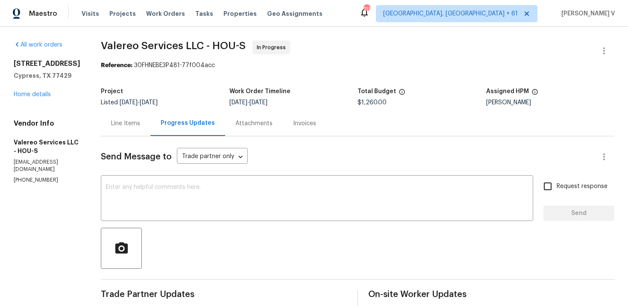
click at [123, 121] on div "Line Items" at bounding box center [125, 123] width 29 height 9
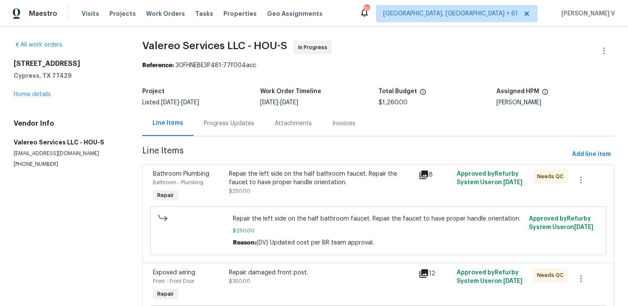
click at [233, 136] on div "Line Items Progress Updates Attachments Invoices" at bounding box center [378, 124] width 472 height 26
click at [232, 130] on div "Progress Updates" at bounding box center [228, 123] width 71 height 25
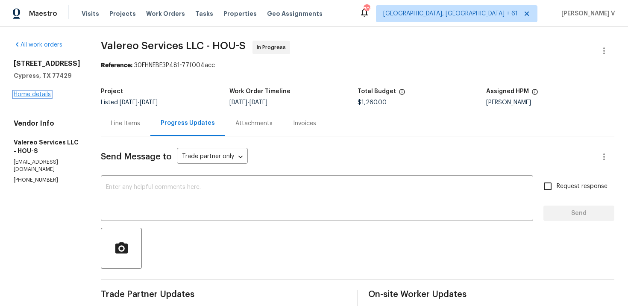
click at [32, 97] on link "Home details" at bounding box center [32, 94] width 37 height 6
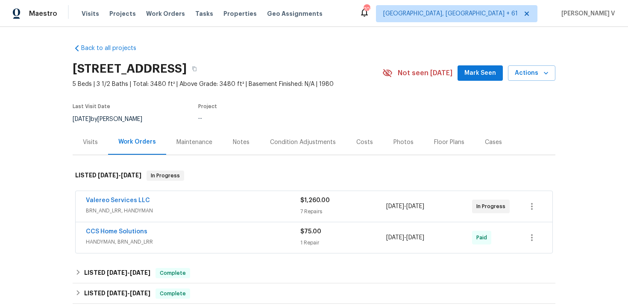
click at [174, 191] on div "Valereo Services LLC BRN_AND_LRR, HANDYMAN $1,260.00 7 Repairs 9/15/2025 - 9/17…" at bounding box center [314, 206] width 476 height 31
drag, startPoint x: 62, startPoint y: 199, endPoint x: 176, endPoint y: 199, distance: 114.0
click at [176, 199] on div "Back to all projects 12854 Highland Hills Dr, Cypress, TX 77429 5 Beds | 3 1/2 …" at bounding box center [314, 166] width 628 height 279
copy link "Valereo Services LLC"
click at [127, 198] on link "Valereo Services LLC" at bounding box center [118, 200] width 64 height 6
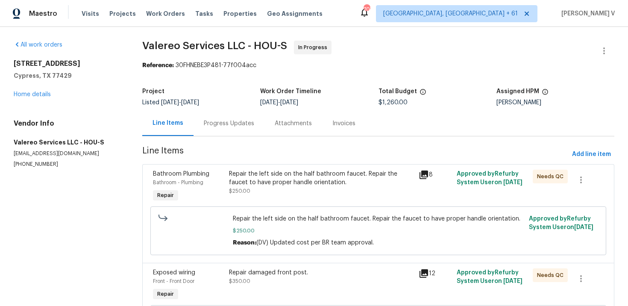
click at [224, 125] on div "Progress Updates" at bounding box center [229, 123] width 50 height 9
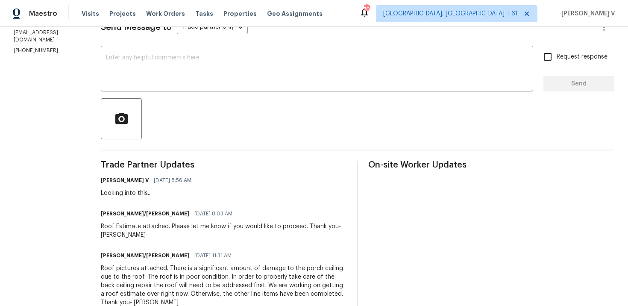
scroll to position [164, 0]
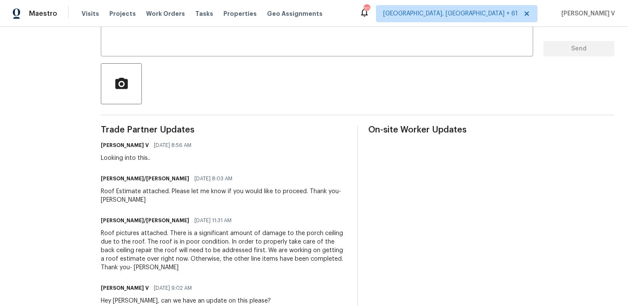
click at [145, 191] on div "Roof Estimate attached. Please let me know if you would like to proceed. Thank …" at bounding box center [224, 195] width 246 height 17
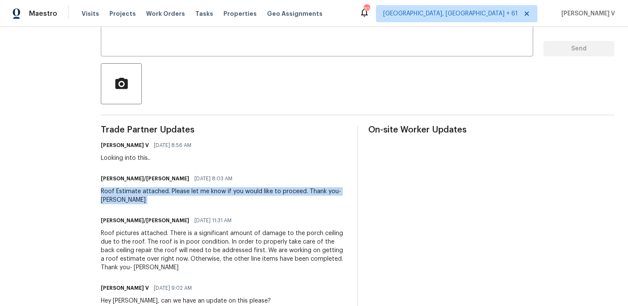
copy div "Roof Estimate attached. Please let me know if you would like to proceed. Thank …"
click at [159, 243] on div "Roof pictures attached. There is a significant amount of damage to the porch ce…" at bounding box center [224, 250] width 246 height 43
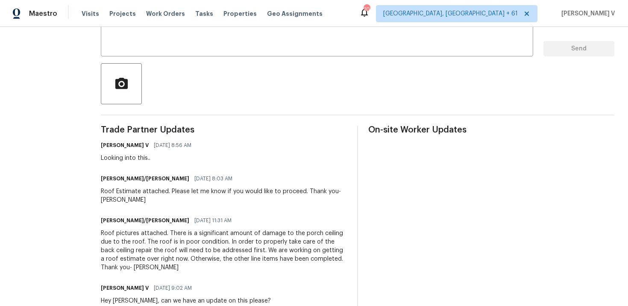
click at [159, 243] on div "Roof pictures attached. There is a significant amount of damage to the porch ce…" at bounding box center [224, 250] width 246 height 43
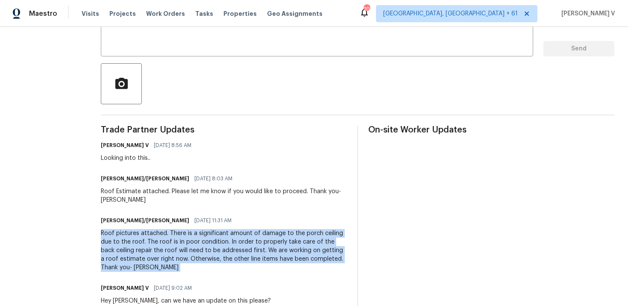
copy div "Roof pictures attached. There is a significant amount of damage to the porch ce…"
click at [196, 229] on div "Roof pictures attached. There is a significant amount of damage to the porch ce…" at bounding box center [224, 250] width 246 height 43
drag, startPoint x: 90, startPoint y: 224, endPoint x: 287, endPoint y: 251, distance: 199.0
copy div "Roof pictures attached. There is a significant amount of damage to the porch ce…"
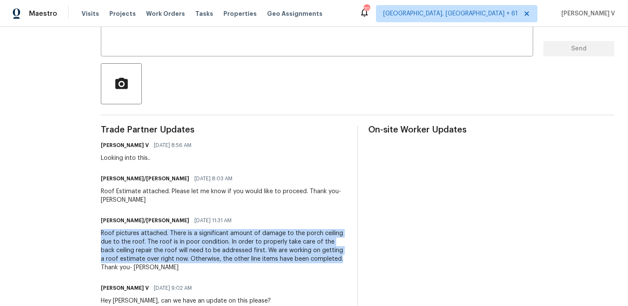
click at [105, 184] on div "Jeromy/Lori 09/29/2025 8:03 AM" at bounding box center [224, 178] width 246 height 12
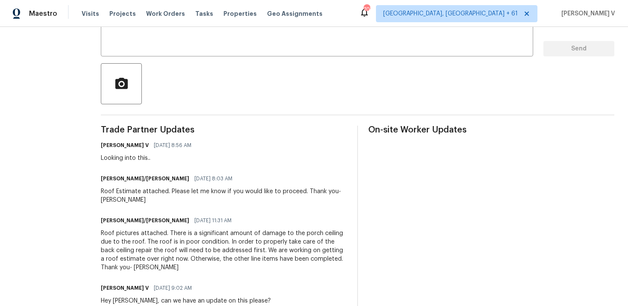
click at [105, 184] on div "Jeromy/Lori 09/29/2025 8:03 AM" at bounding box center [224, 178] width 246 height 12
click at [109, 190] on div "Roof Estimate attached. Please let me know if you would like to proceed. Thank …" at bounding box center [224, 195] width 246 height 17
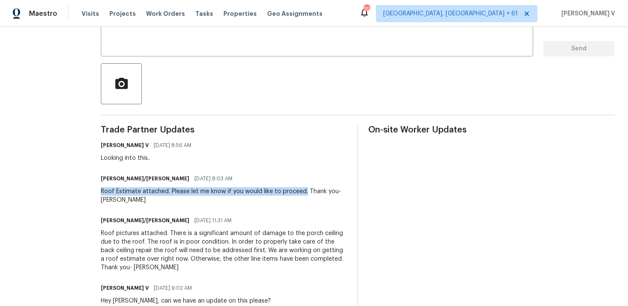
drag, startPoint x: 89, startPoint y: 191, endPoint x: 296, endPoint y: 190, distance: 206.6
copy div "Roof Estimate attached. Please let me know if you would like to proceed."
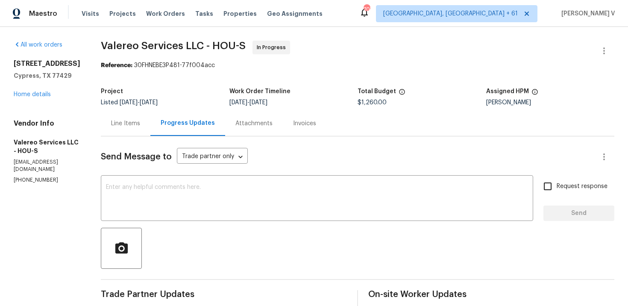
click at [123, 127] on div "Line Items" at bounding box center [125, 123] width 29 height 9
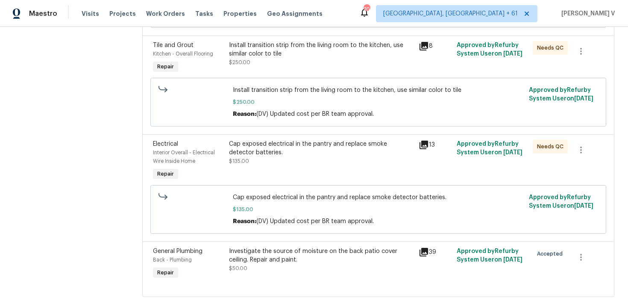
scroll to position [541, 0]
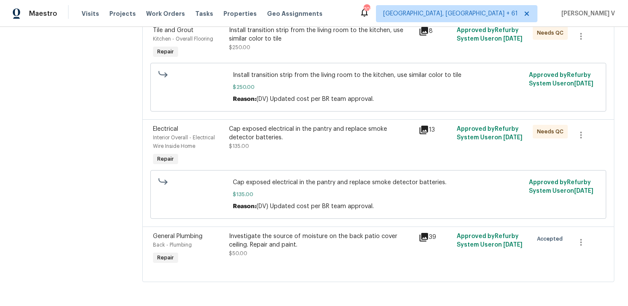
click at [278, 246] on div "Investigate the source of moisture on the back patio cover ceiling. Repair and …" at bounding box center [321, 240] width 185 height 17
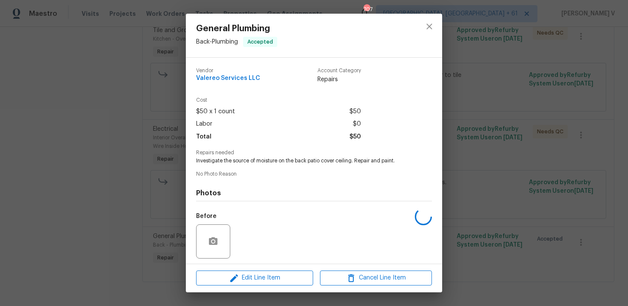
scroll to position [59, 0]
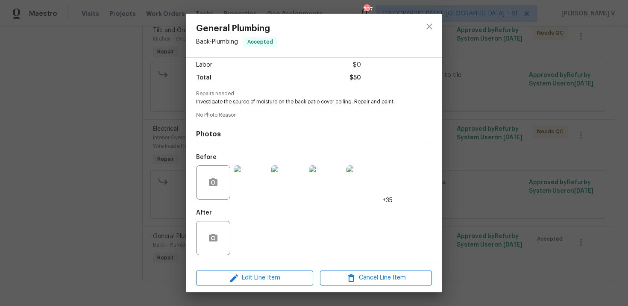
click at [123, 127] on div "General Plumbing Back - Plumbing Accepted Vendor Valereo Services LLC Account C…" at bounding box center [314, 153] width 628 height 306
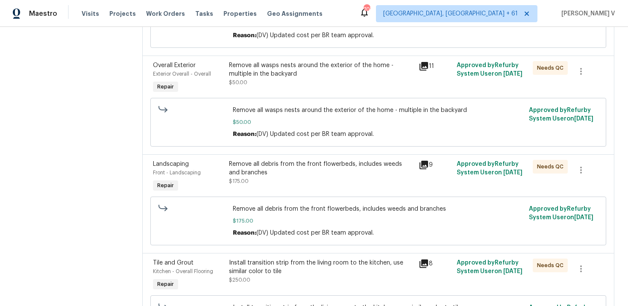
scroll to position [541, 0]
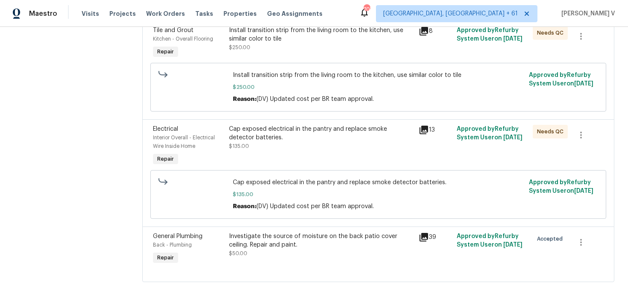
click at [234, 242] on div "Investigate the source of moisture on the back patio cover ceiling. Repair and …" at bounding box center [321, 240] width 185 height 17
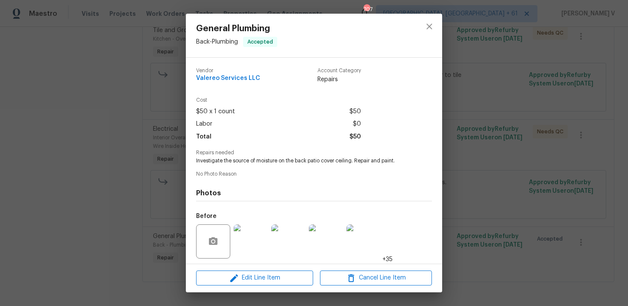
click at [262, 166] on div "Vendor Valereo Services LLC Account Category Repairs Cost $50 x 1 count $50 Lab…" at bounding box center [314, 190] width 236 height 258
copy span "Investigate the source of moisture on the back patio cover ceiling. Repair and …"
click at [475, 145] on div "General Plumbing Back - Plumbing Accepted Vendor Valereo Services LLC Account C…" at bounding box center [314, 153] width 628 height 306
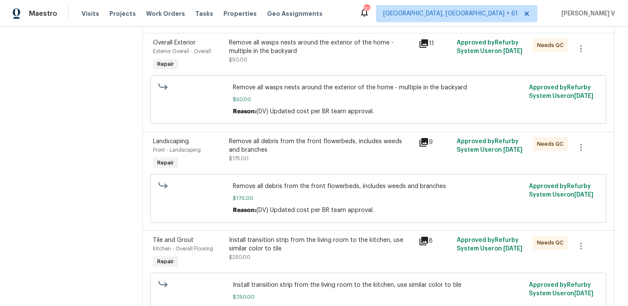
scroll to position [0, 0]
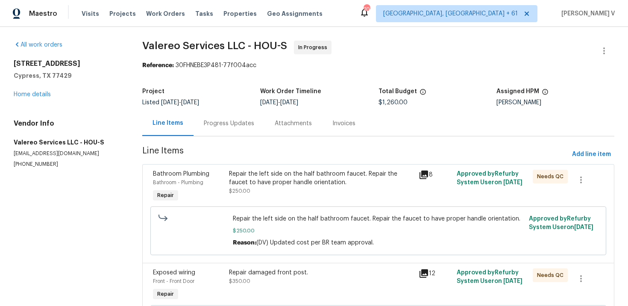
click at [392, 110] on div "Project Listed 9/15/2025 - 9/17/2025 Work Order Timeline 9/15/2025 - 9/17/2025 …" at bounding box center [378, 96] width 472 height 27
copy span "$1,260.00"
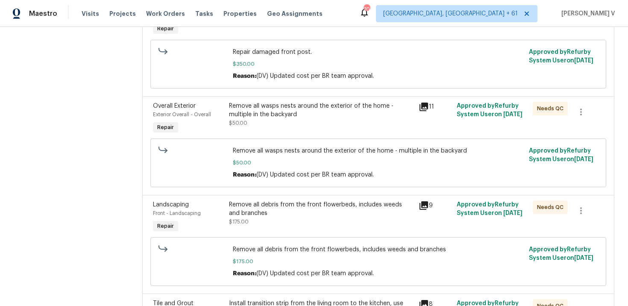
scroll to position [541, 0]
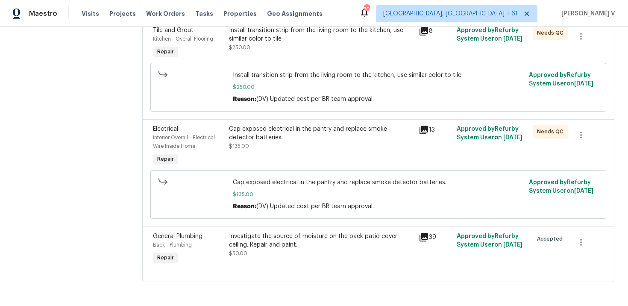
click at [266, 254] on div "Investigate the source of moisture on the back patio cover ceiling. Repair and …" at bounding box center [321, 245] width 185 height 26
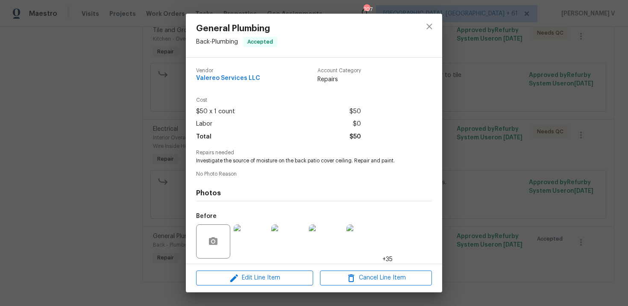
scroll to position [59, 0]
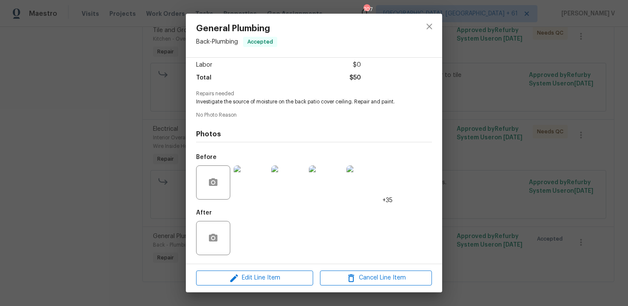
click at [251, 193] on img at bounding box center [250, 182] width 34 height 34
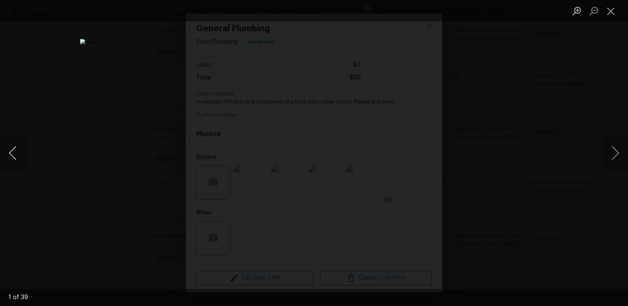
click at [10, 151] on button "Previous image" at bounding box center [13, 153] width 26 height 34
click at [20, 142] on button "Previous image" at bounding box center [13, 153] width 26 height 34
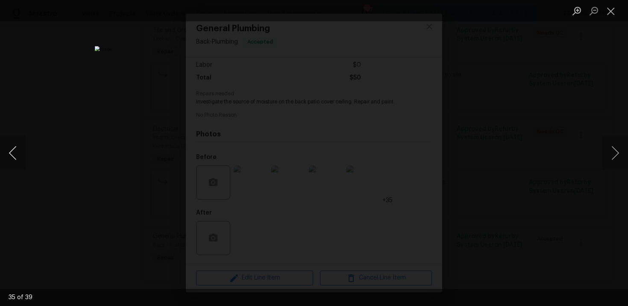
click at [20, 142] on button "Previous image" at bounding box center [13, 153] width 26 height 34
click at [20, 155] on button "Previous image" at bounding box center [13, 153] width 26 height 34
click at [617, 147] on button "Next image" at bounding box center [615, 153] width 26 height 34
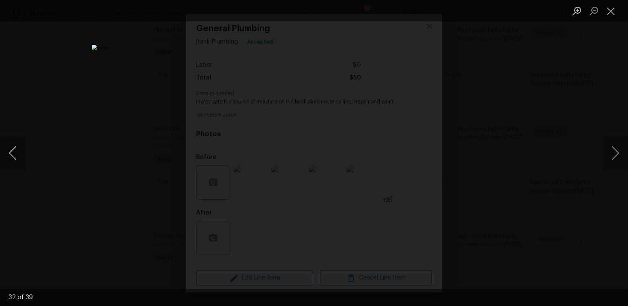
click at [15, 147] on button "Previous image" at bounding box center [13, 153] width 26 height 34
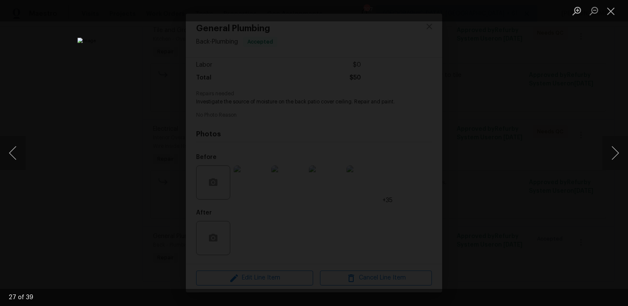
click at [62, 120] on div "Lightbox" at bounding box center [314, 153] width 628 height 306
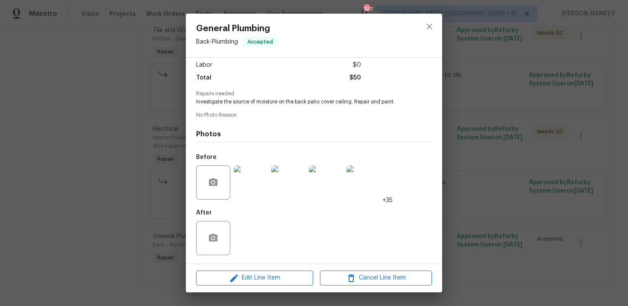
click at [62, 120] on div "Lightbox" at bounding box center [314, 153] width 628 height 306
click at [134, 114] on div "General Plumbing Back - Plumbing Accepted Vendor Valereo Services LLC Account C…" at bounding box center [314, 153] width 628 height 306
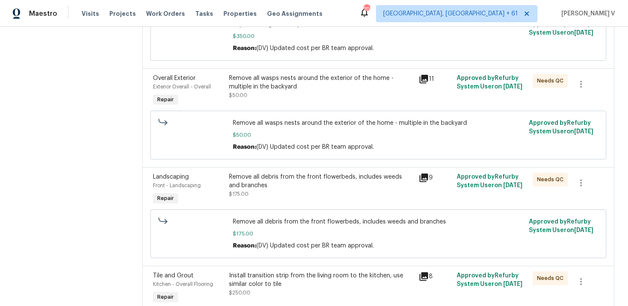
scroll to position [0, 0]
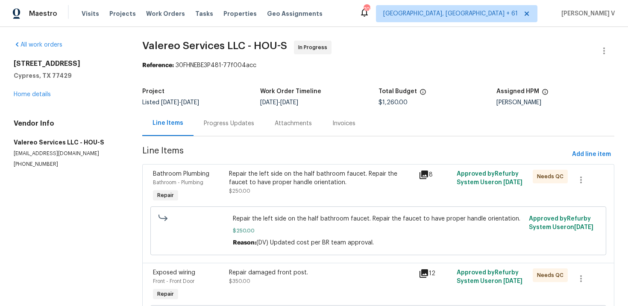
click at [234, 118] on div "Progress Updates" at bounding box center [228, 123] width 71 height 25
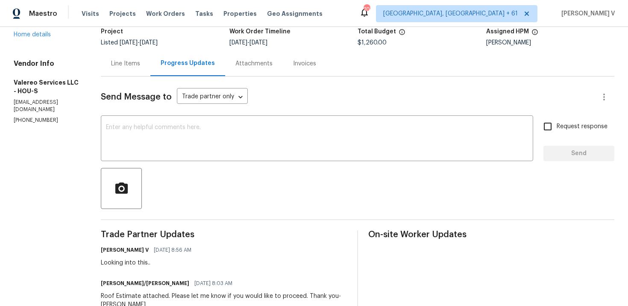
scroll to position [128, 0]
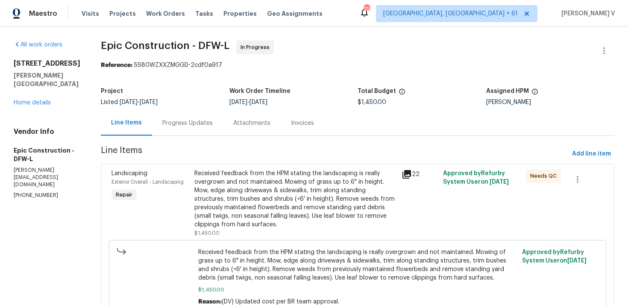
click at [149, 178] on div "Exterior Overall - Landscaping" at bounding box center [150, 182] width 78 height 9
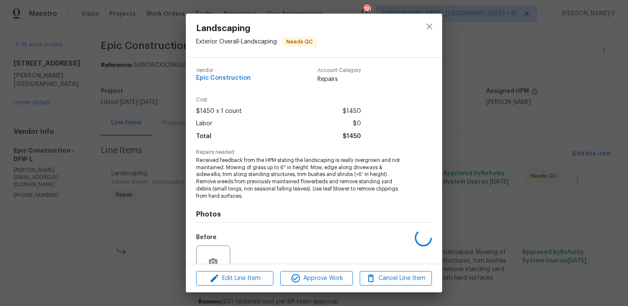
click at [169, 142] on div "Landscaping Exterior Overall - Landscaping Needs QC Vendor Epic Construction Ac…" at bounding box center [314, 153] width 628 height 306
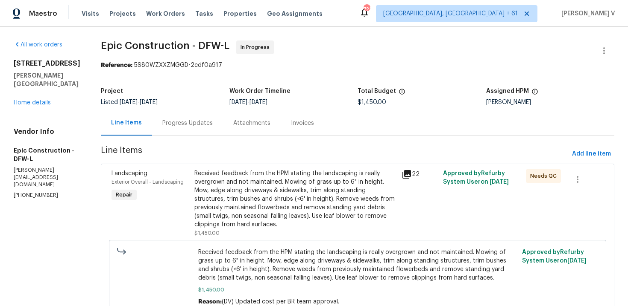
click at [176, 129] on div "Progress Updates" at bounding box center [187, 123] width 71 height 25
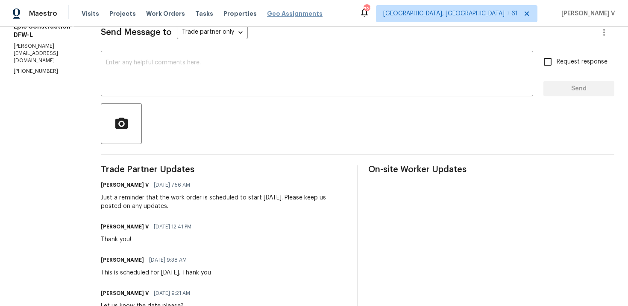
scroll to position [118, 0]
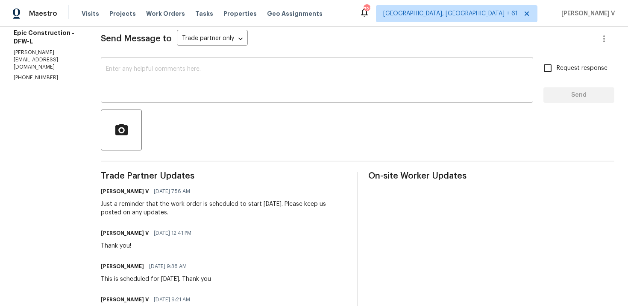
click at [210, 77] on textarea at bounding box center [317, 81] width 422 height 30
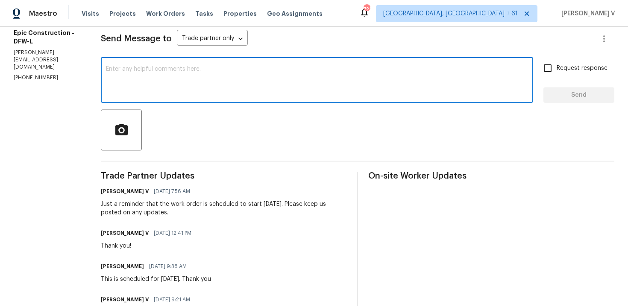
click at [39, 74] on p "(214) 208-1878" at bounding box center [47, 77] width 67 height 7
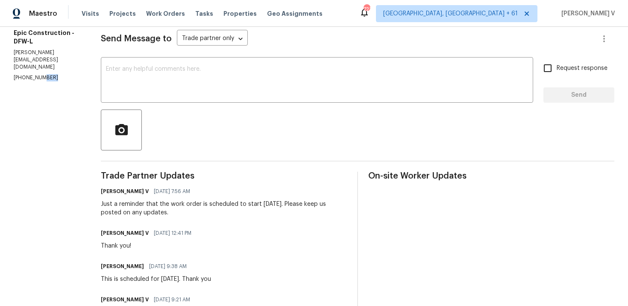
click at [39, 74] on p "(214) 208-1878" at bounding box center [47, 77] width 67 height 7
copy p "(214) 208-1878"
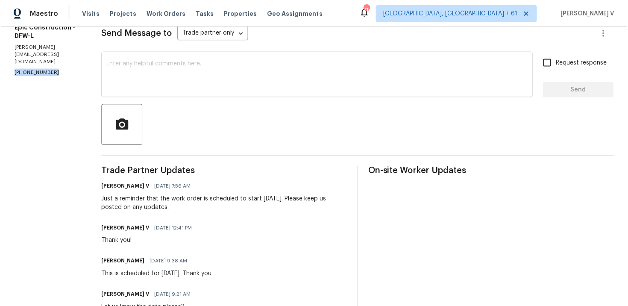
scroll to position [36, 0]
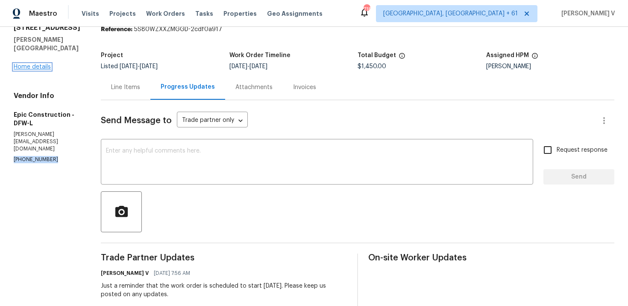
click at [34, 64] on link "Home details" at bounding box center [32, 67] width 37 height 6
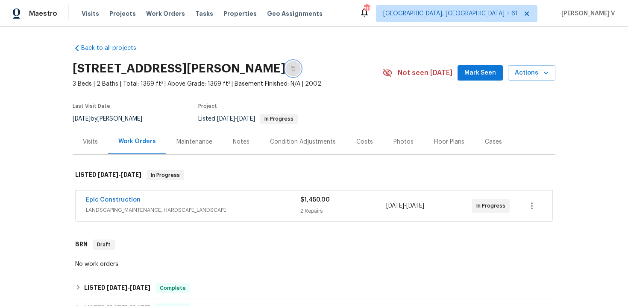
click at [291, 70] on icon "button" at bounding box center [293, 69] width 4 height 5
click at [102, 194] on div "Epic Construction LANDSCAPING_MAINTENANCE, HARDSCAPE_LANDSCAPE $1,450.00 2 Repa…" at bounding box center [314, 206] width 476 height 31
click at [105, 200] on link "Epic Construction" at bounding box center [113, 200] width 55 height 6
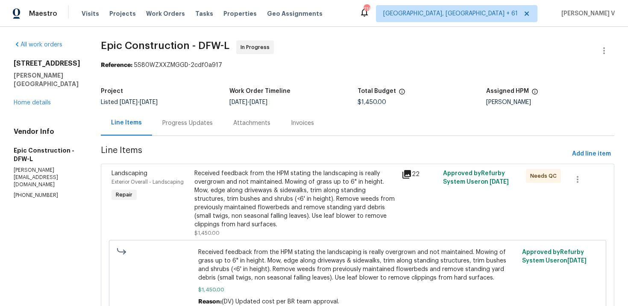
click at [163, 126] on div "Progress Updates" at bounding box center [187, 123] width 50 height 9
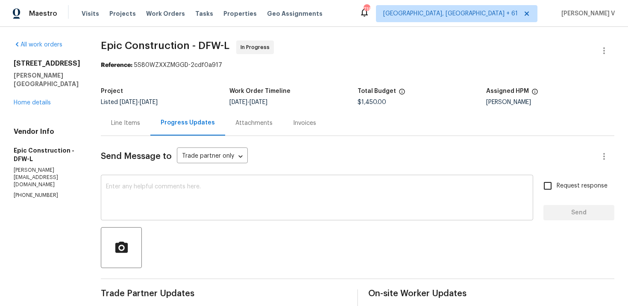
click at [193, 193] on textarea at bounding box center [317, 199] width 422 height 30
paste textarea "We've sent you a text to check on the status of the work order. Could you pleas…"
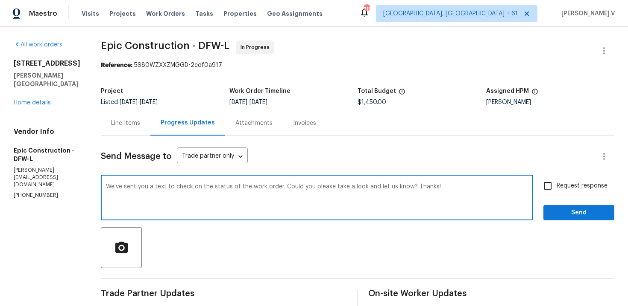
type textarea "We've sent you a text to check on the status of the work order. Could you pleas…"
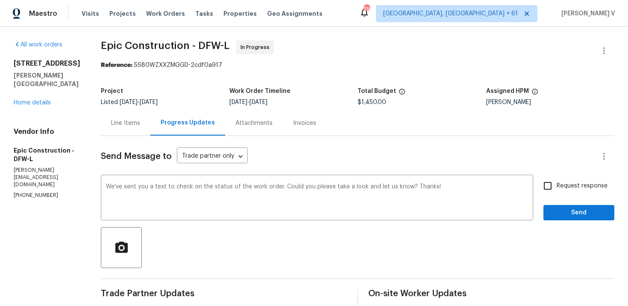
click at [558, 190] on span "Request response" at bounding box center [581, 186] width 51 height 9
click at [556, 190] on input "Request response" at bounding box center [547, 186] width 18 height 18
checkbox input "true"
click at [559, 208] on span "Send" at bounding box center [578, 213] width 57 height 11
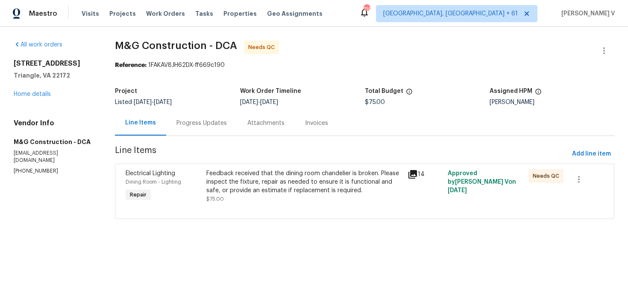
click at [193, 111] on div "Progress Updates" at bounding box center [201, 123] width 71 height 25
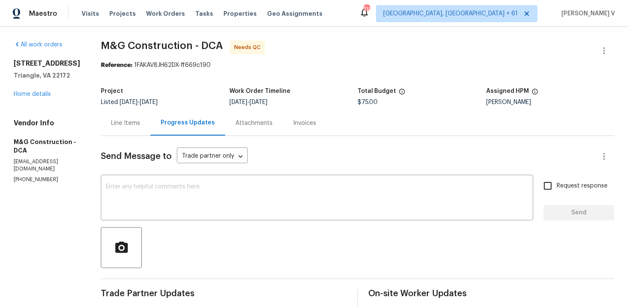
click at [130, 115] on div "Line Items" at bounding box center [126, 123] width 50 height 25
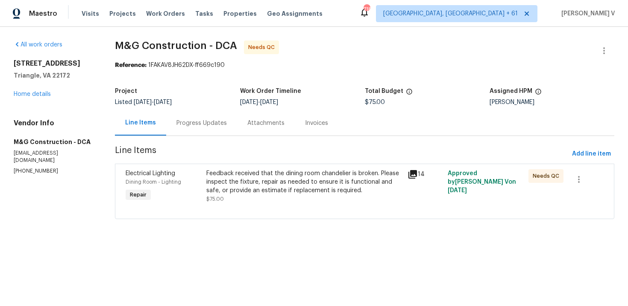
click at [260, 188] on div "Feedback received that the dining room chandelier is broken. Please inspect the…" at bounding box center [304, 182] width 196 height 26
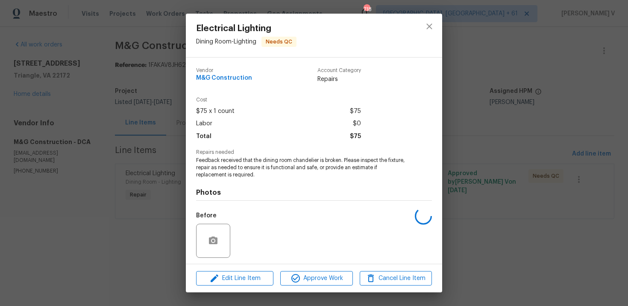
scroll to position [58, 0]
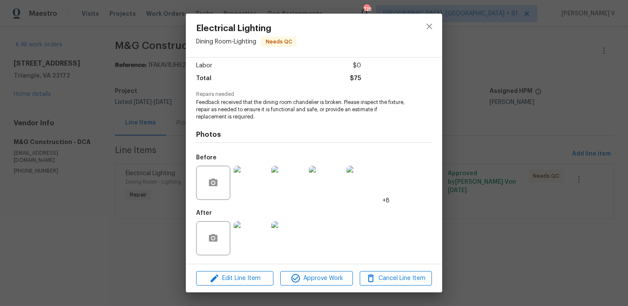
click at [253, 252] on img at bounding box center [250, 239] width 34 height 34
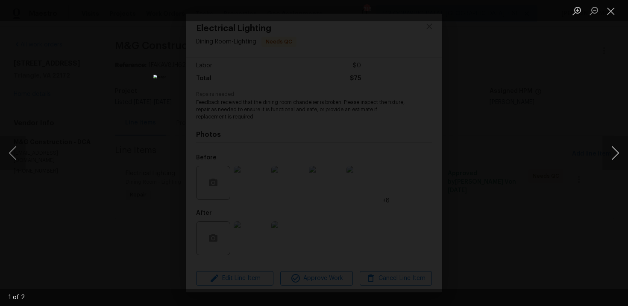
click at [602, 146] on button "Next image" at bounding box center [615, 153] width 26 height 34
click at [584, 96] on div "Lightbox" at bounding box center [314, 153] width 628 height 306
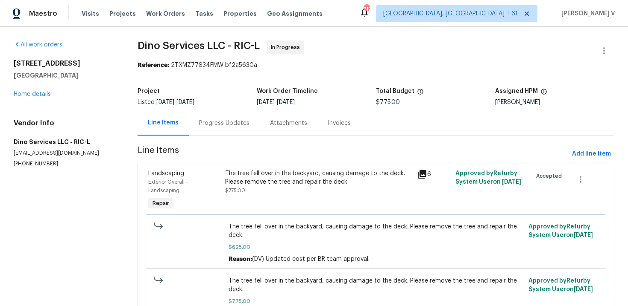
click at [232, 108] on div "Project Listed [DATE] - [DATE] Work Order Timeline [DATE] - [DATE] Total Budget…" at bounding box center [375, 96] width 476 height 27
click at [229, 123] on div "Progress Updates" at bounding box center [224, 123] width 50 height 9
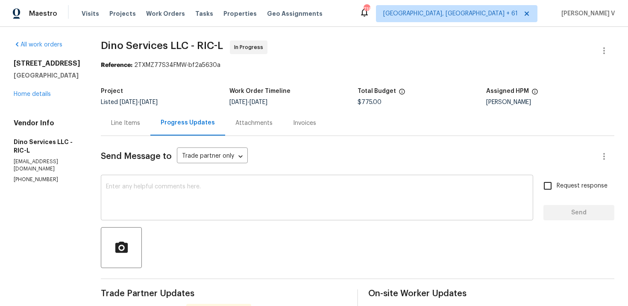
scroll to position [99, 0]
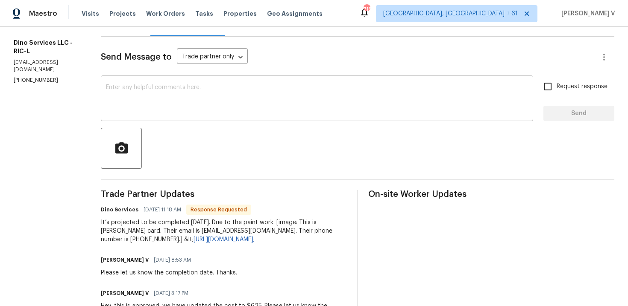
click at [167, 101] on textarea at bounding box center [317, 100] width 422 height 30
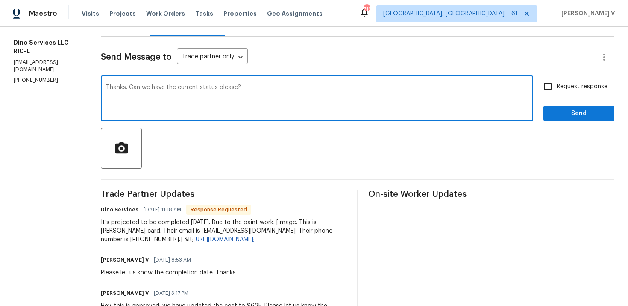
type textarea "Thanks. Can we have the current status please?"
click at [595, 79] on label "Request response" at bounding box center [572, 87] width 69 height 18
click at [556, 79] on input "Request response" at bounding box center [547, 87] width 18 height 18
checkbox input "true"
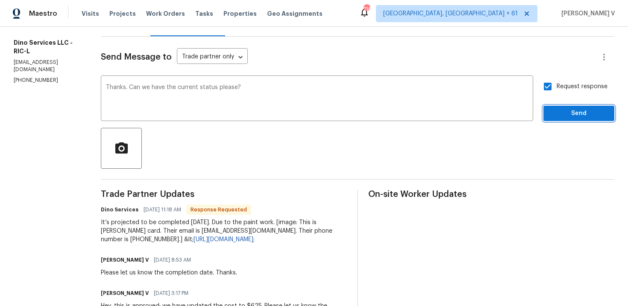
click at [575, 107] on button "Send" at bounding box center [578, 114] width 71 height 16
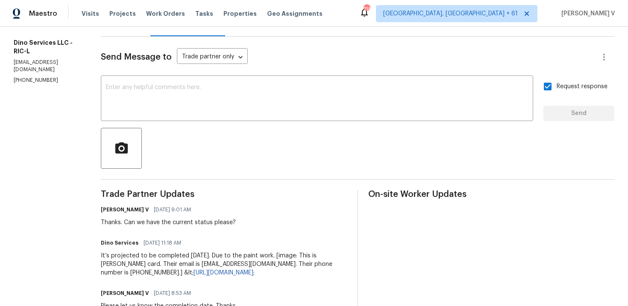
scroll to position [0, 0]
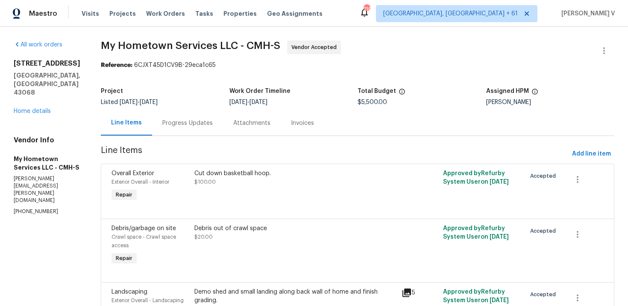
click at [194, 124] on div "Progress Updates" at bounding box center [187, 123] width 50 height 9
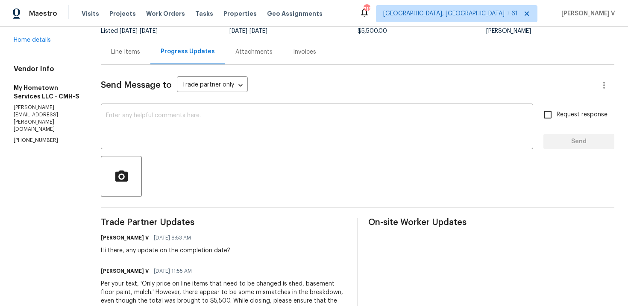
scroll to position [75, 0]
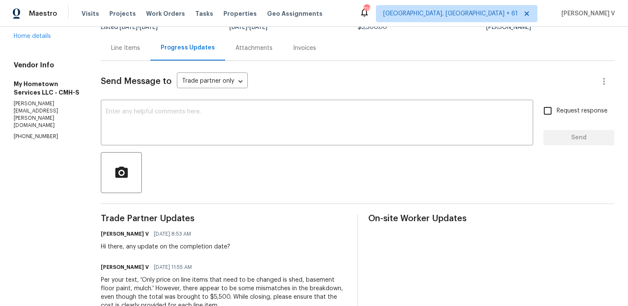
click at [34, 133] on p "[PHONE_NUMBER]" at bounding box center [47, 136] width 67 height 7
copy p "[PHONE_NUMBER]"
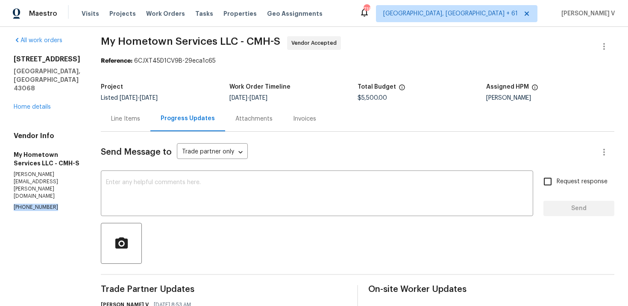
scroll to position [0, 0]
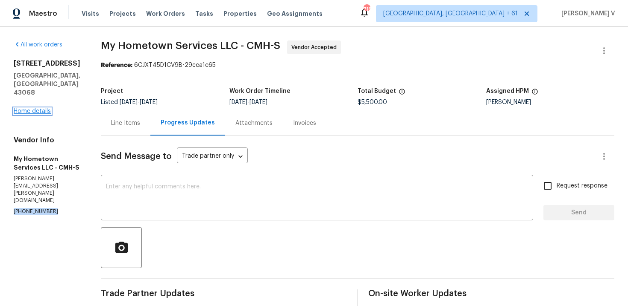
click at [37, 109] on link "Home details" at bounding box center [32, 111] width 37 height 6
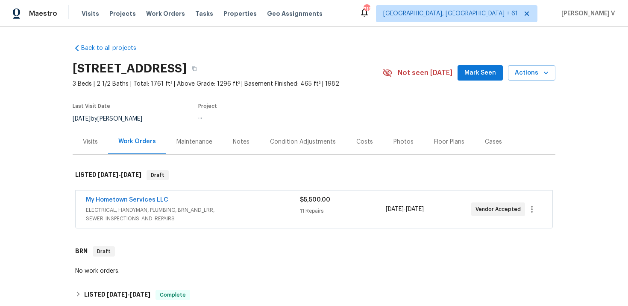
click at [187, 68] on h2 "[STREET_ADDRESS]" at bounding box center [130, 68] width 114 height 9
click at [123, 197] on span "My Hometown Services LLC" at bounding box center [127, 200] width 82 height 9
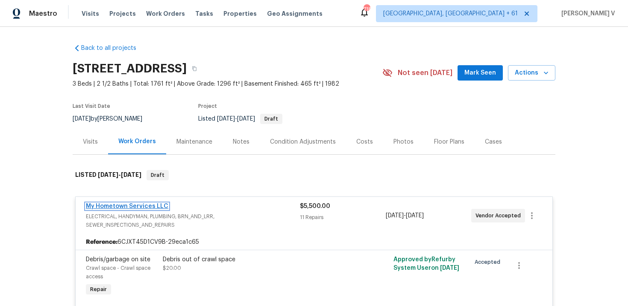
click at [97, 208] on link "My Hometown Services LLC" at bounding box center [127, 207] width 82 height 6
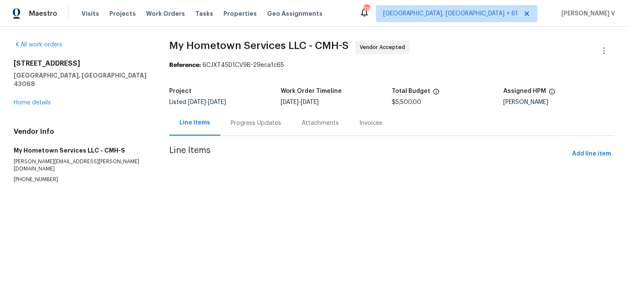
click at [230, 132] on div "Progress Updates" at bounding box center [255, 123] width 71 height 25
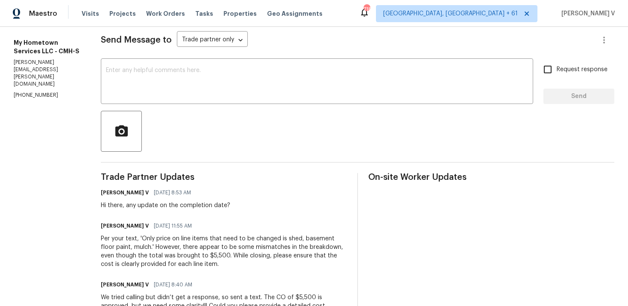
scroll to position [124, 0]
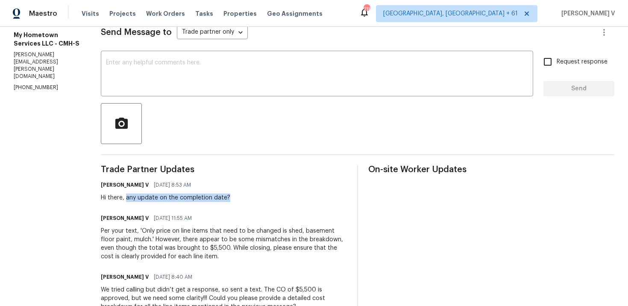
drag, startPoint x: 117, startPoint y: 200, endPoint x: 272, endPoint y: 199, distance: 155.0
click at [274, 200] on div "Divya Dharshini V 09/26/2025 8:53 AM Hi there, any update on the completion dat…" at bounding box center [224, 190] width 246 height 23
copy div "any update on the completion date?"
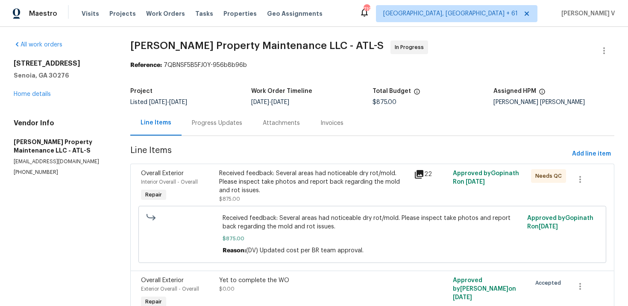
click at [219, 131] on div "Progress Updates" at bounding box center [216, 123] width 71 height 25
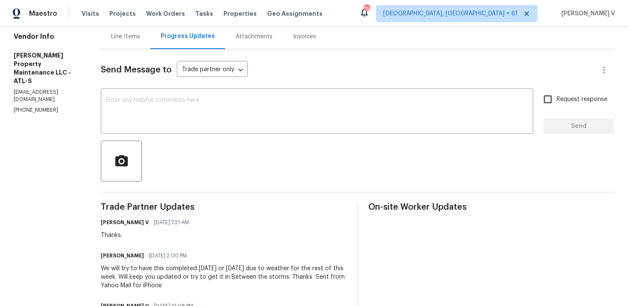
scroll to position [143, 0]
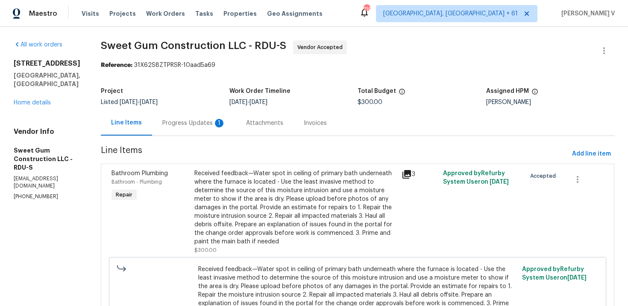
click at [225, 119] on div "Progress Updates 1" at bounding box center [193, 123] width 63 height 9
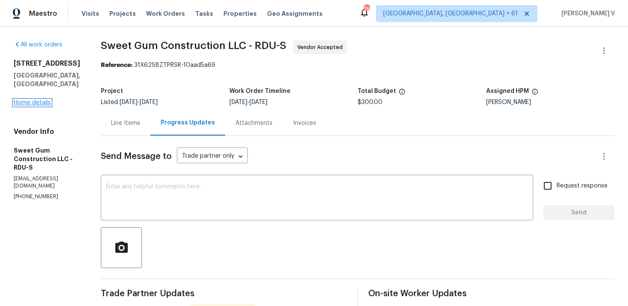
click at [43, 100] on link "Home details" at bounding box center [32, 103] width 37 height 6
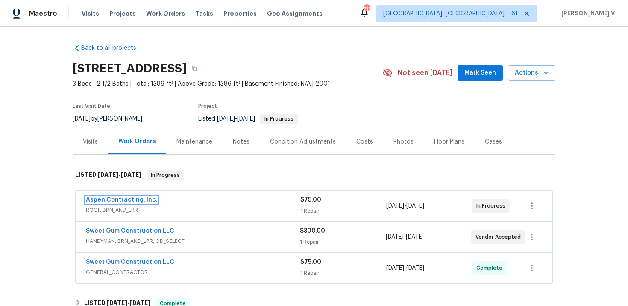
click at [128, 201] on link "Aspen Contracting, Inc." at bounding box center [122, 200] width 72 height 6
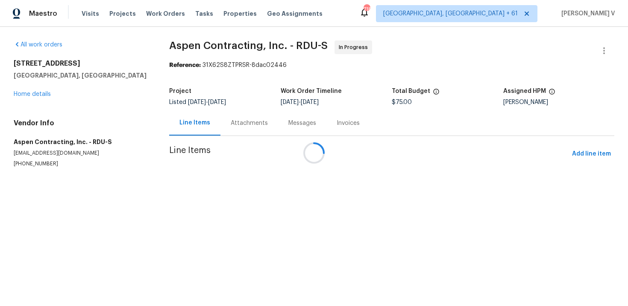
click at [246, 117] on div at bounding box center [314, 153] width 628 height 306
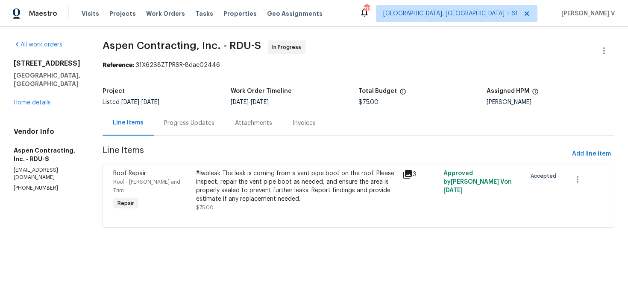
click at [189, 131] on div "Progress Updates" at bounding box center [189, 123] width 71 height 25
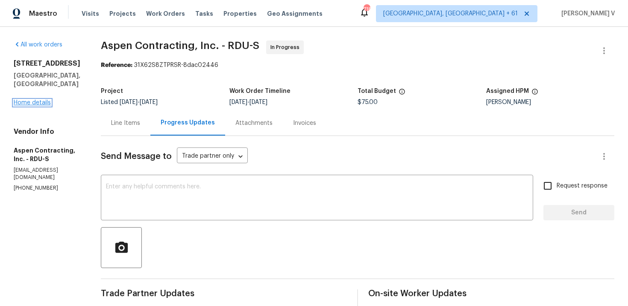
click at [36, 100] on link "Home details" at bounding box center [32, 103] width 37 height 6
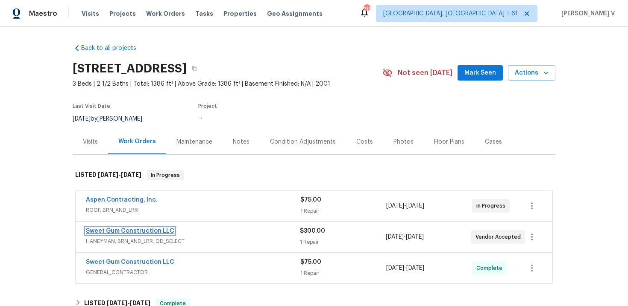
click at [132, 229] on link "Sweet Gum Construction LLC" at bounding box center [130, 231] width 88 height 6
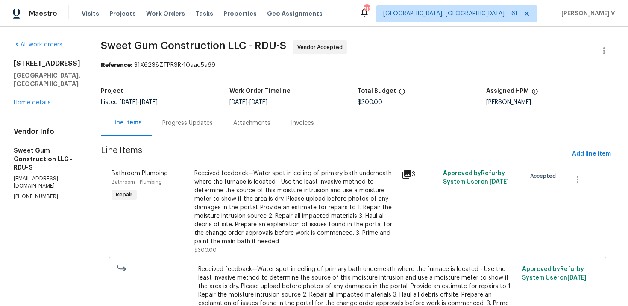
click at [223, 124] on div "Progress Updates" at bounding box center [187, 123] width 71 height 25
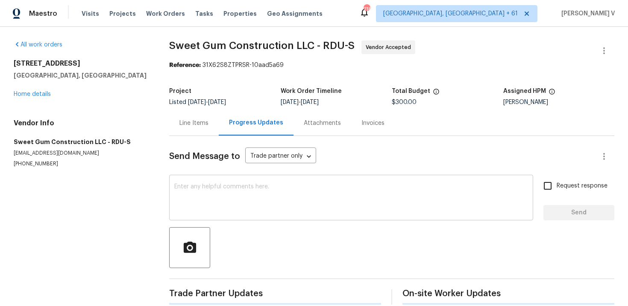
click at [234, 201] on textarea at bounding box center [350, 199] width 353 height 30
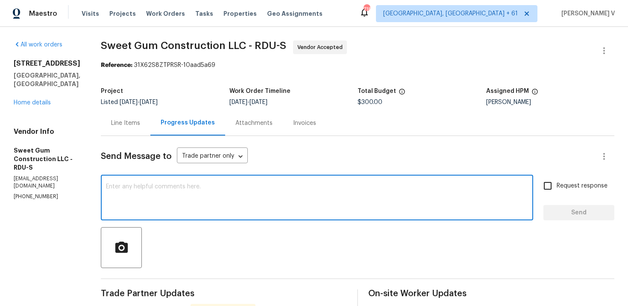
scroll to position [64, 0]
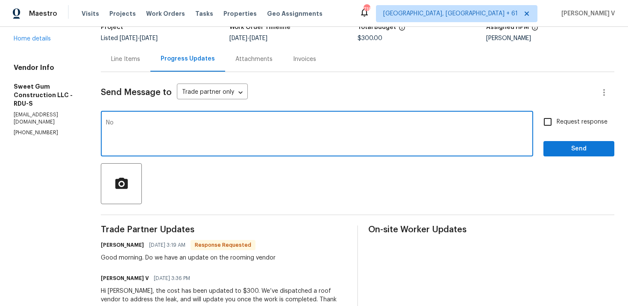
click at [126, 245] on h6 "Stacey Beakes" at bounding box center [122, 245] width 43 height 9
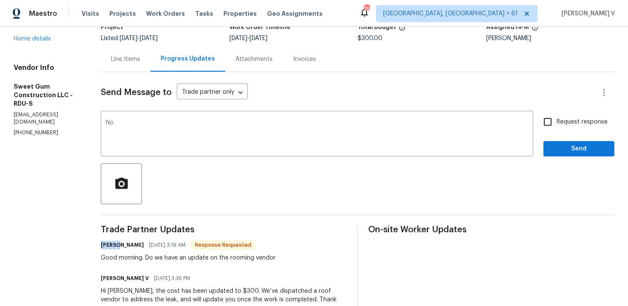
copy h6 "Stacey"
click at [198, 140] on textarea "No" at bounding box center [317, 135] width 422 height 30
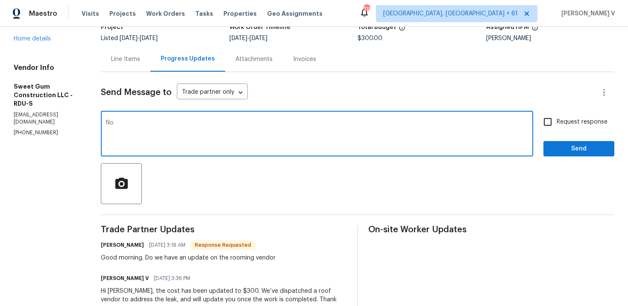
paste textarea "Stacey"
type textarea "No Stacey!! We will let you know soon. thanks."
click at [559, 153] on span "Send" at bounding box center [578, 149] width 57 height 11
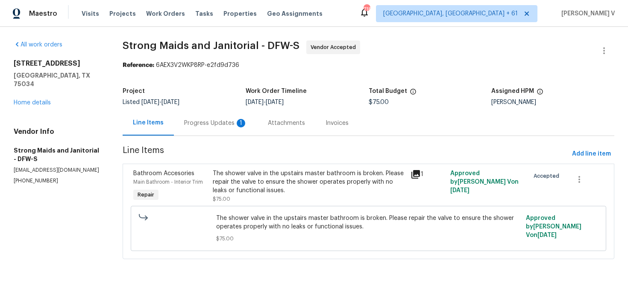
click at [217, 128] on div "Progress Updates 1" at bounding box center [216, 123] width 84 height 25
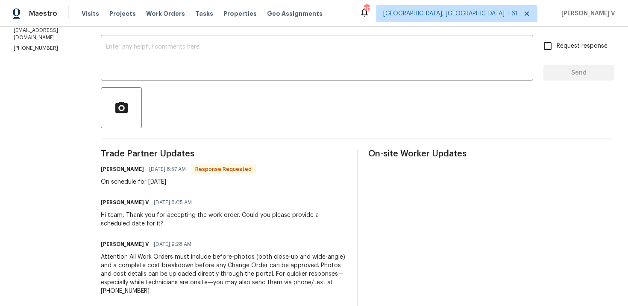
scroll to position [134, 0]
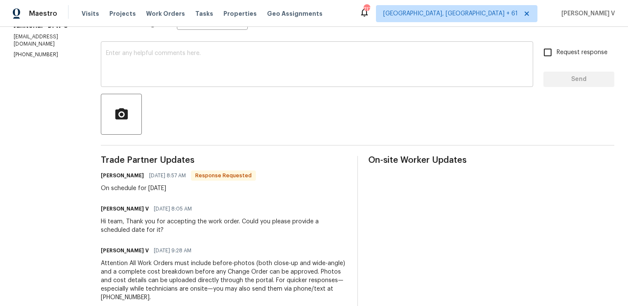
click at [158, 76] on textarea at bounding box center [317, 65] width 422 height 30
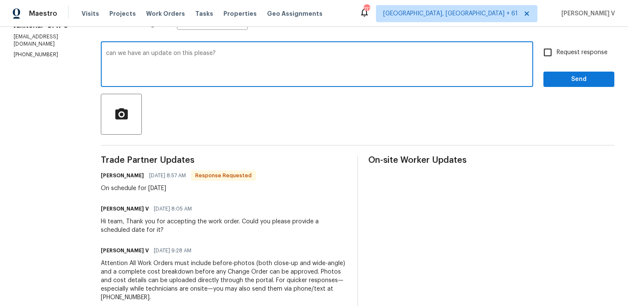
type textarea "can we have an update on this please?"
drag, startPoint x: 561, startPoint y: 53, endPoint x: 561, endPoint y: 71, distance: 17.5
click at [561, 53] on span "Request response" at bounding box center [581, 52] width 51 height 9
click at [556, 53] on input "Request response" at bounding box center [547, 53] width 18 height 18
checkbox input "true"
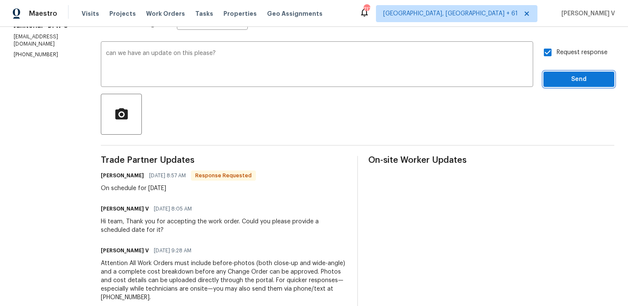
click at [562, 74] on span "Send" at bounding box center [578, 79] width 57 height 11
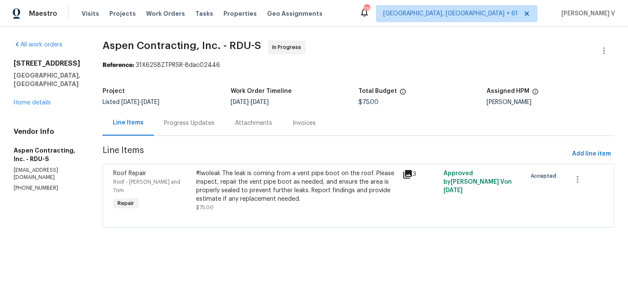
click at [219, 122] on div "Progress Updates" at bounding box center [189, 123] width 71 height 25
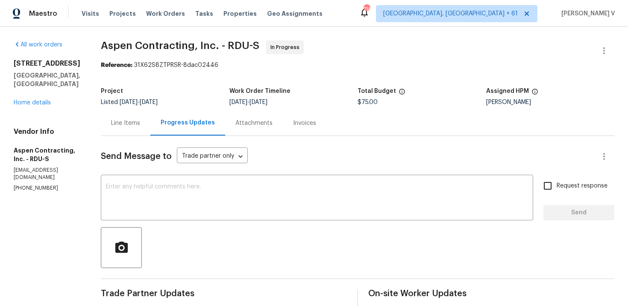
scroll to position [76, 0]
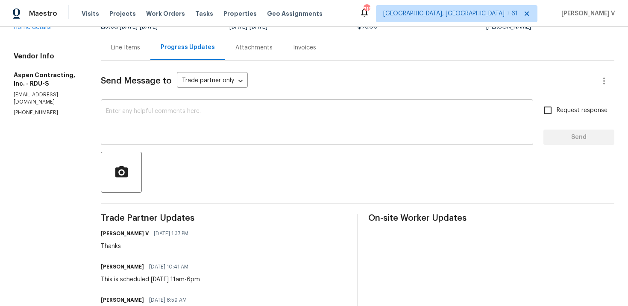
click at [168, 136] on textarea at bounding box center [317, 123] width 422 height 30
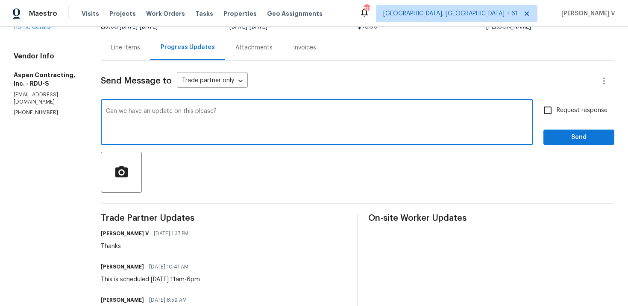
type textarea "Can we have an update on this please?"
click at [563, 105] on label "Request response" at bounding box center [572, 111] width 69 height 18
click at [556, 105] on input "Request response" at bounding box center [547, 111] width 18 height 18
checkbox input "true"
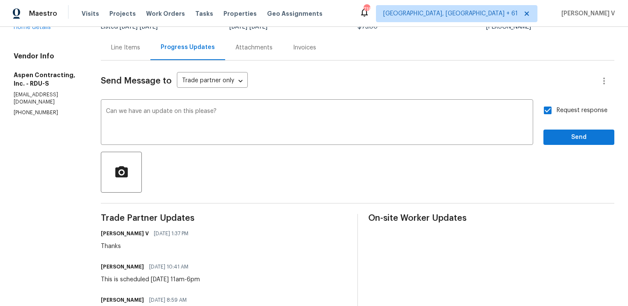
click at [563, 124] on div "Request response Send" at bounding box center [578, 124] width 71 height 44
click at [563, 135] on span "Send" at bounding box center [578, 137] width 57 height 11
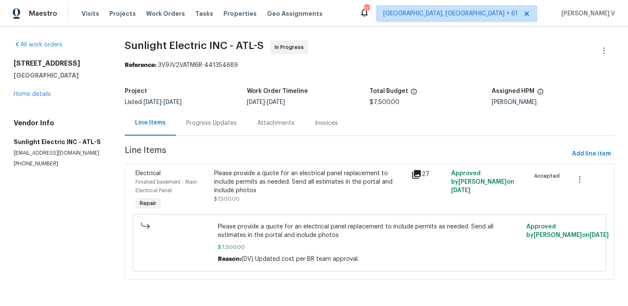
click at [212, 126] on div "Progress Updates" at bounding box center [211, 123] width 50 height 9
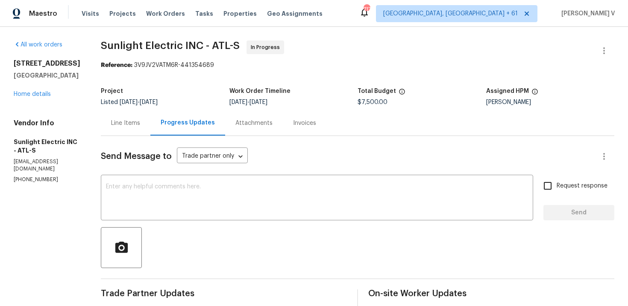
scroll to position [104, 0]
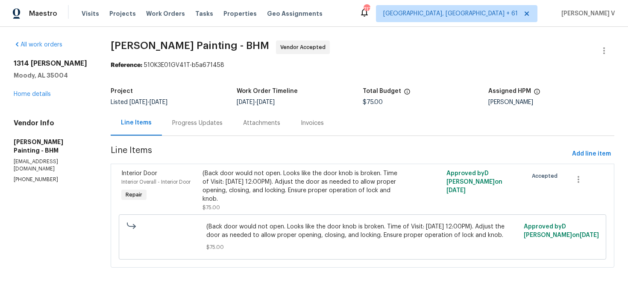
click at [223, 132] on div "Progress Updates" at bounding box center [197, 123] width 71 height 25
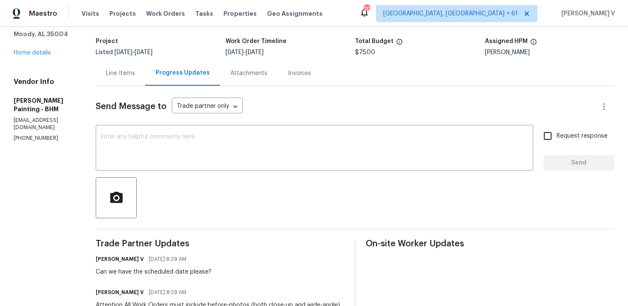
scroll to position [170, 0]
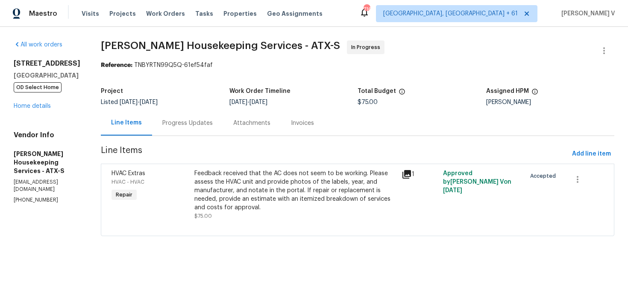
click at [213, 121] on div "Progress Updates" at bounding box center [187, 123] width 50 height 9
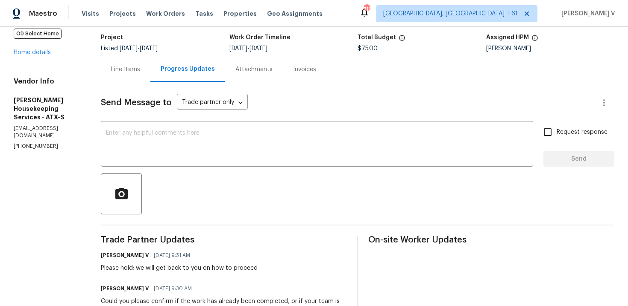
scroll to position [154, 0]
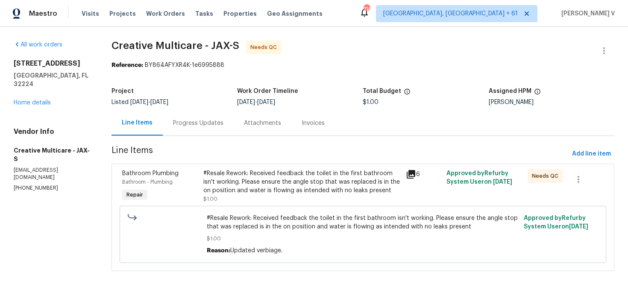
click at [210, 126] on div "Progress Updates" at bounding box center [198, 123] width 50 height 9
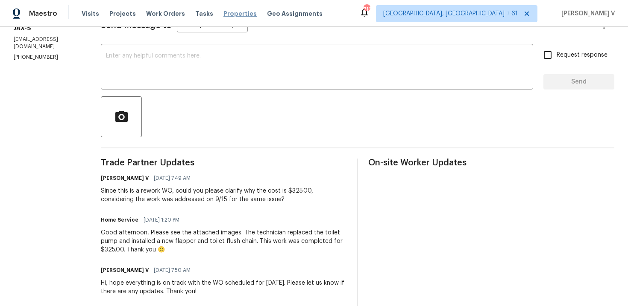
scroll to position [144, 0]
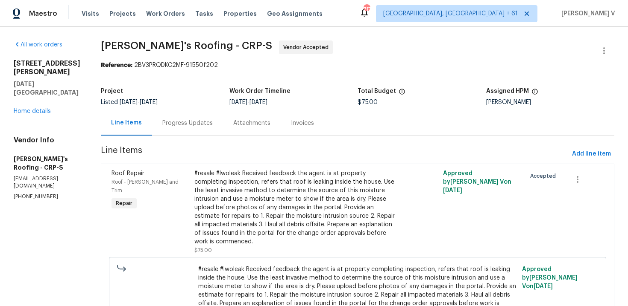
click at [177, 113] on div "Progress Updates" at bounding box center [187, 123] width 71 height 25
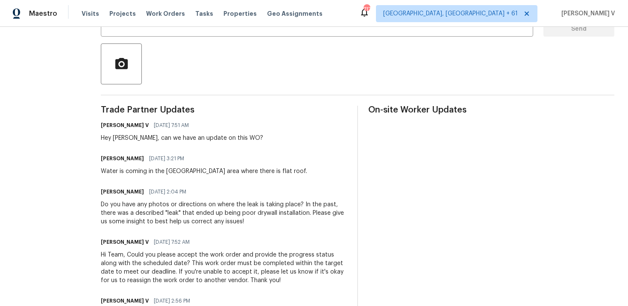
scroll to position [216, 0]
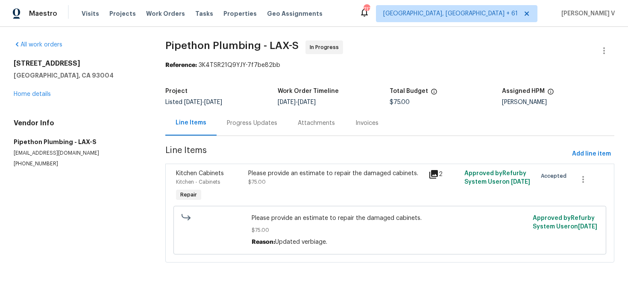
click at [239, 143] on section "Pipethon Plumbing - LAX-S In Progress Reference: 3K4TSR21Q9YJY-7f7be82bb Projec…" at bounding box center [389, 157] width 449 height 233
click at [248, 129] on div "Progress Updates" at bounding box center [251, 123] width 71 height 25
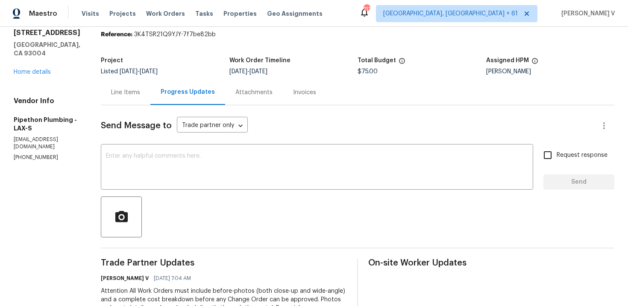
scroll to position [137, 0]
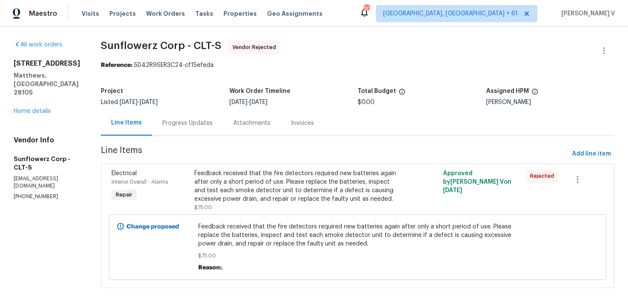
click at [159, 111] on div "Progress Updates" at bounding box center [187, 123] width 71 height 25
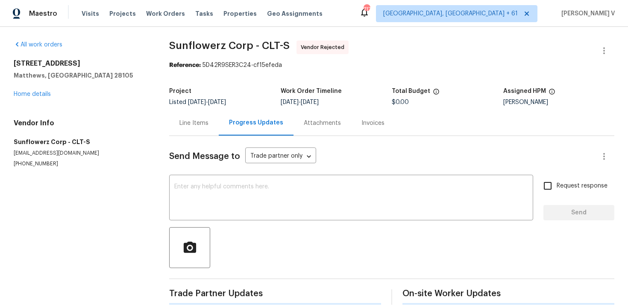
click at [159, 111] on div "All work orders [STREET_ADDRESS][PERSON_NAME] Home details Vendor Info Sunflowe…" at bounding box center [314, 173] width 628 height 292
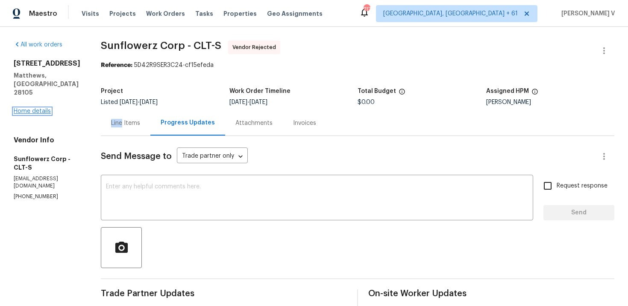
click at [41, 108] on link "Home details" at bounding box center [32, 111] width 37 height 6
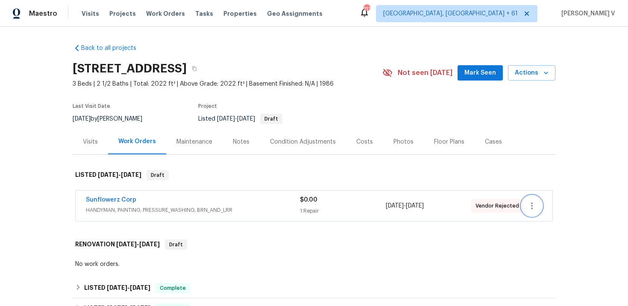
click at [534, 200] on button "button" at bounding box center [531, 206] width 20 height 20
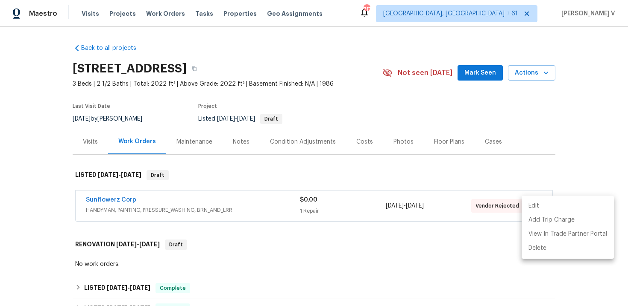
click at [534, 200] on li "Edit" at bounding box center [567, 206] width 92 height 14
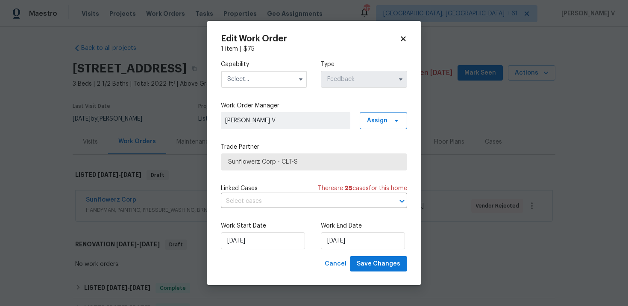
click at [243, 82] on input "text" at bounding box center [264, 79] width 86 height 17
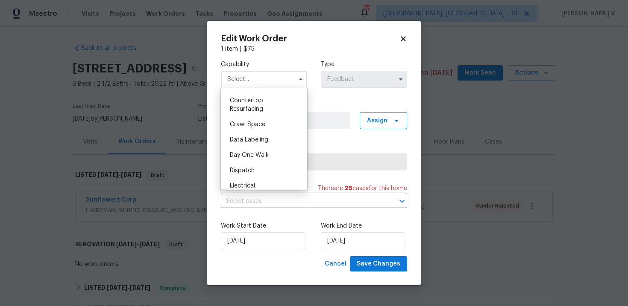
scroll to position [410, 0]
click at [247, 155] on span "Handyman" at bounding box center [245, 157] width 30 height 6
type input "Handyman"
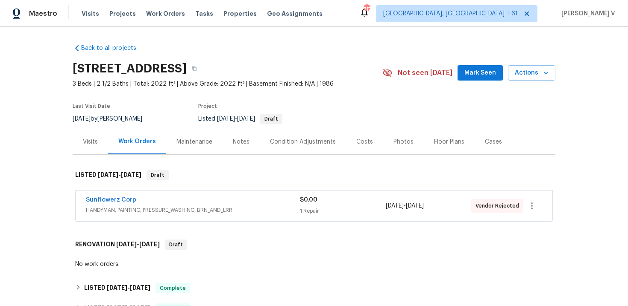
click at [100, 84] on body "Maestro Visits Projects Work Orders Tasks Properties Geo Assignments 717 [GEOGR…" at bounding box center [314, 153] width 628 height 306
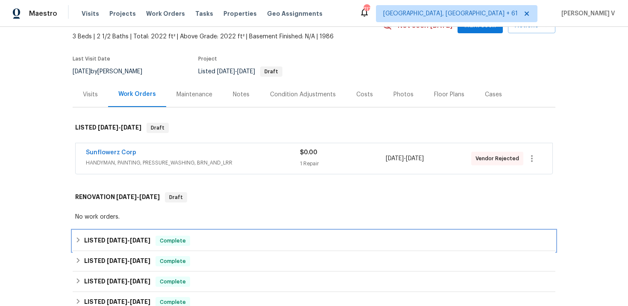
click at [176, 238] on span "Complete" at bounding box center [172, 241] width 33 height 9
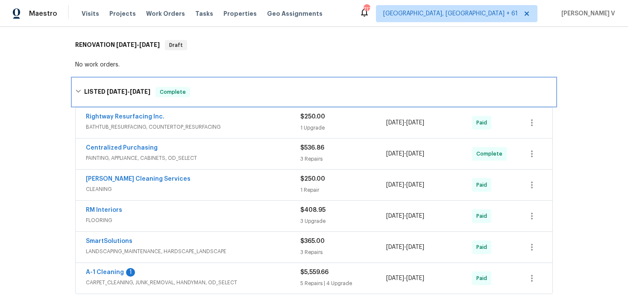
scroll to position [276, 0]
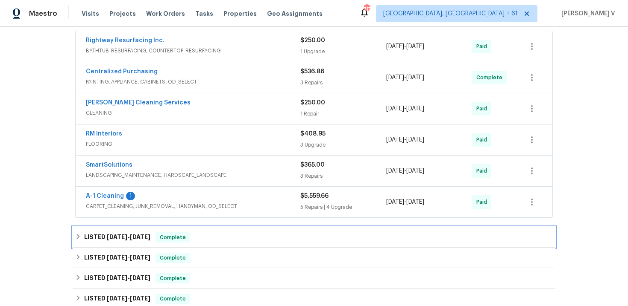
click at [182, 232] on div "LISTED [DATE] - [DATE] Complete" at bounding box center [314, 238] width 482 height 20
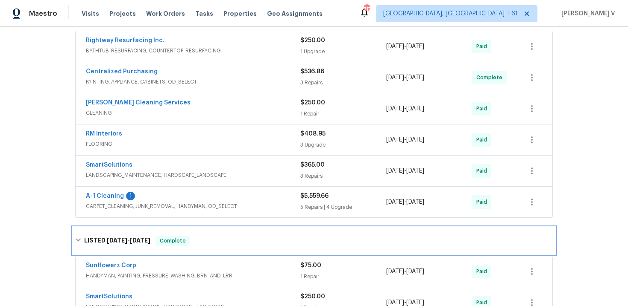
scroll to position [446, 0]
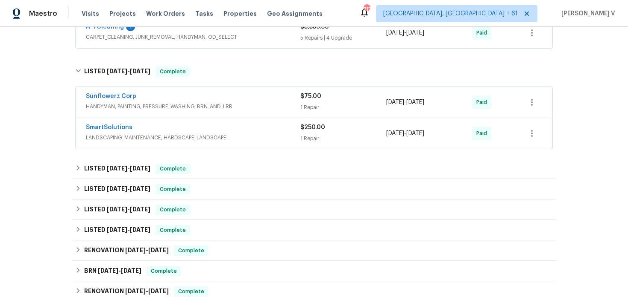
click at [229, 98] on div "Sunflowerz Corp" at bounding box center [193, 97] width 214 height 10
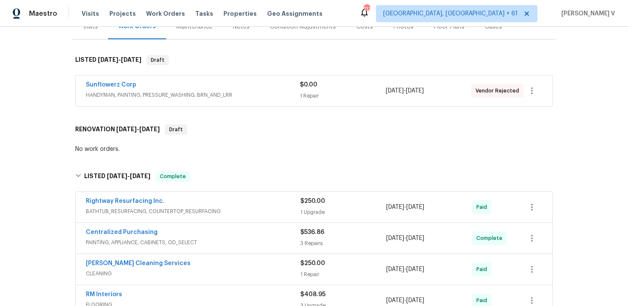
scroll to position [90, 0]
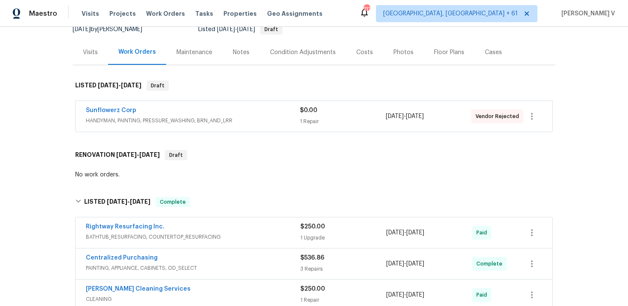
click at [228, 112] on div "Sunflowerz Corp" at bounding box center [193, 111] width 214 height 10
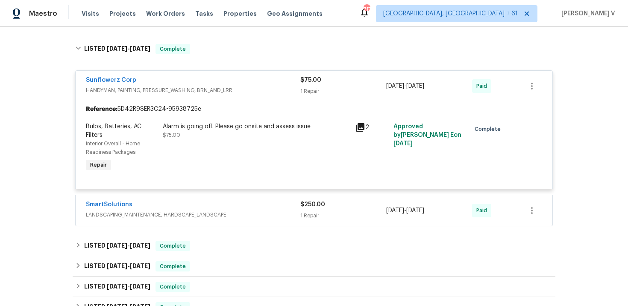
scroll to position [569, 0]
click at [191, 211] on span "LANDSCAPING_MAINTENANCE, HARDSCAPE_LANDSCAPE" at bounding box center [193, 214] width 214 height 9
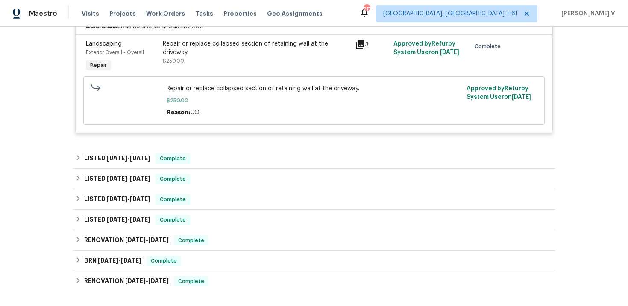
scroll to position [791, 0]
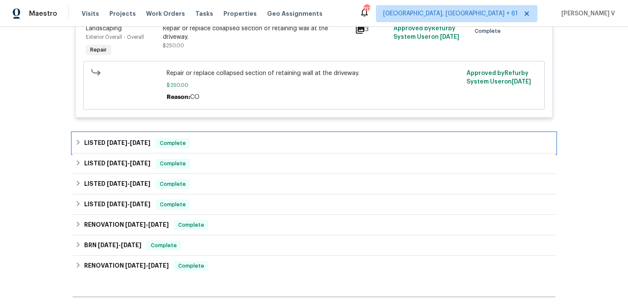
click at [220, 149] on div "LISTED 5/5/25 - 5/6/25 Complete" at bounding box center [313, 143] width 477 height 10
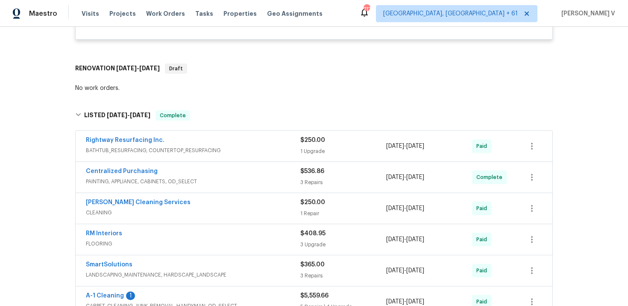
scroll to position [39, 0]
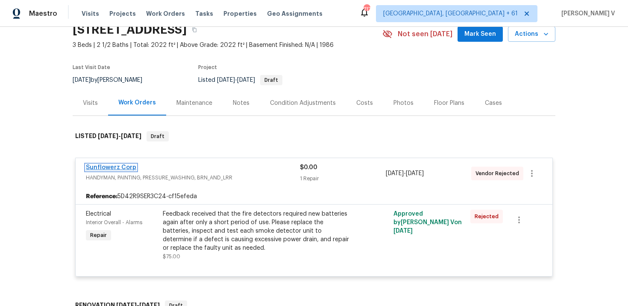
click at [124, 170] on link "Sunflowerz Corp" at bounding box center [111, 168] width 50 height 6
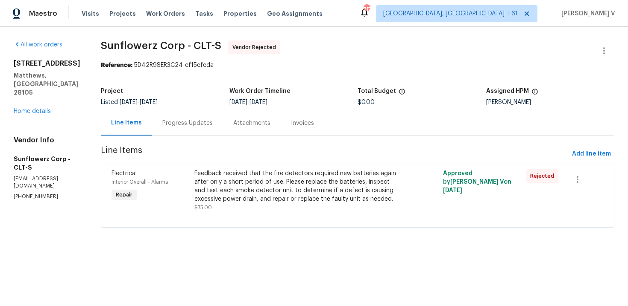
click at [209, 117] on div "Progress Updates" at bounding box center [187, 123] width 71 height 25
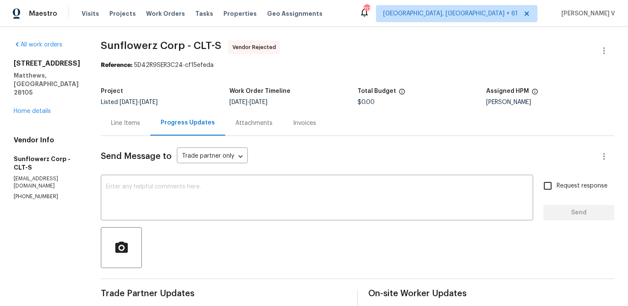
click at [128, 110] on div "Project Listed 9/26/2025 - 9/29/2025 Work Order Timeline 9/26/2025 - 9/29/2025 …" at bounding box center [357, 96] width 513 height 27
click at [128, 123] on div "Line Items" at bounding box center [125, 123] width 29 height 9
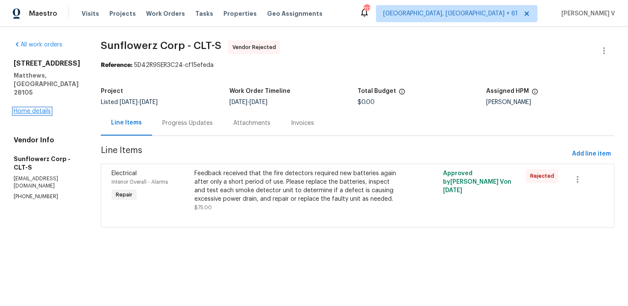
click at [44, 108] on link "Home details" at bounding box center [32, 111] width 37 height 6
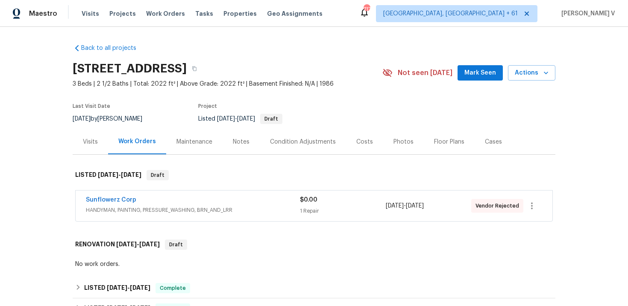
click at [213, 206] on span "HANDYMAN, PAINTING, PRESSURE_WASHING, BRN_AND_LRR" at bounding box center [193, 210] width 214 height 9
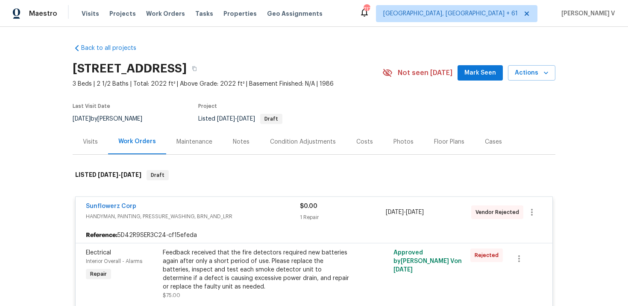
scroll to position [32, 0]
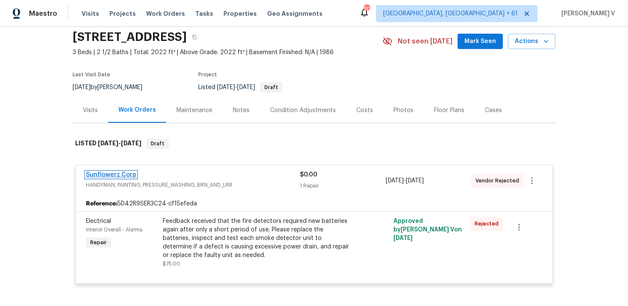
click at [119, 175] on link "Sunflowerz Corp" at bounding box center [111, 175] width 50 height 6
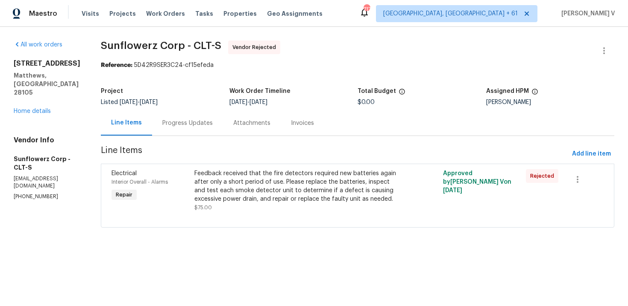
click at [216, 180] on div "Feedback received that the fire detectors required new batteries again after on…" at bounding box center [295, 186] width 202 height 34
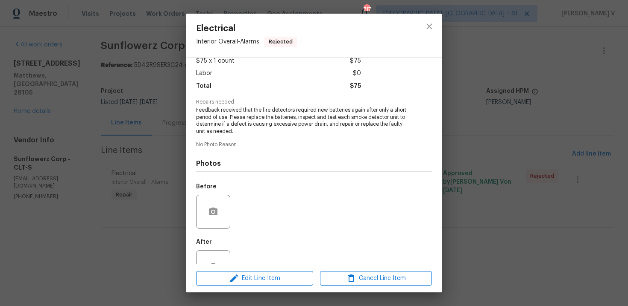
scroll to position [79, 0]
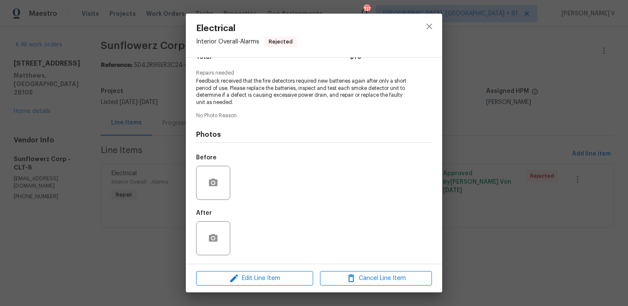
click at [150, 186] on div "Electrical Interior Overall - Alarms Rejected Vendor Sunflowerz Corp Account Ca…" at bounding box center [314, 153] width 628 height 306
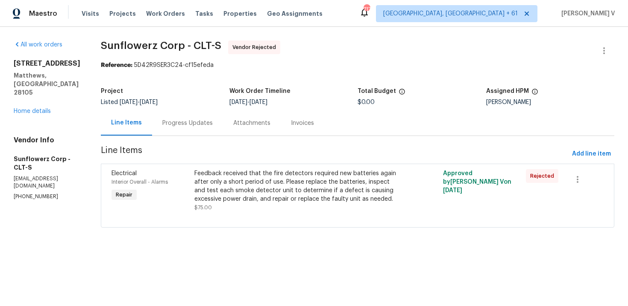
click at [221, 172] on div "Feedback received that the fire detectors required new batteries again after on…" at bounding box center [295, 186] width 202 height 34
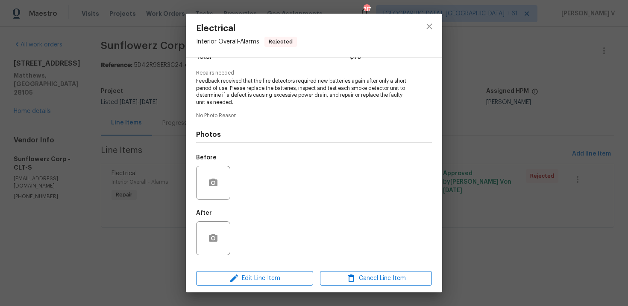
click at [149, 163] on div "Electrical Interior Overall - Alarms Rejected Vendor Sunflowerz Corp Account Ca…" at bounding box center [314, 153] width 628 height 306
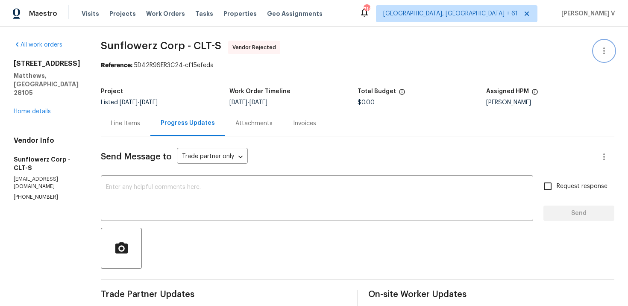
click at [596, 44] on button "button" at bounding box center [603, 51] width 20 height 20
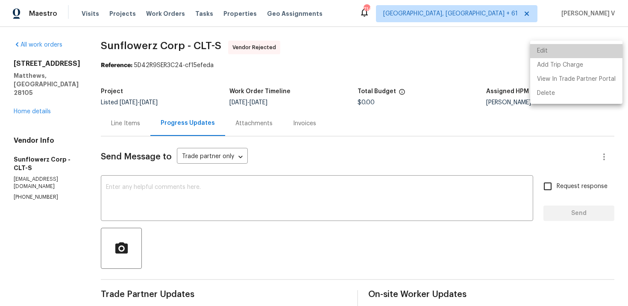
click at [596, 44] on li "Edit" at bounding box center [576, 51] width 92 height 14
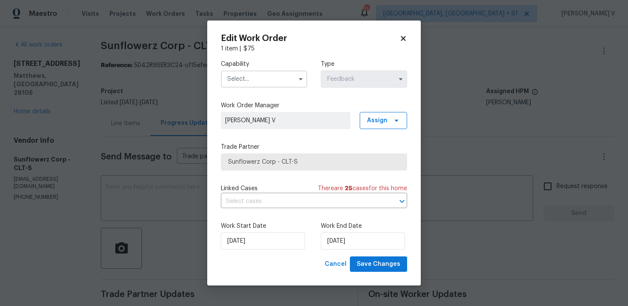
click at [271, 79] on input "text" at bounding box center [264, 78] width 86 height 17
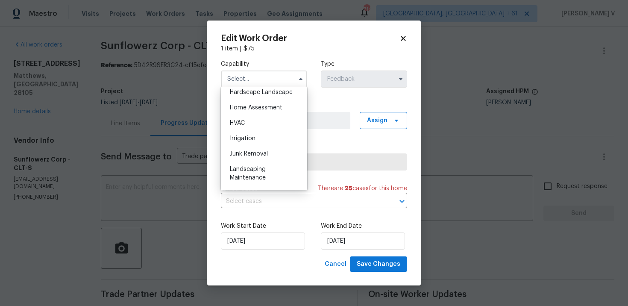
scroll to position [458, 0]
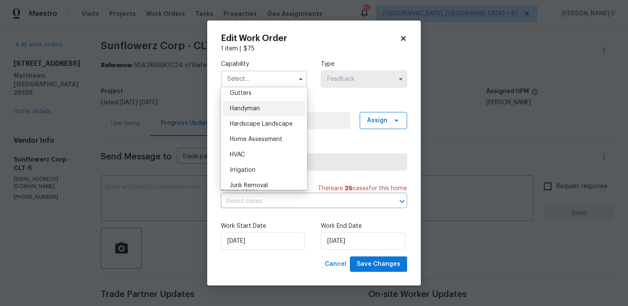
click at [256, 112] on div "Handyman" at bounding box center [264, 108] width 82 height 15
type input "Handyman"
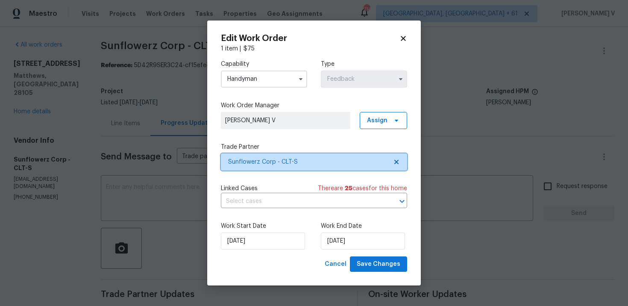
click at [383, 161] on span "Sunflowerz Corp - CLT-S" at bounding box center [307, 162] width 159 height 9
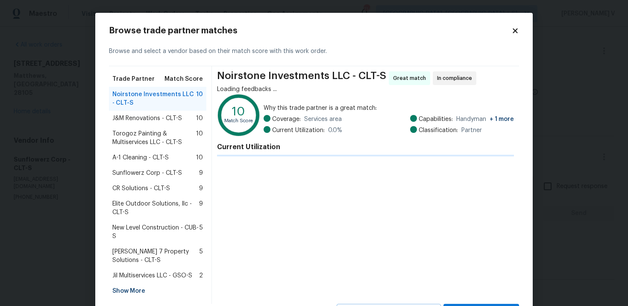
click at [383, 161] on div "Noirstone Investments LLC - CLT-S Great match In compliance Loading feedbacks .…" at bounding box center [365, 184] width 307 height 237
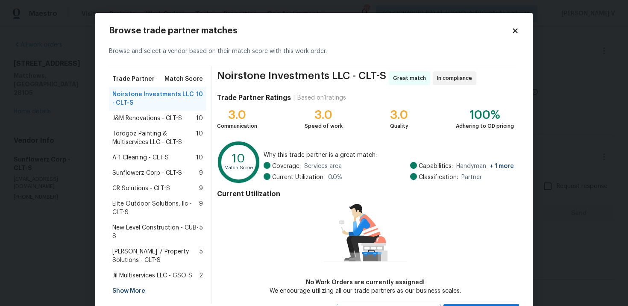
click at [155, 156] on span "A-1 Cleaning - CLT-S" at bounding box center [140, 157] width 56 height 9
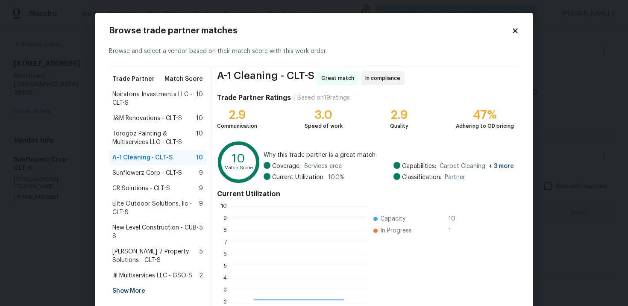
scroll to position [120, 135]
click at [135, 140] on span "Torogoz Painting & Multiservices LLC - CLT-S" at bounding box center [154, 137] width 84 height 17
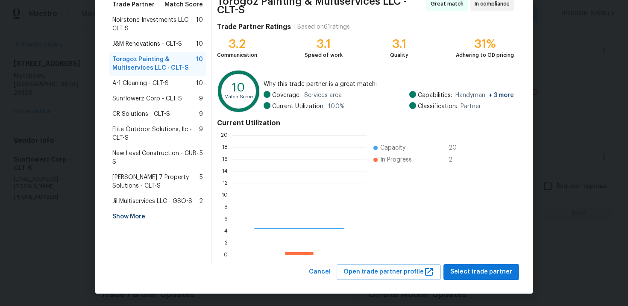
scroll to position [120, 134]
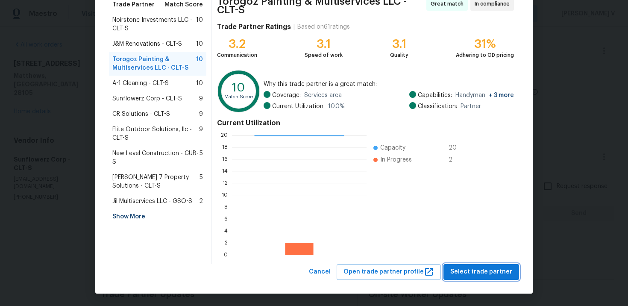
click at [470, 264] on button "Select trade partner" at bounding box center [481, 272] width 76 height 16
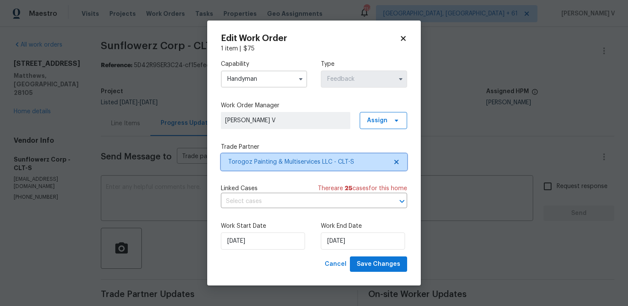
scroll to position [0, 0]
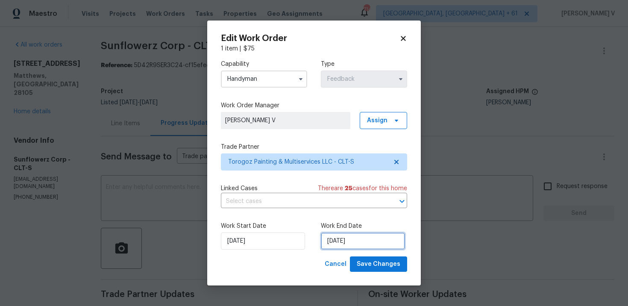
click at [344, 243] on input "29/09/2025" at bounding box center [363, 240] width 84 height 17
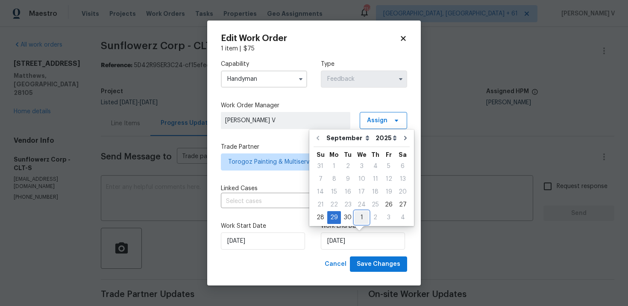
click at [364, 220] on div "1" at bounding box center [361, 217] width 14 height 12
type input "01/10/2025"
select select "9"
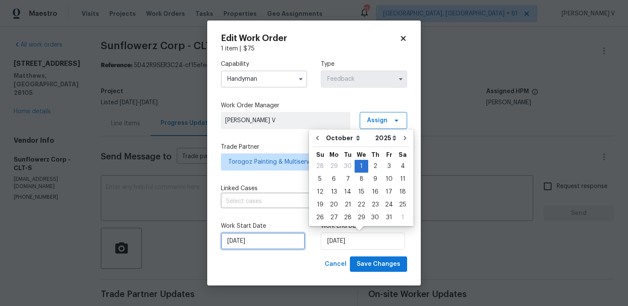
click at [281, 240] on input "26/09/2025" at bounding box center [263, 240] width 84 height 17
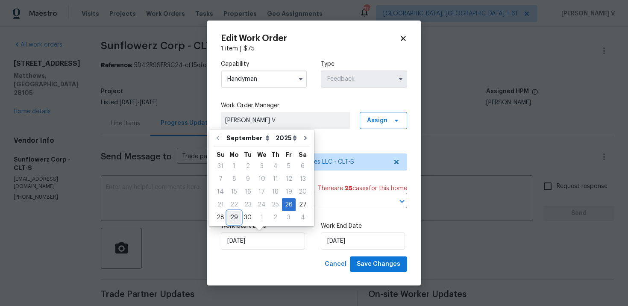
click at [233, 216] on div "29" at bounding box center [234, 217] width 14 height 12
type input "29/09/2025"
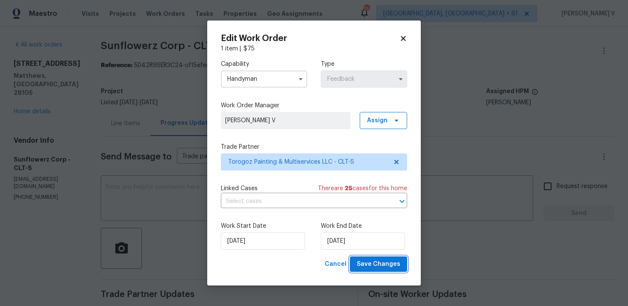
click at [359, 262] on button "Save Changes" at bounding box center [378, 264] width 57 height 16
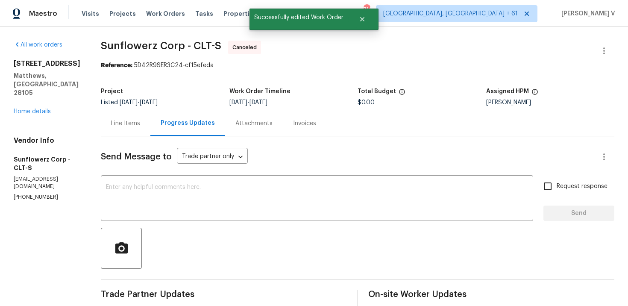
scroll to position [138, 0]
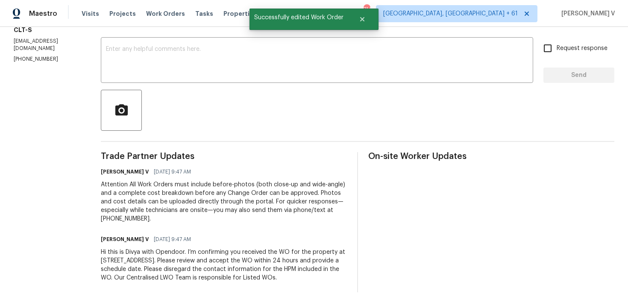
click at [229, 277] on div "Hi this is Divya with Opendoor. I’m confirming you received the WO for the prop…" at bounding box center [224, 265] width 246 height 34
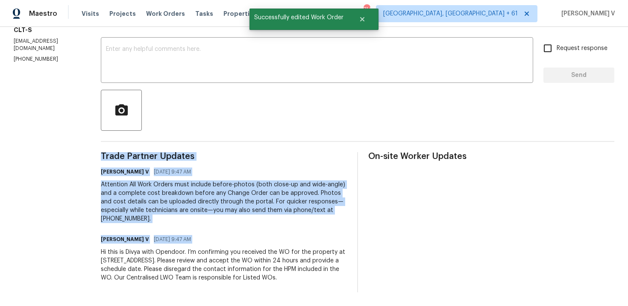
copy div "Trade Partner Updates Divya Dharshini V 09/26/2025 9:47 AM Attention All Work O…"
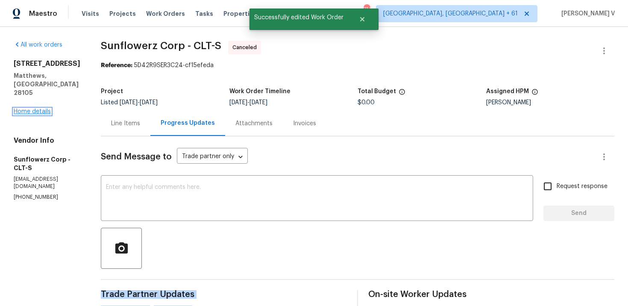
click at [42, 108] on link "Home details" at bounding box center [32, 111] width 37 height 6
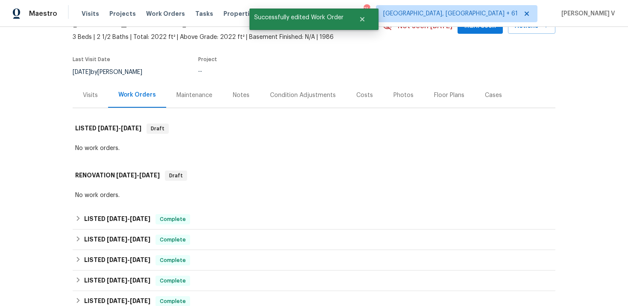
scroll to position [54, 0]
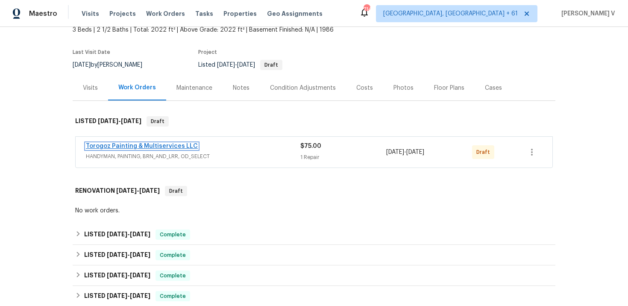
click at [137, 143] on link "Torogoz Painting & Multiservices LLC" at bounding box center [142, 146] width 112 height 6
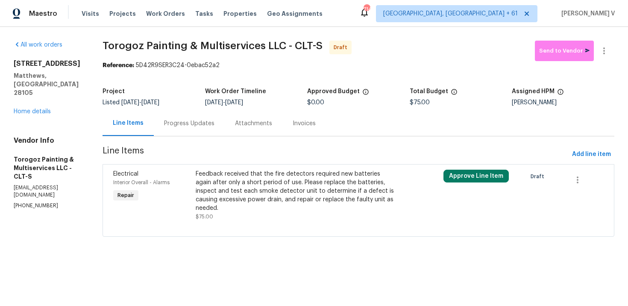
click at [214, 121] on div "Progress Updates" at bounding box center [189, 123] width 50 height 9
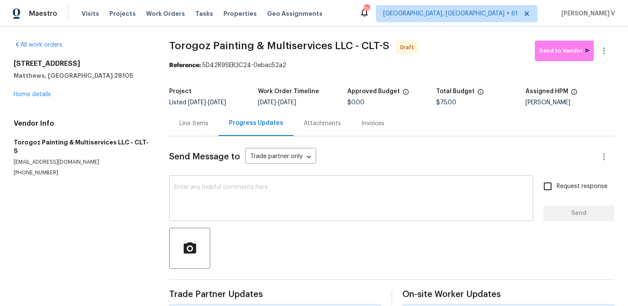
click at [236, 198] on textarea at bounding box center [350, 199] width 353 height 30
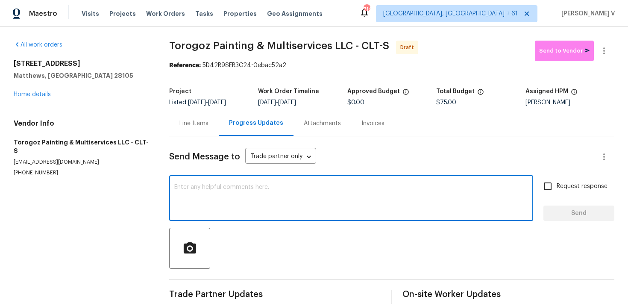
paste textarea "Hi this is Divya with Opendoor. I’m confirming you received the WO for the prop…"
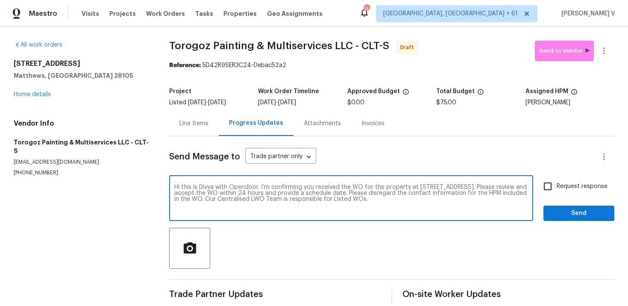
type textarea "Hi this is Divya with Opendoor. I’m confirming you received the WO for the prop…"
click at [543, 190] on input "Request response" at bounding box center [547, 186] width 18 height 18
checkbox input "true"
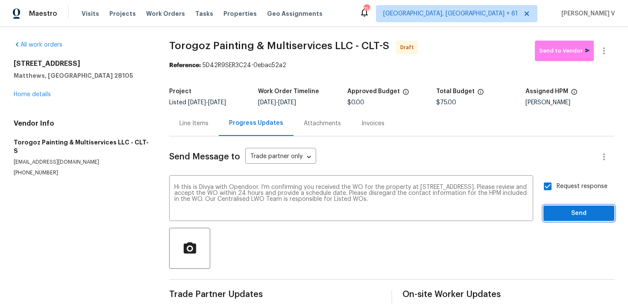
click at [552, 213] on span "Send" at bounding box center [578, 213] width 57 height 11
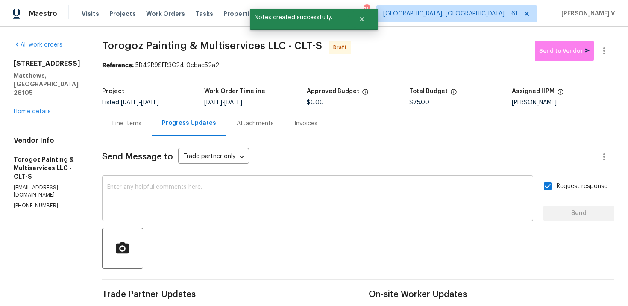
click at [204, 188] on textarea at bounding box center [317, 199] width 420 height 30
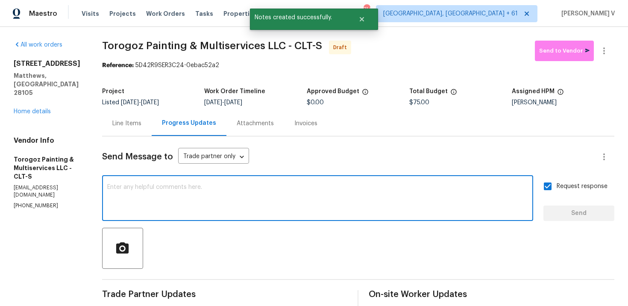
paste textarea "Attention All Work Orders must include before-photos (both close-up and wide-an…"
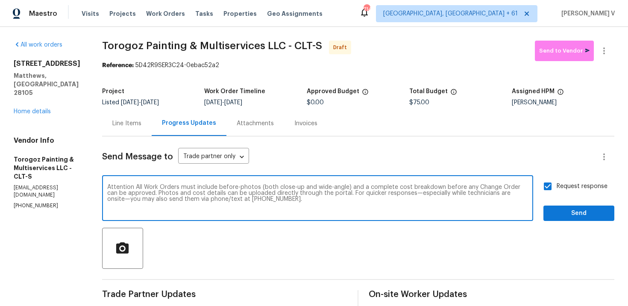
click at [0, 0] on span "Ignore" at bounding box center [0, 0] width 0 height 0
type textarea "Attention All Work Orders must include before-photos (both close-up and wide-an…"
click at [574, 216] on span "Send" at bounding box center [578, 213] width 57 height 11
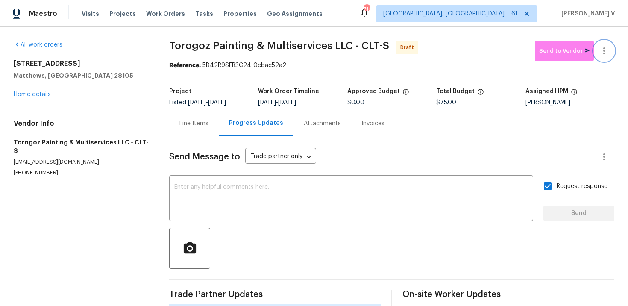
click at [603, 50] on icon "button" at bounding box center [603, 51] width 10 height 10
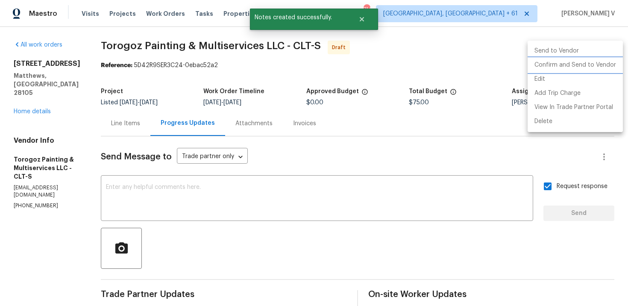
click at [575, 61] on li "Confirm and Send to Vendor" at bounding box center [574, 65] width 95 height 14
click at [161, 59] on div at bounding box center [314, 153] width 628 height 306
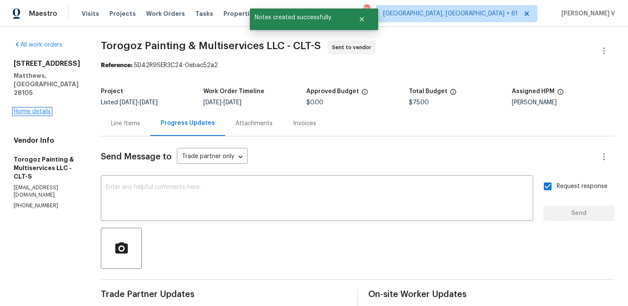
click at [39, 108] on link "Home details" at bounding box center [32, 111] width 37 height 6
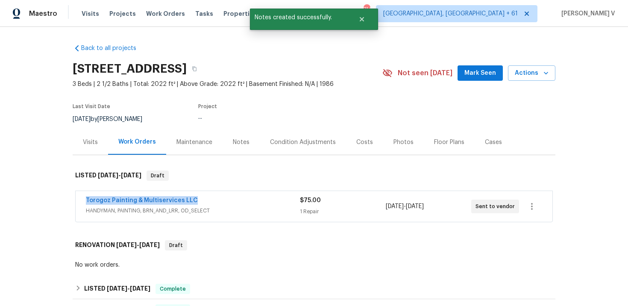
drag, startPoint x: 79, startPoint y: 199, endPoint x: 253, endPoint y: 197, distance: 173.7
click at [253, 197] on div "Torogoz Painting & Multiservices LLC HANDYMAN, PAINTING, BRN_AND_LRR, OD_SELECT…" at bounding box center [314, 206] width 476 height 31
copy link "Torogoz Painting & Multiservices LLC"
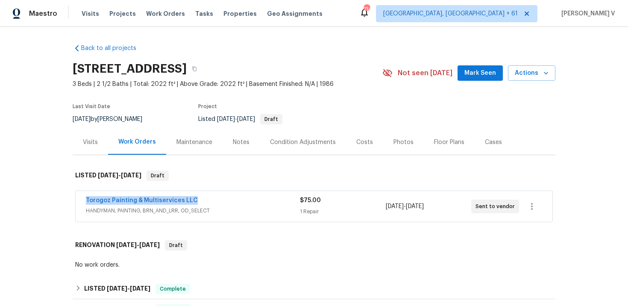
scroll to position [6, 0]
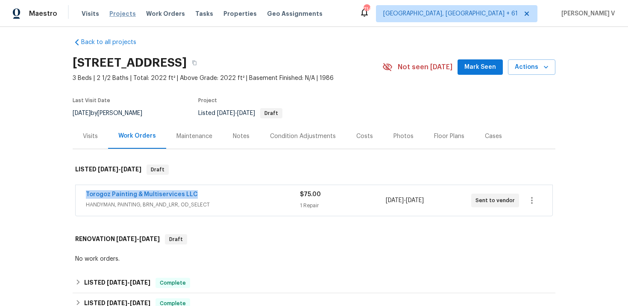
copy link "Torogoz Painting & Multiservices LLC"
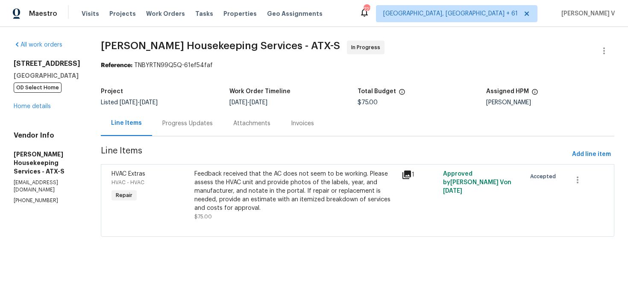
click at [213, 140] on section "[PERSON_NAME] Housekeeping Services - ATX-S In Progress Reference: TNBYRTN99Q5Q…" at bounding box center [357, 144] width 513 height 206
click at [208, 128] on div "Progress Updates" at bounding box center [187, 123] width 71 height 25
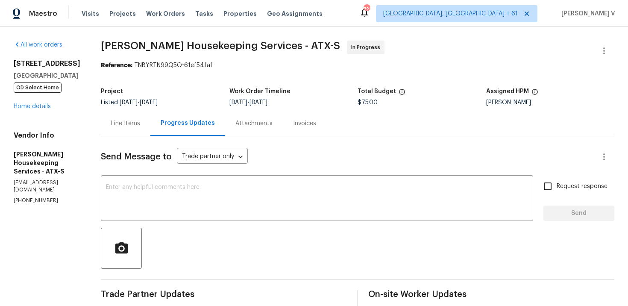
click at [146, 114] on div "Line Items" at bounding box center [126, 123] width 50 height 25
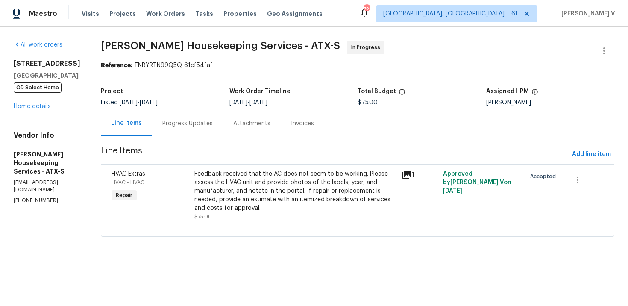
click at [247, 187] on div "Feedback received that the AC does not seem to be working. Please assess the HV…" at bounding box center [295, 190] width 202 height 43
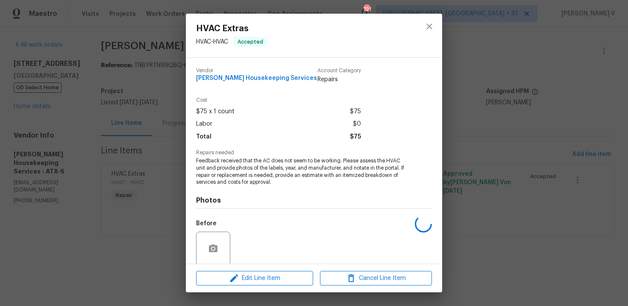
scroll to position [66, 0]
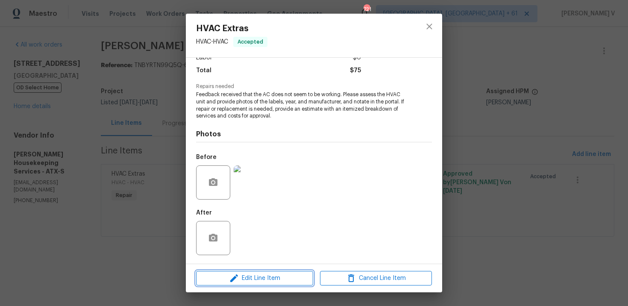
click at [239, 277] on span "Edit Line Item" at bounding box center [254, 278] width 112 height 11
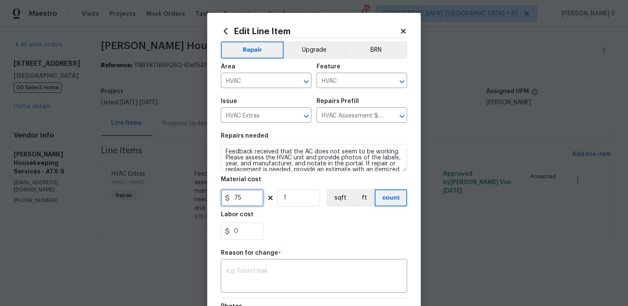
click at [245, 197] on input "75" at bounding box center [242, 197] width 43 height 17
click at [250, 201] on input "78.78" at bounding box center [242, 197] width 43 height 17
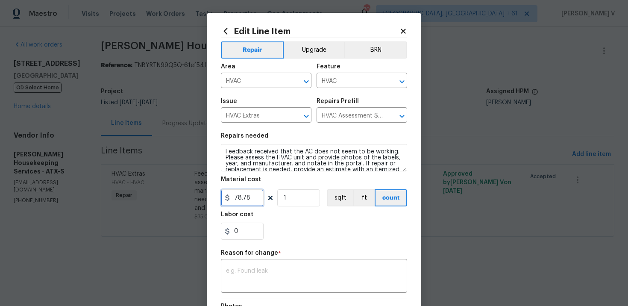
paste input "6"
type input "786.78"
click at [248, 269] on textarea at bounding box center [314, 277] width 176 height 18
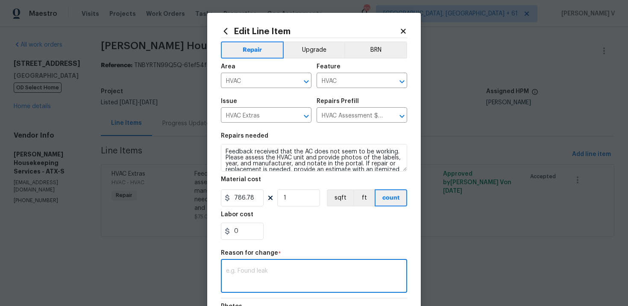
click at [251, 272] on textarea at bounding box center [314, 277] width 176 height 18
paste textarea "(DV) Updated cost per BR team approval."
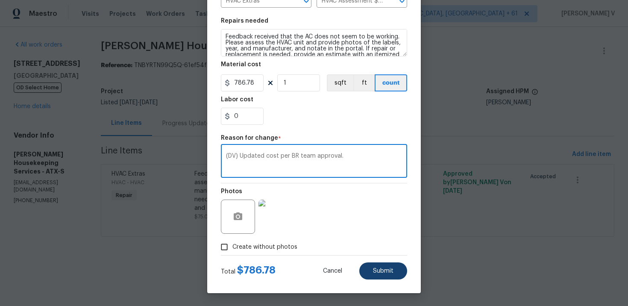
type textarea "(DV) Updated cost per BR team approval."
click at [390, 274] on button "Submit" at bounding box center [383, 270] width 48 height 17
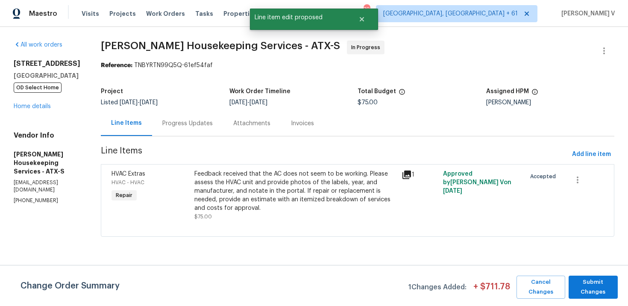
scroll to position [0, 0]
click at [604, 281] on span "Submit Changes" at bounding box center [592, 287] width 41 height 20
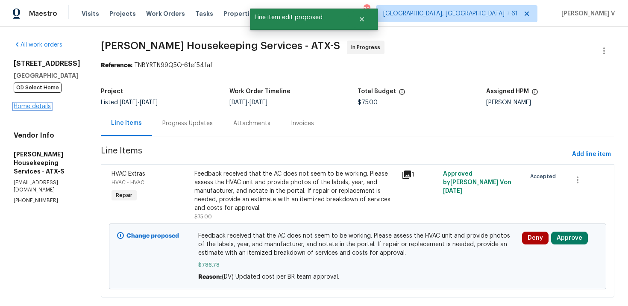
click at [45, 106] on link "Home details" at bounding box center [32, 106] width 37 height 6
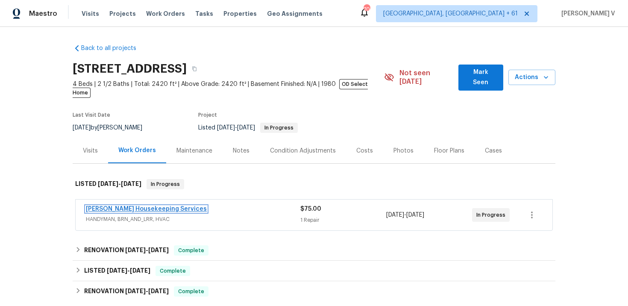
click at [135, 206] on link "Arelis Housekeeping Services" at bounding box center [146, 209] width 121 height 6
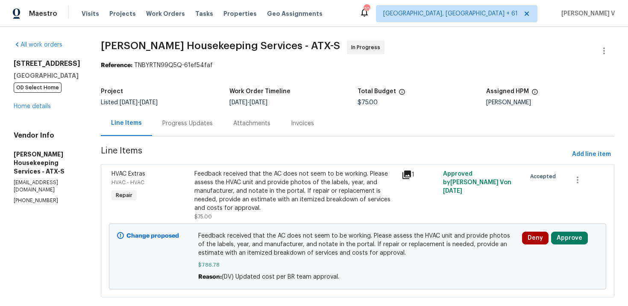
click at [180, 130] on div "Progress Updates" at bounding box center [187, 123] width 71 height 25
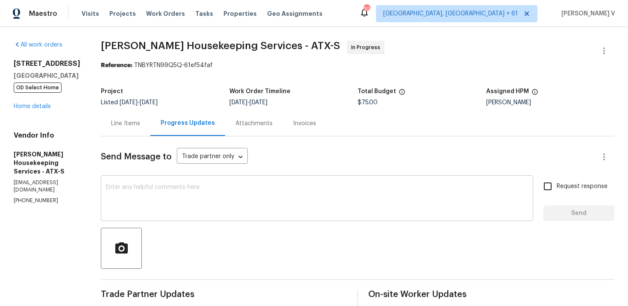
click at [170, 188] on textarea at bounding box center [317, 199] width 422 height 30
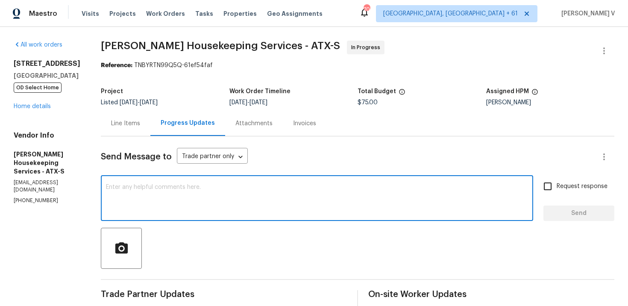
paste textarea "Hey, this is approved; we have updated the cost to $. Please let us know the co…"
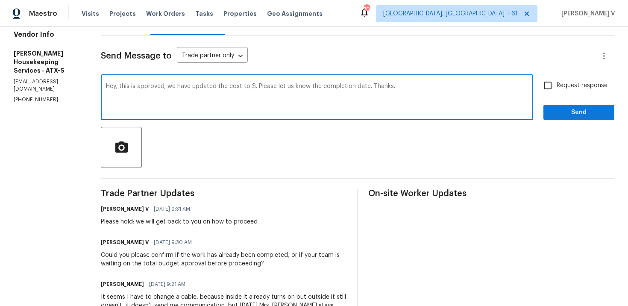
scroll to position [86, 0]
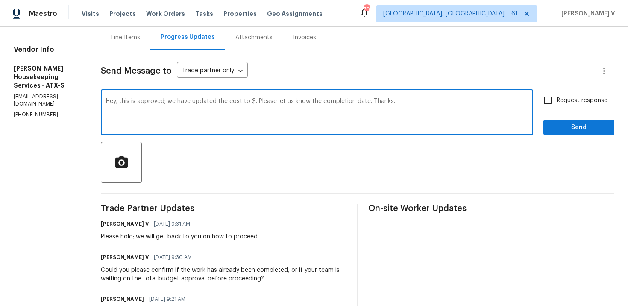
click at [260, 101] on textarea "Hey, this is approved; we have updated the cost to $. Please let us know the co…" at bounding box center [317, 113] width 422 height 30
paste textarea "786.78"
type textarea "Hey, this is approved; we have updated the cost to $786.78. Please let us know …"
click at [553, 102] on input "Request response" at bounding box center [547, 100] width 18 height 18
checkbox input "true"
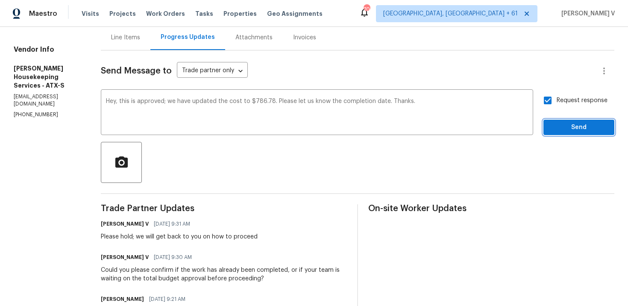
click at [575, 131] on span "Send" at bounding box center [578, 127] width 57 height 11
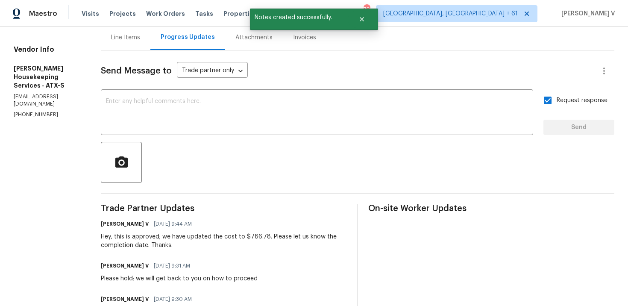
copy p "(512) 709-0831"
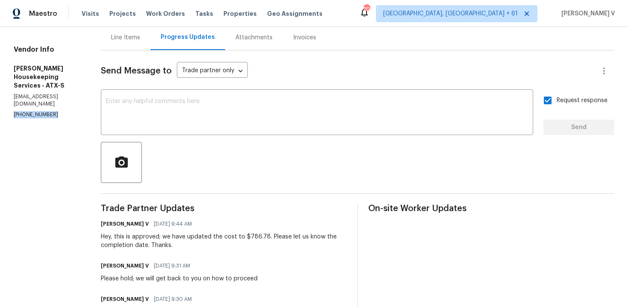
scroll to position [100, 0]
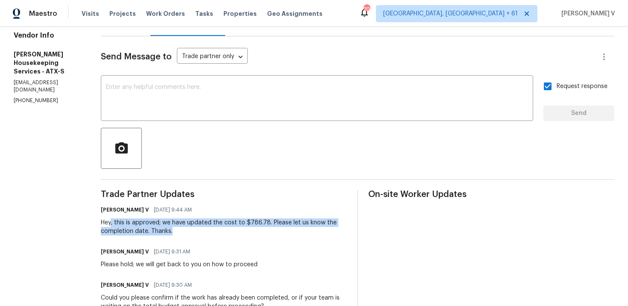
drag, startPoint x: 121, startPoint y: 222, endPoint x: 214, endPoint y: 228, distance: 93.2
click at [214, 228] on div "Hey, this is approved; we have updated the cost to $786.78. Please let us know …" at bounding box center [224, 226] width 246 height 17
copy div ", this is approved; we have updated the cost to $786.78. Please let us know the…"
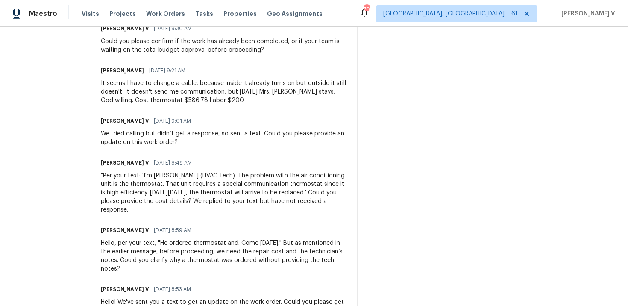
scroll to position [0, 0]
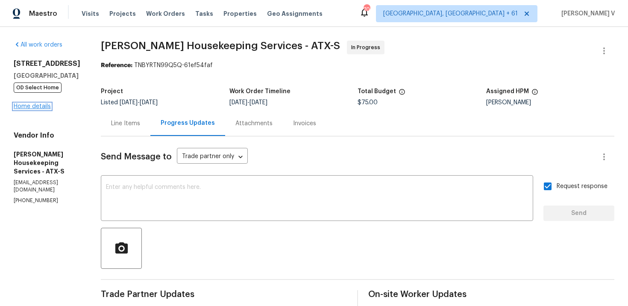
click at [41, 105] on link "Home details" at bounding box center [32, 106] width 37 height 6
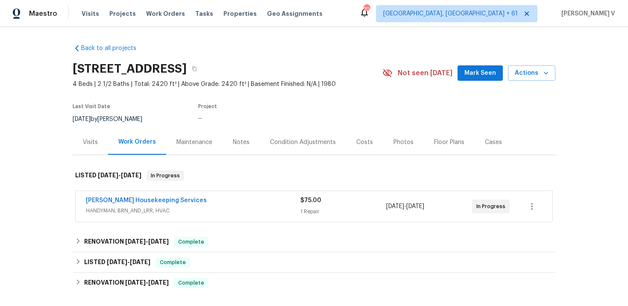
click at [235, 207] on span "HANDYMAN, BRN_AND_LRR, HVAC" at bounding box center [193, 210] width 214 height 9
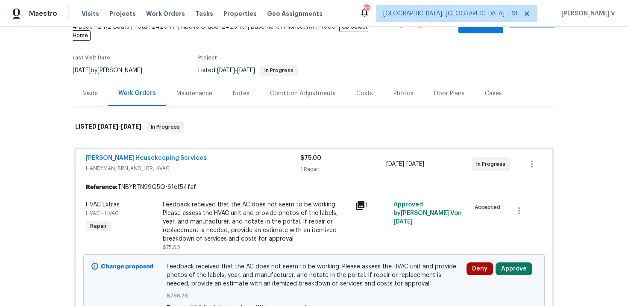
scroll to position [62, 0]
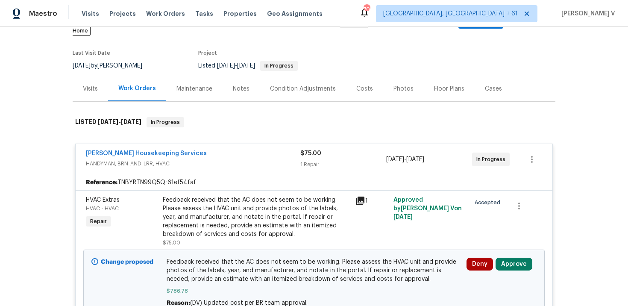
click at [168, 286] on span "$786.78" at bounding box center [313, 290] width 295 height 9
click at [179, 286] on span "$786.78" at bounding box center [313, 290] width 295 height 9
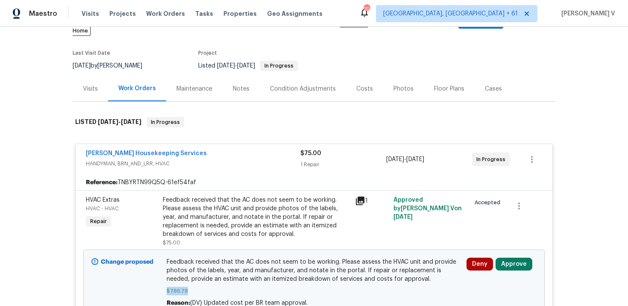
copy span "$786.78"
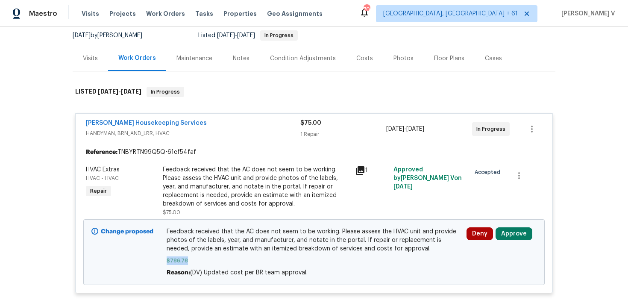
click at [172, 256] on span "$786.78" at bounding box center [313, 260] width 295 height 9
click at [113, 114] on div "Arelis Housekeeping Services HANDYMAN, BRN_AND_LRR, HVAC $75.00 1 Repair 9/19/2…" at bounding box center [314, 129] width 476 height 31
click at [113, 119] on span "Arelis Housekeeping Services" at bounding box center [146, 123] width 121 height 9
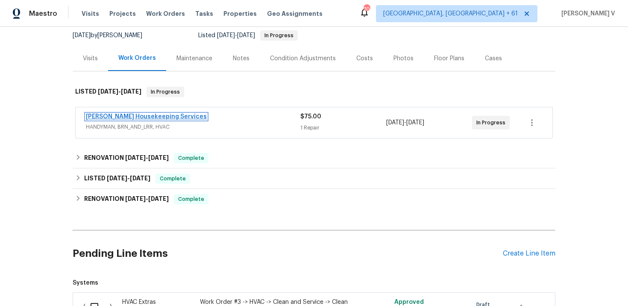
click at [113, 114] on link "Arelis Housekeeping Services" at bounding box center [146, 117] width 121 height 6
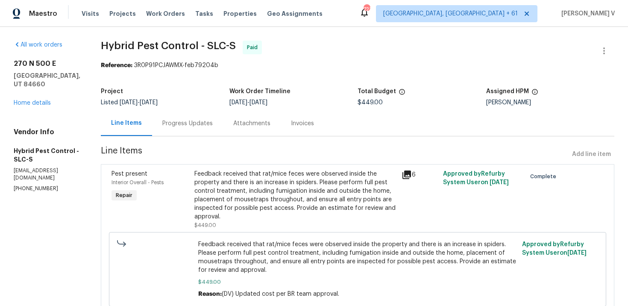
click at [196, 132] on div "Progress Updates" at bounding box center [187, 123] width 71 height 25
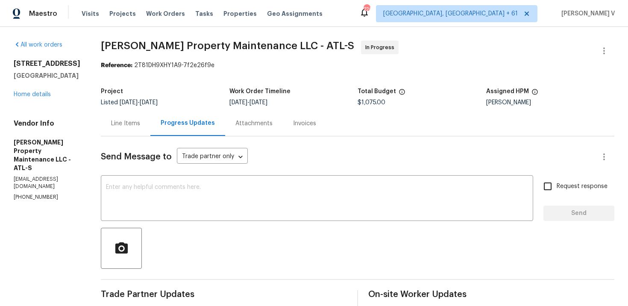
click at [54, 96] on div "[STREET_ADDRESS] Home details" at bounding box center [47, 78] width 67 height 39
click at [50, 96] on link "Home details" at bounding box center [32, 94] width 37 height 6
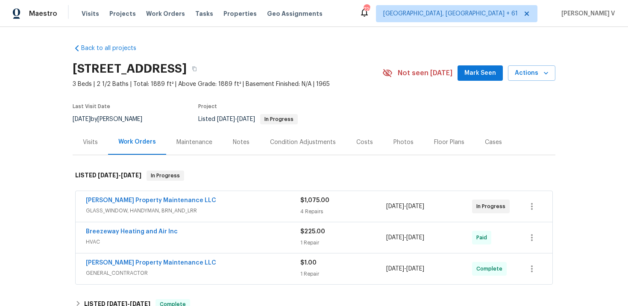
scroll to position [18, 0]
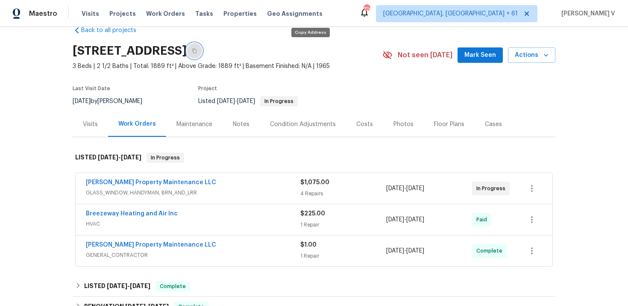
click at [202, 51] on button "button" at bounding box center [194, 50] width 15 height 15
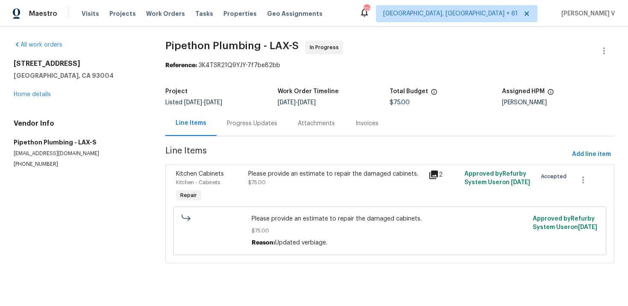
click at [234, 118] on div "Progress Updates" at bounding box center [251, 123] width 71 height 25
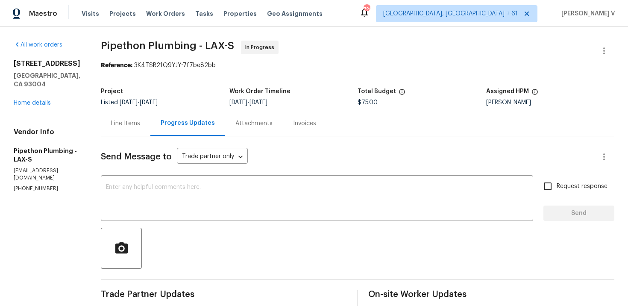
scroll to position [138, 0]
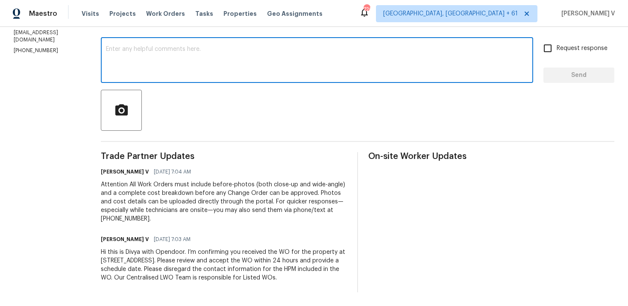
click at [164, 60] on textarea at bounding box center [317, 61] width 422 height 30
paste textarea "Hi team, Thank you for accepting the work order. Could you please provide a sch…"
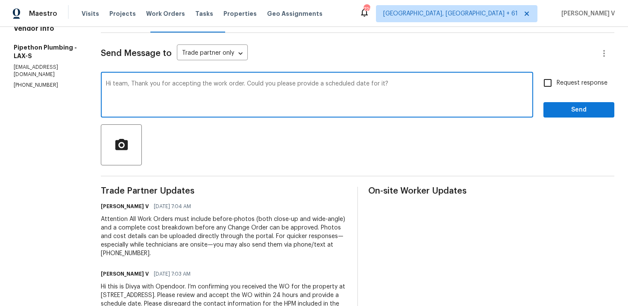
scroll to position [61, 0]
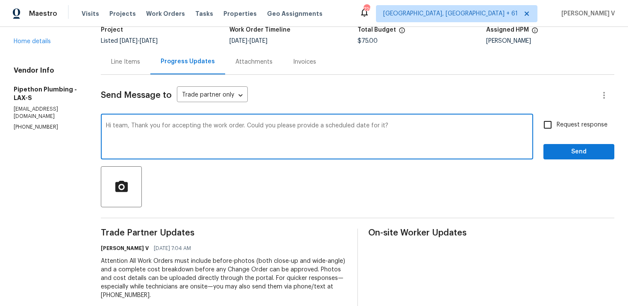
type textarea "Hi team, Thank you for accepting the work order. Could you please provide a sch…"
click at [578, 133] on label "Request response" at bounding box center [572, 125] width 69 height 18
click at [556, 133] on input "Request response" at bounding box center [547, 125] width 18 height 18
checkbox input "true"
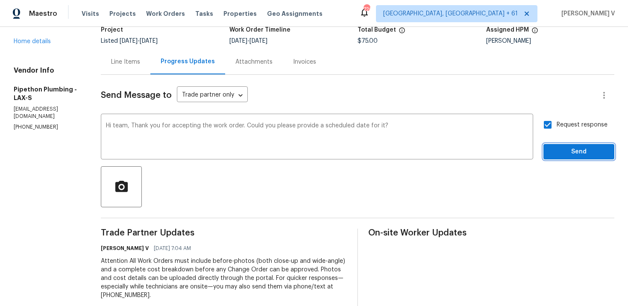
click at [566, 150] on span "Send" at bounding box center [578, 151] width 57 height 11
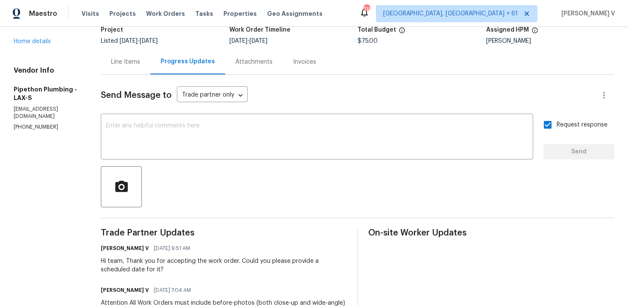
scroll to position [0, 0]
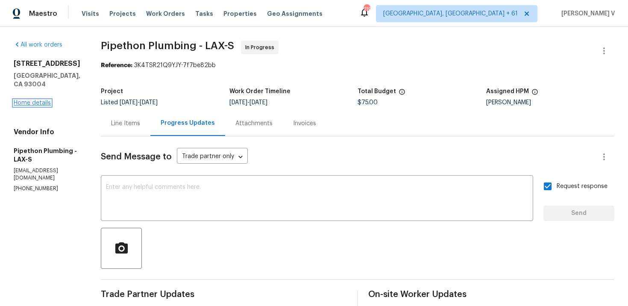
click at [37, 100] on link "Home details" at bounding box center [32, 103] width 37 height 6
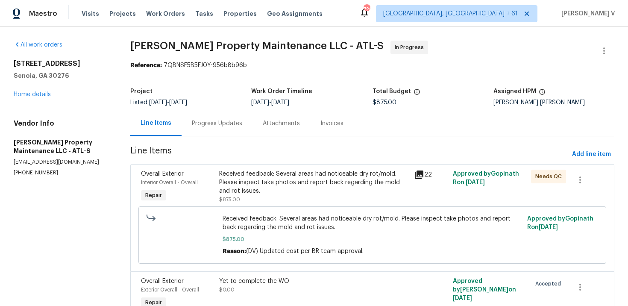
click at [198, 120] on div "Progress Updates" at bounding box center [217, 123] width 50 height 9
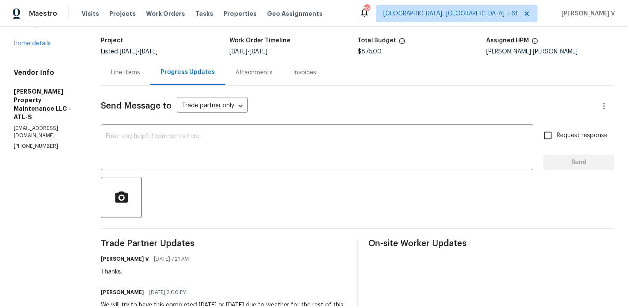
scroll to position [107, 0]
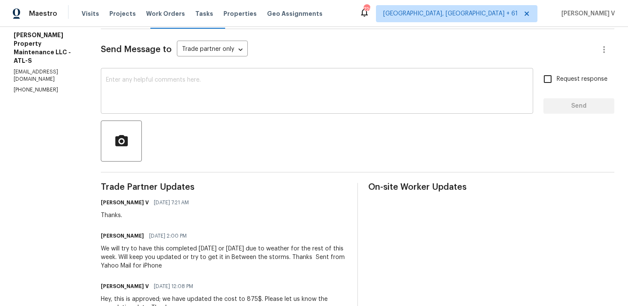
click at [195, 103] on textarea at bounding box center [317, 92] width 422 height 30
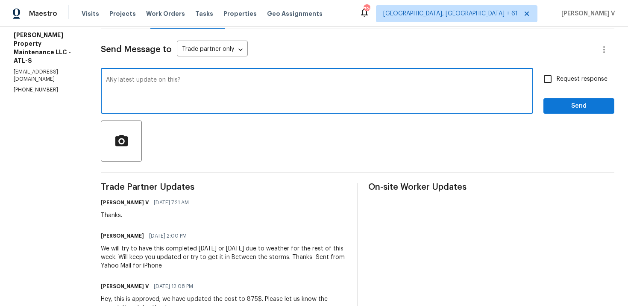
click at [117, 82] on textarea "ANy latest update on this?" at bounding box center [317, 92] width 422 height 30
type textarea "Any latest update on this?"
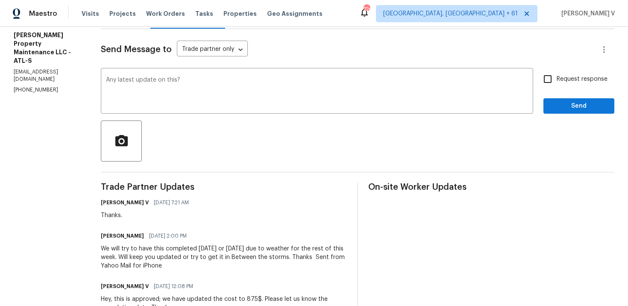
click at [555, 76] on input "Request response" at bounding box center [547, 79] width 18 height 18
checkbox input "true"
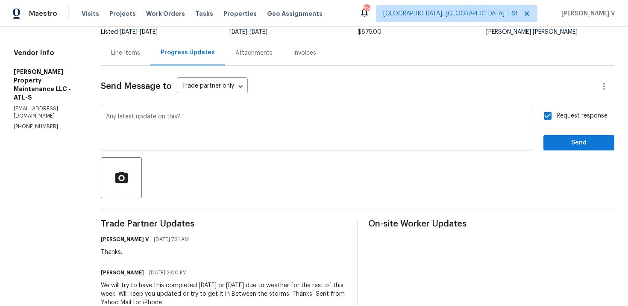
scroll to position [37, 0]
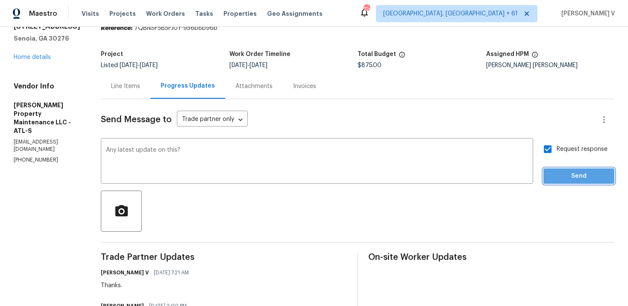
click at [568, 181] on button "Send" at bounding box center [578, 176] width 71 height 16
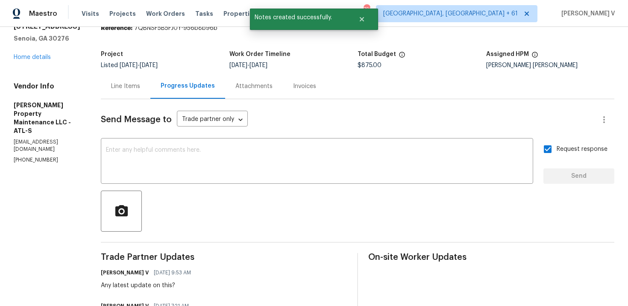
click at [26, 156] on p "[PHONE_NUMBER]" at bounding box center [47, 159] width 67 height 7
copy p "[PHONE_NUMBER]"
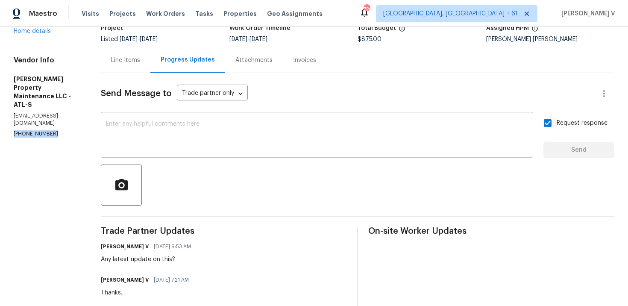
scroll to position [80, 0]
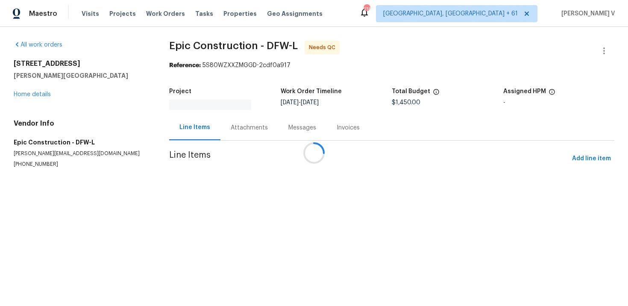
click at [238, 136] on div at bounding box center [314, 153] width 628 height 306
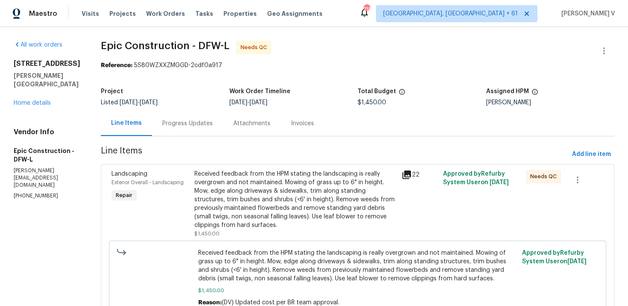
click at [178, 116] on div "Progress Updates" at bounding box center [187, 123] width 71 height 25
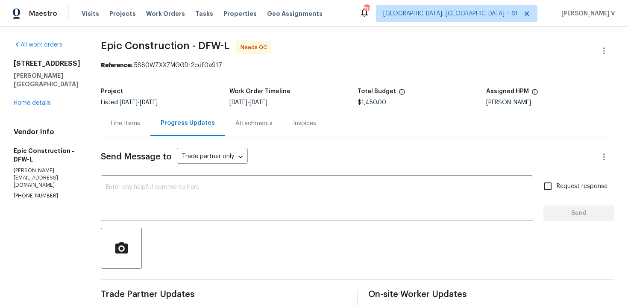
click at [123, 111] on div "Line Items" at bounding box center [126, 123] width 50 height 25
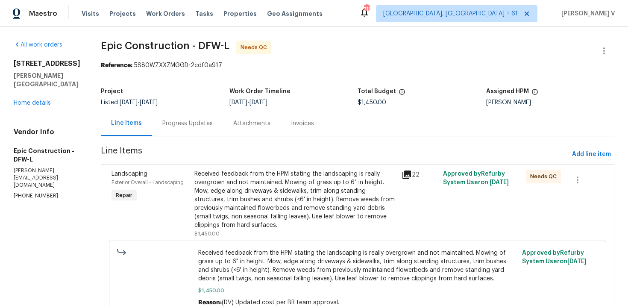
click at [293, 187] on div "Received feedback from the HPM stating the landscaping is really overgrown and …" at bounding box center [295, 199] width 202 height 60
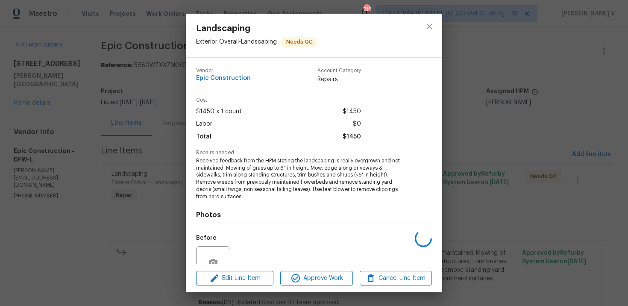
scroll to position [73, 0]
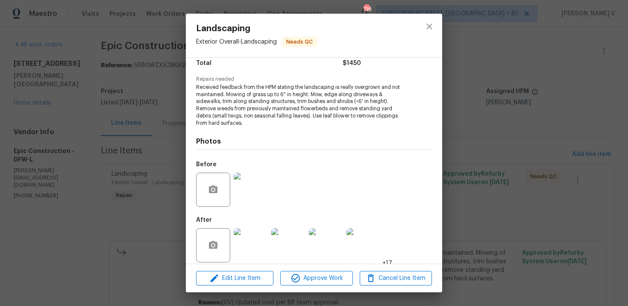
click at [257, 237] on img at bounding box center [250, 245] width 34 height 34
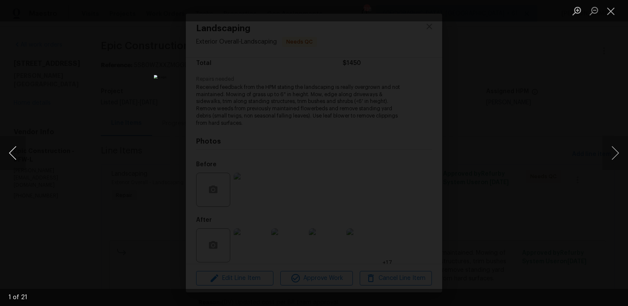
click at [6, 150] on button "Previous image" at bounding box center [13, 153] width 26 height 34
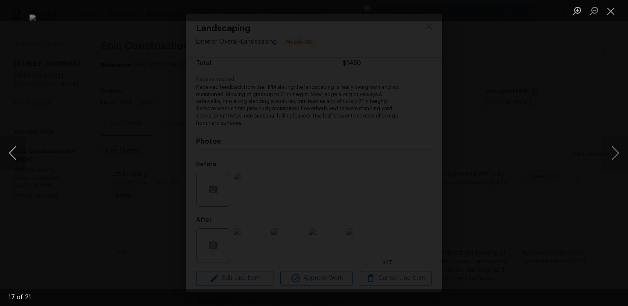
click at [6, 150] on button "Previous image" at bounding box center [13, 153] width 26 height 34
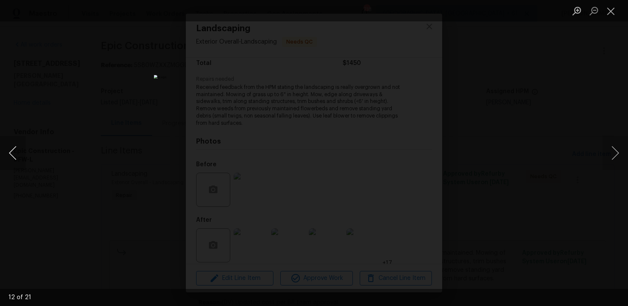
click at [6, 150] on button "Previous image" at bounding box center [13, 153] width 26 height 34
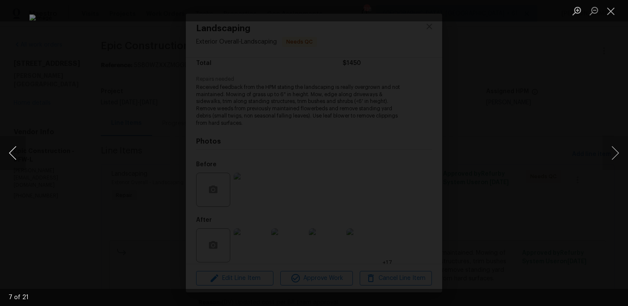
click at [6, 150] on button "Previous image" at bounding box center [13, 153] width 26 height 34
click at [13, 158] on button "Previous image" at bounding box center [13, 153] width 26 height 34
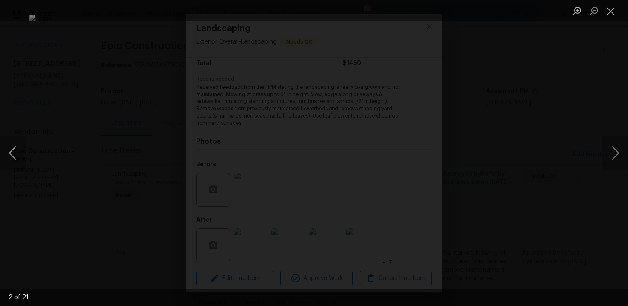
click at [20, 148] on button "Previous image" at bounding box center [13, 153] width 26 height 34
click at [71, 97] on div "Lightbox" at bounding box center [314, 153] width 628 height 306
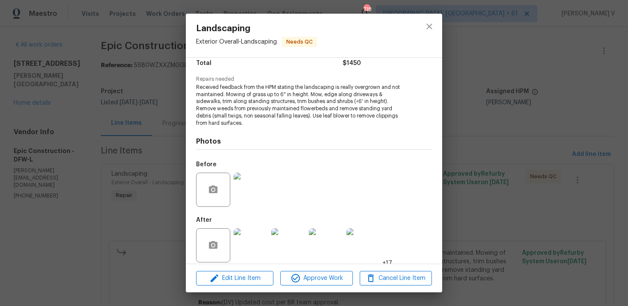
click at [71, 97] on div "Landscaping Exterior Overall - Landscaping Needs QC Vendor Epic Construction Ac…" at bounding box center [314, 153] width 628 height 306
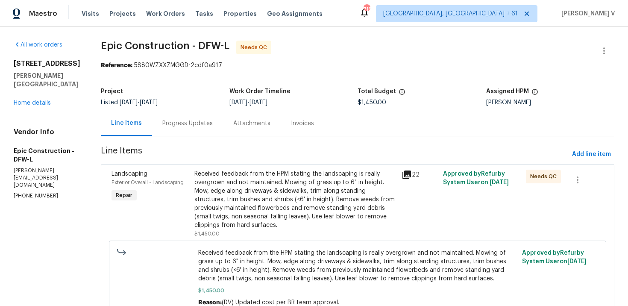
click at [175, 99] on div "Listed [DATE] - [DATE]" at bounding box center [165, 102] width 128 height 6
click at [178, 130] on div "Progress Updates" at bounding box center [187, 123] width 71 height 25
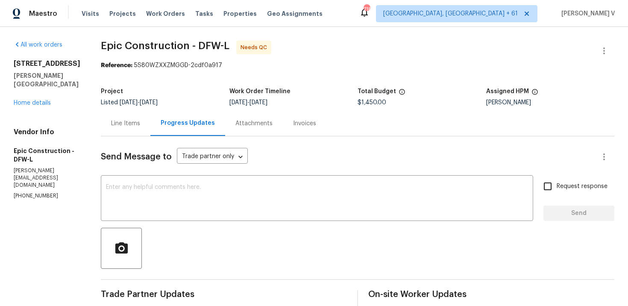
click at [197, 195] on textarea at bounding box center [317, 199] width 422 height 30
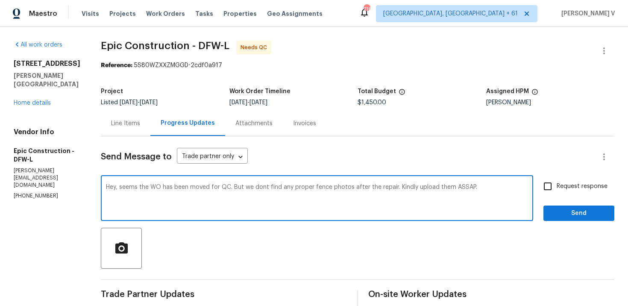
click at [452, 187] on textarea "Hey, seems the WO has been moved for QC. But we dont find any proper fence phot…" at bounding box center [317, 199] width 422 height 30
click at [0, 0] on qb-div "Fix the apostrophe don't" at bounding box center [0, 0] width 0 height 0
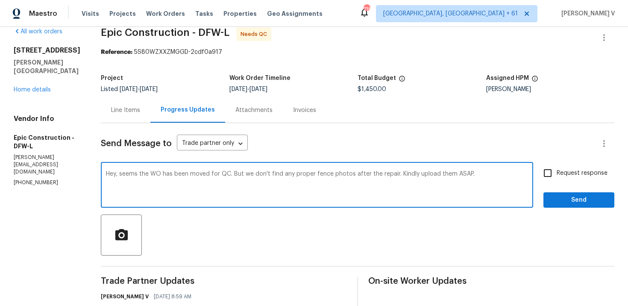
scroll to position [31, 0]
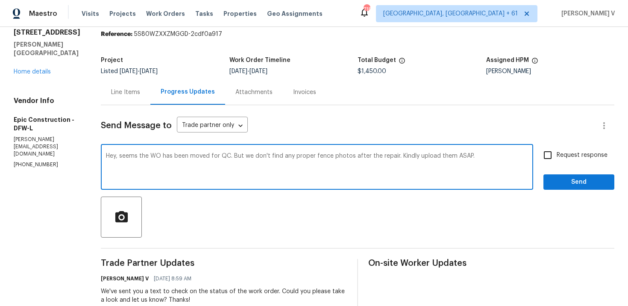
type textarea "Hey, seems the WO has been moved for QC. But we don't find any proper fence pho…"
click at [549, 152] on input "Request response" at bounding box center [547, 155] width 18 height 18
checkbox input "true"
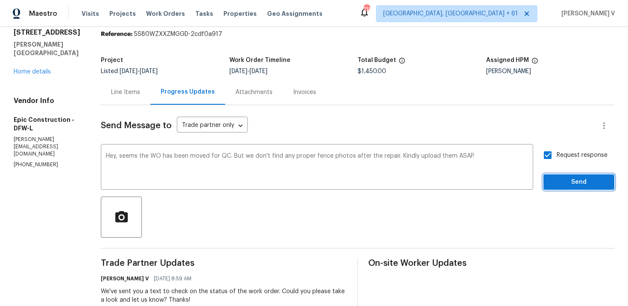
click at [562, 177] on span "Send" at bounding box center [578, 182] width 57 height 11
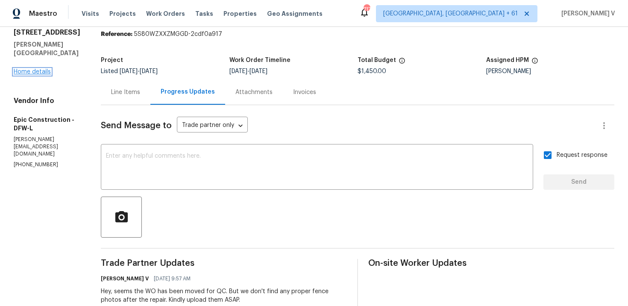
click at [44, 69] on link "Home details" at bounding box center [32, 72] width 37 height 6
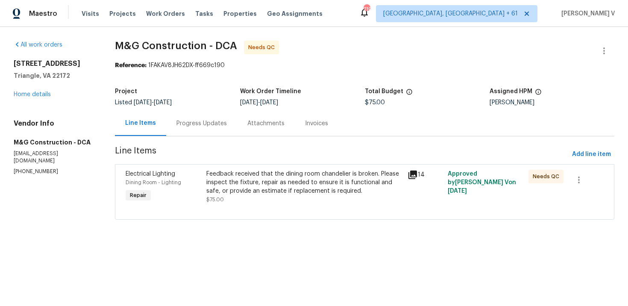
click at [204, 126] on div "Progress Updates" at bounding box center [201, 123] width 50 height 9
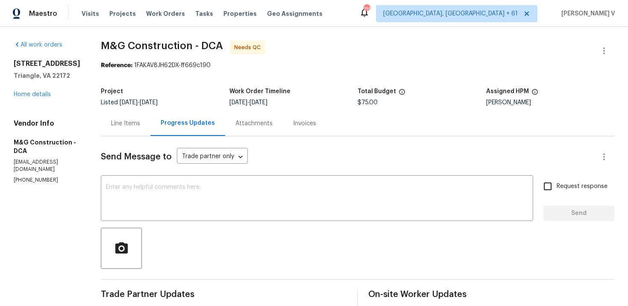
click at [117, 112] on div "Line Items" at bounding box center [126, 123] width 50 height 25
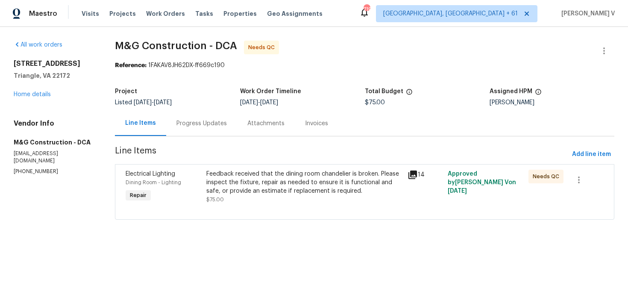
click at [214, 184] on div "Feedback received that the dining room chandelier is broken. Please inspect the…" at bounding box center [304, 182] width 196 height 26
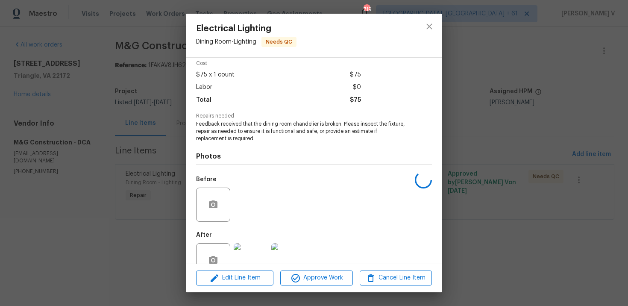
scroll to position [59, 0]
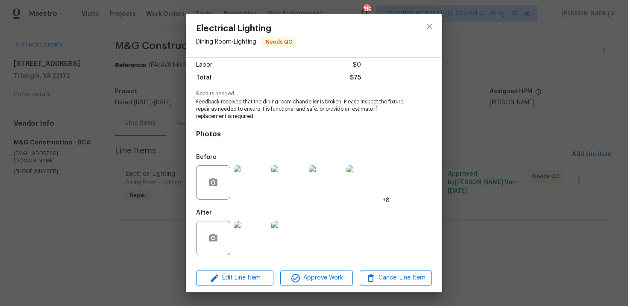
click at [261, 174] on img at bounding box center [250, 182] width 34 height 34
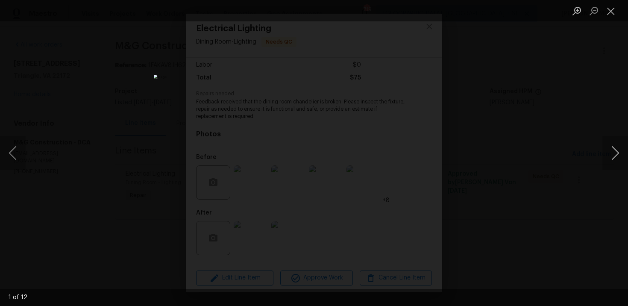
click at [615, 152] on button "Next image" at bounding box center [615, 153] width 26 height 34
click at [616, 152] on button "Next image" at bounding box center [615, 153] width 26 height 34
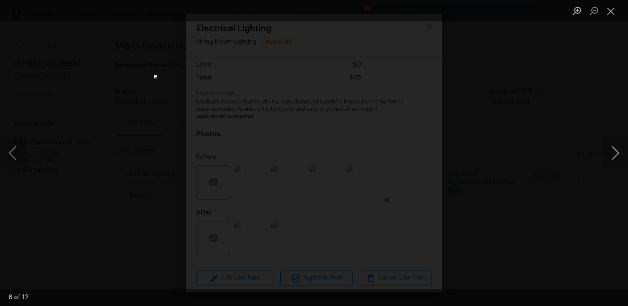
click at [616, 152] on button "Next image" at bounding box center [615, 153] width 26 height 34
click at [601, 106] on div "Lightbox" at bounding box center [314, 153] width 628 height 306
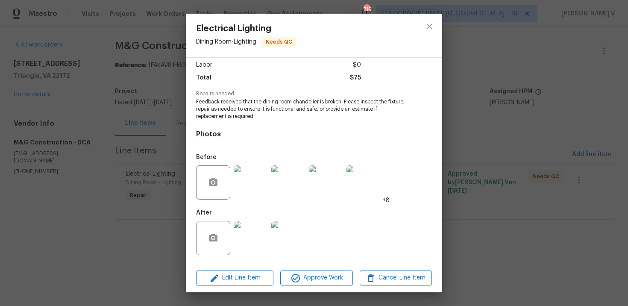
click at [299, 227] on img at bounding box center [288, 238] width 34 height 34
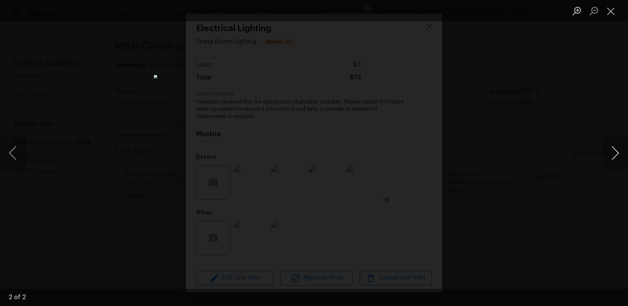
click at [617, 163] on button "Next image" at bounding box center [615, 153] width 26 height 34
click at [599, 133] on div "Lightbox" at bounding box center [314, 153] width 628 height 306
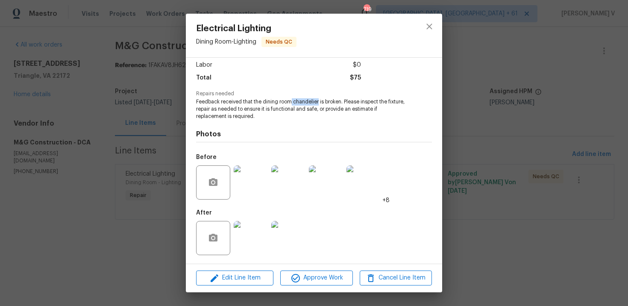
drag, startPoint x: 291, startPoint y: 102, endPoint x: 318, endPoint y: 100, distance: 26.5
click at [318, 100] on span "Feedback received that the dining room chandelier is broken. Please inspect the…" at bounding box center [302, 108] width 212 height 21
copy span "chandelier"
click at [159, 186] on div "Electrical Lighting Dining Room - Lighting Needs QC Vendor M&G Construction Acc…" at bounding box center [314, 153] width 628 height 306
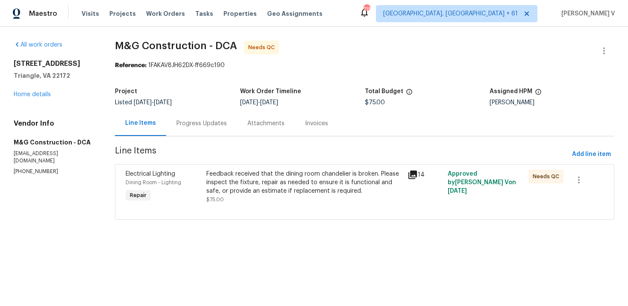
click at [266, 179] on div "Feedback received that the dining room chandelier is broken. Please inspect the…" at bounding box center [304, 182] width 196 height 26
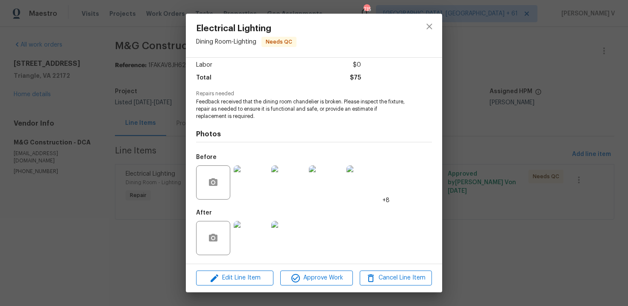
click at [87, 212] on div "Electrical Lighting Dining Room - Lighting Needs QC Vendor M&G Construction Acc…" at bounding box center [314, 153] width 628 height 306
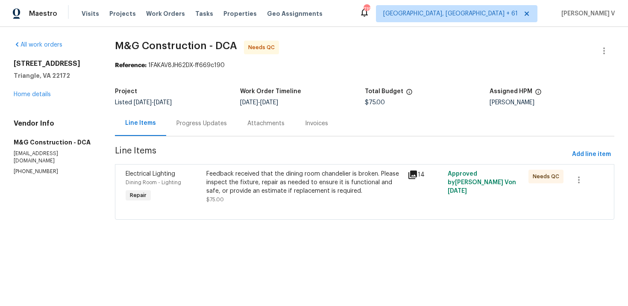
click at [182, 119] on div "Progress Updates" at bounding box center [201, 123] width 50 height 9
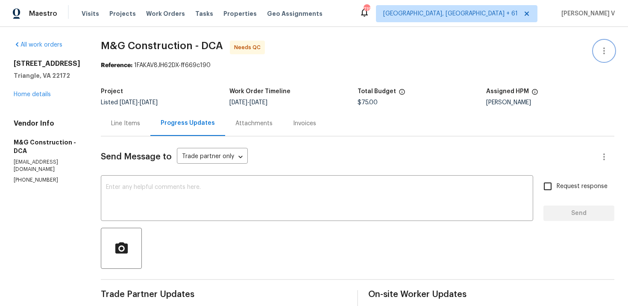
click at [609, 53] on button "button" at bounding box center [603, 51] width 20 height 20
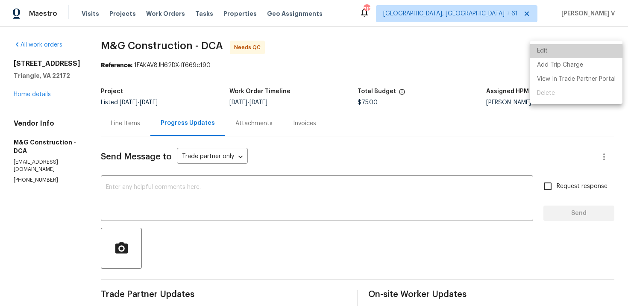
click at [601, 53] on li "Edit" at bounding box center [576, 51] width 92 height 14
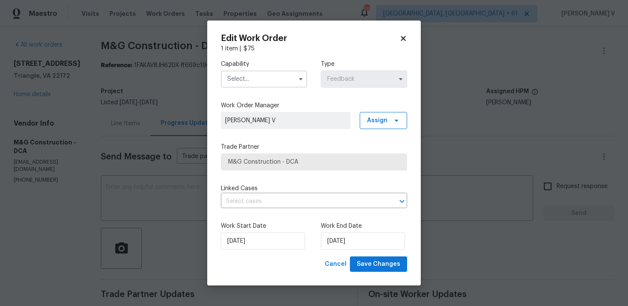
click at [250, 85] on input "text" at bounding box center [264, 78] width 86 height 17
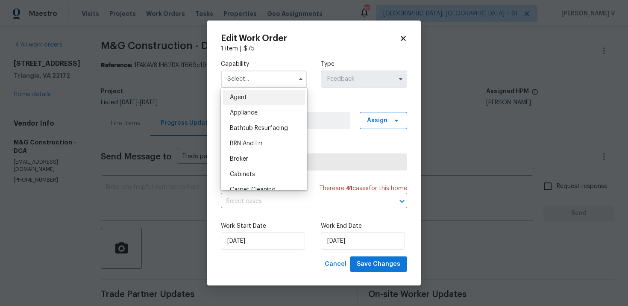
click at [239, 97] on span "Agent" at bounding box center [238, 97] width 17 height 6
type input "Agent"
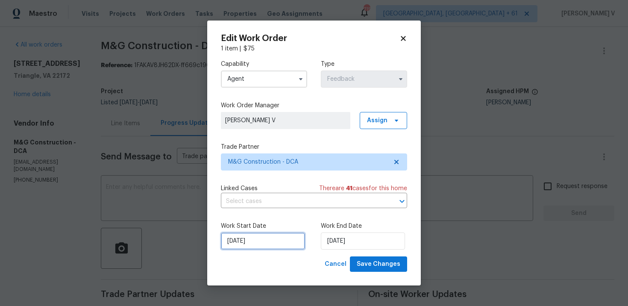
click at [285, 236] on input "[DATE]" at bounding box center [263, 240] width 84 height 17
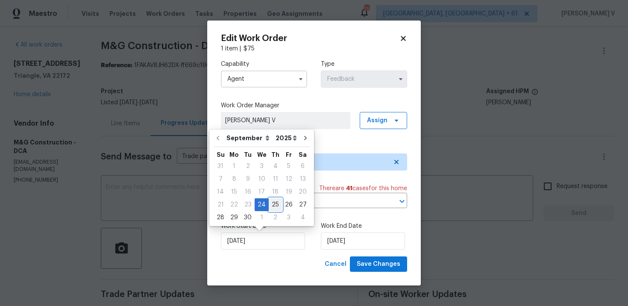
click at [269, 199] on div "25" at bounding box center [275, 204] width 13 height 12
type input "[DATE]"
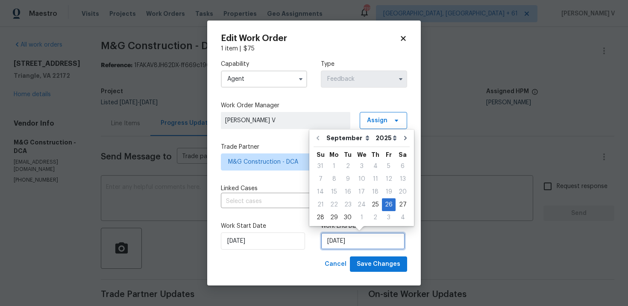
click at [341, 248] on input "[DATE]" at bounding box center [363, 240] width 84 height 17
click at [336, 222] on div "29" at bounding box center [334, 217] width 14 height 12
type input "29/09/2025"
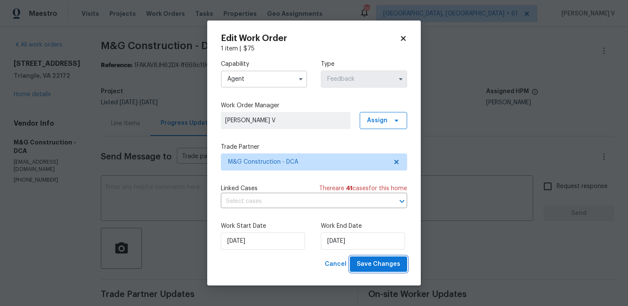
click at [367, 265] on span "Save Changes" at bounding box center [378, 264] width 44 height 11
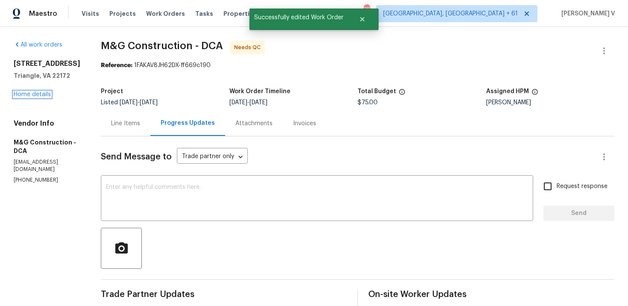
click at [44, 94] on link "Home details" at bounding box center [32, 94] width 37 height 6
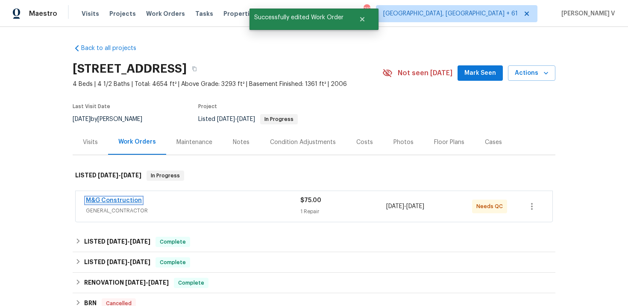
click at [120, 198] on link "M&G Construction" at bounding box center [114, 200] width 56 height 6
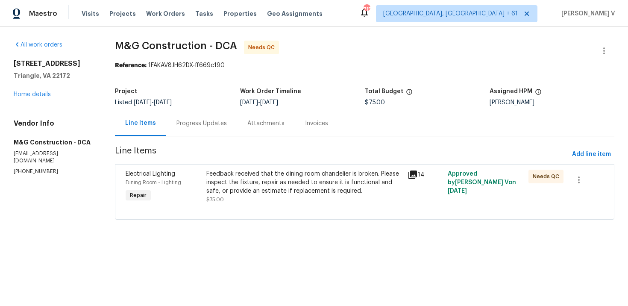
click at [172, 102] on span "[DATE]" at bounding box center [163, 102] width 18 height 6
click at [233, 178] on div "Feedback received that the dining room chandelier is broken. Please inspect the…" at bounding box center [304, 182] width 196 height 26
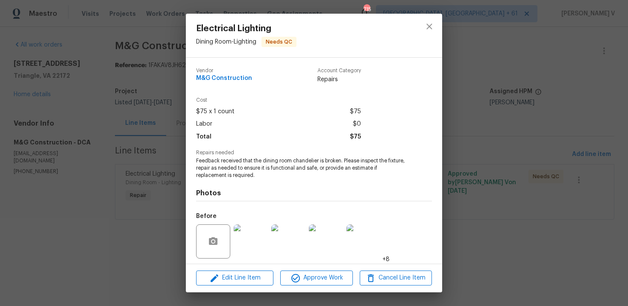
scroll to position [59, 0]
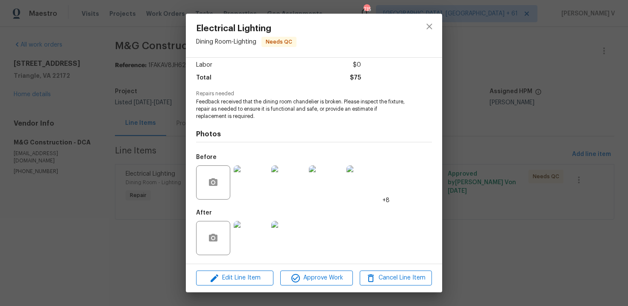
click at [247, 239] on img at bounding box center [250, 238] width 34 height 34
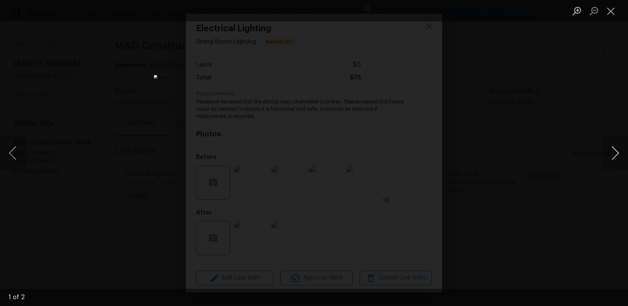
click at [614, 152] on button "Next image" at bounding box center [615, 153] width 26 height 34
click at [536, 92] on div "Lightbox" at bounding box center [314, 153] width 628 height 306
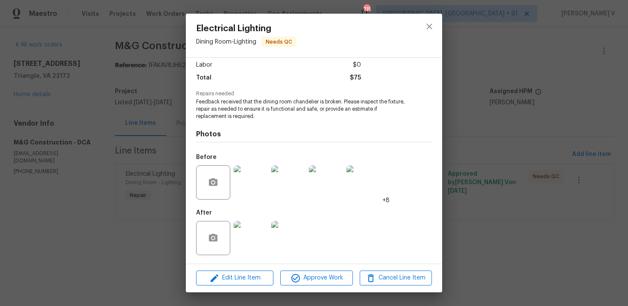
click at [282, 182] on img at bounding box center [288, 182] width 34 height 34
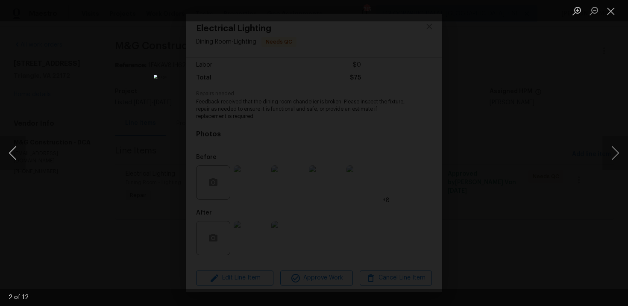
click at [20, 148] on button "Previous image" at bounding box center [13, 153] width 26 height 34
click at [87, 88] on div "Lightbox" at bounding box center [314, 153] width 628 height 306
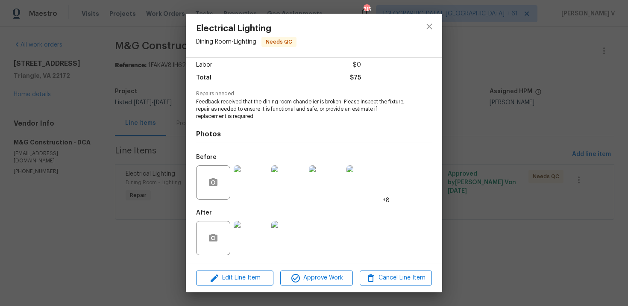
click at [87, 88] on div "Lightbox" at bounding box center [314, 153] width 628 height 306
click at [130, 138] on div "Electrical Lighting Dining Room - Lighting Needs QC Vendor M&G Construction Acc…" at bounding box center [314, 153] width 628 height 306
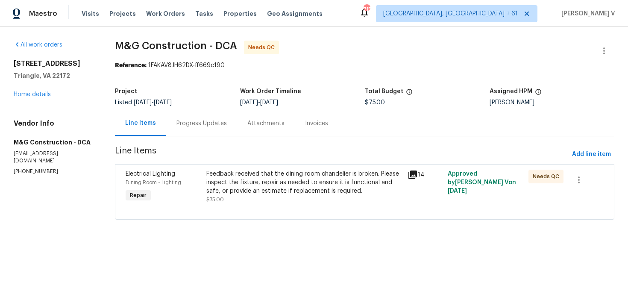
click at [269, 184] on div "Feedback received that the dining room chandelier is broken. Please inspect the…" at bounding box center [304, 182] width 196 height 26
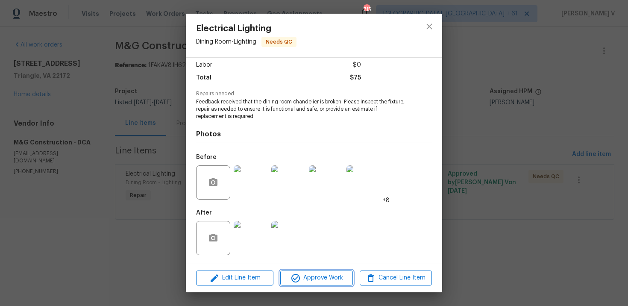
click at [311, 279] on span "Approve Work" at bounding box center [316, 277] width 67 height 11
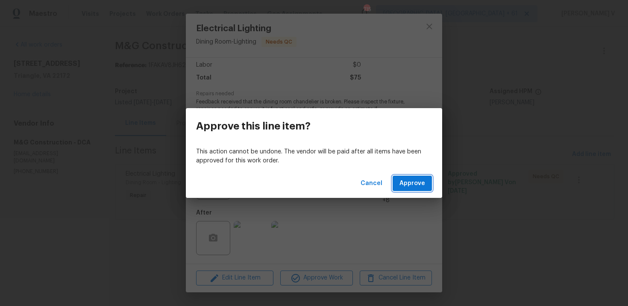
click at [403, 188] on span "Approve" at bounding box center [412, 183] width 26 height 11
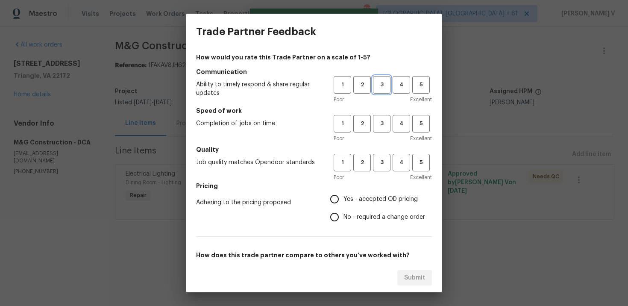
click at [374, 88] on span "3" at bounding box center [382, 85] width 16 height 10
click at [384, 122] on span "3" at bounding box center [382, 124] width 16 height 10
click at [384, 165] on span "3" at bounding box center [382, 163] width 16 height 10
click at [359, 213] on span "No - required a change order" at bounding box center [384, 217] width 82 height 9
click at [343, 213] on input "No - required a change order" at bounding box center [334, 217] width 18 height 18
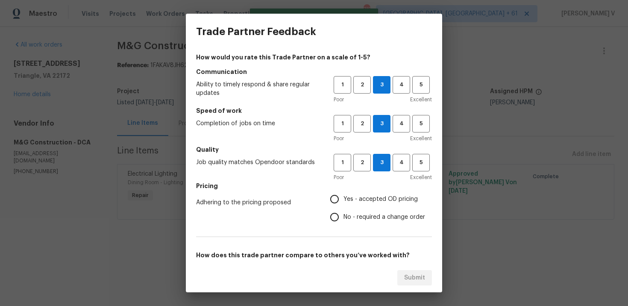
radio input "true"
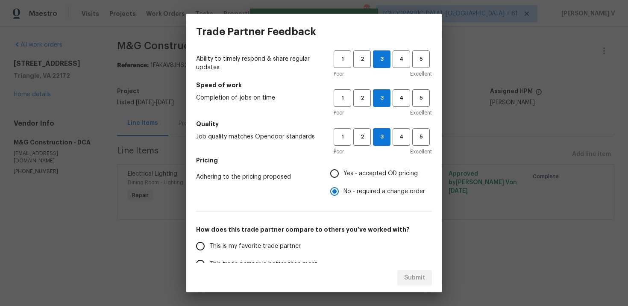
scroll to position [50, 0]
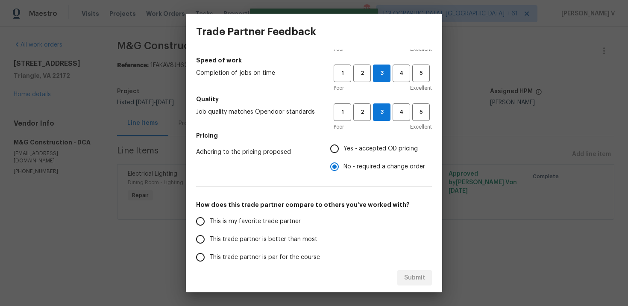
click at [329, 228] on div "This is my favorite trade partner This trade partner is better than most This t…" at bounding box center [264, 257] width 137 height 90
click at [332, 249] on div "This is my favorite trade partner This trade partner is better than most This t…" at bounding box center [314, 257] width 236 height 90
click at [314, 248] on label "This trade partner is par for the course" at bounding box center [258, 257] width 135 height 18
click at [209, 248] on input "This trade partner is par for the course" at bounding box center [200, 257] width 18 height 18
radio input "false"
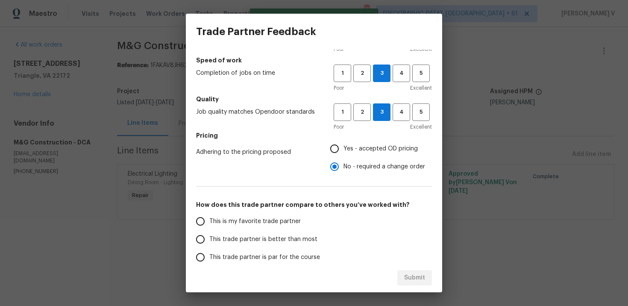
scroll to position [53, 0]
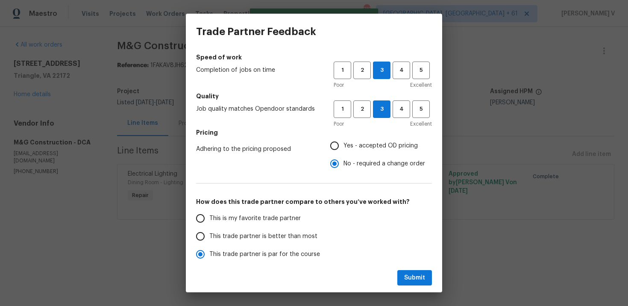
click at [305, 238] on span "This trade partner is better than most" at bounding box center [263, 236] width 108 height 9
click at [209, 238] on input "This trade partner is better than most" at bounding box center [200, 236] width 18 height 18
click at [406, 274] on span "Submit" at bounding box center [414, 277] width 21 height 11
radio input "true"
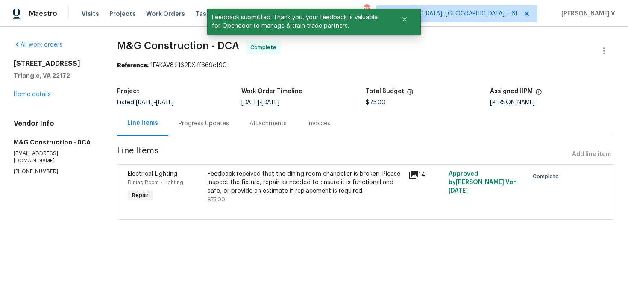
click at [207, 122] on div "Progress Updates" at bounding box center [203, 123] width 50 height 9
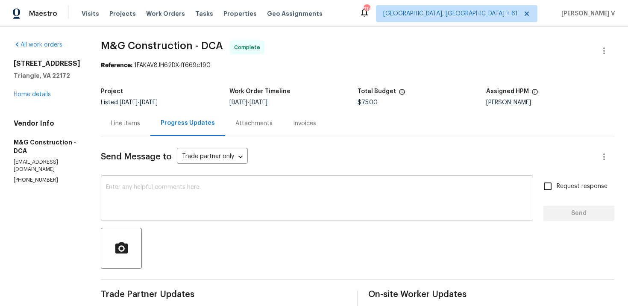
click at [201, 180] on div "x ​" at bounding box center [317, 199] width 432 height 44
paste textarea "Hey, the work order has been approved. Thanks for the job :)"
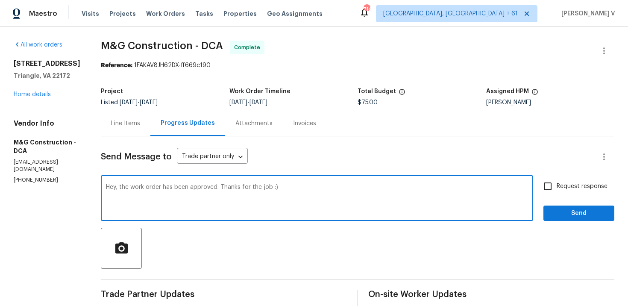
drag, startPoint x: 239, startPoint y: 190, endPoint x: 357, endPoint y: 187, distance: 117.9
click at [357, 187] on textarea "Hey, the work order has been approved. Thanks for the job :)" at bounding box center [317, 199] width 422 height 30
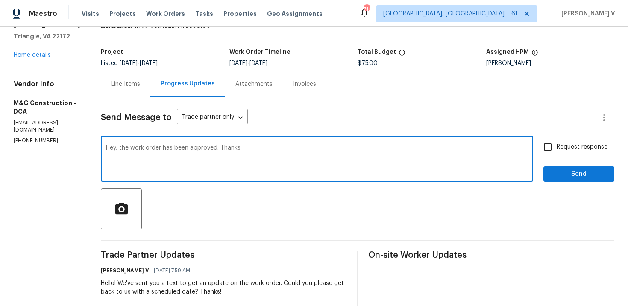
type textarea "Hey, the work order has been approved. Thanks"
click at [566, 176] on span "Send" at bounding box center [578, 174] width 57 height 11
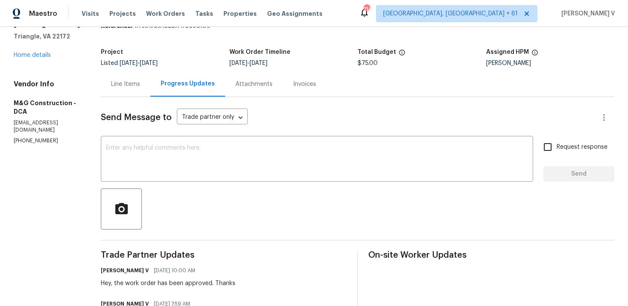
scroll to position [0, 0]
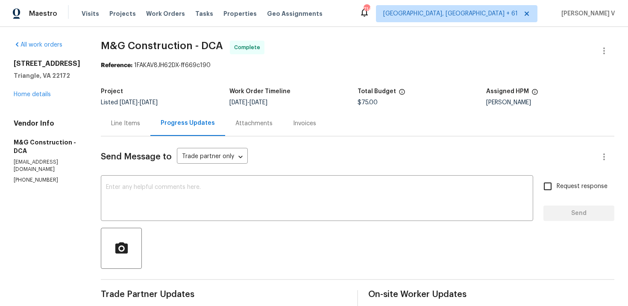
click at [38, 100] on div "All work orders 18550 Kerill Rd Triangle, VA 22172 Home details Vendor Info M&G…" at bounding box center [47, 112] width 67 height 143
click at [38, 99] on div "All work orders 18550 Kerill Rd Triangle, VA 22172 Home details Vendor Info M&G…" at bounding box center [47, 112] width 67 height 143
click at [41, 94] on link "Home details" at bounding box center [32, 94] width 37 height 6
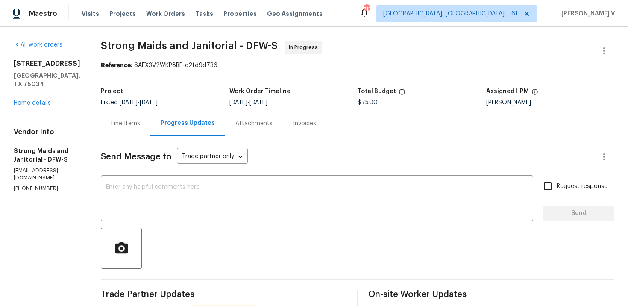
click at [130, 105] on span "[DATE]" at bounding box center [129, 102] width 18 height 6
click at [119, 126] on div "Line Items" at bounding box center [125, 123] width 29 height 9
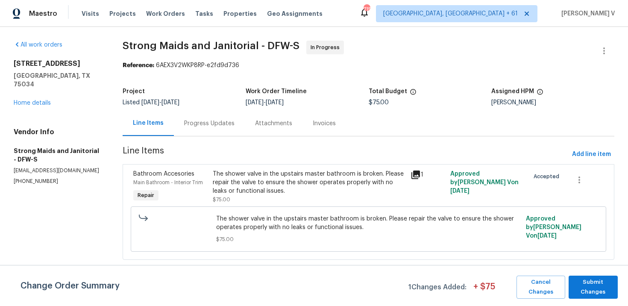
click at [234, 141] on section "Strong Maids and Janitorial - DFW-S In Progress Reference: 6AEX3V2WKP8RP-e2fd9d…" at bounding box center [368, 155] width 491 height 229
click at [230, 133] on div "Progress Updates" at bounding box center [209, 123] width 71 height 25
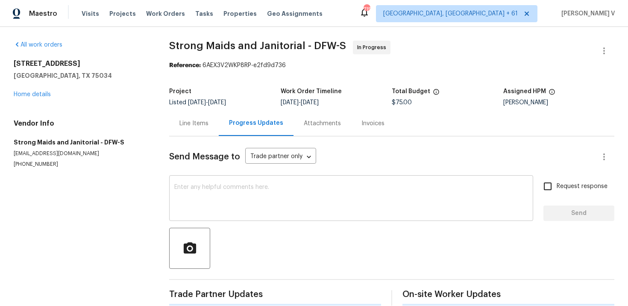
click at [231, 191] on textarea at bounding box center [350, 199] width 353 height 30
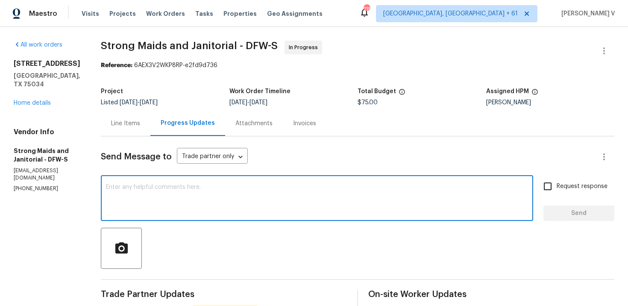
click at [120, 112] on div "Line Items" at bounding box center [126, 123] width 50 height 25
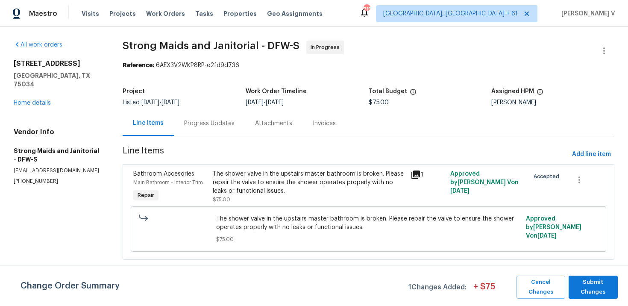
click at [206, 177] on div "Bathroom Accesories" at bounding box center [170, 173] width 74 height 9
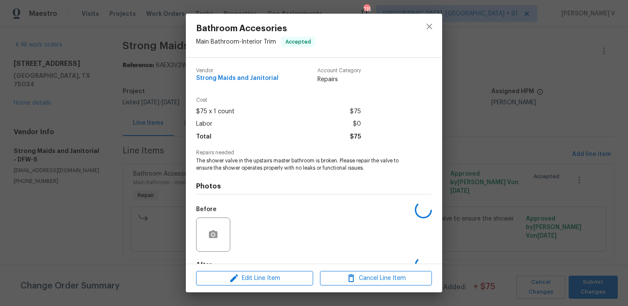
scroll to position [52, 0]
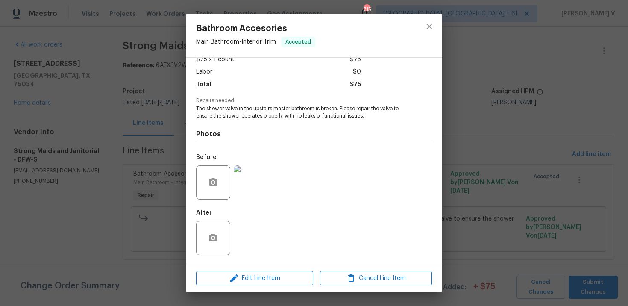
click at [123, 170] on div "Bathroom Accesories Main Bathroom - Interior Trim Accepted Vendor Strong Maids …" at bounding box center [314, 153] width 628 height 306
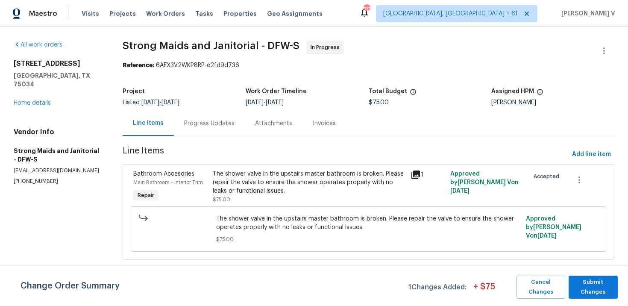
click at [211, 137] on section "Strong Maids and Janitorial - DFW-S In Progress Reference: 6AEX3V2WKP8RP-e2fd9d…" at bounding box center [368, 155] width 491 height 229
click at [216, 133] on div "Progress Updates" at bounding box center [209, 123] width 71 height 25
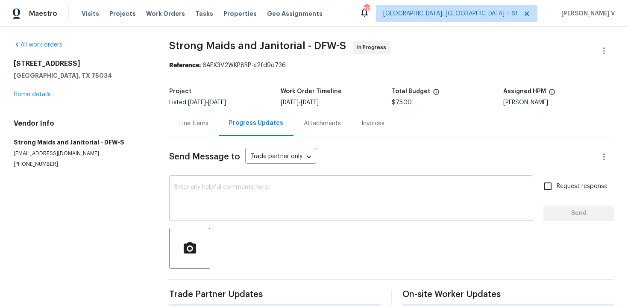
click at [219, 183] on div "x ​" at bounding box center [351, 199] width 364 height 44
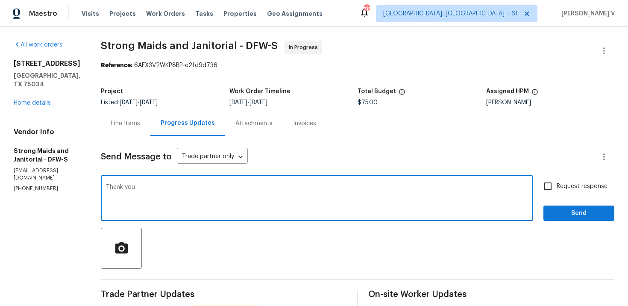
type textarea "Thank you"
click at [584, 211] on span "Send" at bounding box center [578, 213] width 57 height 11
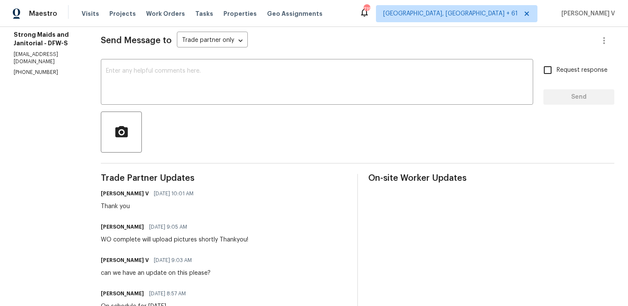
scroll to position [136, 0]
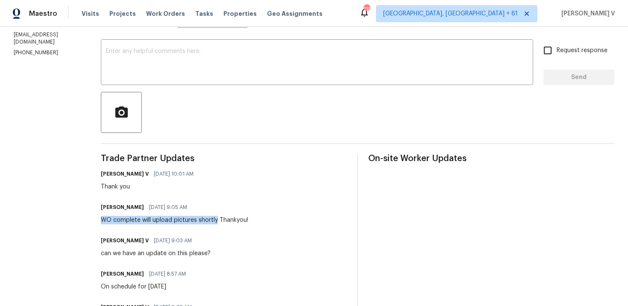
drag, startPoint x: 96, startPoint y: 220, endPoint x: 212, endPoint y: 220, distance: 116.1
click at [212, 220] on div "All work orders 36 Clear Pond Dr Frisco, TX 75034 Home details Vendor Info Stro…" at bounding box center [314, 187] width 628 height 592
copy div "WO complete will upload pictures shortly"
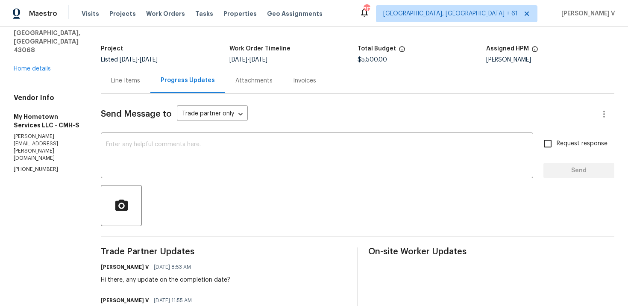
scroll to position [28, 0]
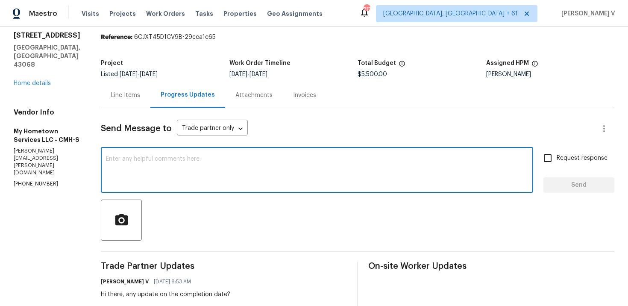
click at [195, 157] on textarea at bounding box center [317, 171] width 422 height 30
paste textarea "Hello! We've sent you a text to get an update on the work order. Could you plea…"
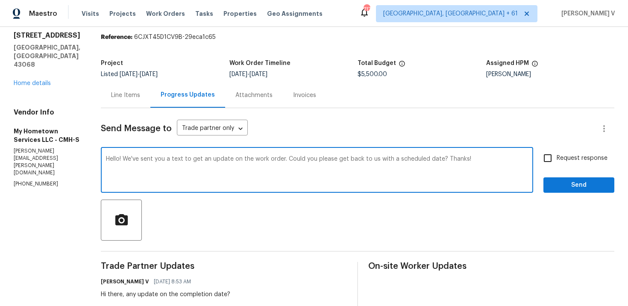
drag, startPoint x: 382, startPoint y: 161, endPoint x: 412, endPoint y: 161, distance: 29.9
click at [412, 161] on textarea "Hello! We've sent you a text to get an update on the work order. Could you plea…" at bounding box center [317, 171] width 422 height 30
click at [428, 160] on textarea "Hello! We've sent you a text to get an update on the work order. Could you plea…" at bounding box center [317, 171] width 422 height 30
type textarea "Hello! We've sent you a text to get an update on the work order. Could you plea…"
click at [541, 167] on input "Request response" at bounding box center [547, 158] width 18 height 18
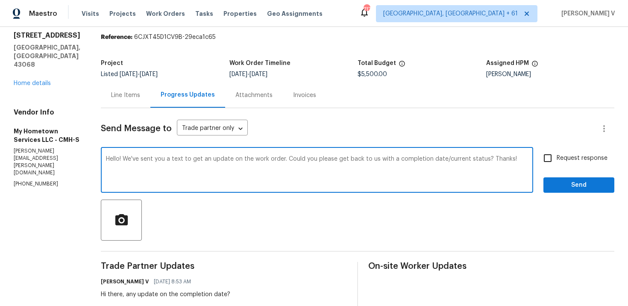
checkbox input "true"
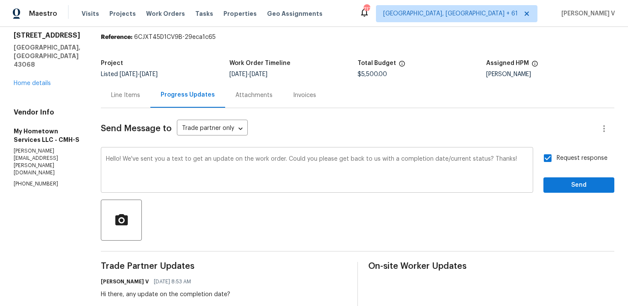
scroll to position [67, 0]
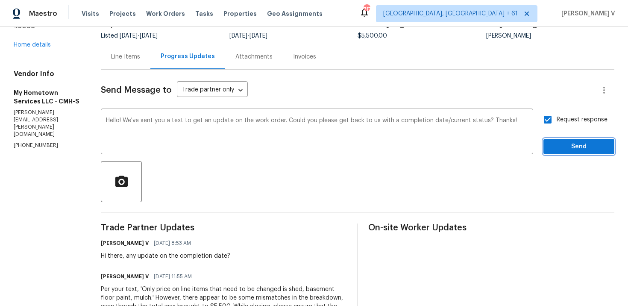
click at [569, 146] on span "Send" at bounding box center [578, 146] width 57 height 11
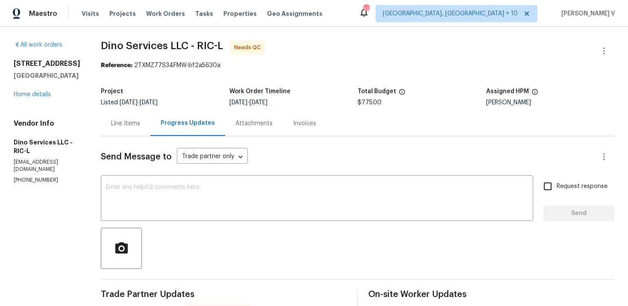
click at [128, 132] on div "Line Items" at bounding box center [126, 123] width 50 height 25
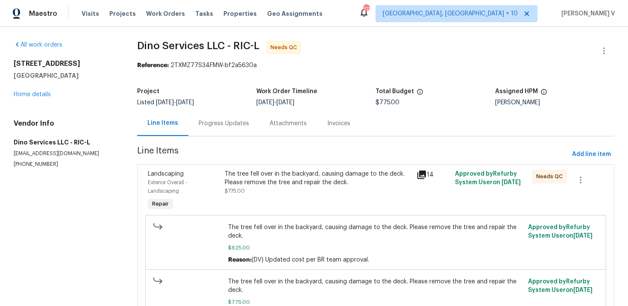
click at [284, 176] on div "The tree fell over in the backyard, causing damage to the deck. Please remove t…" at bounding box center [318, 177] width 187 height 17
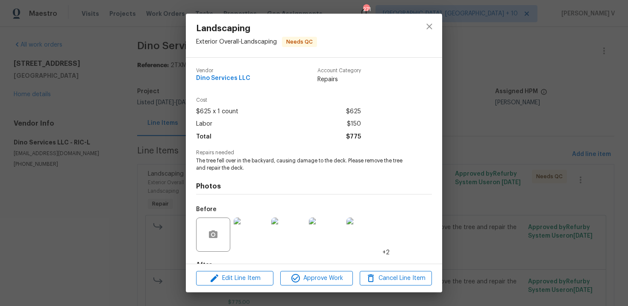
scroll to position [52, 0]
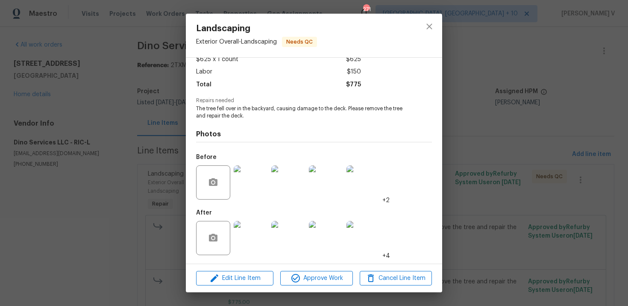
click at [254, 196] on img at bounding box center [250, 182] width 34 height 34
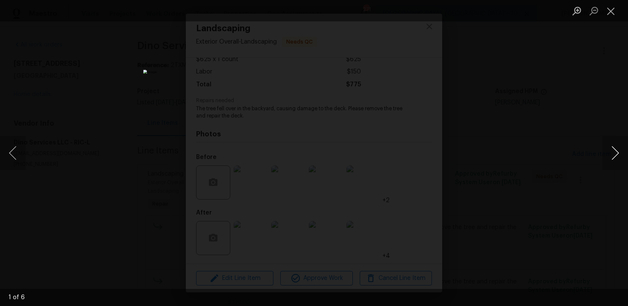
click at [616, 147] on button "Next image" at bounding box center [615, 153] width 26 height 34
click at [601, 100] on div "Lightbox" at bounding box center [314, 153] width 628 height 306
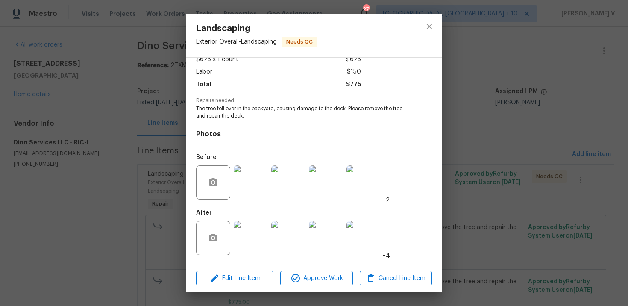
click at [255, 231] on img at bounding box center [250, 238] width 34 height 34
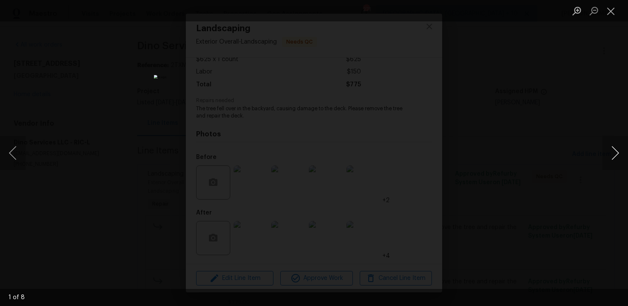
click at [613, 162] on button "Next image" at bounding box center [615, 153] width 26 height 34
click at [618, 163] on button "Next image" at bounding box center [615, 153] width 26 height 34
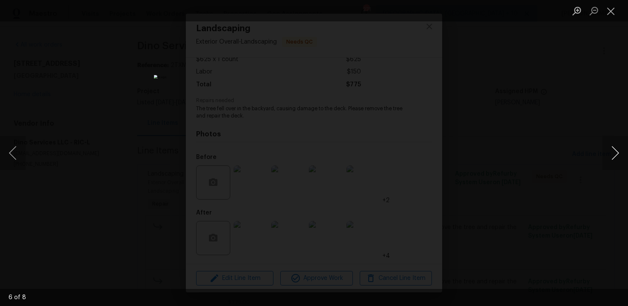
click at [618, 163] on button "Next image" at bounding box center [615, 153] width 26 height 34
click at [552, 73] on div "Lightbox" at bounding box center [314, 153] width 628 height 306
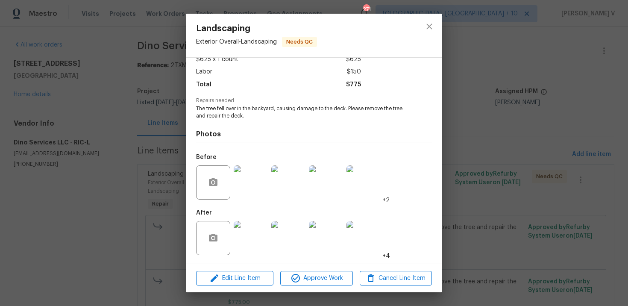
click at [552, 73] on div "Lightbox" at bounding box center [314, 153] width 628 height 306
click at [178, 126] on div "Landscaping Exterior Overall - Landscaping Needs QC Vendor Dino Services LLC Ac…" at bounding box center [314, 153] width 628 height 306
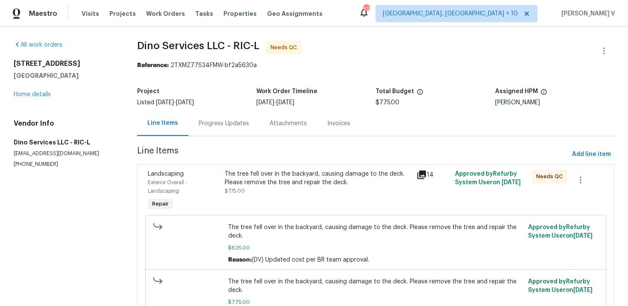
click at [205, 120] on div "Progress Updates" at bounding box center [223, 123] width 50 height 9
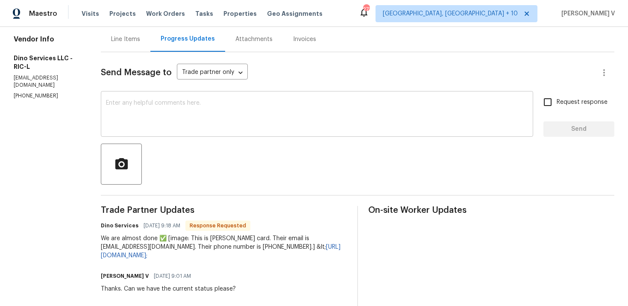
scroll to position [46, 0]
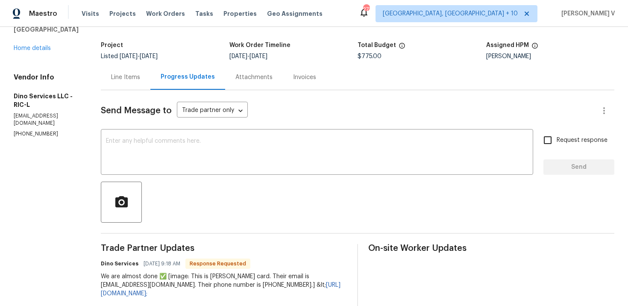
click at [132, 82] on div "Line Items" at bounding box center [126, 76] width 50 height 25
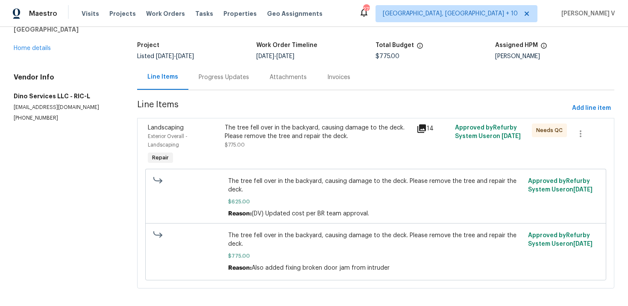
click at [278, 159] on div "The tree fell over in the backyard, causing damage to the deck. Please remove t…" at bounding box center [318, 145] width 192 height 48
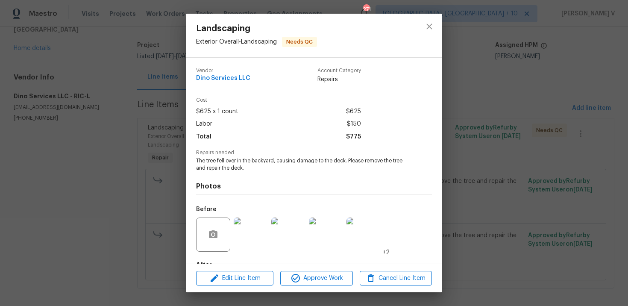
scroll to position [52, 0]
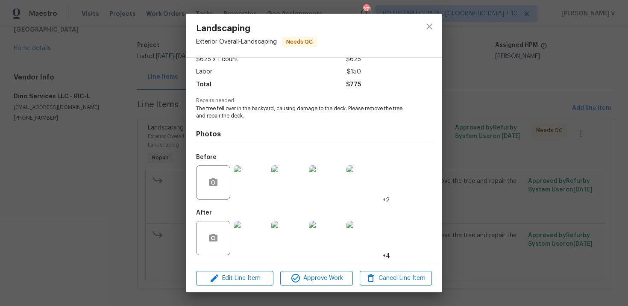
click at [250, 241] on img at bounding box center [250, 238] width 34 height 34
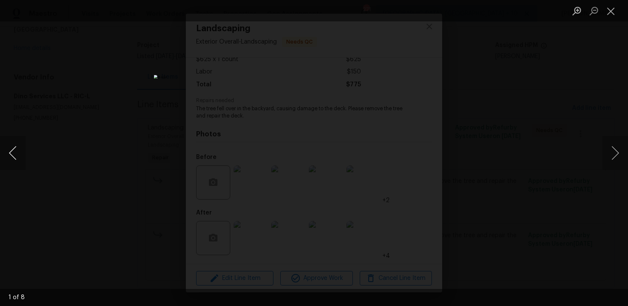
click at [20, 151] on button "Previous image" at bounding box center [13, 153] width 26 height 34
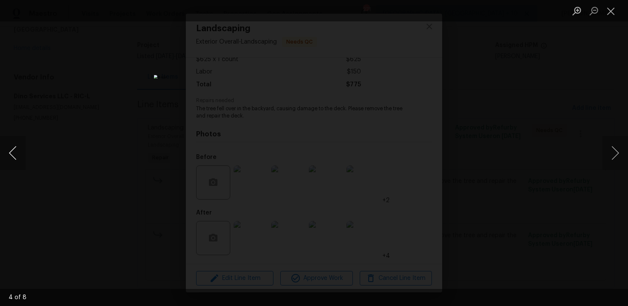
click at [20, 151] on button "Previous image" at bounding box center [13, 153] width 26 height 34
click at [43, 132] on div "Lightbox" at bounding box center [314, 153] width 628 height 306
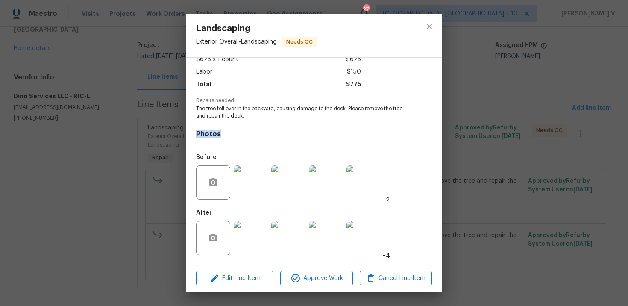
click at [43, 132] on div "Landscaping Exterior Overall - Landscaping Needs QC Vendor Dino Services LLC Ac…" at bounding box center [314, 153] width 628 height 306
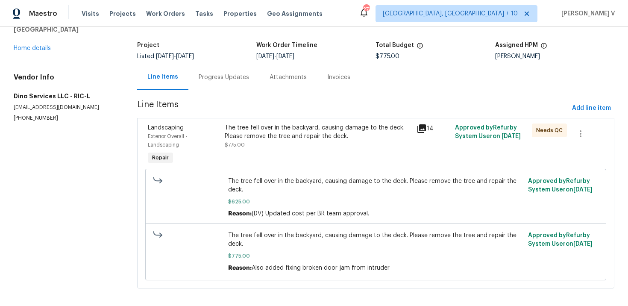
scroll to position [0, 0]
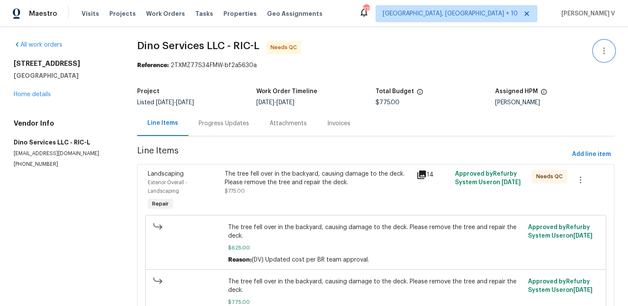
click at [596, 49] on button "button" at bounding box center [603, 51] width 20 height 20
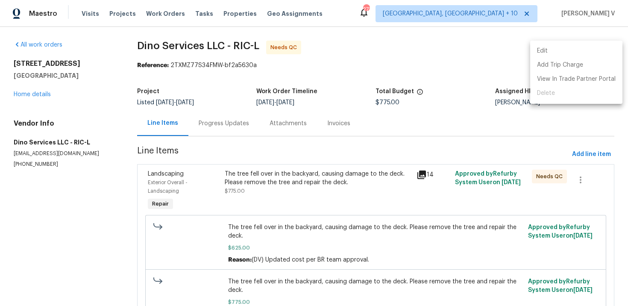
click at [596, 49] on li "Edit" at bounding box center [576, 51] width 92 height 14
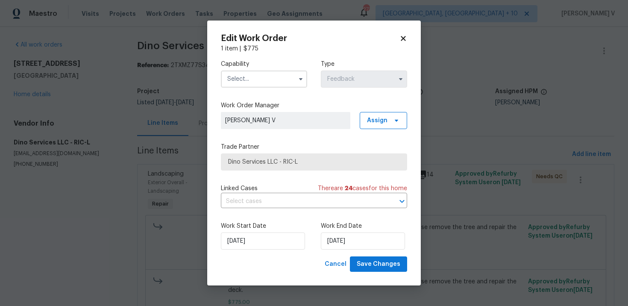
click at [241, 96] on div "Capability Type Feedback Work Order Manager Divya Dharshini V Assign Trade Part…" at bounding box center [314, 154] width 186 height 203
click at [258, 90] on div "Capability Type Feedback" at bounding box center [314, 73] width 186 height 41
click at [266, 85] on input "text" at bounding box center [264, 78] width 86 height 17
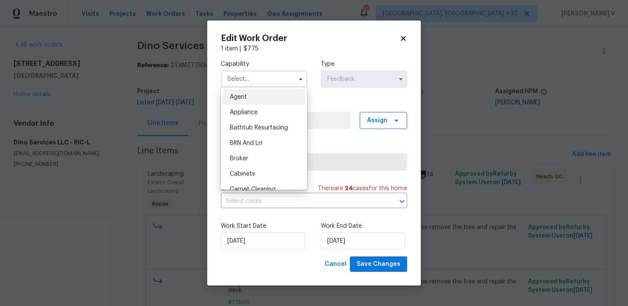
click at [246, 93] on div "Agent" at bounding box center [264, 96] width 82 height 15
type input "Agent"
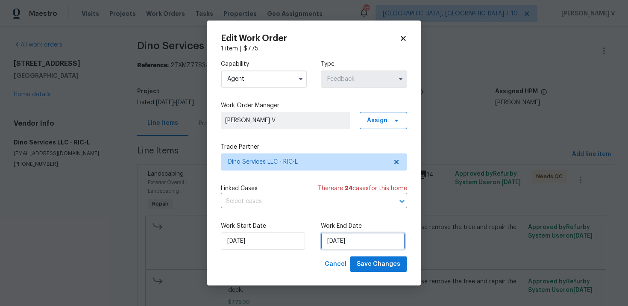
click at [324, 233] on input "24/09/2025" at bounding box center [363, 240] width 84 height 17
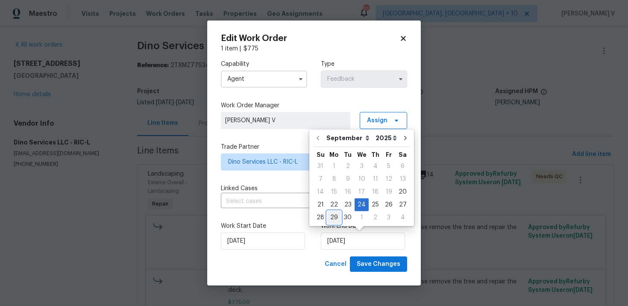
click at [335, 216] on div "29" at bounding box center [334, 217] width 14 height 12
type input "29/09/2025"
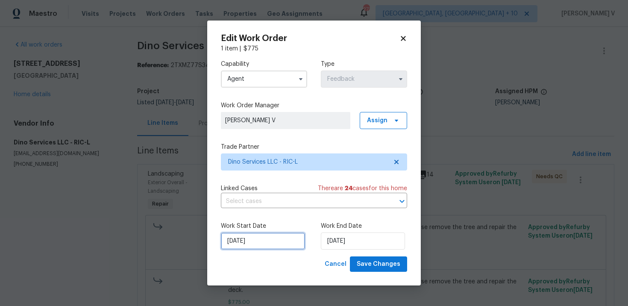
click at [271, 242] on input "20/09/2025" at bounding box center [263, 240] width 84 height 17
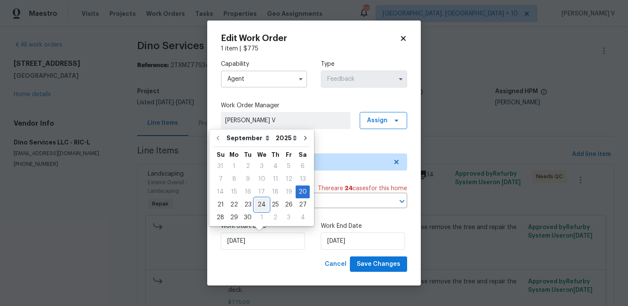
click at [260, 205] on div "24" at bounding box center [261, 204] width 14 height 12
type input "24/09/2025"
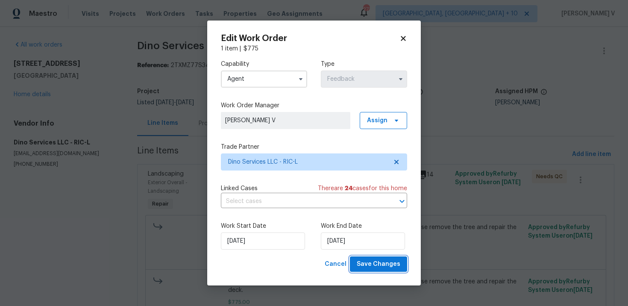
click at [377, 258] on button "Save Changes" at bounding box center [378, 264] width 57 height 16
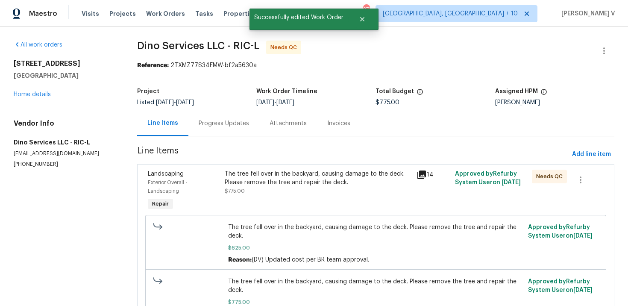
click at [204, 126] on div "Progress Updates" at bounding box center [223, 123] width 50 height 9
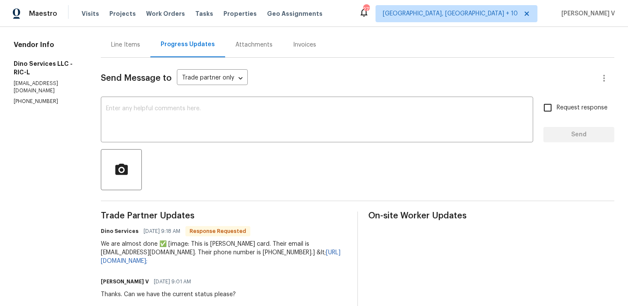
scroll to position [66, 0]
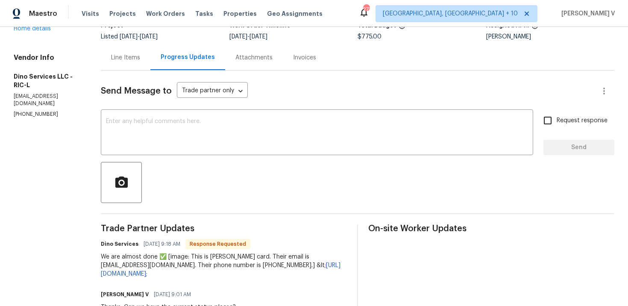
click at [130, 67] on div "Line Items" at bounding box center [126, 57] width 50 height 25
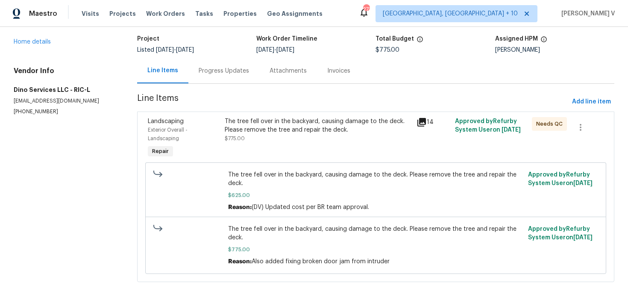
click at [223, 64] on div "Progress Updates" at bounding box center [223, 70] width 71 height 25
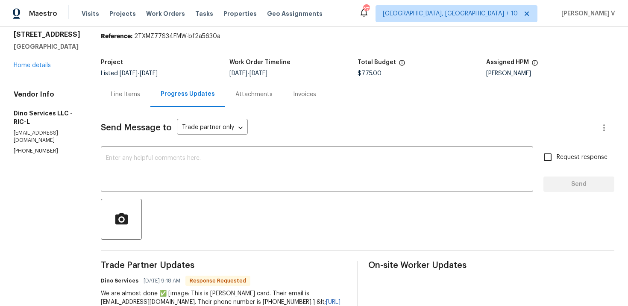
scroll to position [13, 0]
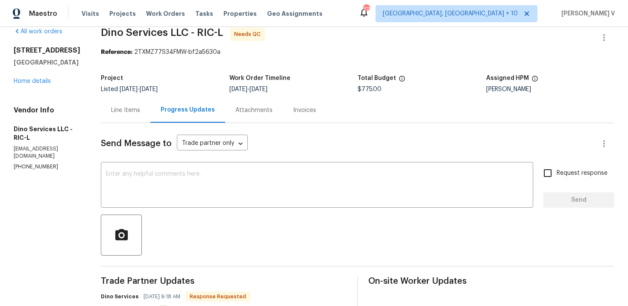
click at [128, 105] on div "Line Items" at bounding box center [126, 109] width 50 height 25
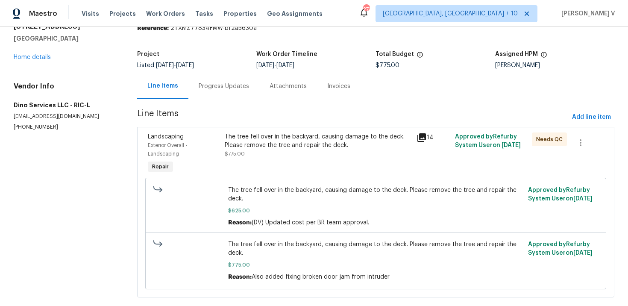
scroll to position [38, 0]
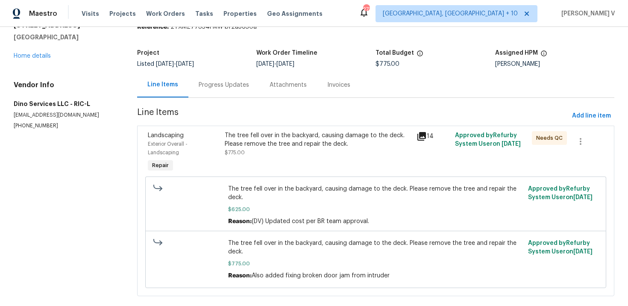
click at [315, 134] on div "The tree fell over in the backyard, causing damage to the deck. Please remove t…" at bounding box center [318, 139] width 187 height 17
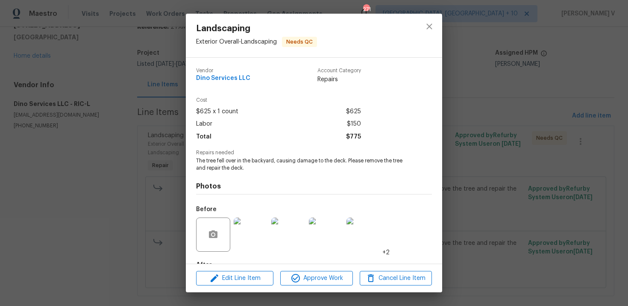
scroll to position [52, 0]
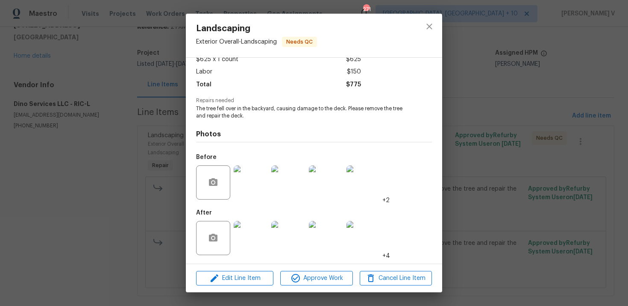
click at [257, 239] on img at bounding box center [250, 238] width 34 height 34
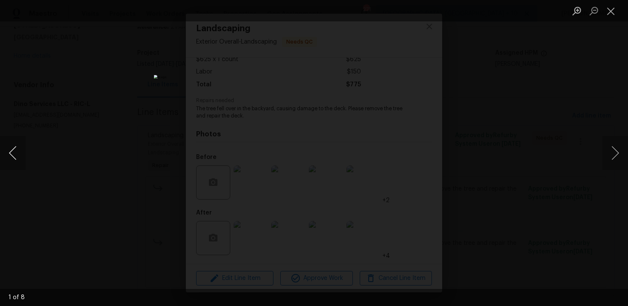
click at [18, 149] on button "Previous image" at bounding box center [13, 153] width 26 height 34
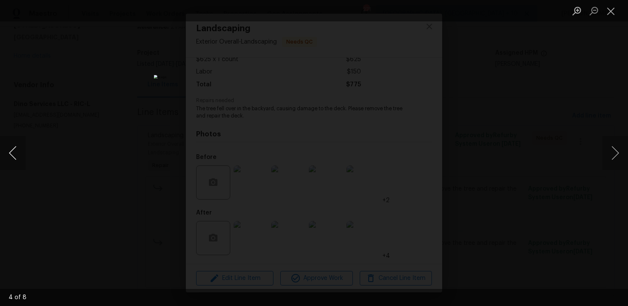
click at [18, 149] on button "Previous image" at bounding box center [13, 153] width 26 height 34
click at [61, 118] on div "Lightbox" at bounding box center [314, 153] width 628 height 306
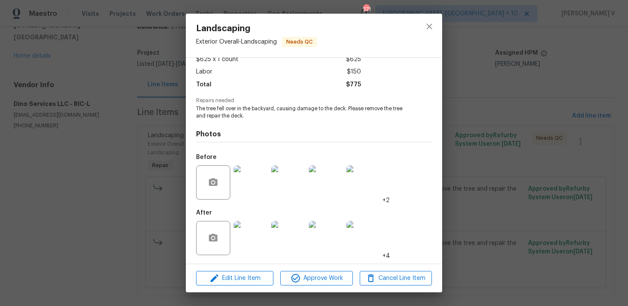
click at [160, 243] on div "Landscaping Exterior Overall - Landscaping Needs QC Vendor Dino Services LLC Ac…" at bounding box center [314, 153] width 628 height 306
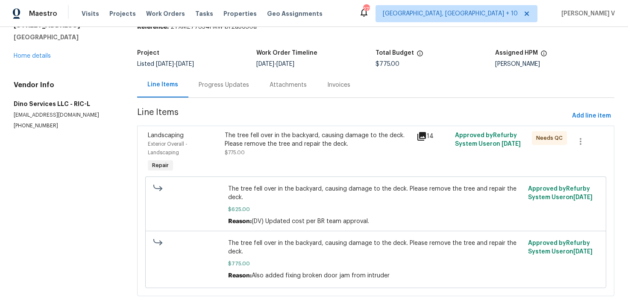
scroll to position [47, 0]
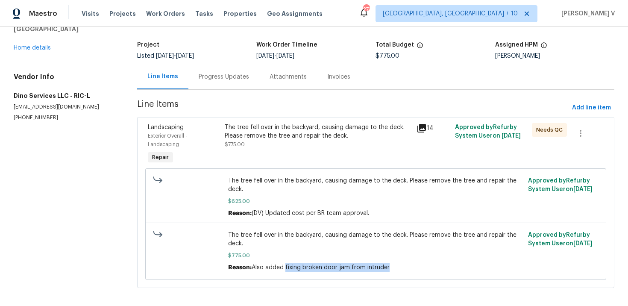
drag, startPoint x: 285, startPoint y: 267, endPoint x: 390, endPoint y: 269, distance: 104.6
click at [390, 269] on div "Reason: Also added fixing broken door jam from intruder" at bounding box center [375, 267] width 295 height 9
copy span "fixing broken door jam from intruder"
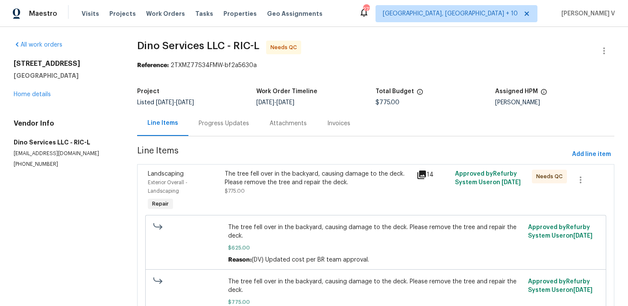
click at [246, 133] on div "Progress Updates" at bounding box center [223, 123] width 71 height 25
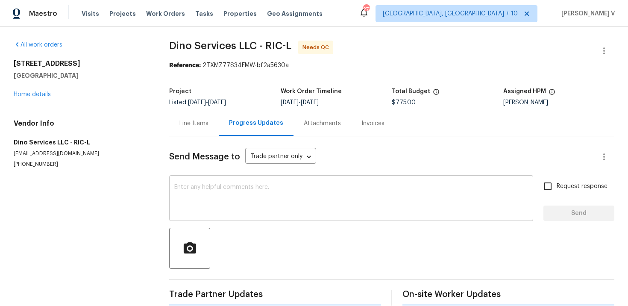
click at [235, 190] on textarea at bounding box center [350, 199] width 353 height 30
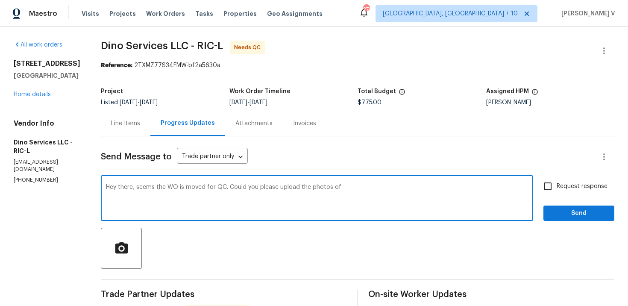
paste textarea "fixing broken door jam from intruder"
click at [0, 0] on span "intruder" at bounding box center [0, 0] width 0 height 0
type textarea "Hey there, seems the WO is moved for QC. Could you please upload the photos of …"
click at [551, 183] on input "Request response" at bounding box center [547, 186] width 18 height 18
checkbox input "true"
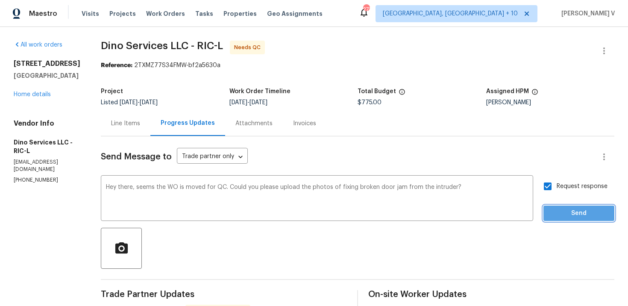
click at [559, 206] on button "Send" at bounding box center [578, 213] width 71 height 16
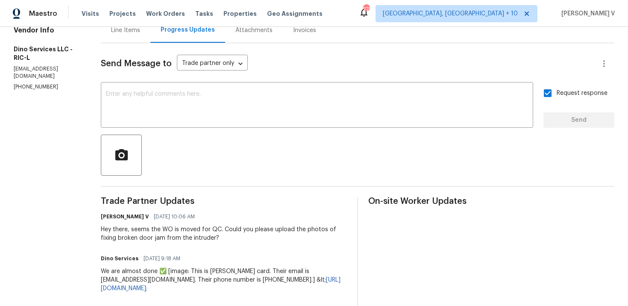
click at [131, 42] on div "Line Items" at bounding box center [126, 30] width 50 height 25
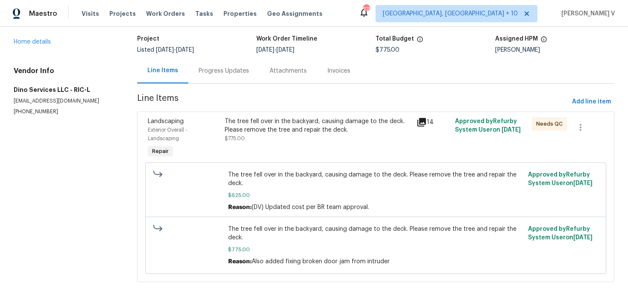
scroll to position [53, 0]
click at [238, 197] on span "$625.00" at bounding box center [375, 195] width 295 height 9
copy span "$625.00"
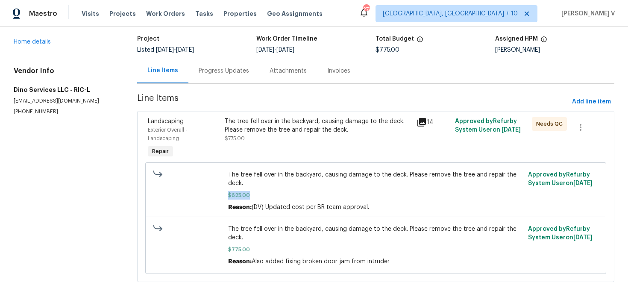
click at [239, 249] on span "$775.00" at bounding box center [375, 249] width 295 height 9
copy span "$775.00"
drag, startPoint x: 285, startPoint y: 259, endPoint x: 425, endPoint y: 254, distance: 140.1
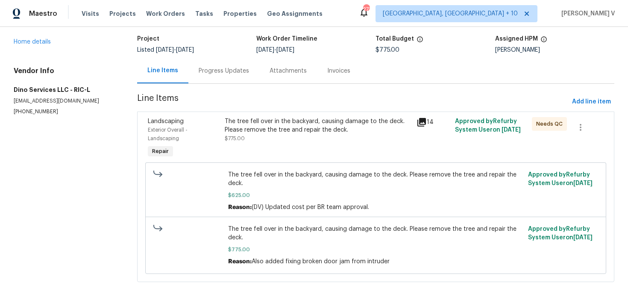
click at [425, 254] on div "The tree fell over in the backyard, causing damage to the deck. Please remove t…" at bounding box center [375, 245] width 295 height 41
drag, startPoint x: 287, startPoint y: 261, endPoint x: 421, endPoint y: 260, distance: 134.0
click at [421, 260] on div "Reason: Also added fixing broken door jam from intruder" at bounding box center [375, 261] width 295 height 9
copy span "ixing broken door jam from intruder"
drag, startPoint x: 285, startPoint y: 260, endPoint x: 447, endPoint y: 260, distance: 162.6
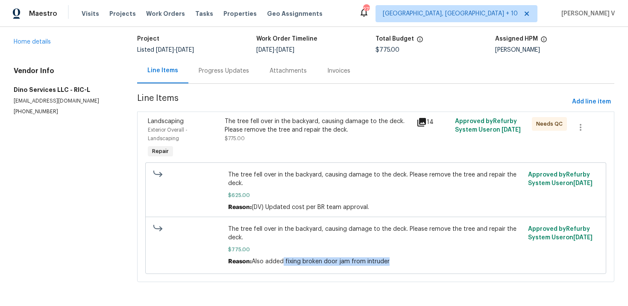
click at [447, 260] on div "Reason: Also added fixing broken door jam from intruder" at bounding box center [375, 261] width 295 height 9
copy span "fixing broken door jam from intruder"
click at [223, 73] on div "Progress Updates" at bounding box center [223, 71] width 50 height 9
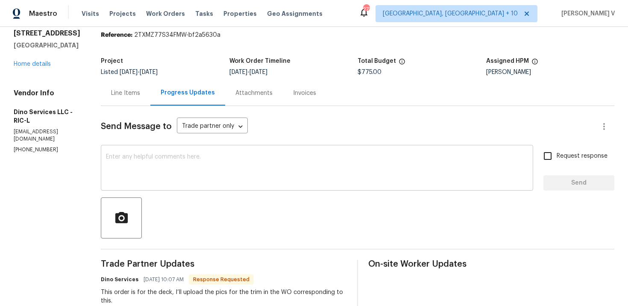
scroll to position [22, 0]
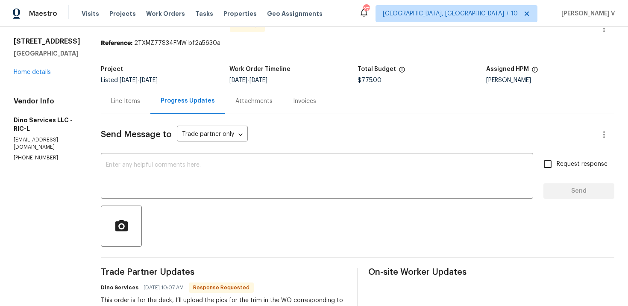
click at [126, 105] on div "Line Items" at bounding box center [125, 101] width 29 height 9
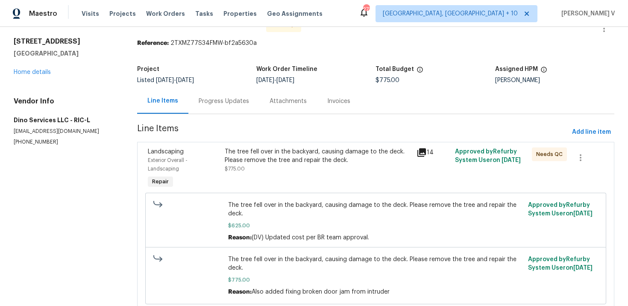
scroll to position [28, 0]
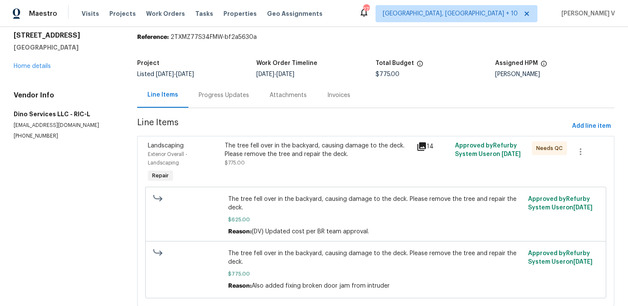
click at [221, 87] on div "Progress Updates" at bounding box center [223, 94] width 71 height 25
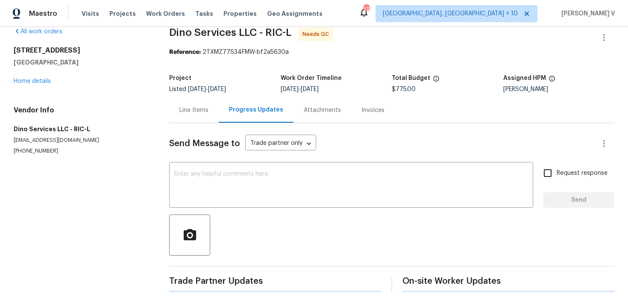
scroll to position [13, 0]
click at [221, 190] on textarea at bounding box center [350, 186] width 353 height 30
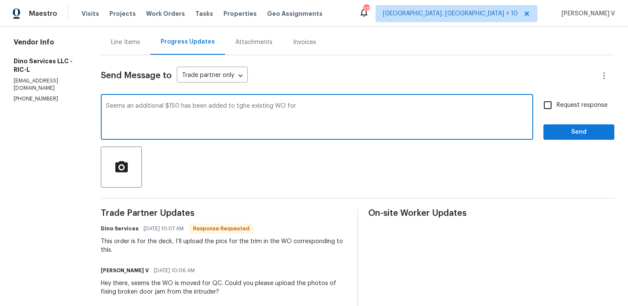
scroll to position [115, 0]
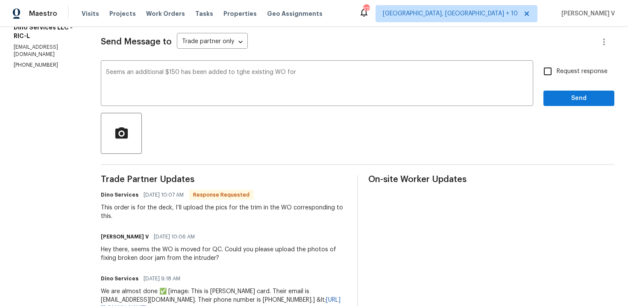
click at [326, 253] on div "Hey there, seems the WO is moved for QC. Could you please upload the photos of …" at bounding box center [224, 253] width 246 height 17
drag, startPoint x: 326, startPoint y: 246, endPoint x: 327, endPoint y: 252, distance: 5.7
click at [327, 252] on div "Hey there, seems the WO is moved for QC. Could you please upload the photos of …" at bounding box center [224, 253] width 246 height 17
drag, startPoint x: 327, startPoint y: 249, endPoint x: 327, endPoint y: 254, distance: 4.7
click at [327, 254] on div "Hey there, seems the WO is moved for QC. Could you please upload the photos of …" at bounding box center [224, 253] width 246 height 17
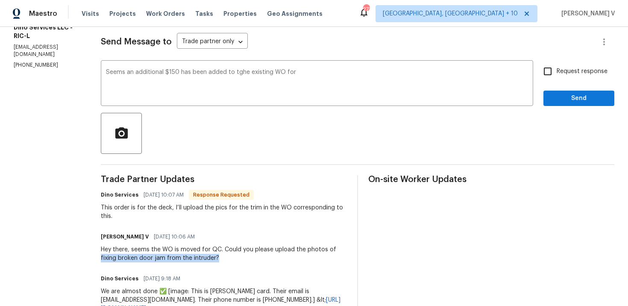
copy div "fixing broken door jam from the intruder?"
click at [344, 83] on textarea "Seems an additional $150 has been added to tghe existing WO for" at bounding box center [317, 84] width 422 height 30
paste textarea "fixing broken door jam from the intruder?"
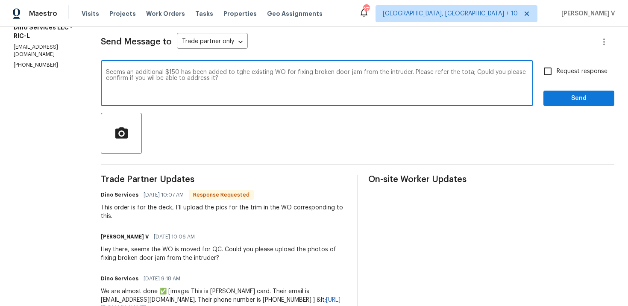
click at [344, 83] on textarea "Seems an additional $150 has been added to tghe existing WO for fixing broken d…" at bounding box center [317, 84] width 422 height 30
paste textarea "It seems an additional $150 has been added to the existing WO for repairing the…"
type textarea "It seems an additional $150 has been added to the existing WO for repairing the…"
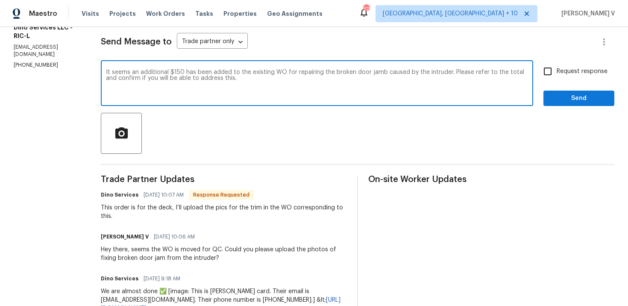
click at [533, 75] on div "It seems an additional $150 has been added to the existing WO for repairing the…" at bounding box center [317, 84] width 432 height 44
click at [546, 72] on input "Request response" at bounding box center [547, 71] width 18 height 18
checkbox input "true"
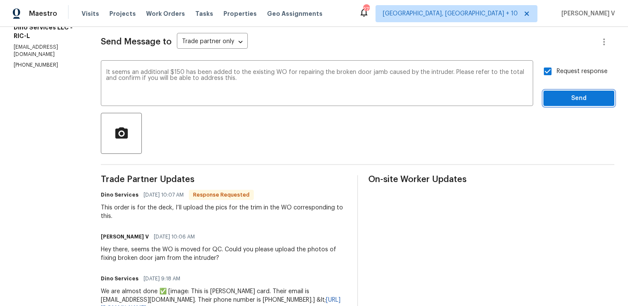
click at [566, 93] on span "Send" at bounding box center [578, 98] width 57 height 11
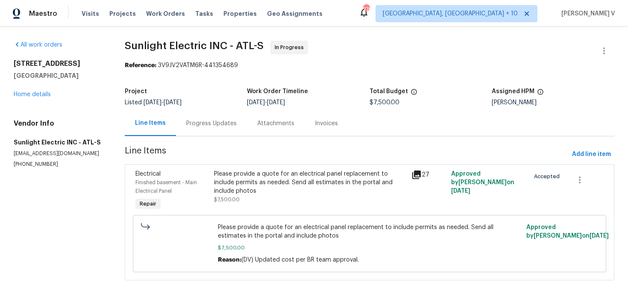
click at [217, 137] on section "Sunlight Electric INC - ATL-S In Progress Reference: 3V9JV2VATM6R-441354689 Pro…" at bounding box center [369, 166] width 489 height 250
click at [214, 127] on div "Progress Updates" at bounding box center [211, 123] width 50 height 9
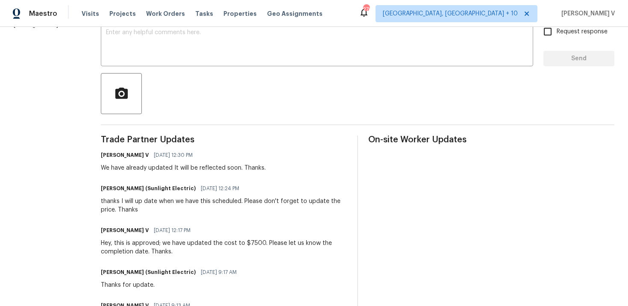
scroll to position [124, 0]
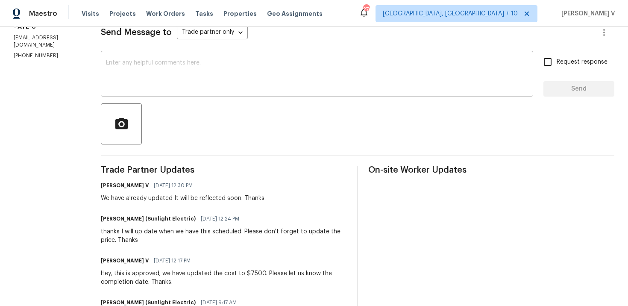
click at [190, 95] on div "x ​" at bounding box center [317, 75] width 432 height 44
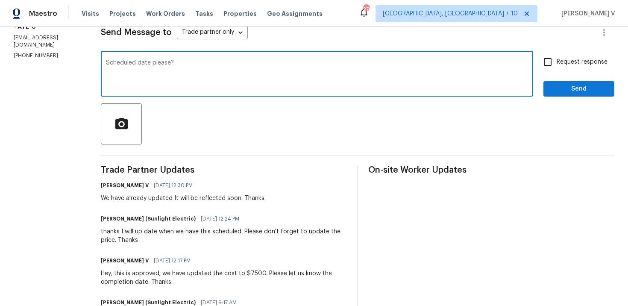
type textarea "Scheduled date please?"
click at [543, 57] on input "Request response" at bounding box center [547, 62] width 18 height 18
checkbox input "true"
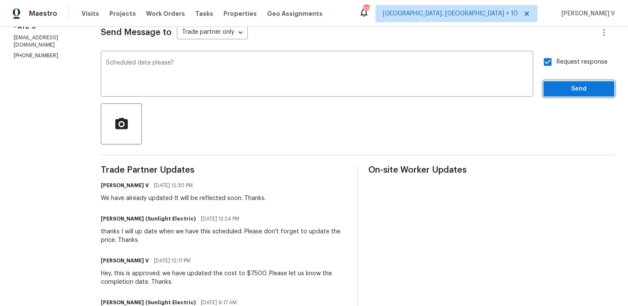
click at [556, 96] on button "Send" at bounding box center [578, 89] width 71 height 16
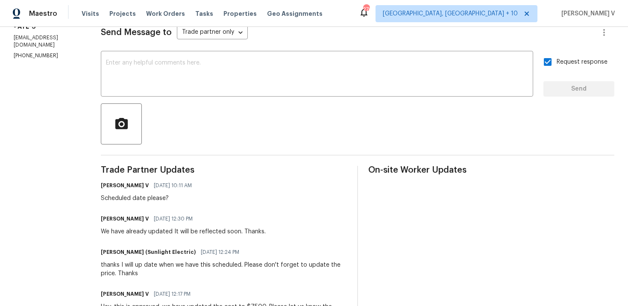
scroll to position [0, 0]
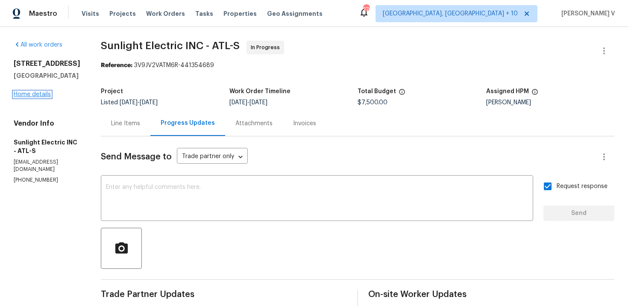
click at [34, 93] on link "Home details" at bounding box center [32, 94] width 37 height 6
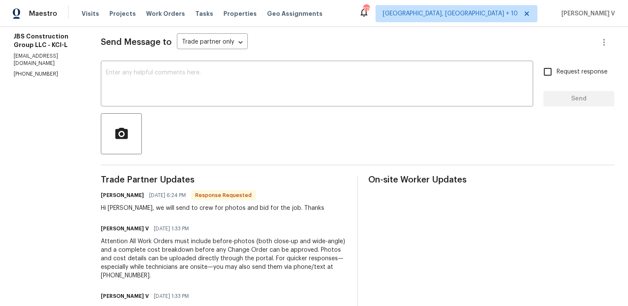
scroll to position [84, 0]
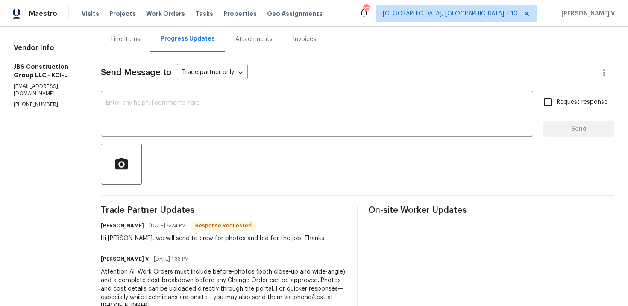
click at [150, 47] on div "Line Items" at bounding box center [126, 38] width 50 height 25
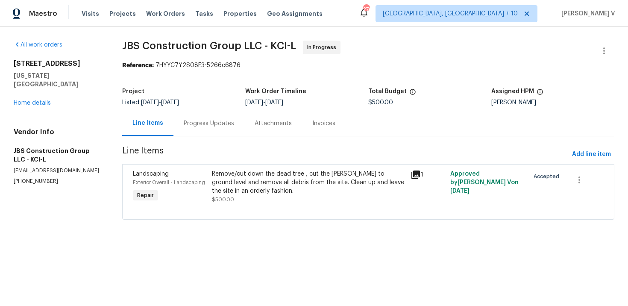
click at [233, 117] on div "Progress Updates" at bounding box center [208, 123] width 71 height 25
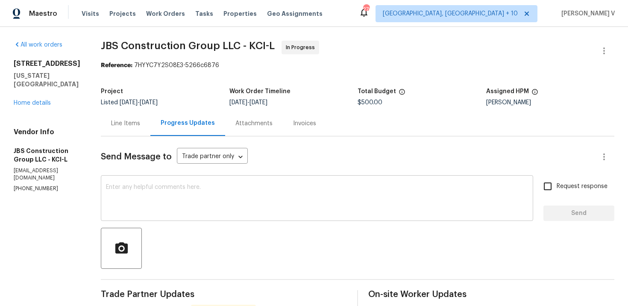
click at [240, 201] on textarea at bounding box center [317, 199] width 422 height 30
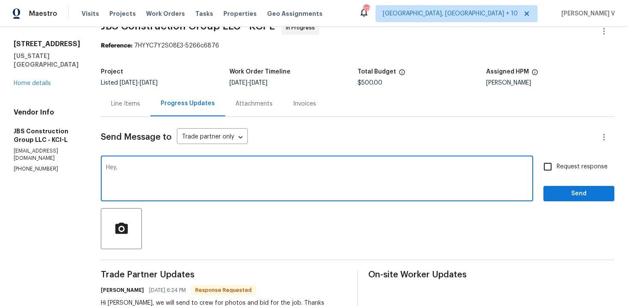
scroll to position [30, 0]
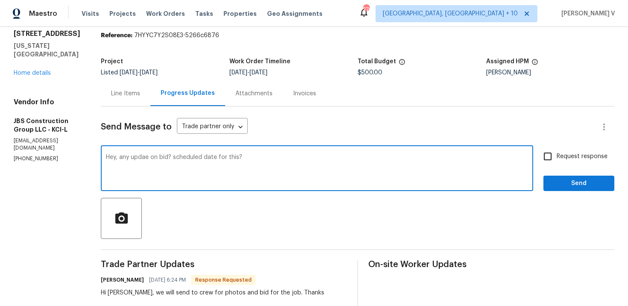
click at [0, 0] on span "update" at bounding box center [0, 0] width 0 height 0
type textarea "Hey, any update on bid? scheduled date for this?"
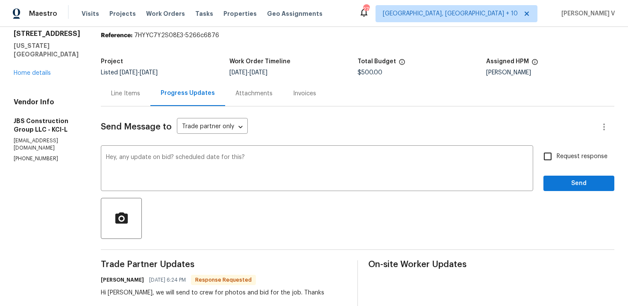
click at [560, 156] on span "Request response" at bounding box center [581, 156] width 51 height 9
click at [556, 156] on input "Request response" at bounding box center [547, 156] width 18 height 18
checkbox input "true"
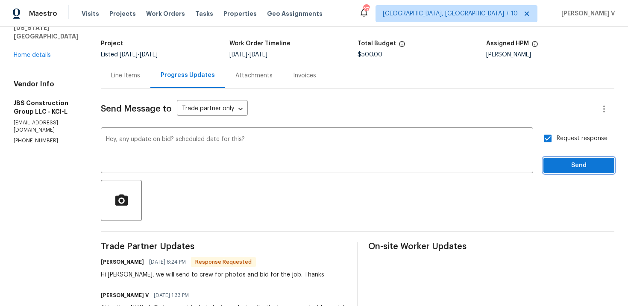
click at [560, 164] on span "Send" at bounding box center [578, 165] width 57 height 11
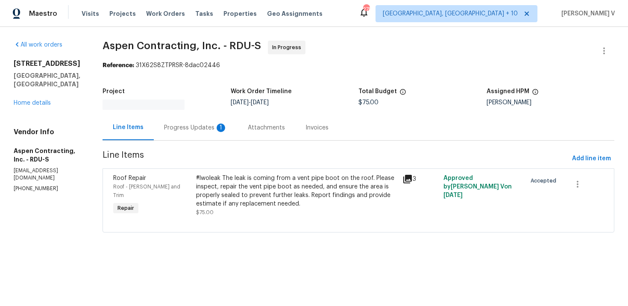
click at [225, 138] on section "Aspen Contracting, Inc. - RDU-S In Progress Reference: 31X62S8ZTPRSR-8dac02446 …" at bounding box center [357, 142] width 511 height 202
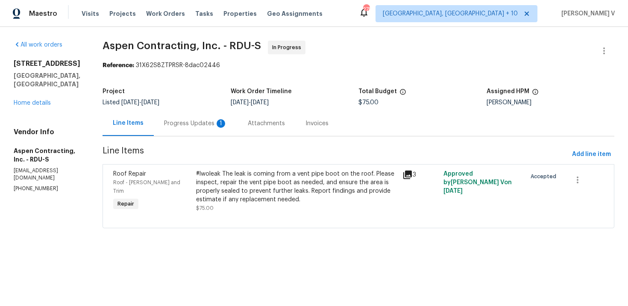
click at [221, 133] on div "Progress Updates 1" at bounding box center [196, 123] width 84 height 25
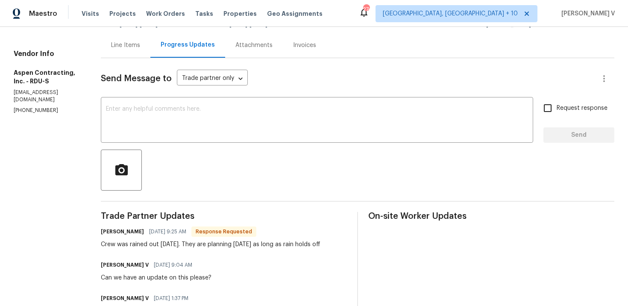
scroll to position [26, 0]
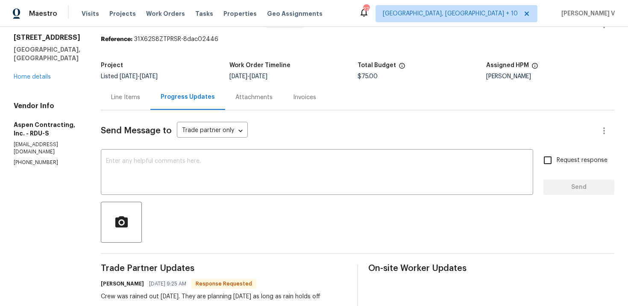
click at [172, 161] on textarea at bounding box center [317, 173] width 422 height 30
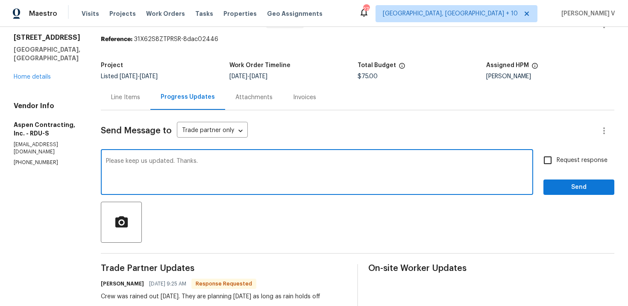
type textarea "Please keep us updated. Thanks."
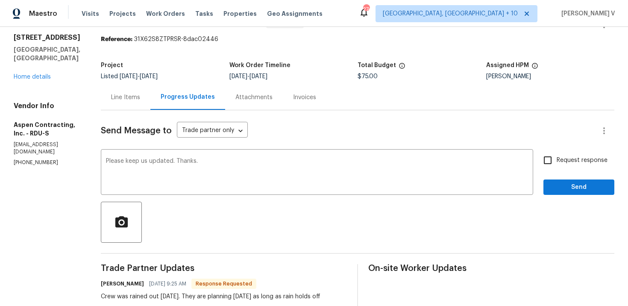
drag, startPoint x: 580, startPoint y: 165, endPoint x: 580, endPoint y: 172, distance: 7.3
click at [580, 165] on label "Request response" at bounding box center [572, 160] width 69 height 18
click at [556, 165] on input "Request response" at bounding box center [547, 160] width 18 height 18
checkbox input "true"
click at [580, 186] on span "Send" at bounding box center [578, 187] width 57 height 11
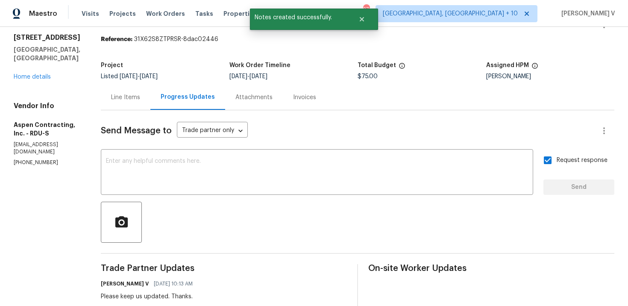
click at [34, 65] on div "[STREET_ADDRESS] Home details" at bounding box center [47, 57] width 67 height 48
click at [34, 74] on link "Home details" at bounding box center [32, 77] width 37 height 6
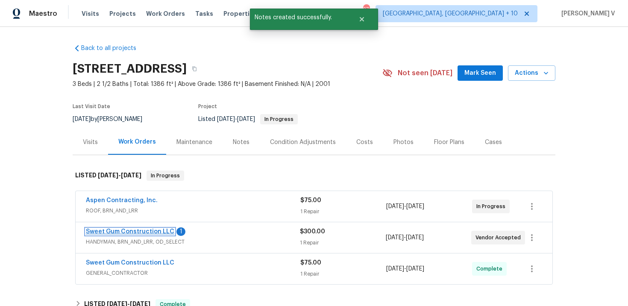
click at [137, 231] on link "Sweet Gum Construction LLC" at bounding box center [130, 231] width 88 height 6
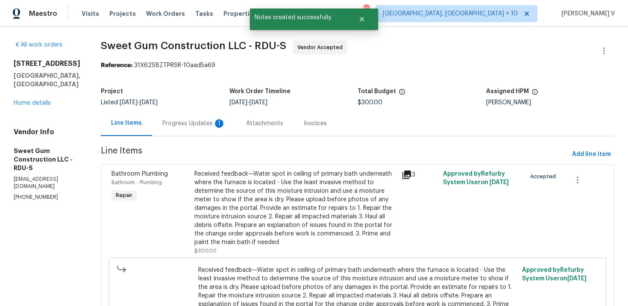
click at [213, 126] on div "Progress Updates 1" at bounding box center [193, 123] width 63 height 9
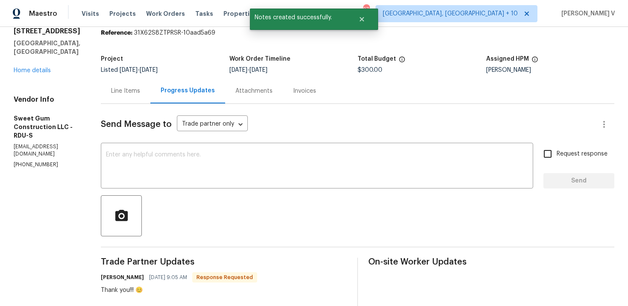
scroll to position [90, 0]
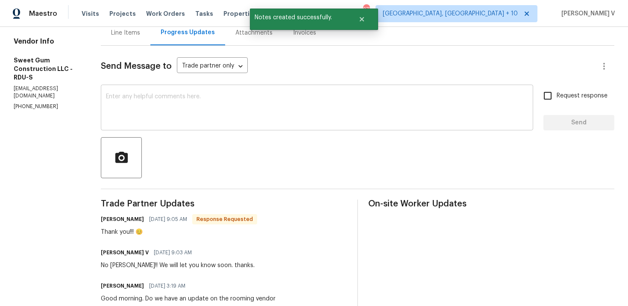
click at [201, 123] on textarea at bounding box center [317, 108] width 422 height 30
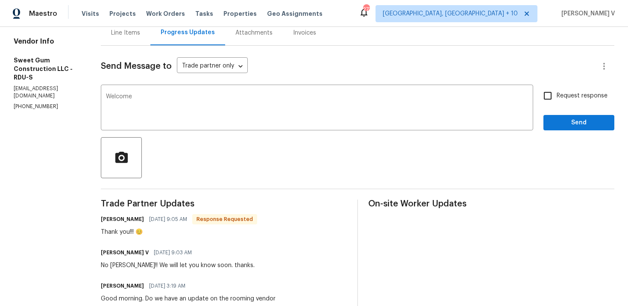
drag, startPoint x: 156, startPoint y: 233, endPoint x: 165, endPoint y: 233, distance: 9.0
click at [165, 233] on div "Thank you!!! 😊" at bounding box center [179, 232] width 156 height 9
click at [163, 233] on div "Thank you!!! 😊" at bounding box center [179, 232] width 156 height 9
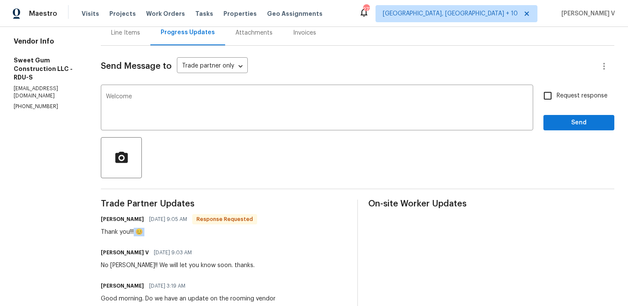
drag, startPoint x: 164, startPoint y: 231, endPoint x: 155, endPoint y: 231, distance: 9.8
click at [155, 231] on div "Thank you!!! 😊" at bounding box center [179, 232] width 156 height 9
copy div "😊"
click at [211, 97] on textarea "Welcome" at bounding box center [317, 108] width 422 height 30
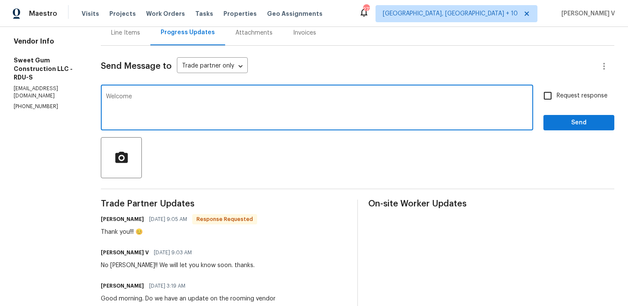
paste textarea "😊"
type textarea "Welcome 😊"
click at [582, 121] on span "Send" at bounding box center [578, 122] width 57 height 11
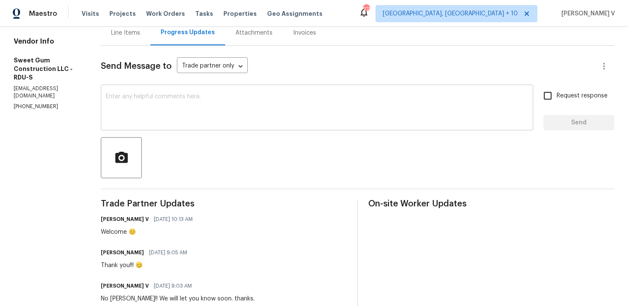
scroll to position [0, 0]
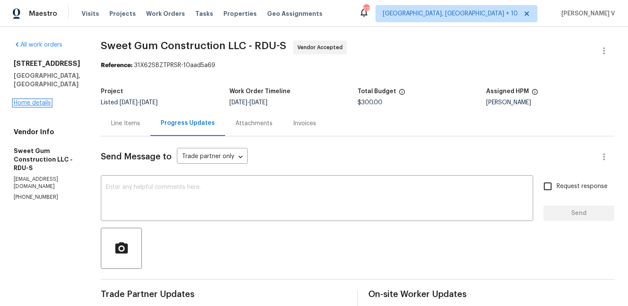
click at [47, 100] on link "Home details" at bounding box center [32, 103] width 37 height 6
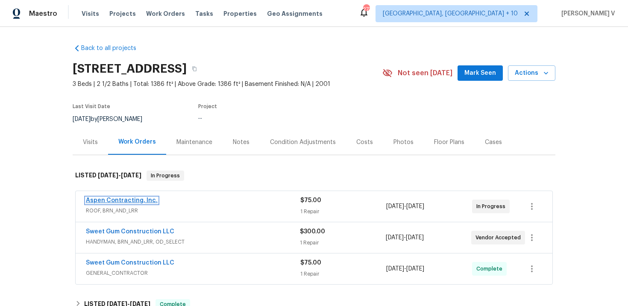
click at [115, 197] on link "Aspen Contracting, Inc." at bounding box center [122, 200] width 72 height 6
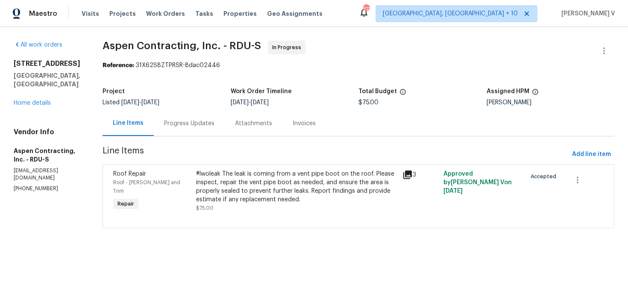
click at [206, 128] on div "Progress Updates" at bounding box center [189, 123] width 71 height 25
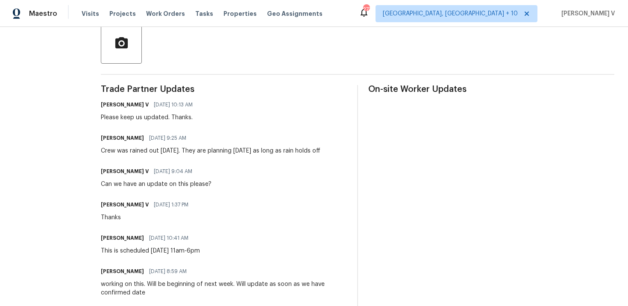
scroll to position [175, 0]
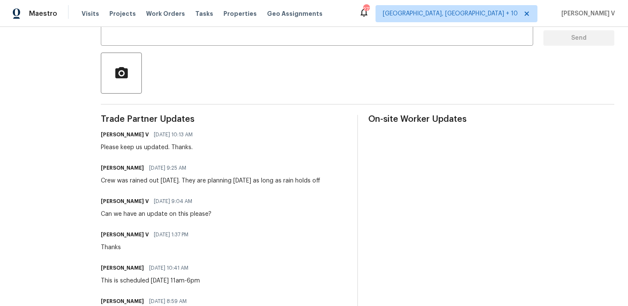
click at [133, 184] on div "Crew was rained out Friday. They are planning today as long as rain holds off" at bounding box center [210, 180] width 219 height 9
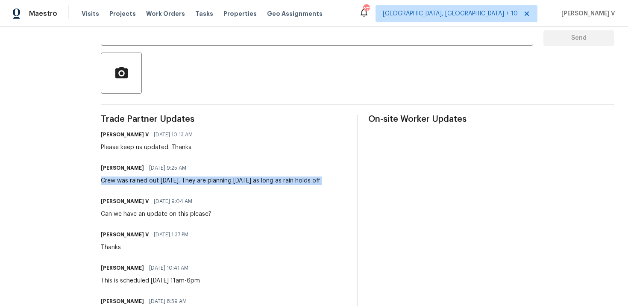
copy div "Crew was rained out Friday. They are planning today as long as rain holds off"
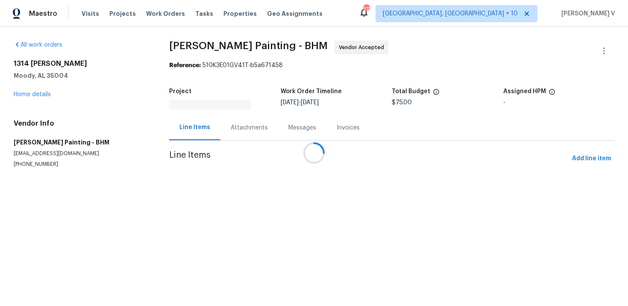
click at [288, 123] on div "Messages" at bounding box center [302, 127] width 28 height 9
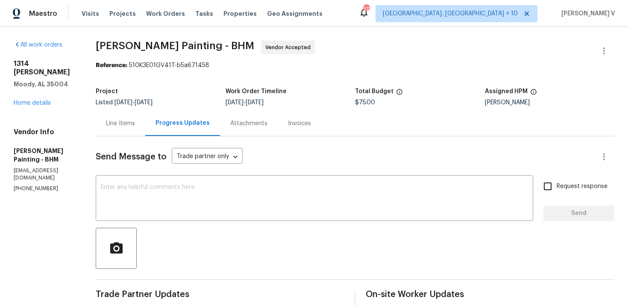
scroll to position [116, 0]
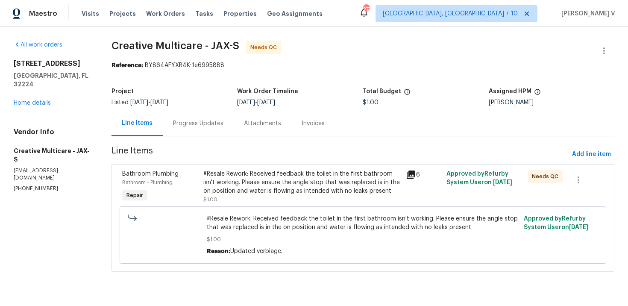
click at [223, 124] on div "Progress Updates" at bounding box center [198, 123] width 50 height 9
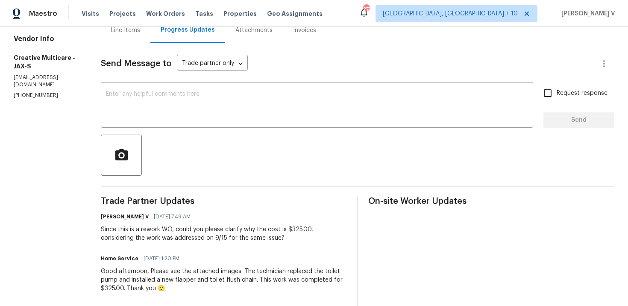
scroll to position [99, 0]
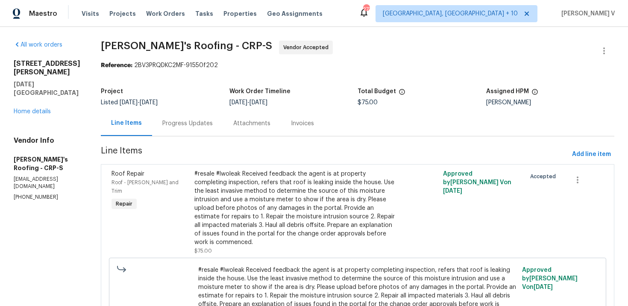
click at [243, 126] on div "Attachments" at bounding box center [251, 123] width 37 height 9
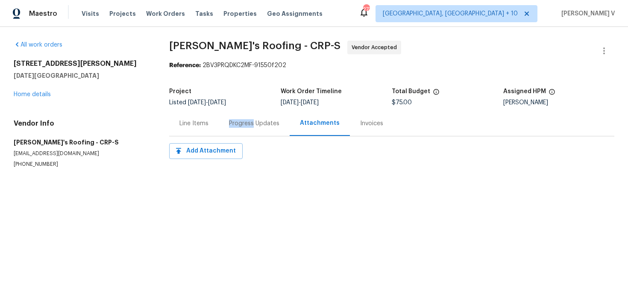
click at [243, 126] on div "Progress Updates" at bounding box center [254, 123] width 50 height 9
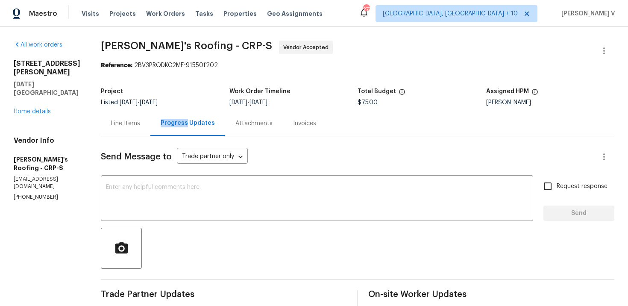
scroll to position [162, 0]
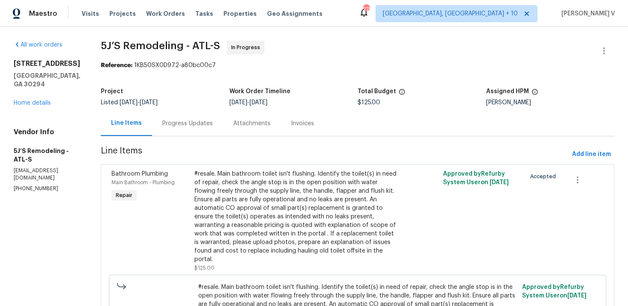
click at [217, 103] on div "Listed 9/26/2025 - 9/29/2025" at bounding box center [165, 102] width 128 height 6
click at [209, 117] on div "Progress Updates" at bounding box center [187, 123] width 71 height 25
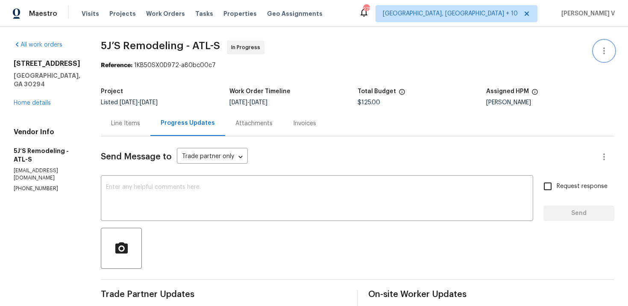
click at [604, 43] on button "button" at bounding box center [603, 51] width 20 height 20
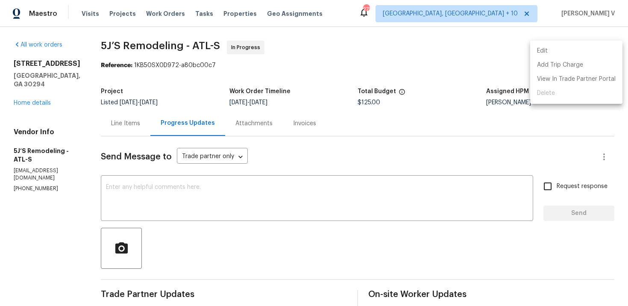
click at [604, 43] on ul "Edit Add Trip Charge View In Trade Partner Portal Delete" at bounding box center [576, 72] width 92 height 63
click at [584, 48] on li "Edit" at bounding box center [576, 51] width 92 height 14
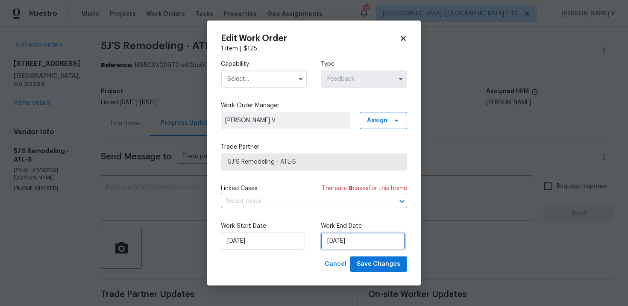
click at [323, 248] on input "29/09/2025" at bounding box center [363, 240] width 84 height 17
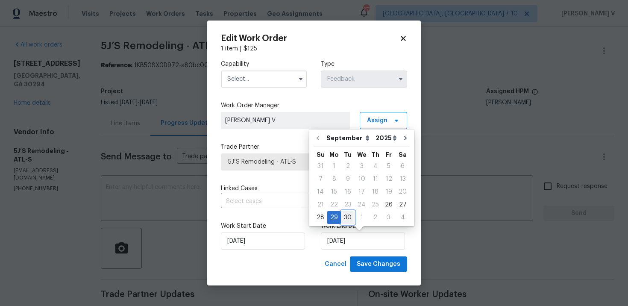
click at [349, 222] on div "30" at bounding box center [348, 217] width 14 height 12
type input "30/09/2025"
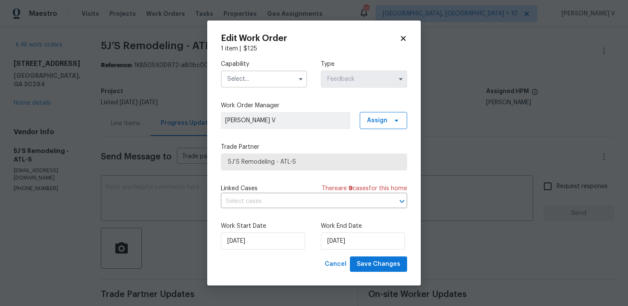
click at [263, 75] on input "text" at bounding box center [264, 78] width 86 height 17
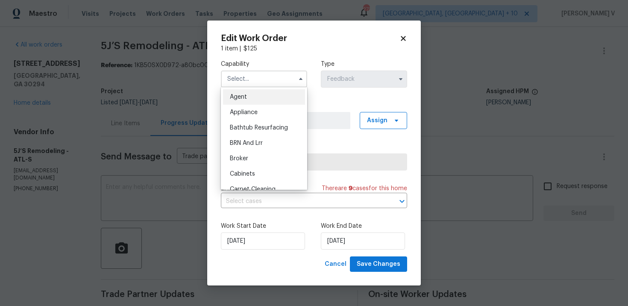
click at [243, 100] on div "Agent" at bounding box center [264, 96] width 82 height 15
type input "Agent"
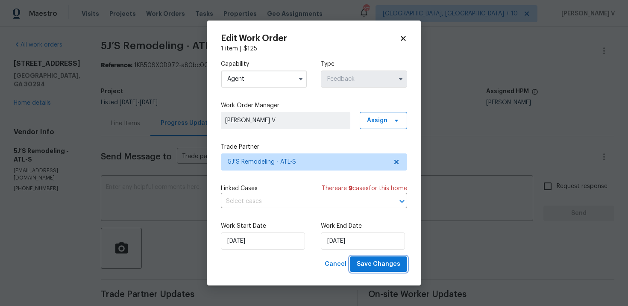
click at [378, 263] on span "Save Changes" at bounding box center [378, 264] width 44 height 11
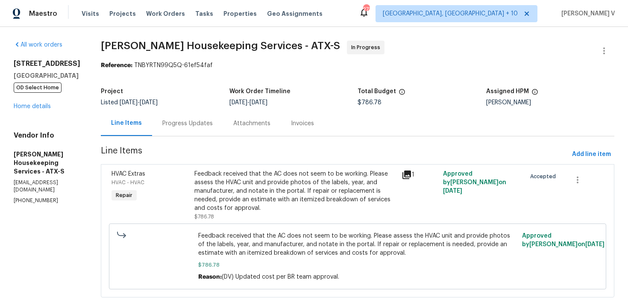
click at [196, 130] on div "Progress Updates" at bounding box center [187, 123] width 71 height 25
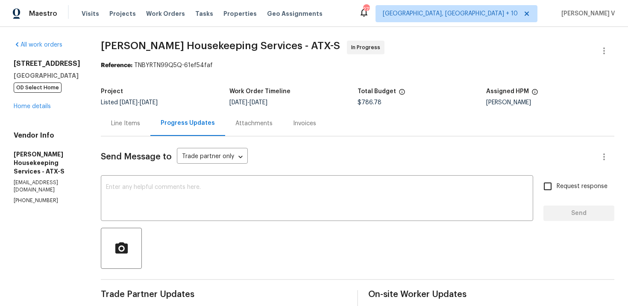
click at [123, 118] on div "Line Items" at bounding box center [126, 123] width 50 height 25
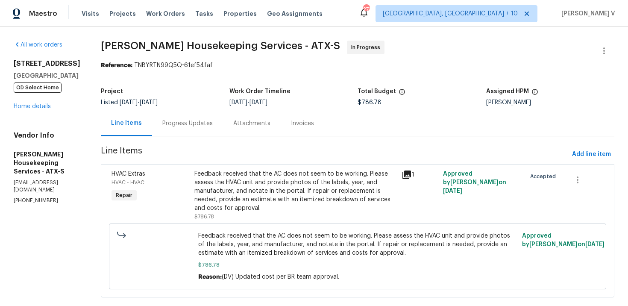
scroll to position [9, 0]
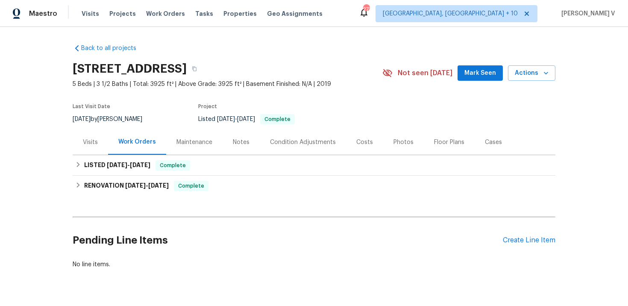
scroll to position [21, 0]
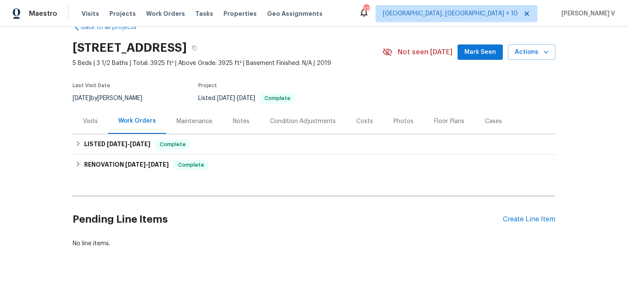
click at [521, 213] on div "Pending Line Items Create Line Item" at bounding box center [314, 219] width 482 height 40
click at [521, 222] on div "Create Line Item" at bounding box center [528, 219] width 53 height 8
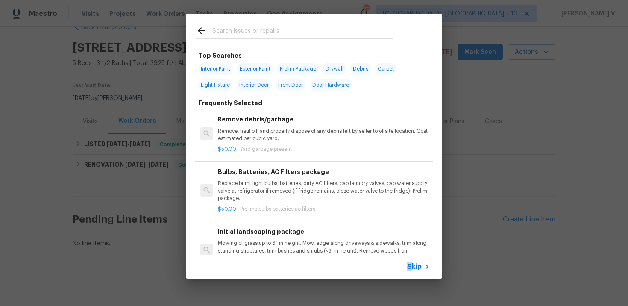
click at [410, 262] on span "Skip" at bounding box center [414, 266] width 15 height 9
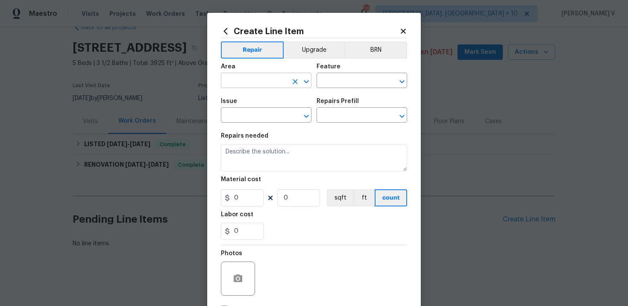
click at [259, 79] on input "text" at bounding box center [254, 81] width 67 height 13
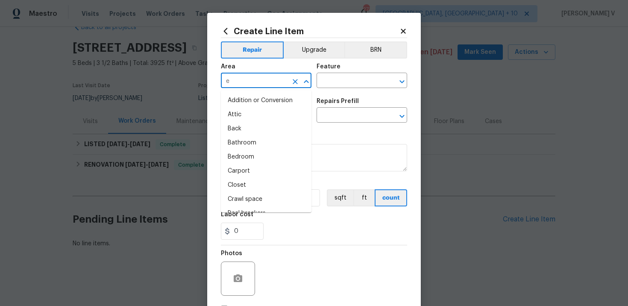
type input "el"
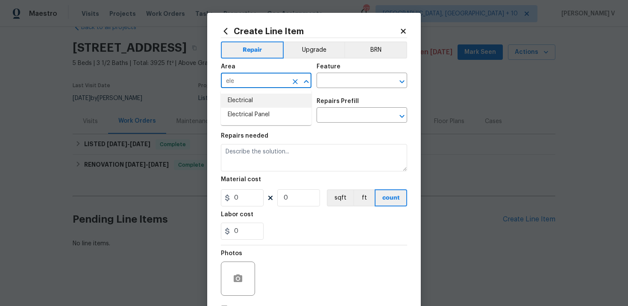
click at [251, 101] on li "Electrical" at bounding box center [266, 100] width 90 height 14
type input "Electrical"
click at [319, 84] on input "text" at bounding box center [349, 81] width 67 height 13
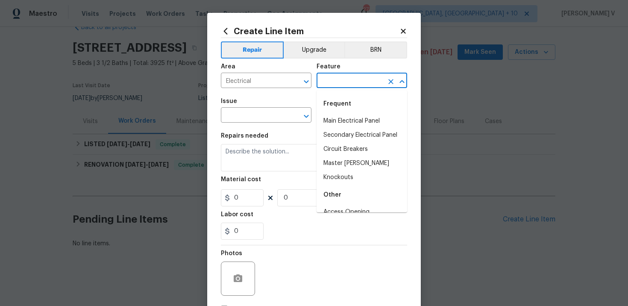
type input "l"
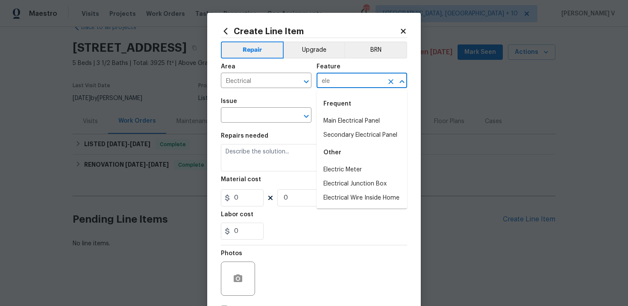
type input "ele"
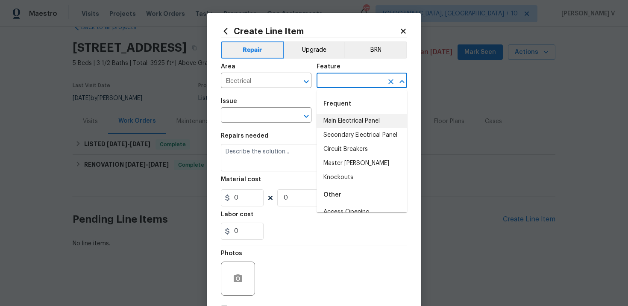
click at [342, 118] on li "Main Electrical Panel" at bounding box center [361, 121] width 90 height 14
type input "Main Electrical Panel"
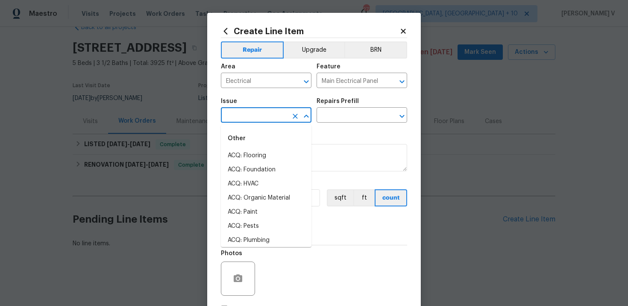
click at [233, 110] on input "text" at bounding box center [254, 115] width 67 height 13
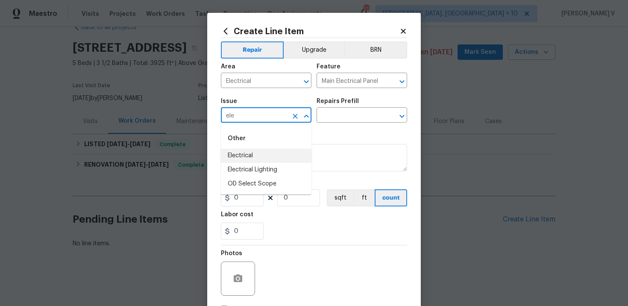
click at [242, 157] on li "Electrical" at bounding box center [266, 156] width 90 height 14
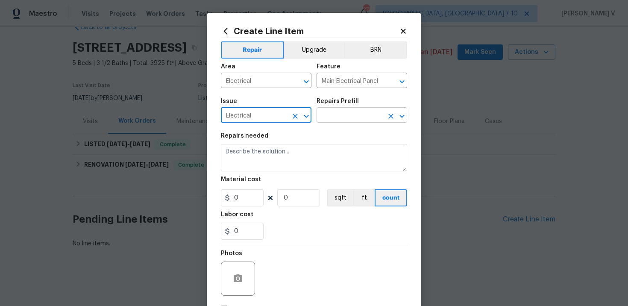
type input "Electrical"
click at [353, 120] on input "text" at bounding box center [349, 115] width 67 height 13
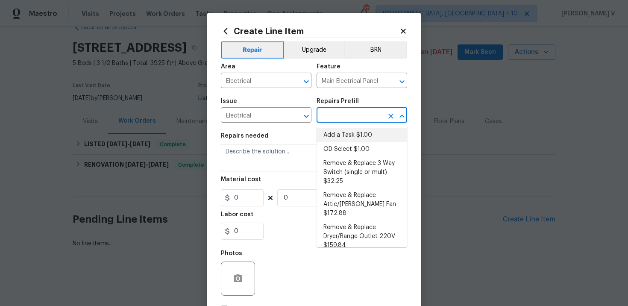
click at [336, 131] on li "Add a Task $1.00" at bounding box center [361, 135] width 90 height 14
type input "Add a Task $1.00"
type textarea "HPM to detail"
type input "1"
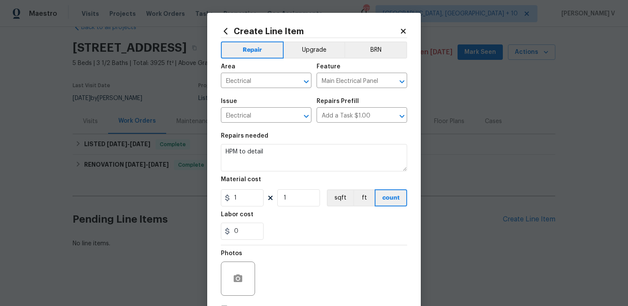
click at [271, 143] on div "Repairs needed" at bounding box center [314, 138] width 186 height 11
click at [262, 150] on textarea "HPM to detail" at bounding box center [314, 157] width 186 height 27
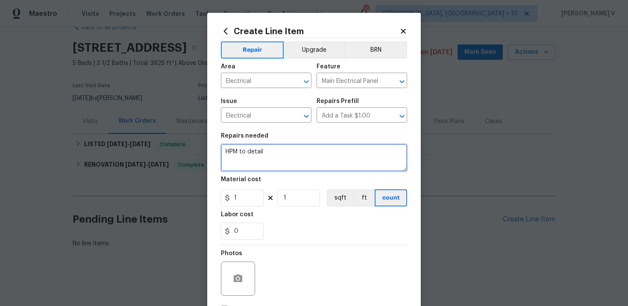
paste textarea "Feedback received that there is no power upstairs. Please inspect the electrica…"
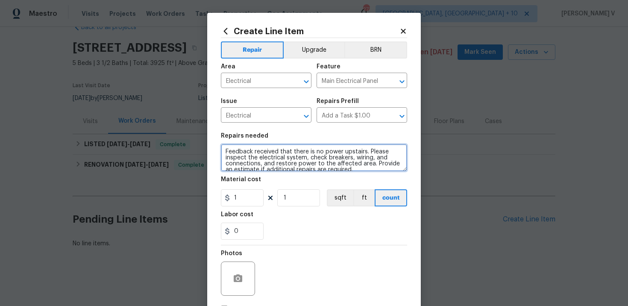
scroll to position [2, 0]
type textarea "Feedback received that there is no power upstairs. Please inspect the electrica…"
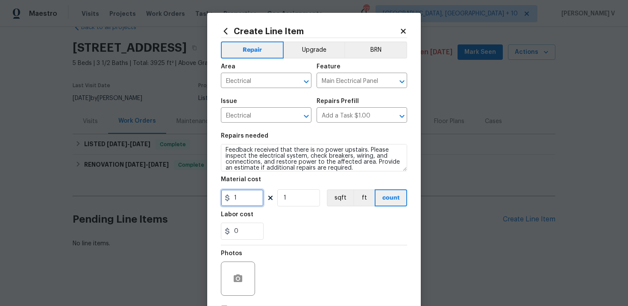
click at [248, 194] on input "1" at bounding box center [242, 197] width 43 height 17
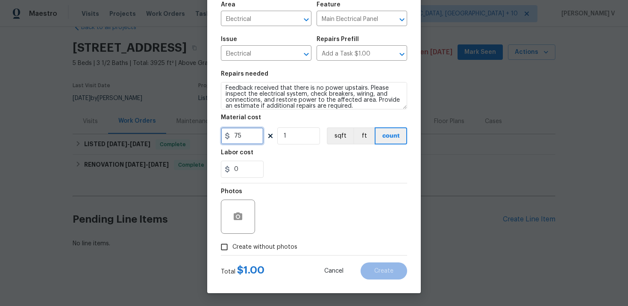
type input "75"
click at [249, 245] on span "Create without photos" at bounding box center [264, 246] width 65 height 9
click at [232, 245] on input "Create without photos" at bounding box center [224, 247] width 16 height 16
checkbox input "true"
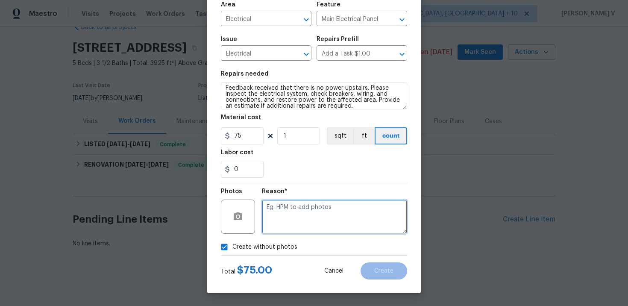
click at [296, 231] on textarea at bounding box center [334, 216] width 145 height 34
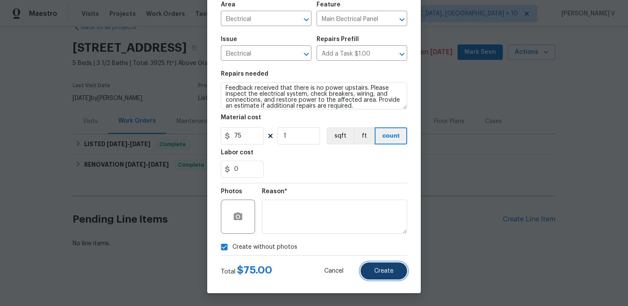
click at [379, 268] on span "Create" at bounding box center [383, 271] width 19 height 6
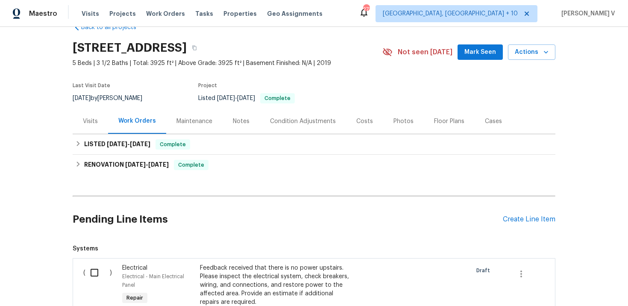
scroll to position [152, 0]
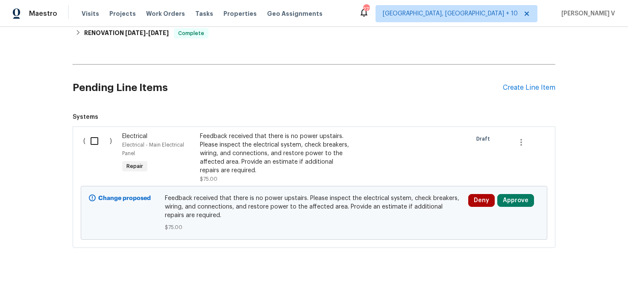
click at [68, 134] on div "Back to all projects 2470 Bridle Bridge Trl, Cumming, GA 30040 5 Beds | 3 1/2 B…" at bounding box center [314, 166] width 628 height 279
click at [87, 137] on input "checkbox" at bounding box center [97, 141] width 24 height 18
checkbox input "true"
click at [580, 286] on span "Create Work Order" at bounding box center [578, 284] width 57 height 11
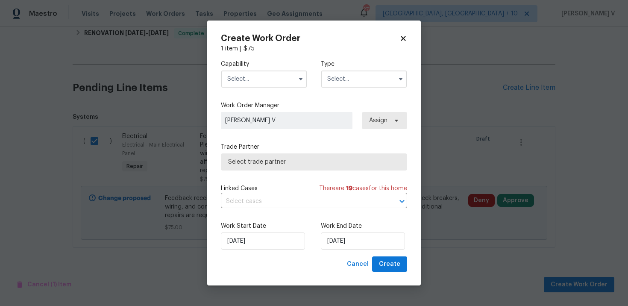
click at [246, 75] on input "text" at bounding box center [264, 78] width 86 height 17
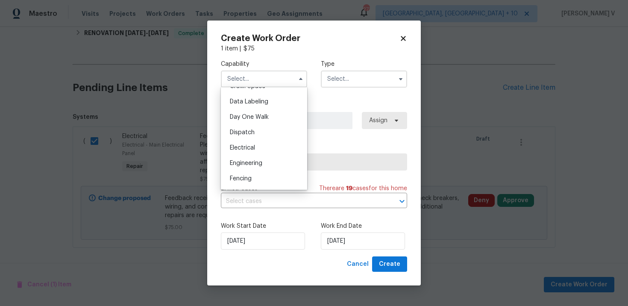
scroll to position [218, 0]
click at [244, 148] on span "Electrical" at bounding box center [242, 149] width 25 height 6
type input "Electrical"
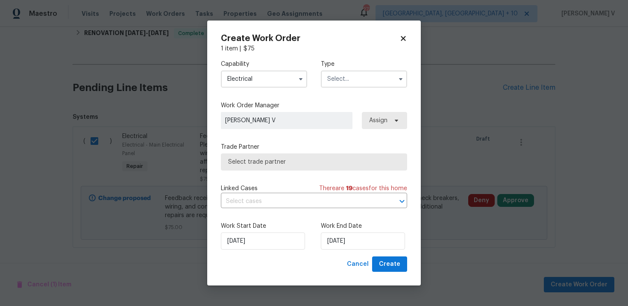
click at [369, 71] on input "text" at bounding box center [364, 78] width 86 height 17
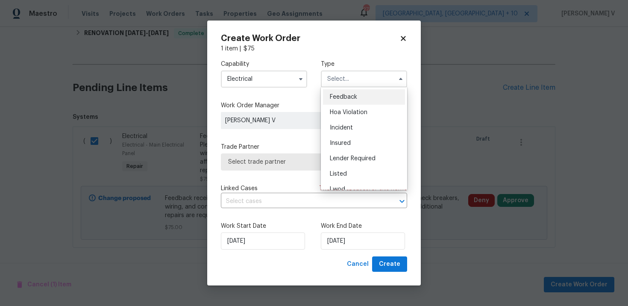
click at [340, 89] on div "Feedback" at bounding box center [364, 96] width 82 height 15
type input "Feedback"
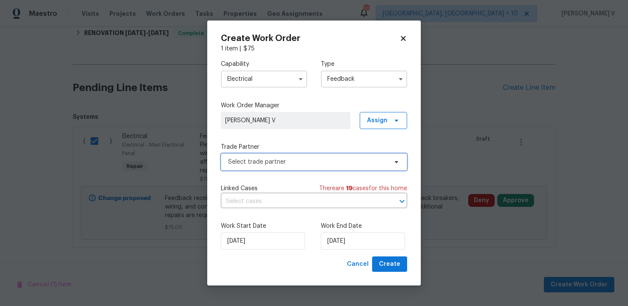
click at [282, 159] on span "Select trade partner" at bounding box center [307, 162] width 159 height 9
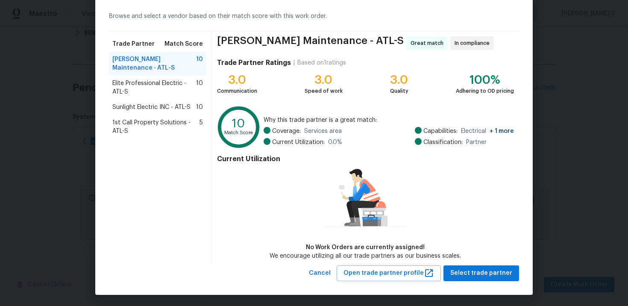
scroll to position [36, 0]
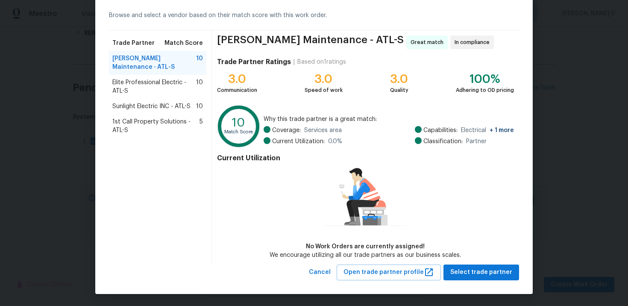
click at [480, 280] on div "Browse trade partner matches Browse and select a vendor based on their match sc…" at bounding box center [313, 135] width 437 height 317
click at [479, 274] on span "Select trade partner" at bounding box center [481, 272] width 62 height 11
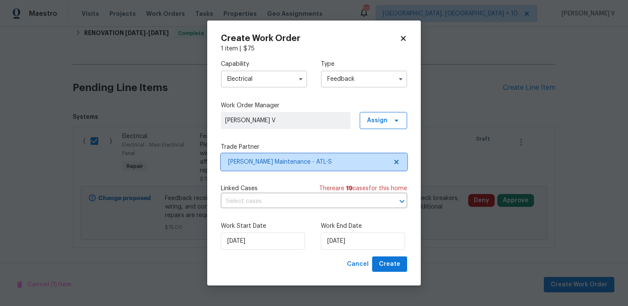
scroll to position [0, 0]
click at [312, 228] on div "Work Start Date 29/09/2025 Work End Date 29/09/2025" at bounding box center [314, 235] width 186 height 41
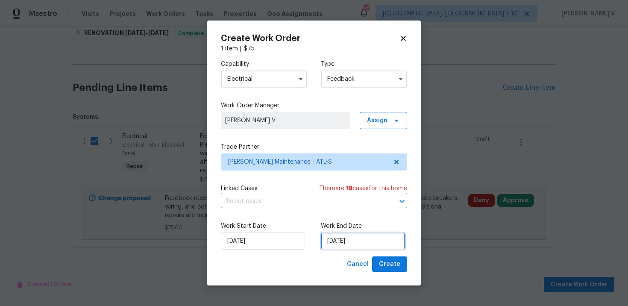
click at [345, 236] on input "29/09/2025" at bounding box center [363, 240] width 84 height 17
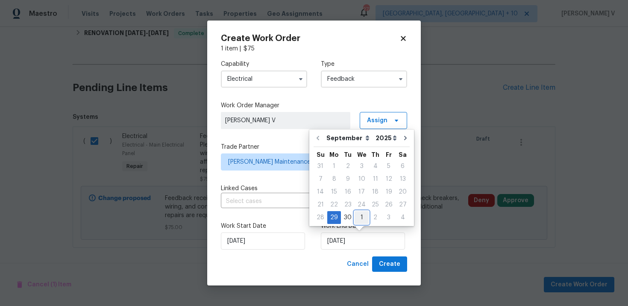
click at [364, 213] on div "1" at bounding box center [361, 217] width 14 height 12
type input "01/10/2025"
select select "9"
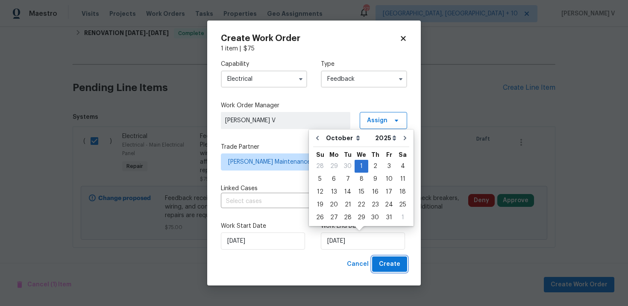
click at [391, 266] on span "Create" at bounding box center [389, 264] width 21 height 11
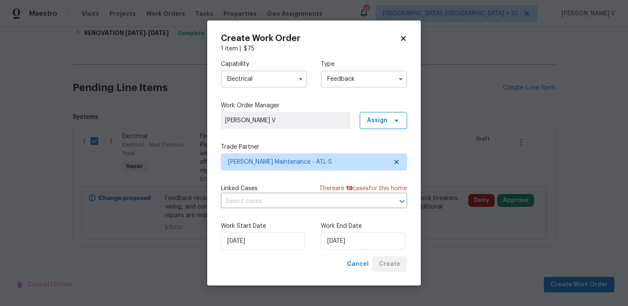
checkbox input "false"
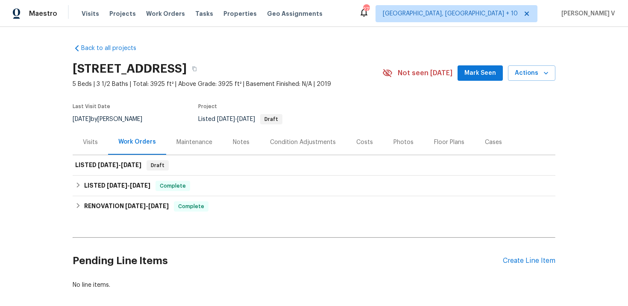
scroll to position [41, 0]
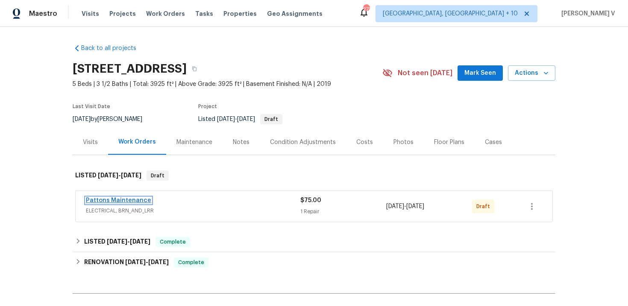
click at [130, 200] on link "Pattons Maintenance" at bounding box center [118, 200] width 65 height 6
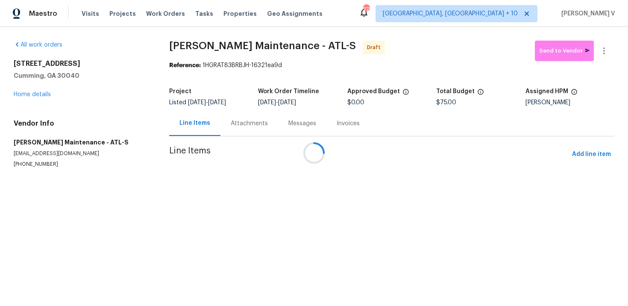
click at [288, 120] on div "Messages" at bounding box center [302, 123] width 28 height 9
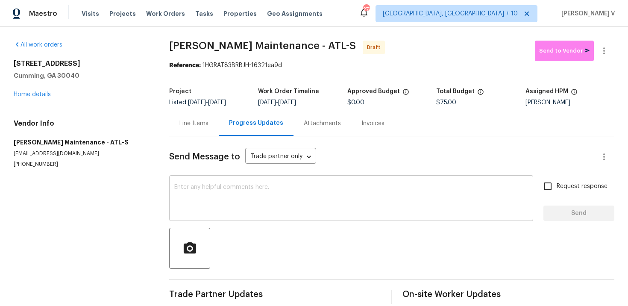
click at [221, 182] on div "x ​" at bounding box center [351, 199] width 364 height 44
paste textarea "Hi this is Divya with Opendoor. I’m confirming you received the WO for the prop…"
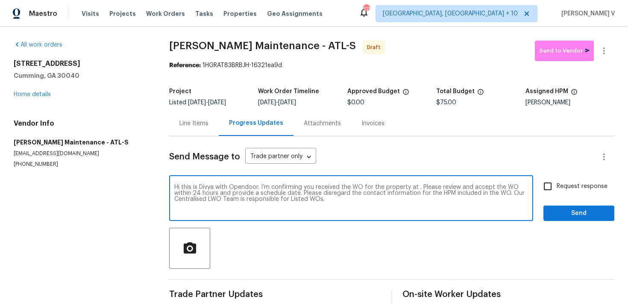
click at [415, 188] on textarea "Hi this is Divya with Opendoor. I’m confirming you received the WO for the prop…" at bounding box center [350, 199] width 353 height 30
paste textarea "[STREET_ADDRESS]"
type textarea "Hi this is Divya with Opendoor. I’m confirming you received the WO for the prop…"
click at [562, 182] on span "Request response" at bounding box center [581, 186] width 51 height 9
click at [556, 181] on input "Request response" at bounding box center [547, 186] width 18 height 18
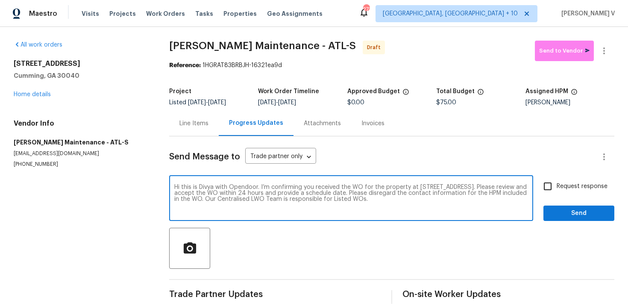
checkbox input "true"
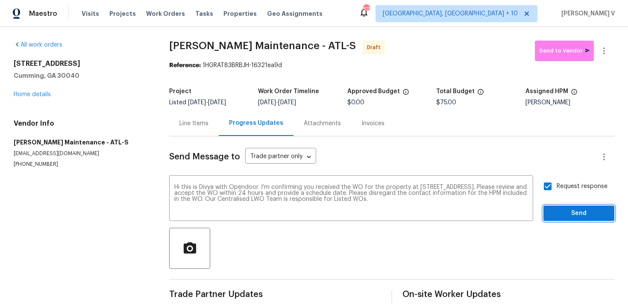
click at [571, 210] on span "Send" at bounding box center [578, 213] width 57 height 11
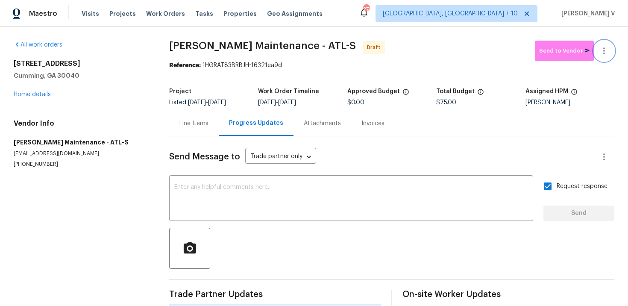
click at [600, 49] on icon "button" at bounding box center [603, 51] width 10 height 10
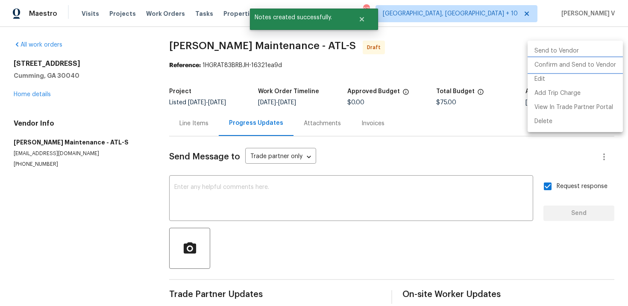
click at [557, 64] on li "Confirm and Send to Vendor" at bounding box center [574, 65] width 95 height 14
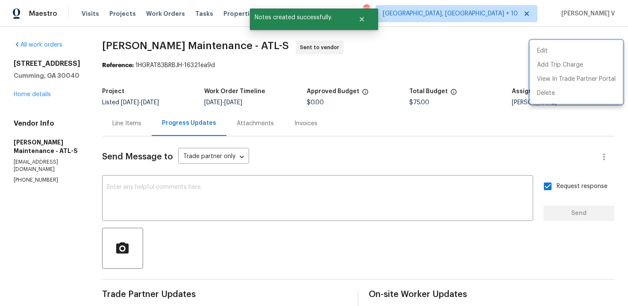
click at [207, 199] on div at bounding box center [314, 153] width 628 height 306
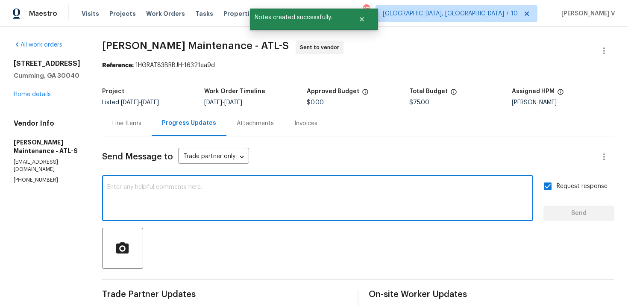
click at [451, 188] on textarea at bounding box center [317, 199] width 420 height 30
paste textarea "Attention All Work Orders must include before-photos (both close-up and wide-an…"
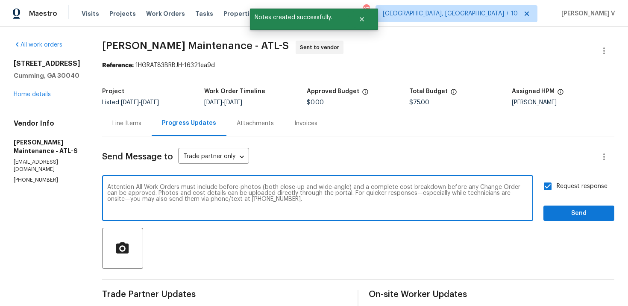
type textarea "Attention All Work Orders must include before-photos (both close-up and wide-an…"
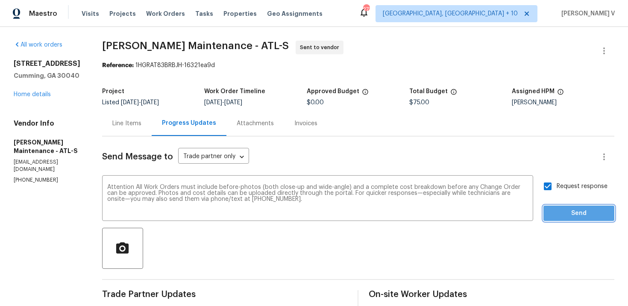
click at [549, 206] on button "Send" at bounding box center [578, 213] width 71 height 16
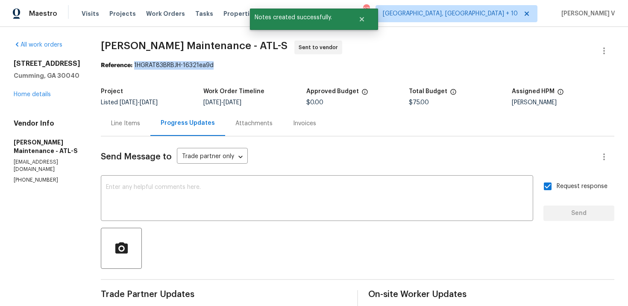
drag, startPoint x: 130, startPoint y: 64, endPoint x: 269, endPoint y: 64, distance: 139.2
click at [269, 64] on div "Reference: 1HGRAT83BRBJH-16321ea9d" at bounding box center [357, 65] width 513 height 9
copy div "1HGRAT83BRBJH-16321ea9d"
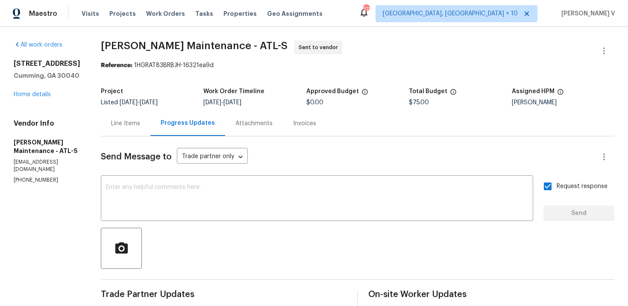
click at [37, 99] on div "[STREET_ADDRESS] Home details" at bounding box center [47, 78] width 67 height 39
click at [36, 97] on link "Home details" at bounding box center [32, 94] width 37 height 6
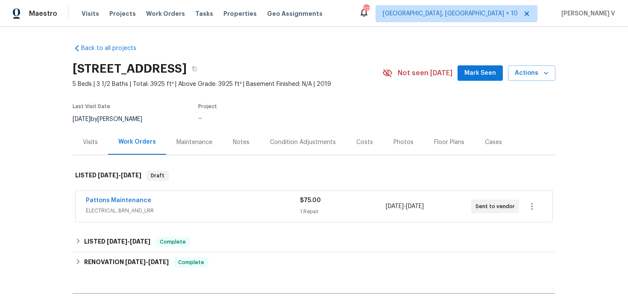
drag, startPoint x: 157, startPoint y: 197, endPoint x: 232, endPoint y: 195, distance: 74.7
click at [232, 195] on div "Pattons Maintenance ELECTRICAL, BRN_AND_LRR $75.00 1 Repair [DATE] - [DATE] Sen…" at bounding box center [314, 206] width 476 height 31
drag, startPoint x: 67, startPoint y: 199, endPoint x: 244, endPoint y: 198, distance: 177.2
click at [244, 198] on div "Back to all projects [STREET_ADDRESS] 5 Beds | 3 1/2 Baths | Total: 3925 ft² | …" at bounding box center [314, 166] width 628 height 279
copy link "Pattons Maintenance"
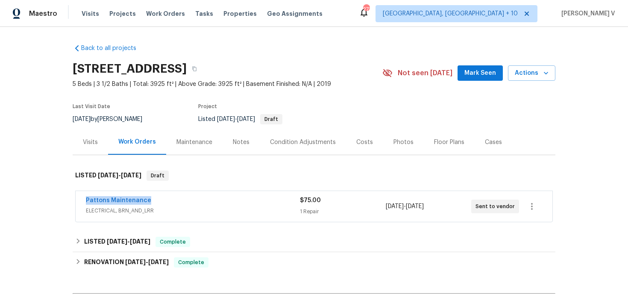
copy link "Pattons Maintenance"
click at [123, 203] on span "Pattons Maintenance" at bounding box center [118, 200] width 65 height 9
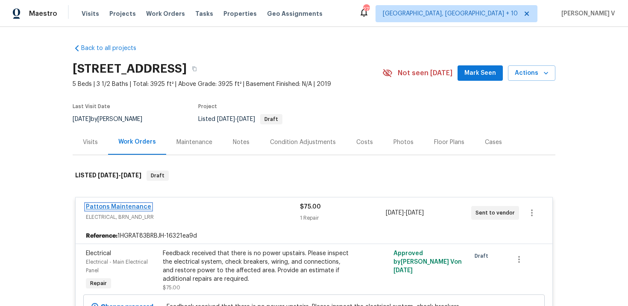
click at [123, 204] on link "Pattons Maintenance" at bounding box center [118, 207] width 65 height 6
